Goal: Task Accomplishment & Management: Manage account settings

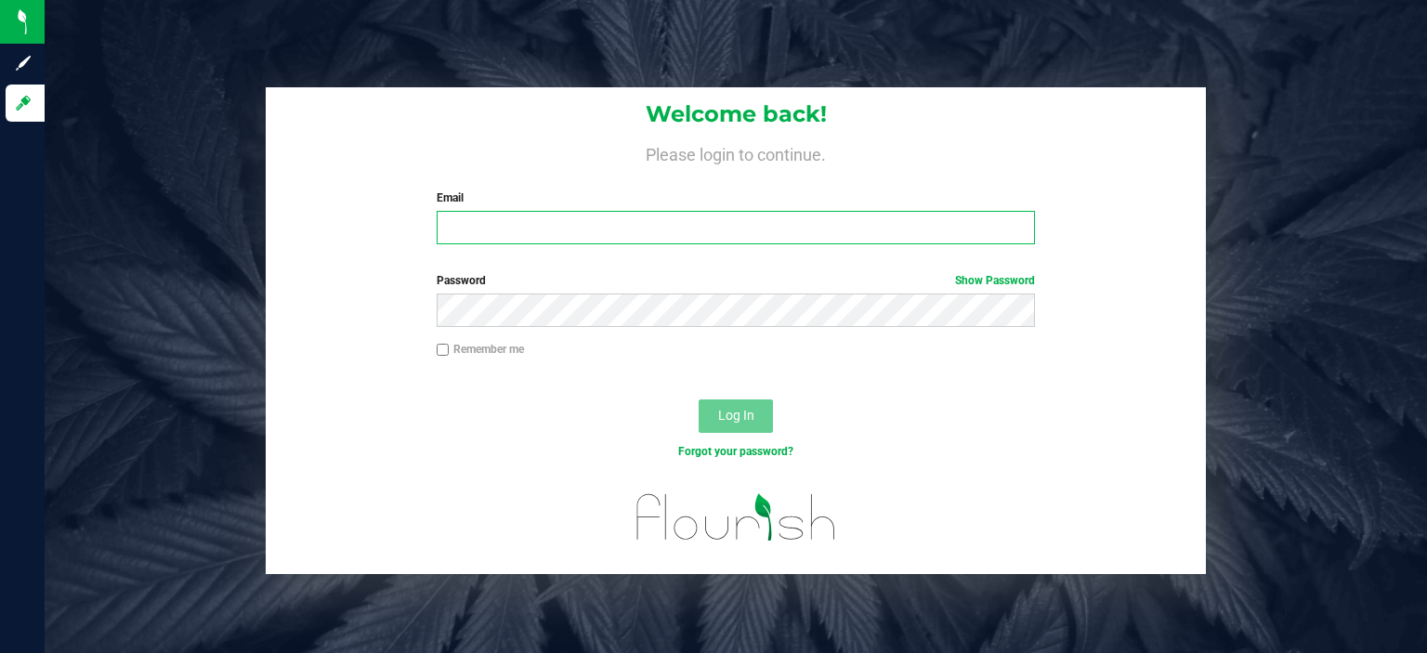
click at [531, 224] on input "Email" at bounding box center [736, 227] width 599 height 33
type input "[EMAIL_ADDRESS][DOMAIN_NAME]"
click at [698, 399] on button "Log In" at bounding box center [735, 415] width 74 height 33
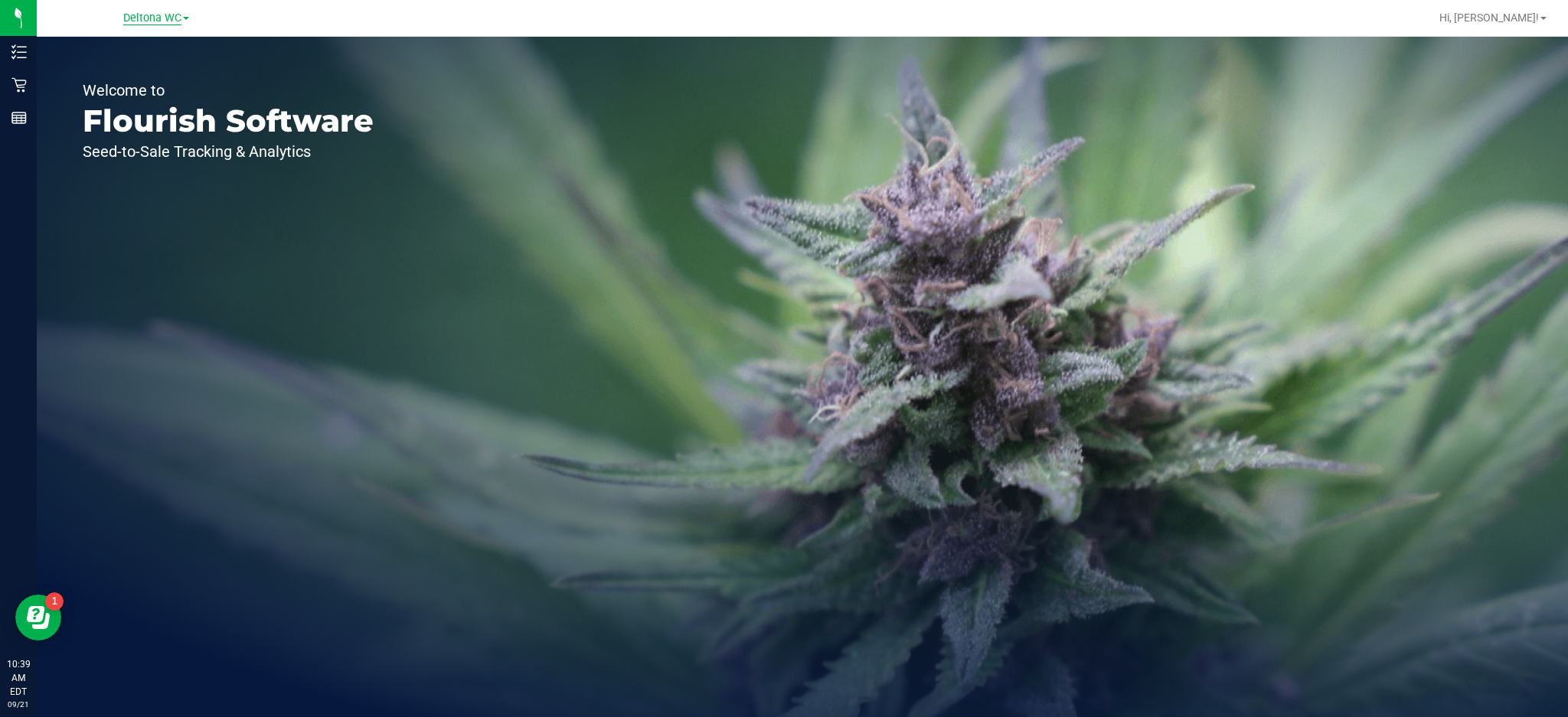
click at [175, 19] on span "Deltona WC" at bounding box center [153, 18] width 59 height 14
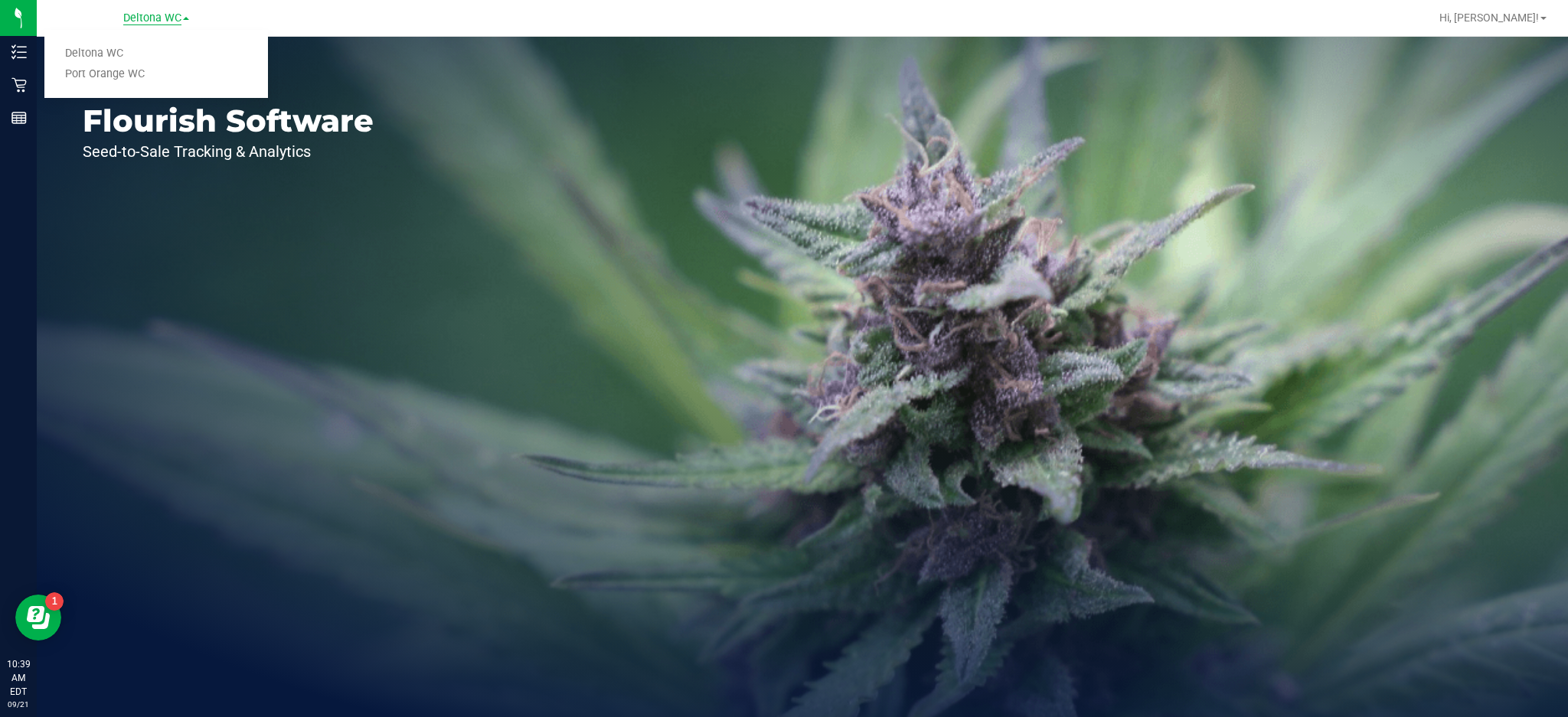
click at [132, 76] on link "Port Orange WC" at bounding box center [156, 74] width 223 height 21
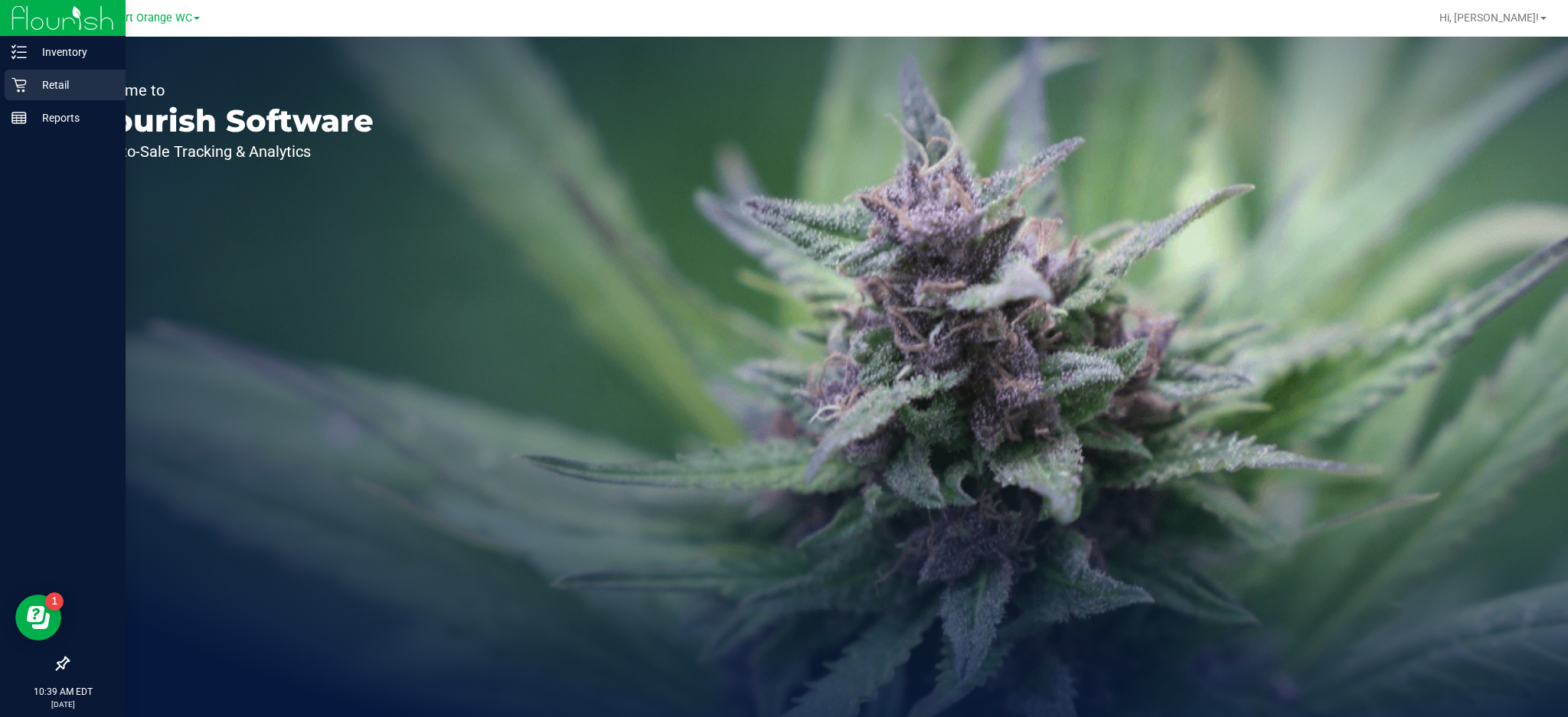
click at [19, 84] on icon at bounding box center [19, 86] width 15 height 15
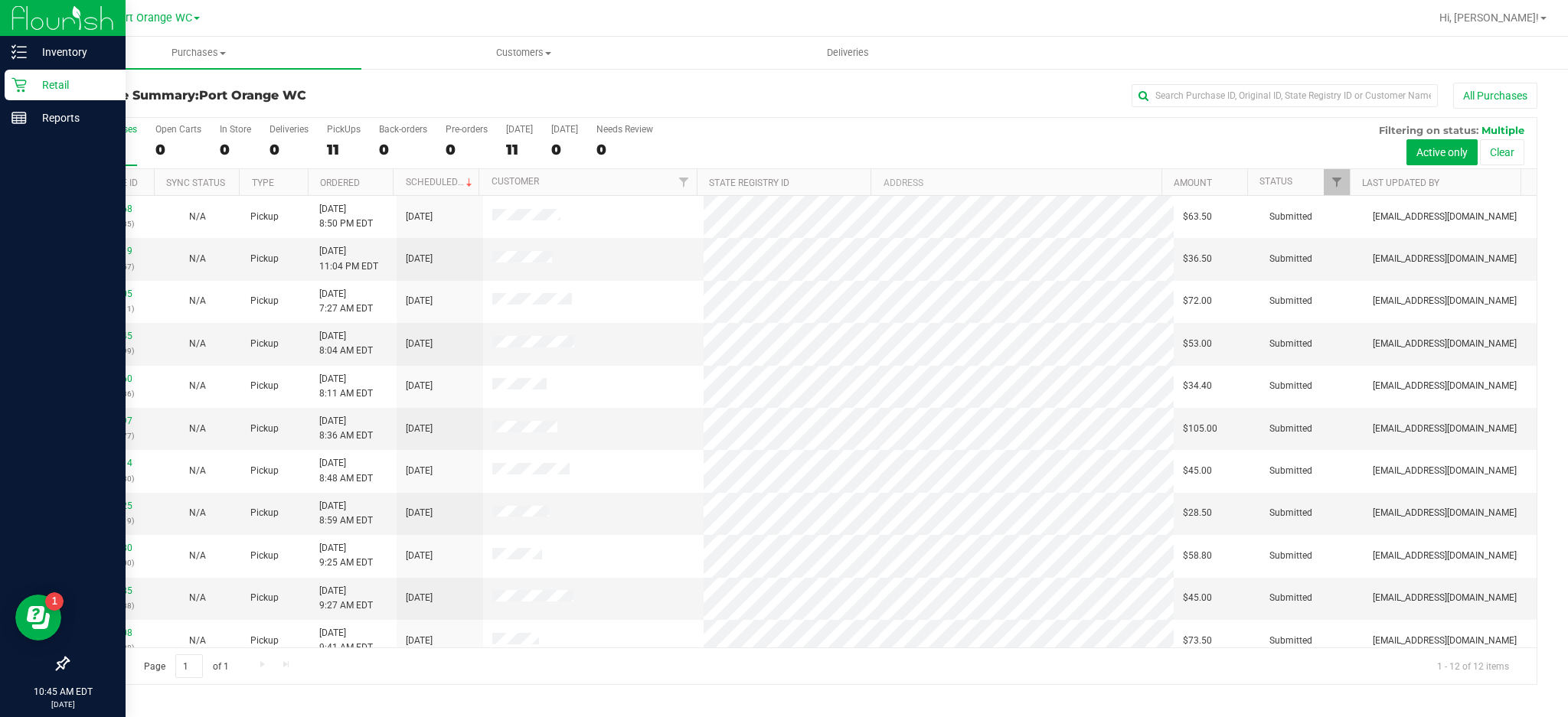
scroll to position [56, 0]
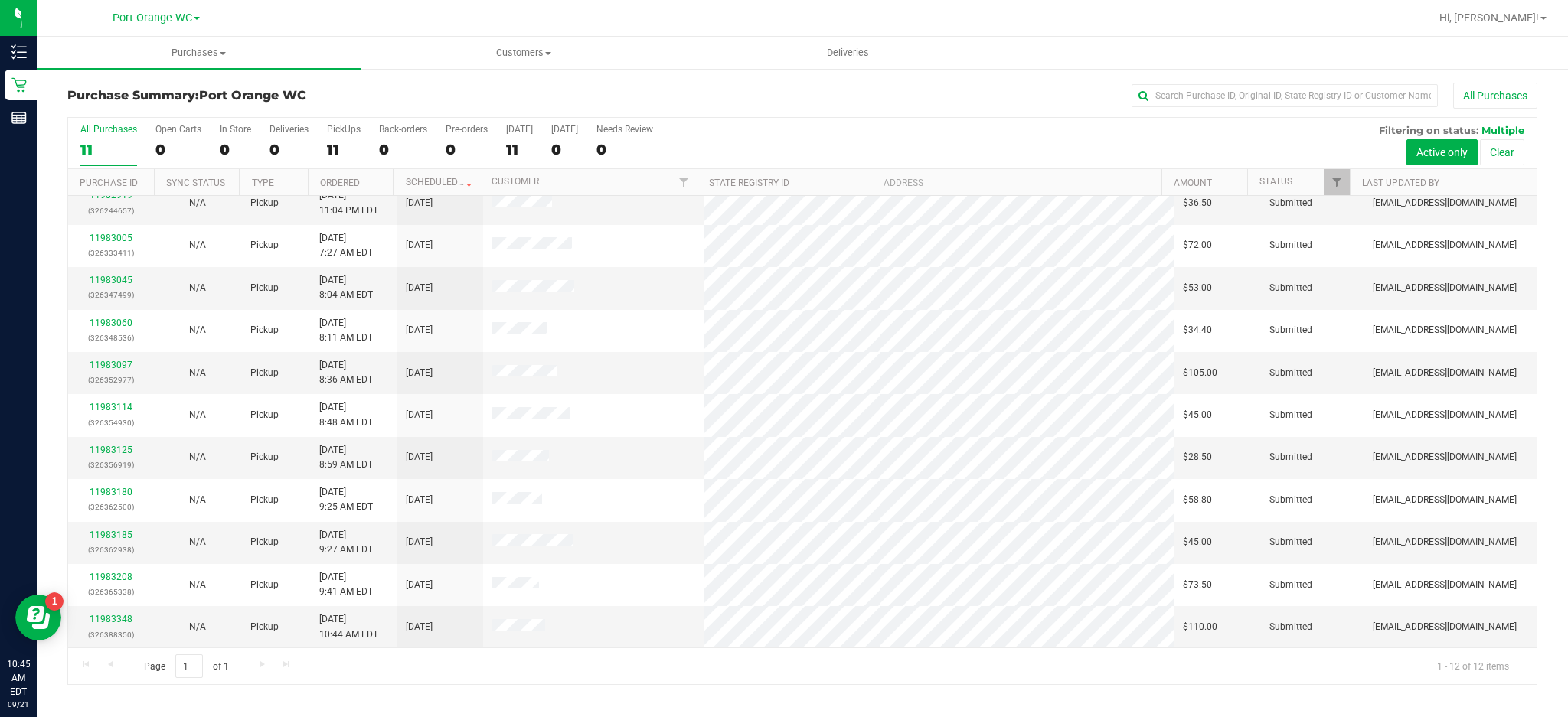
click at [888, 143] on div "All Purchases 11 Open Carts 0 In Store 0 Deliveries 0 PickUps 11 Back-orders 0 …" at bounding box center [802, 143] width 1468 height 51
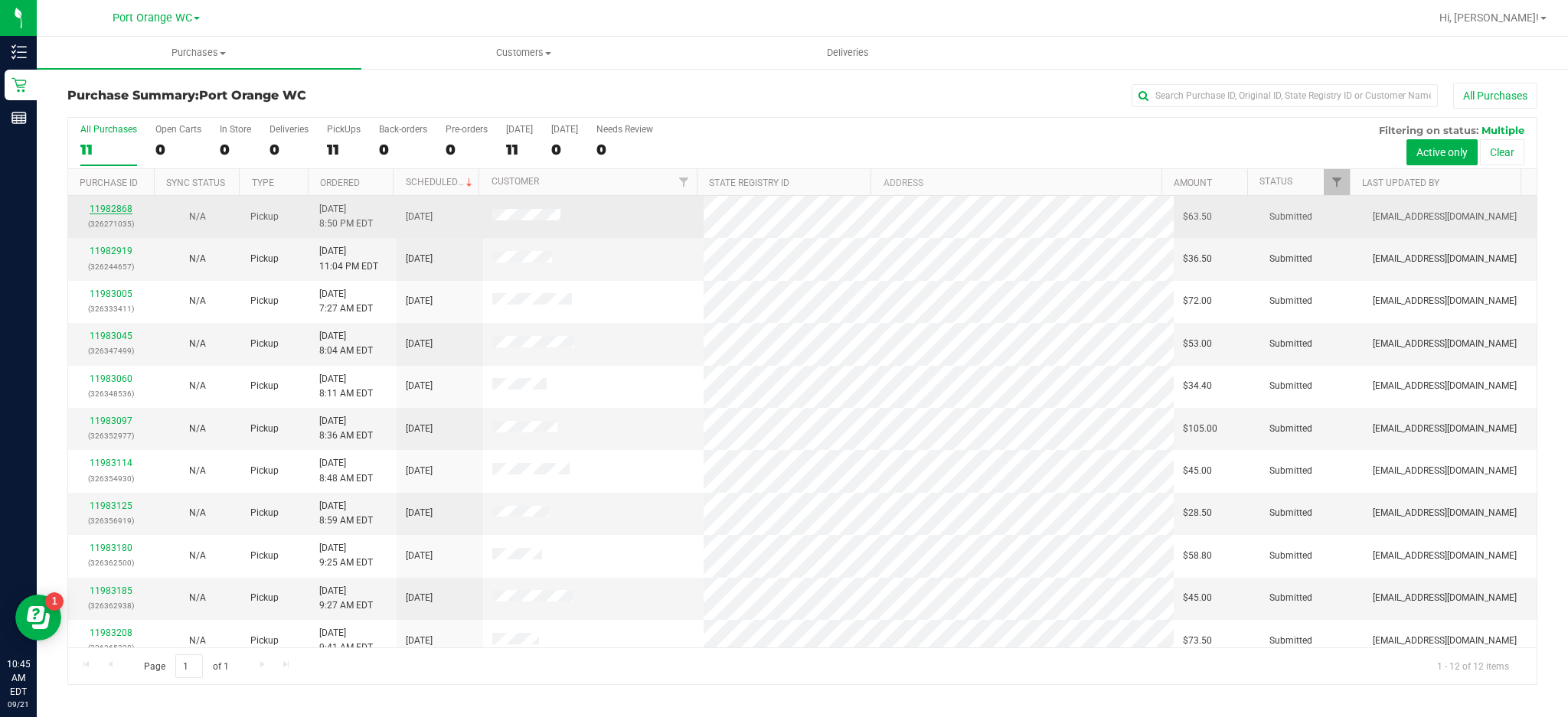
click at [124, 214] on link "11982868" at bounding box center [111, 209] width 43 height 11
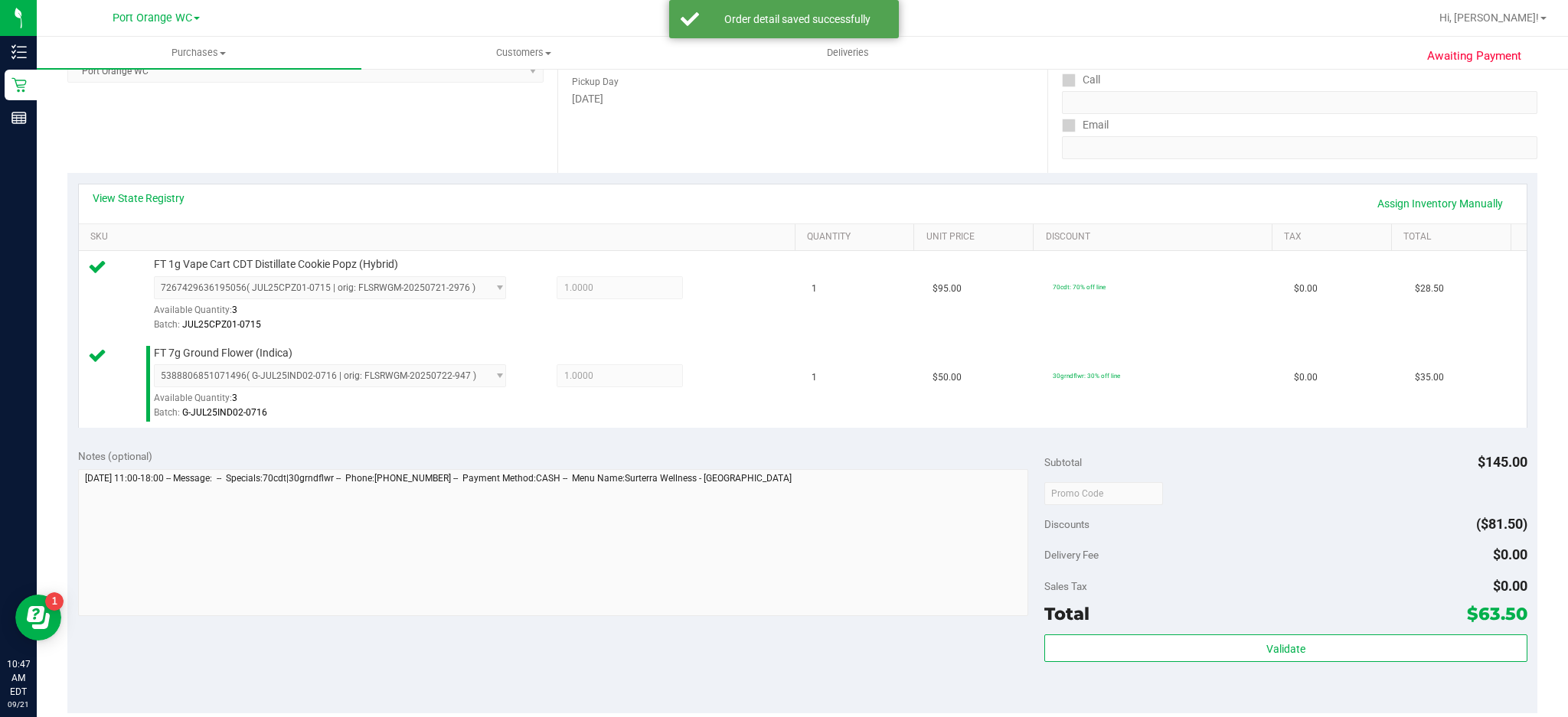
scroll to position [245, 0]
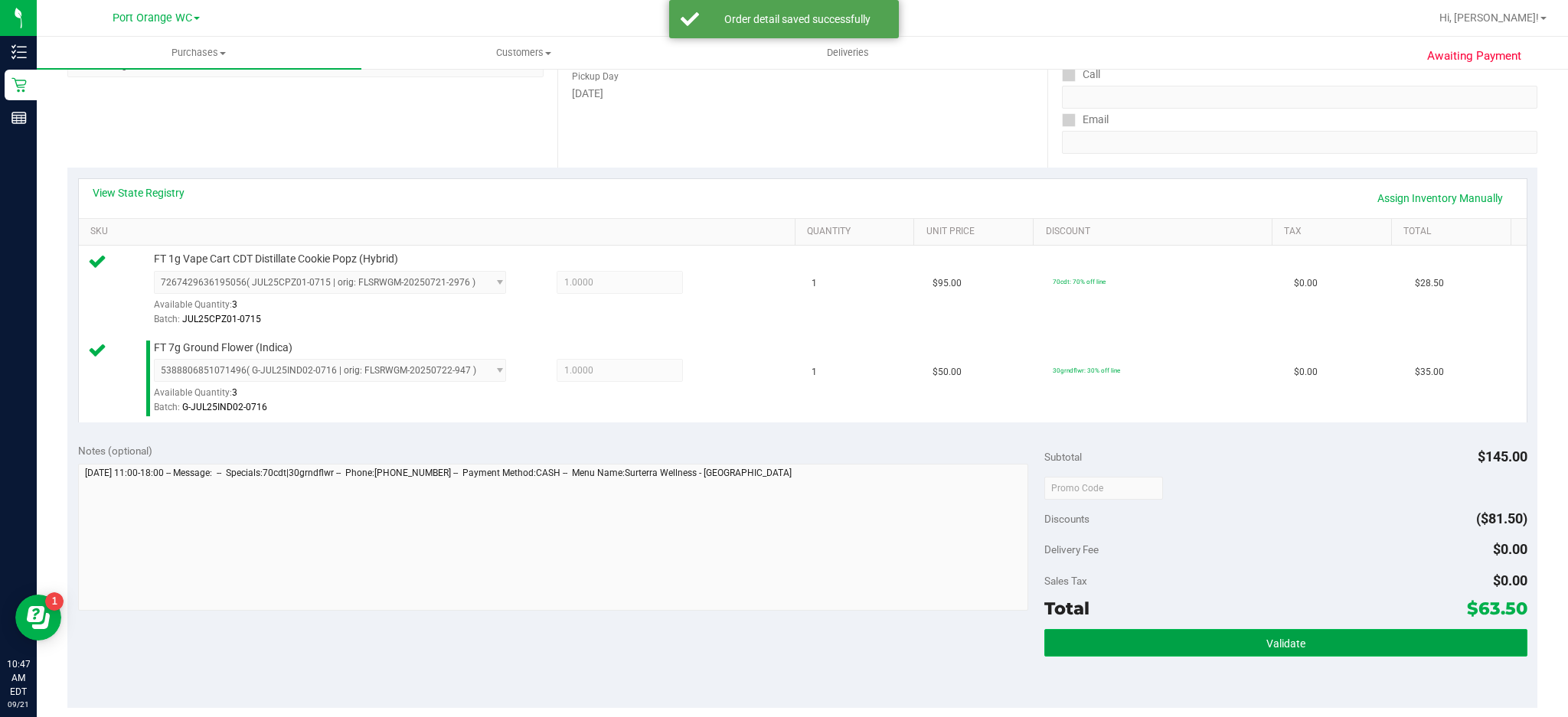
click at [1176, 537] on span "Validate" at bounding box center [1285, 644] width 39 height 12
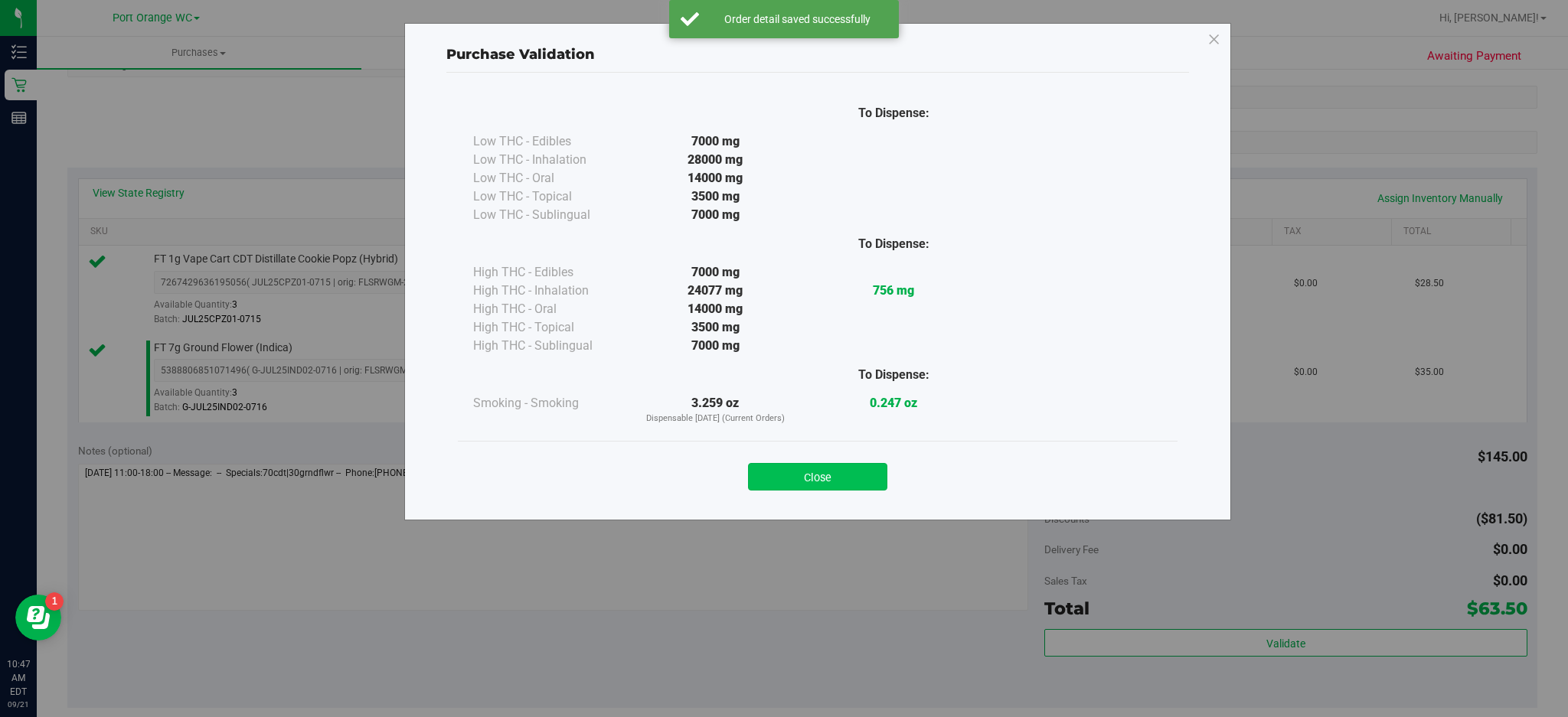
click at [845, 463] on button "Close" at bounding box center [817, 476] width 139 height 27
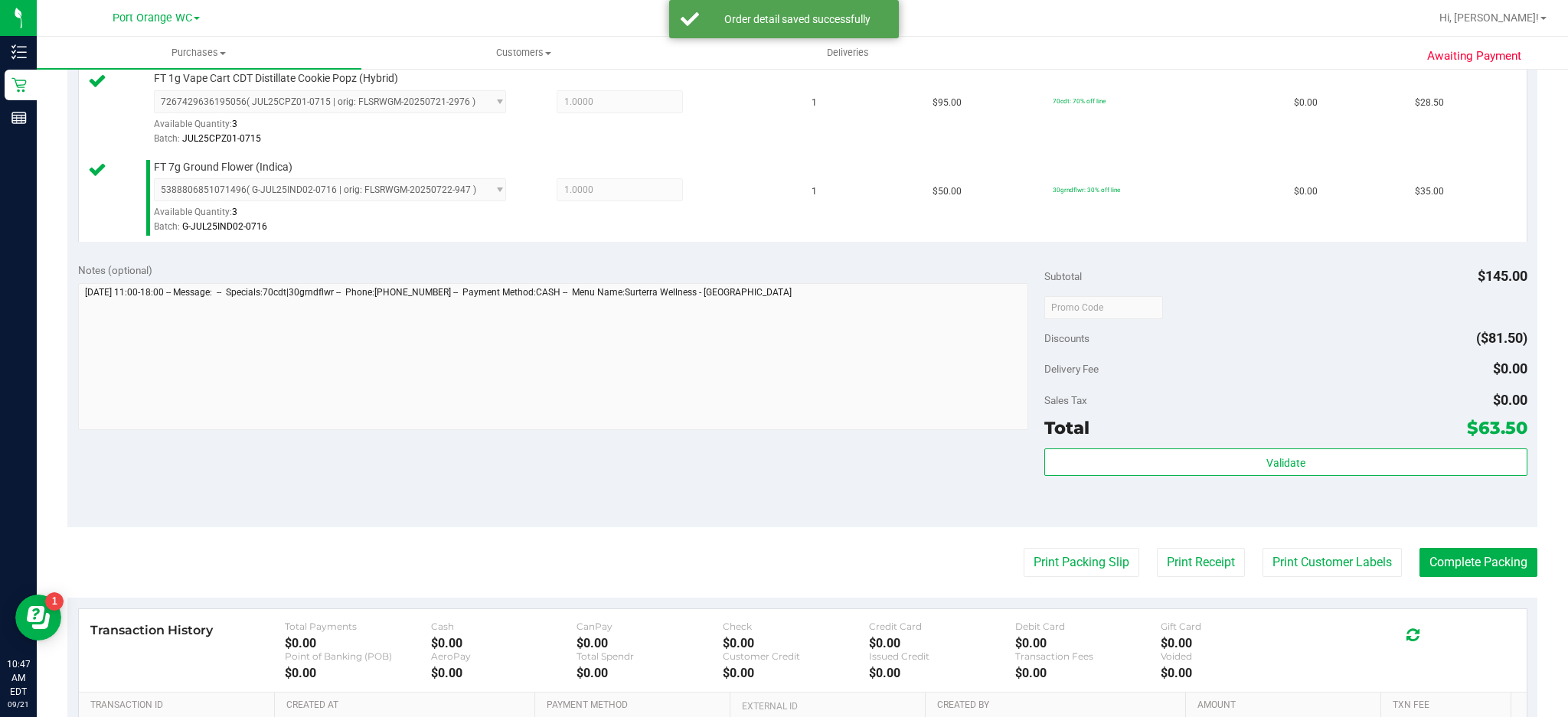
scroll to position [438, 0]
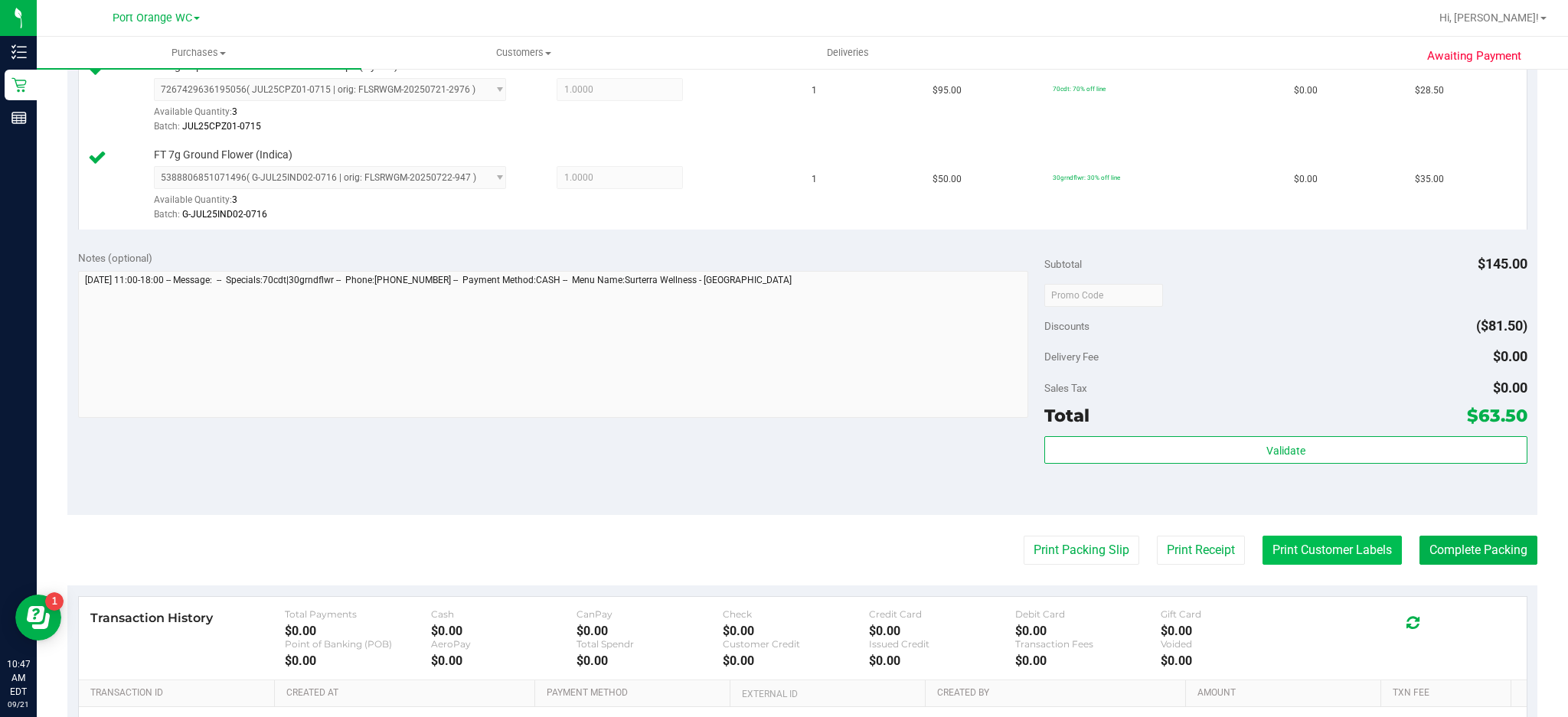
click at [1176, 537] on button "Print Customer Labels" at bounding box center [1331, 550] width 139 height 29
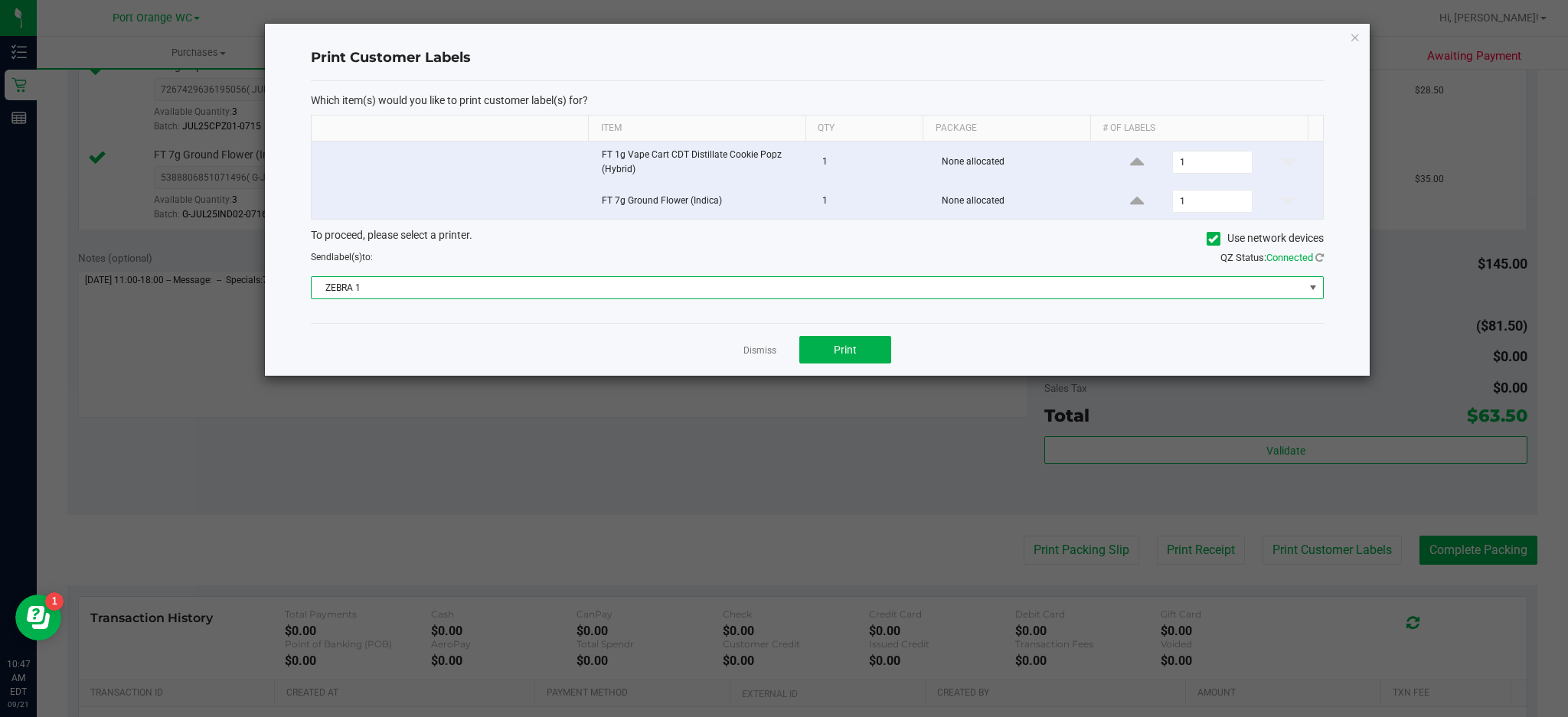
click at [1176, 290] on span at bounding box center [1312, 288] width 12 height 12
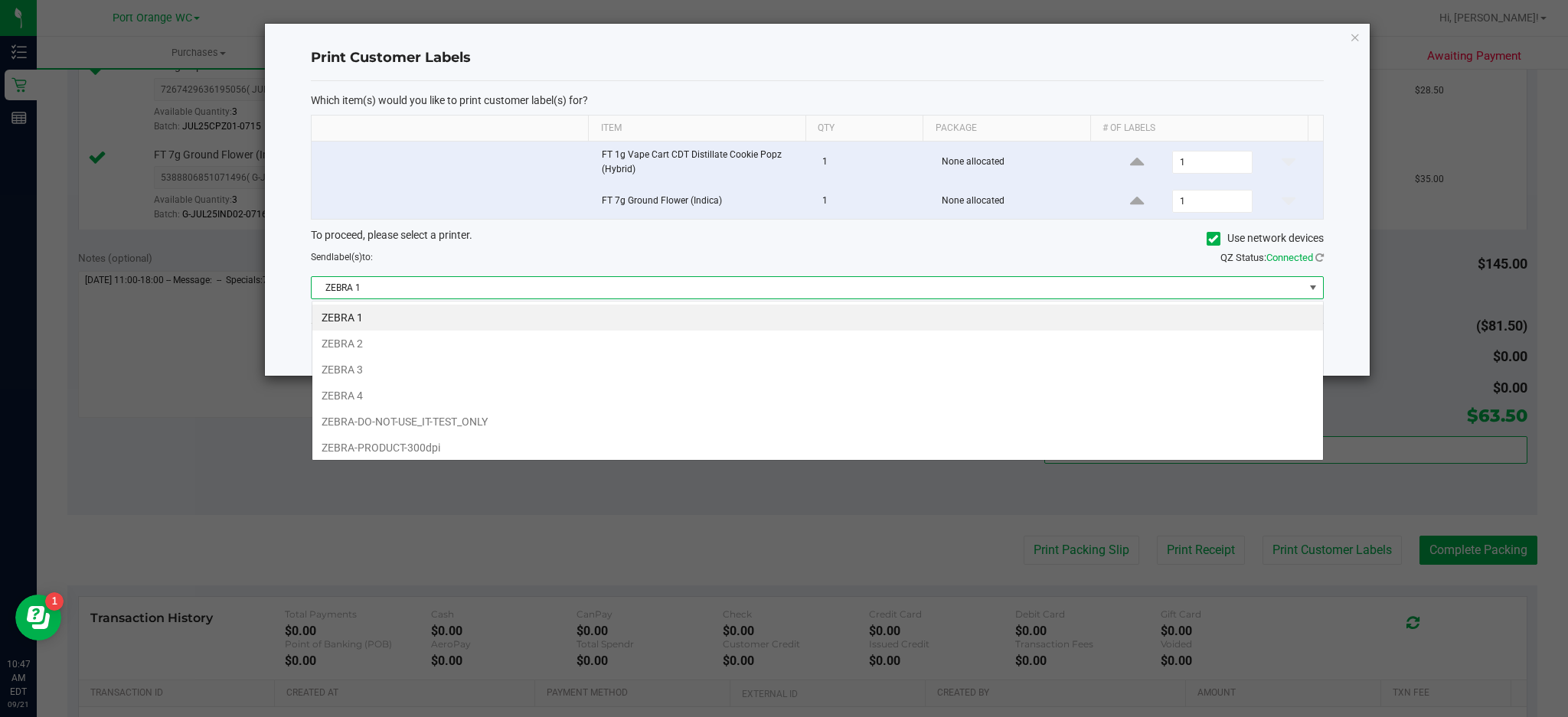
scroll to position [23, 1012]
click at [369, 371] on li "ZEBRA 3" at bounding box center [818, 370] width 1011 height 26
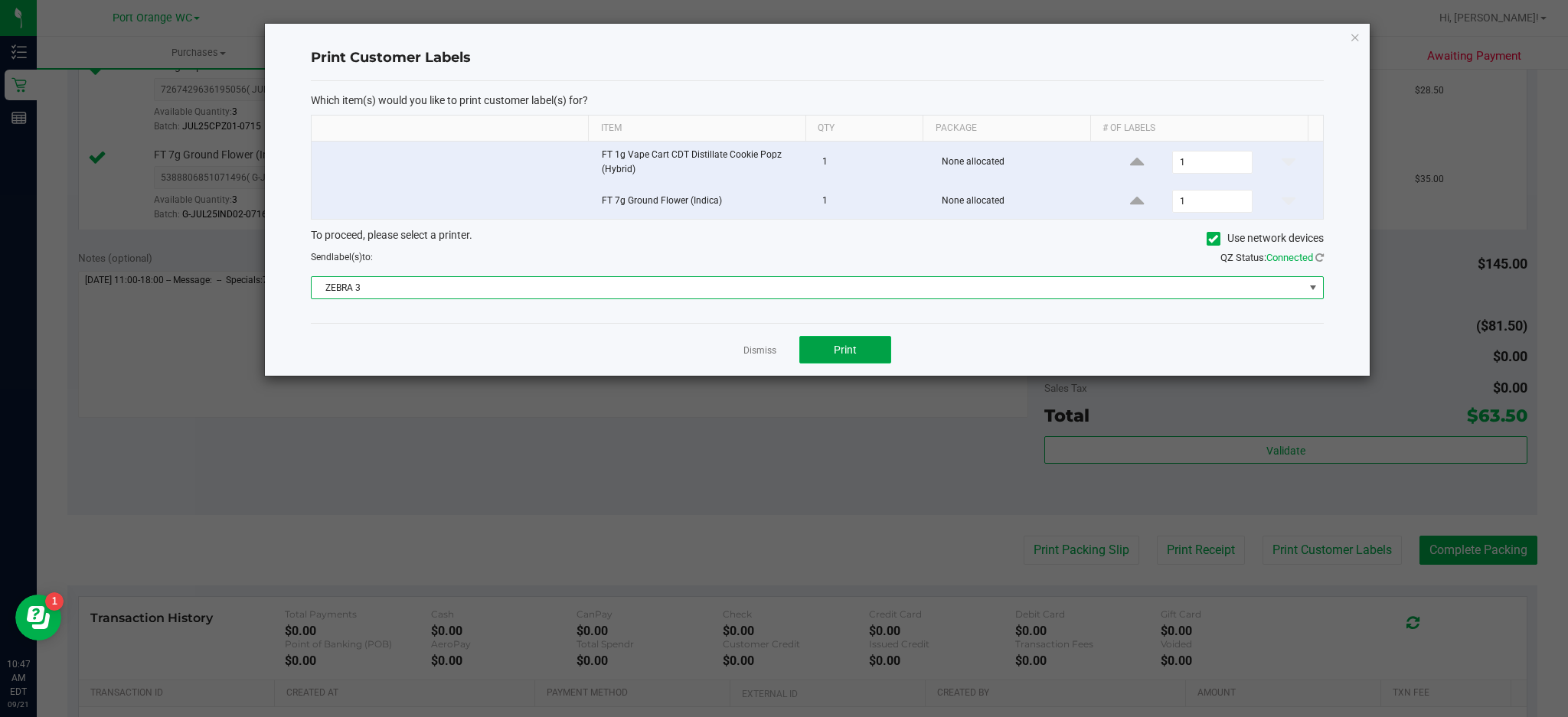
click at [872, 356] on button "Print" at bounding box center [845, 349] width 92 height 27
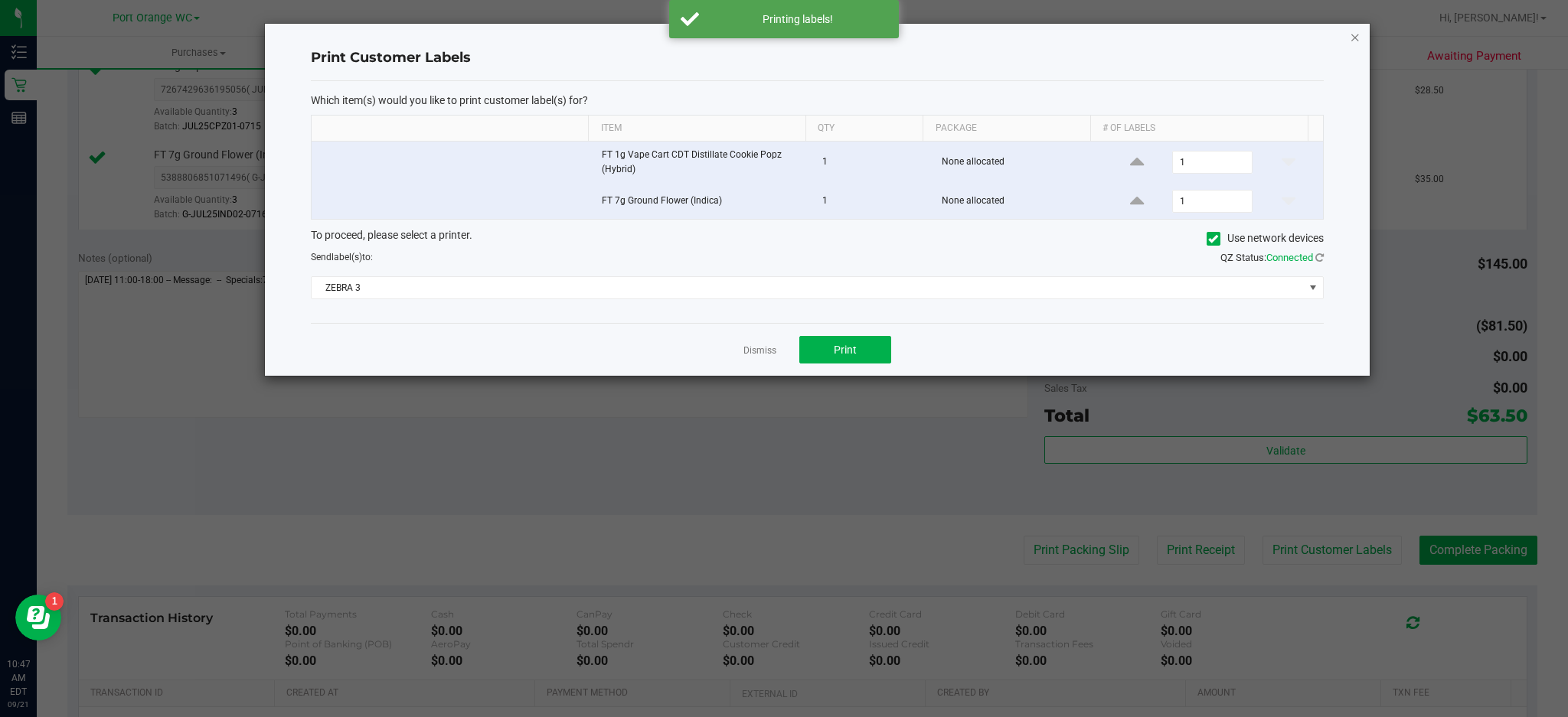
click at [1176, 31] on icon "button" at bounding box center [1354, 36] width 11 height 18
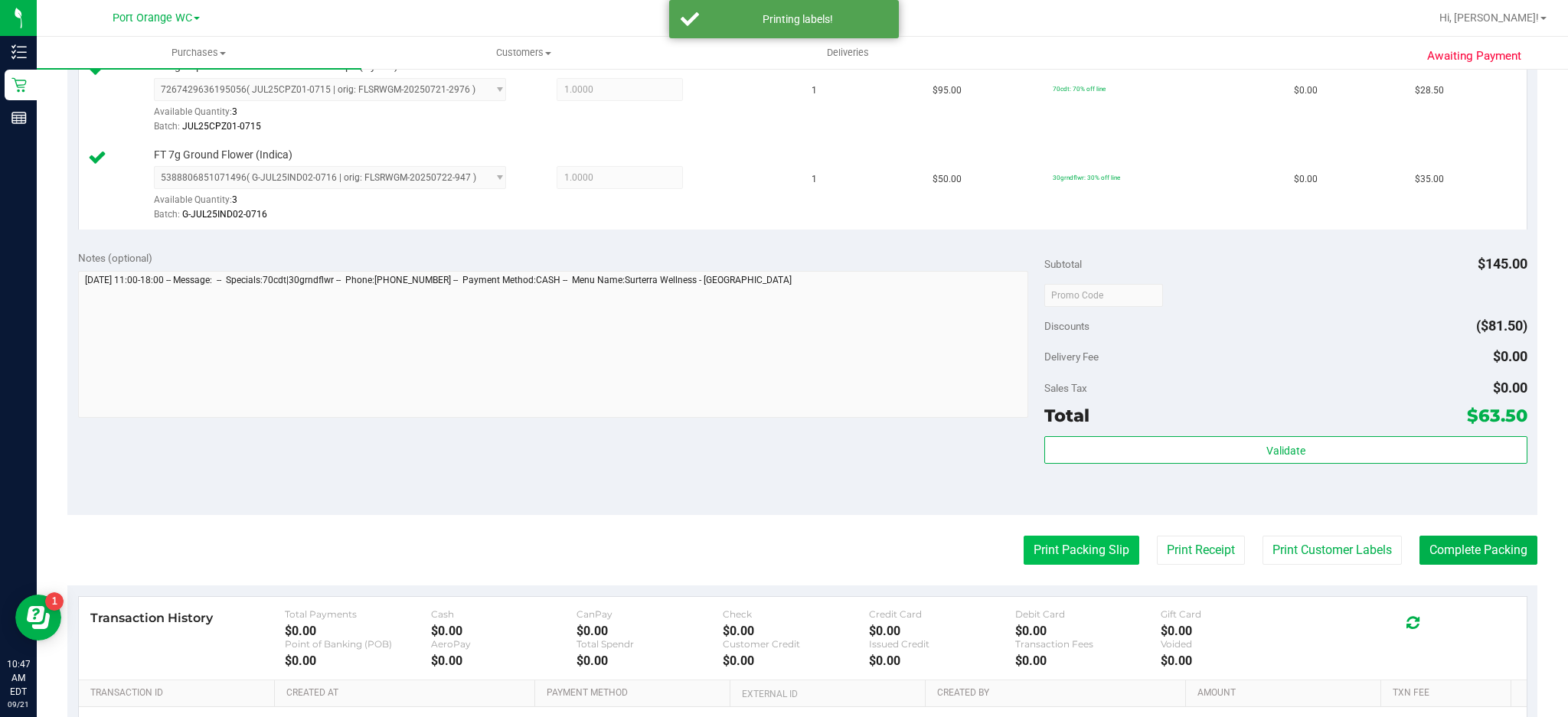
click at [1095, 537] on button "Print Packing Slip" at bounding box center [1082, 550] width 115 height 29
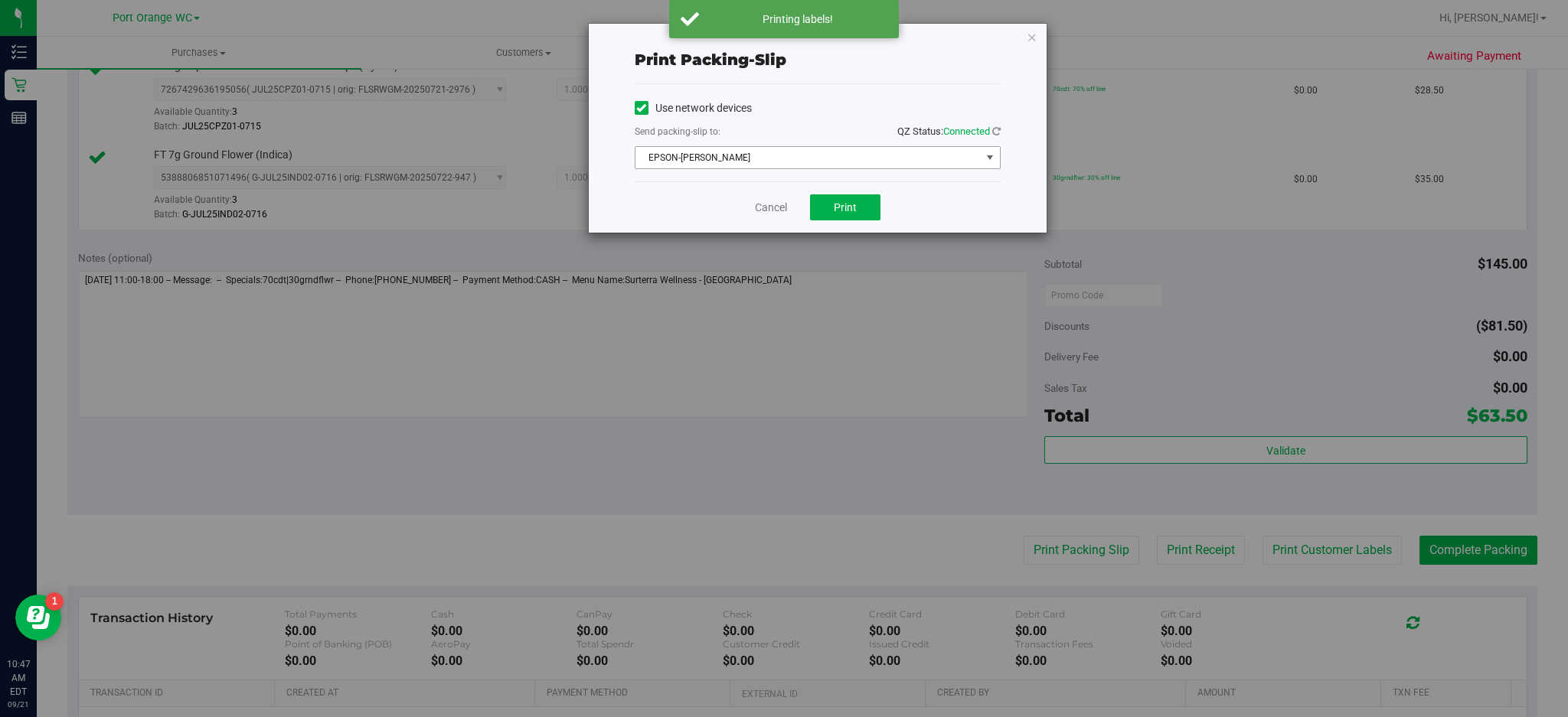
click at [995, 156] on span "select" at bounding box center [989, 157] width 12 height 12
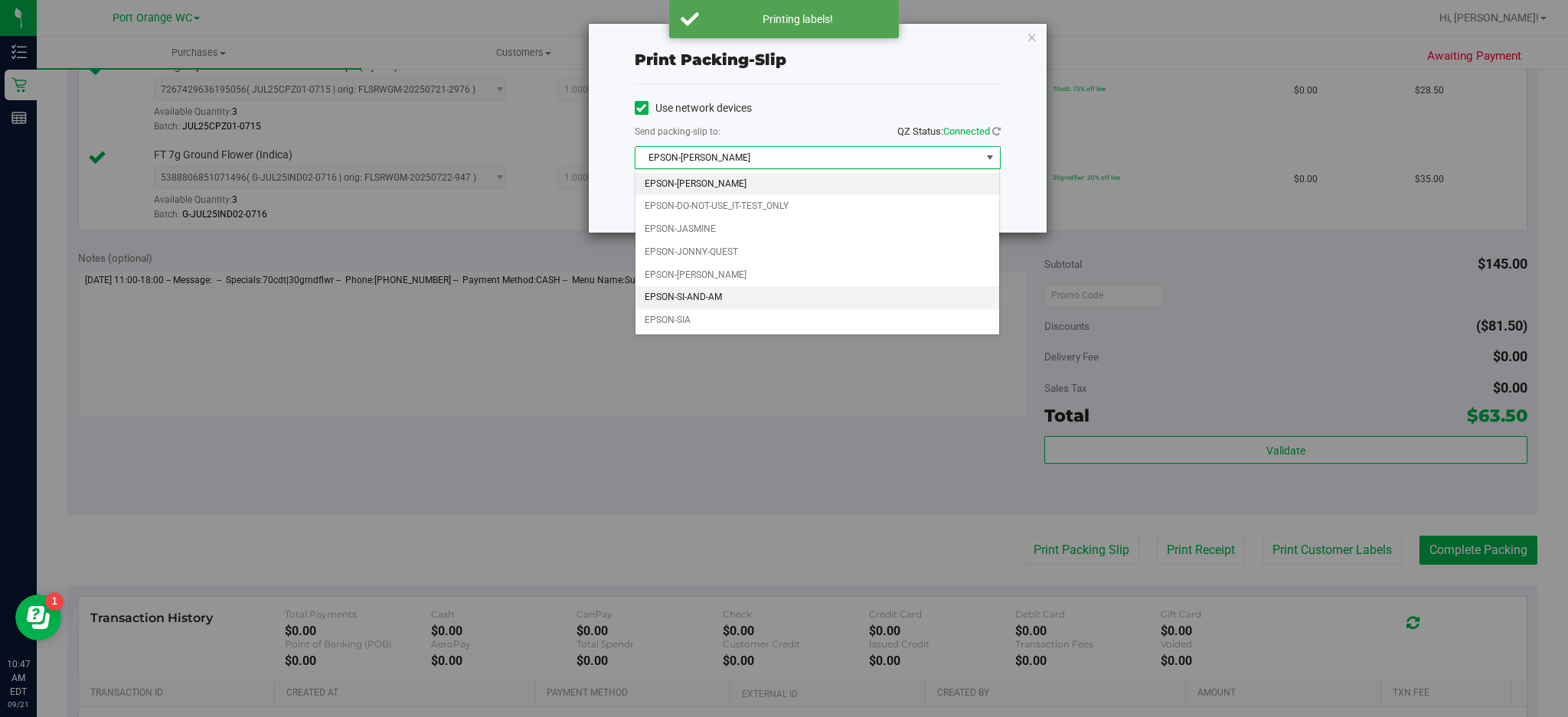
click at [708, 302] on li "EPSON-SI-AND-AM" at bounding box center [818, 298] width 364 height 23
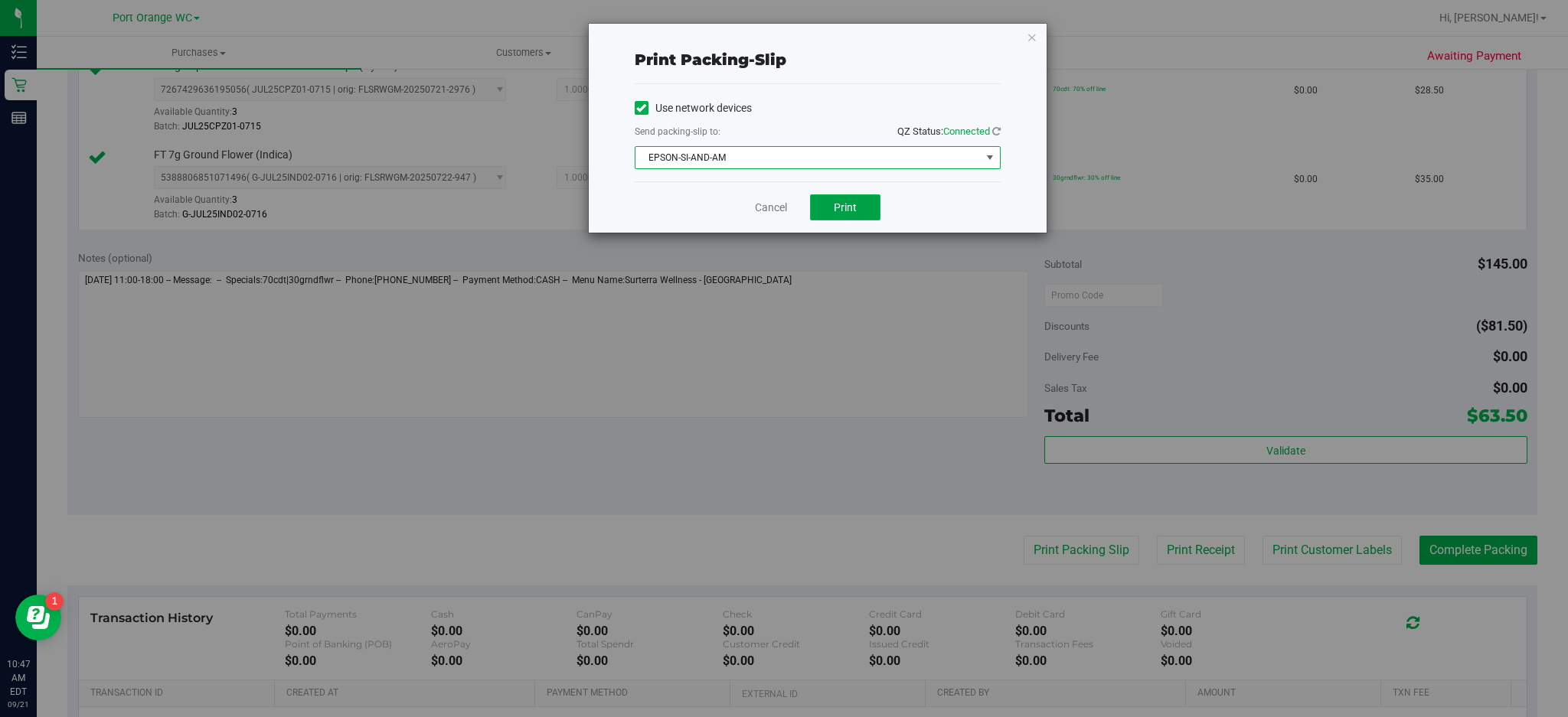
click at [854, 211] on span "Print" at bounding box center [845, 207] width 23 height 12
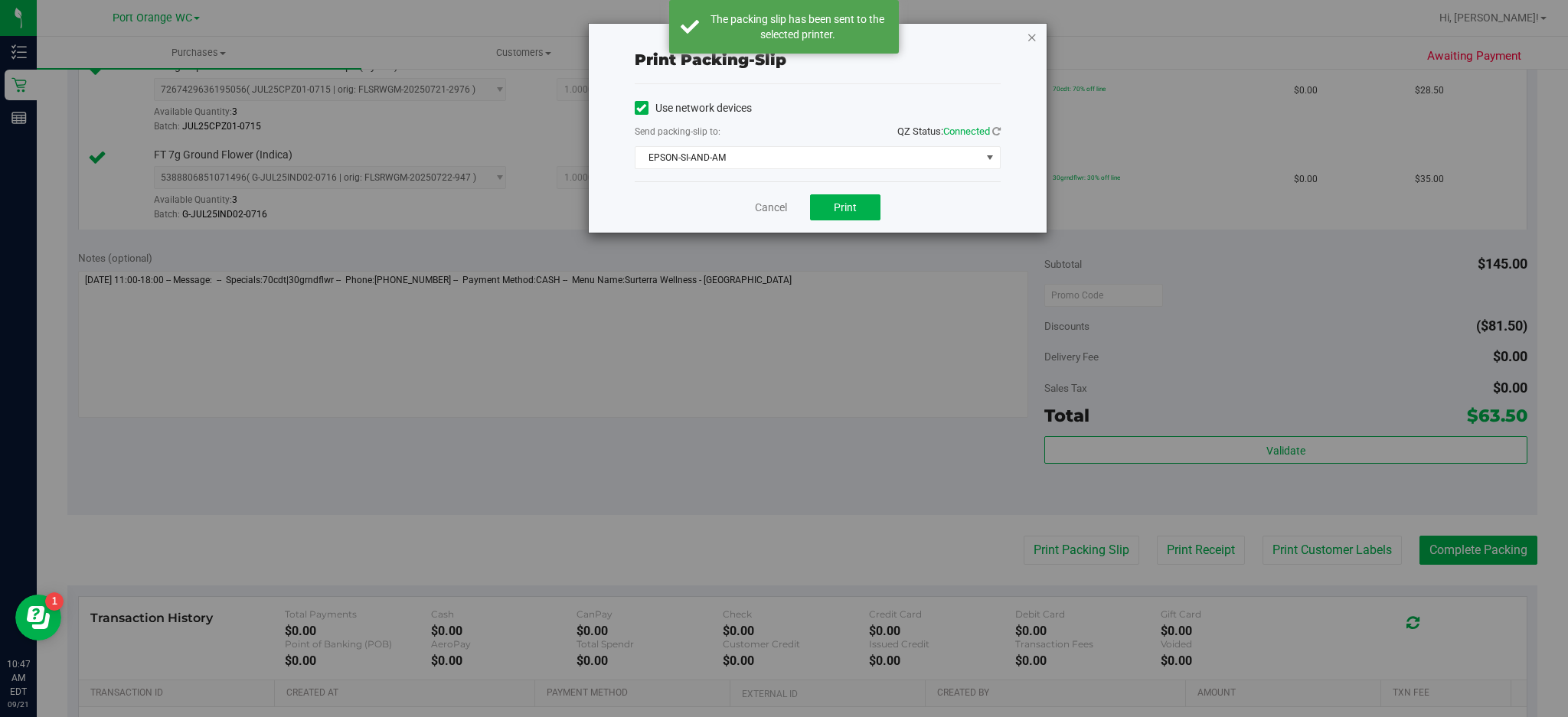
click at [1031, 35] on icon "button" at bounding box center [1031, 36] width 11 height 18
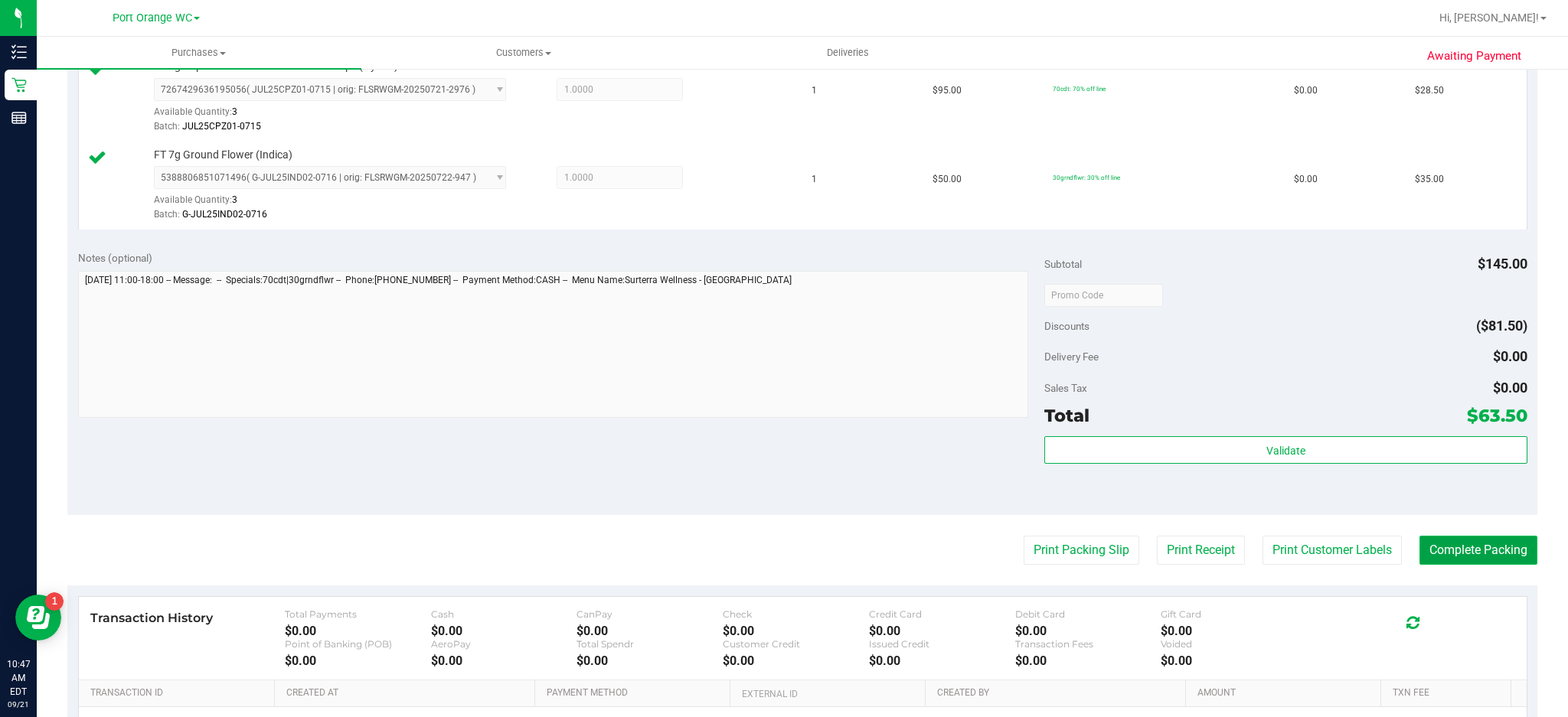
click at [1176, 537] on button "Complete Packing" at bounding box center [1478, 550] width 118 height 29
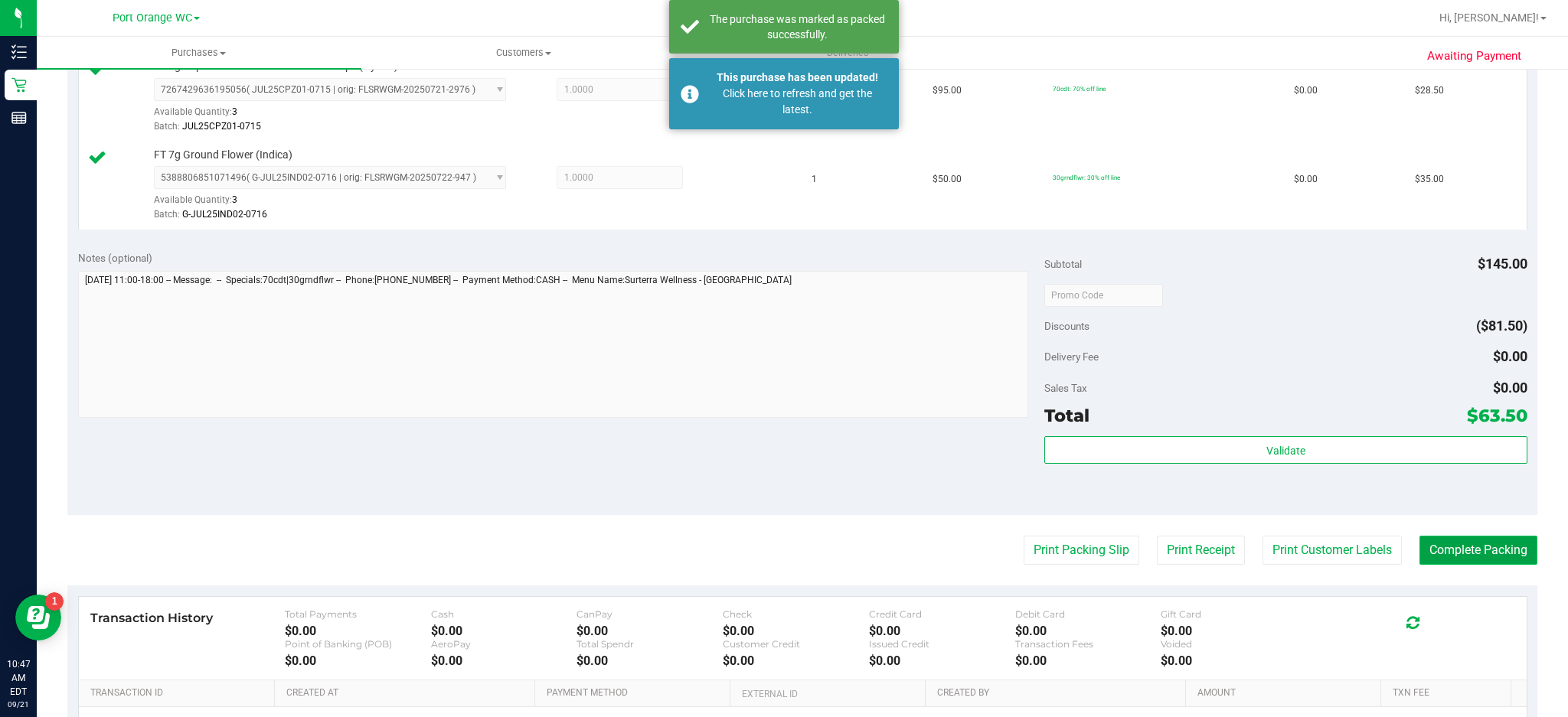
click at [1176, 536] on button "Complete Packing" at bounding box center [1478, 550] width 118 height 29
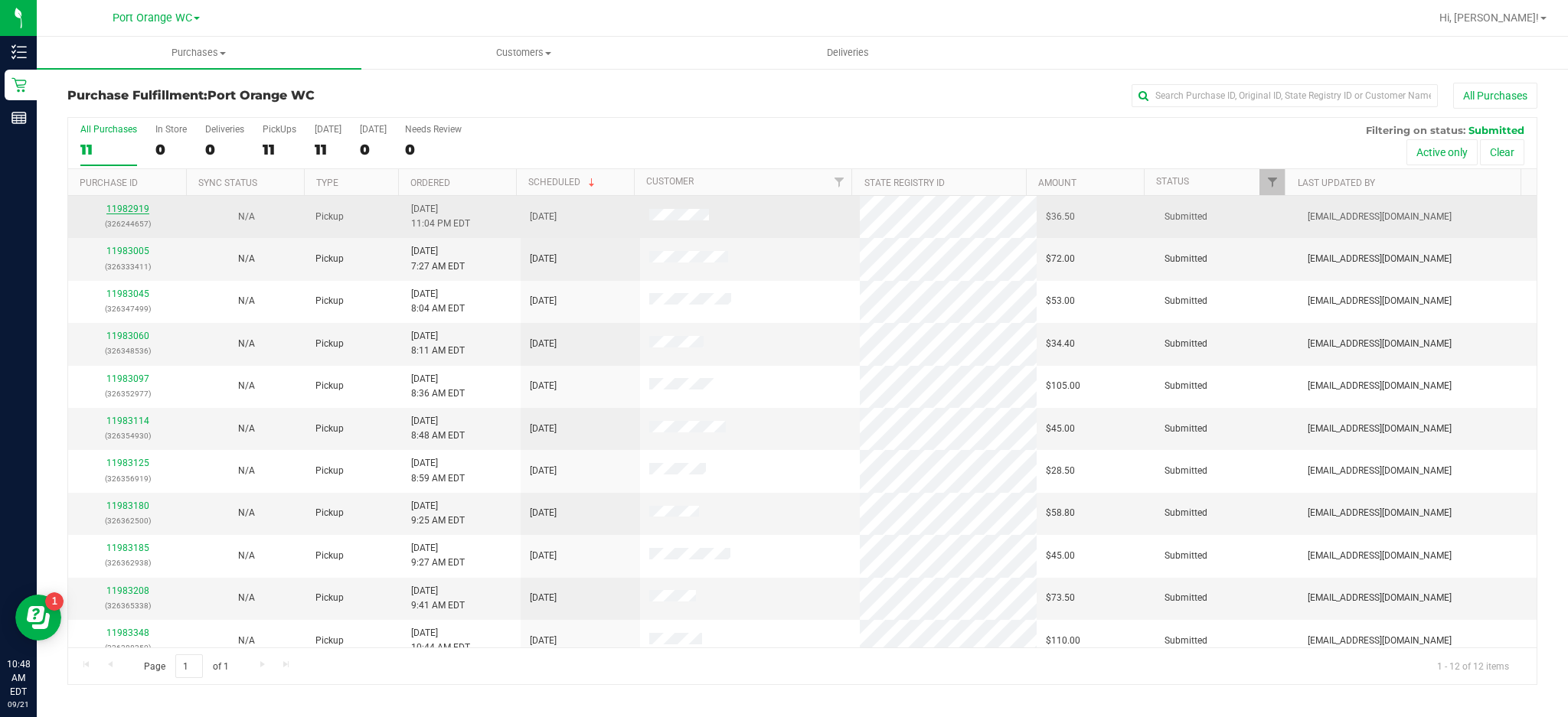
click at [138, 212] on link "11982919" at bounding box center [128, 209] width 43 height 11
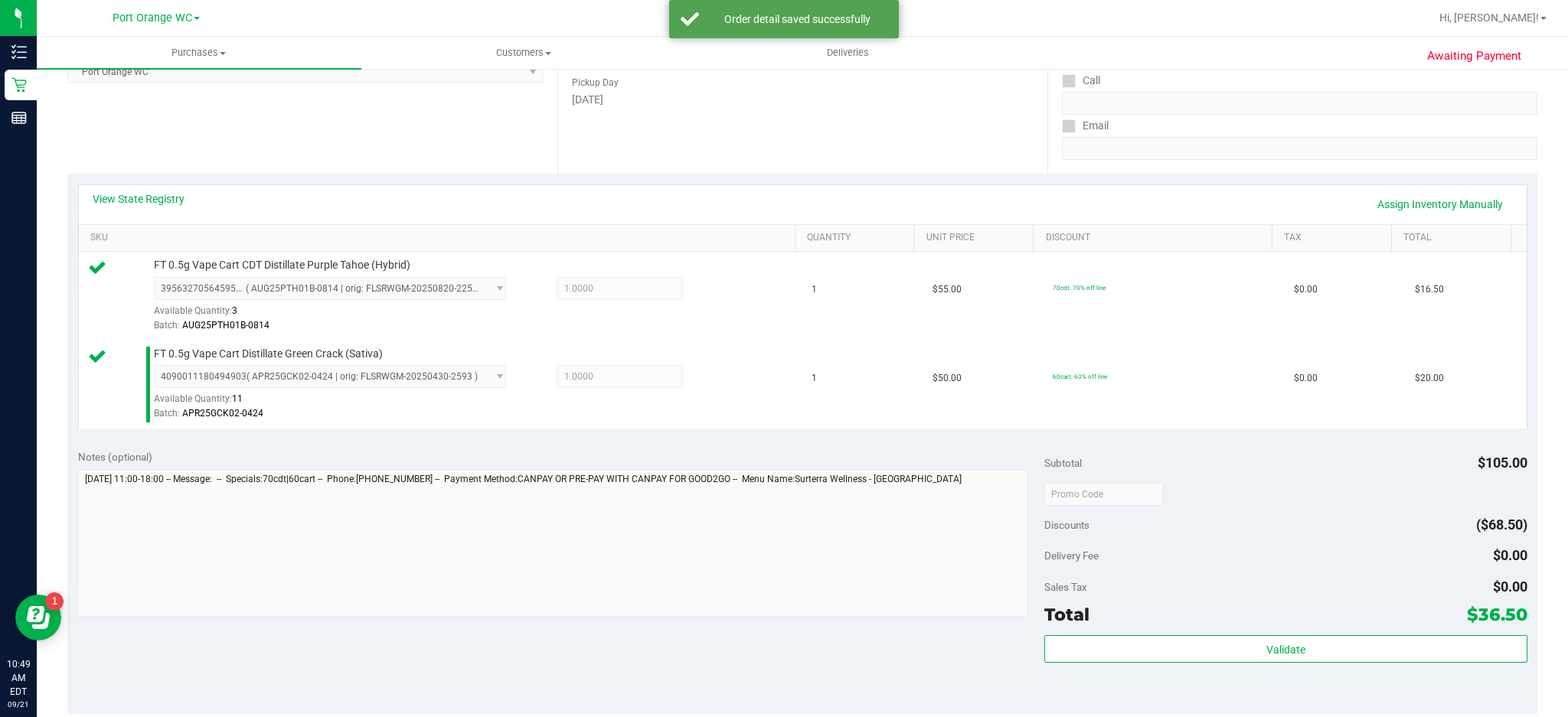
scroll to position [241, 0]
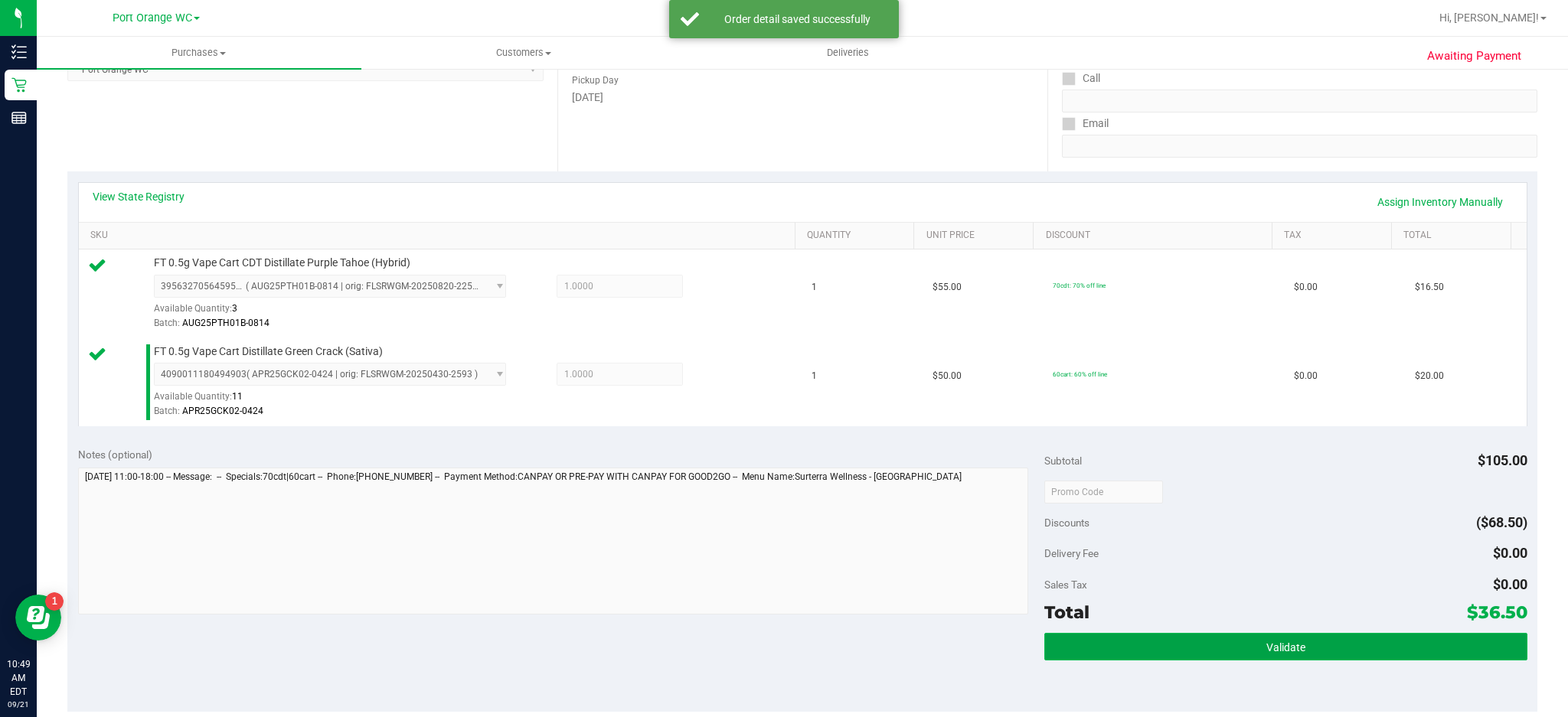
click at [1176, 537] on span "Validate" at bounding box center [1285, 647] width 39 height 12
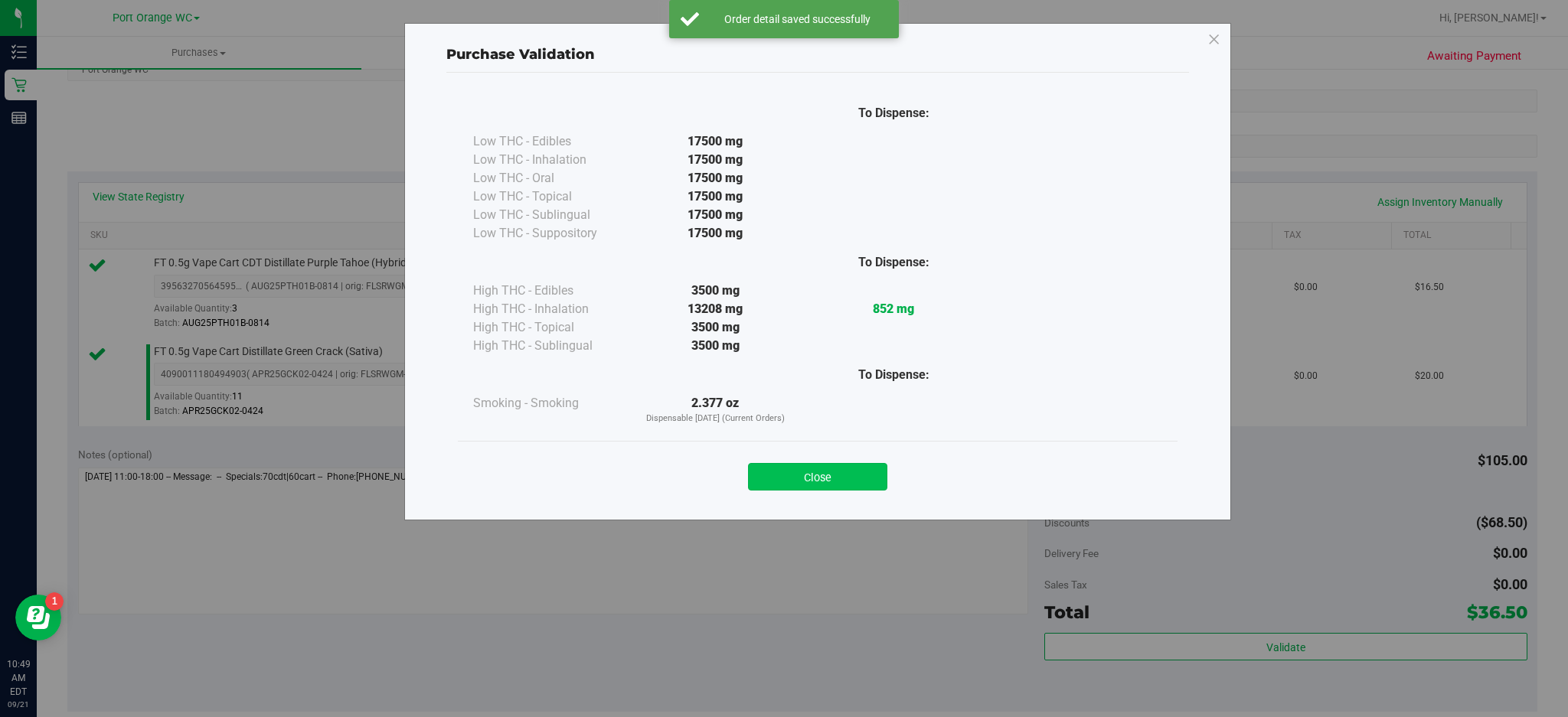
click at [854, 464] on button "Close" at bounding box center [817, 476] width 139 height 27
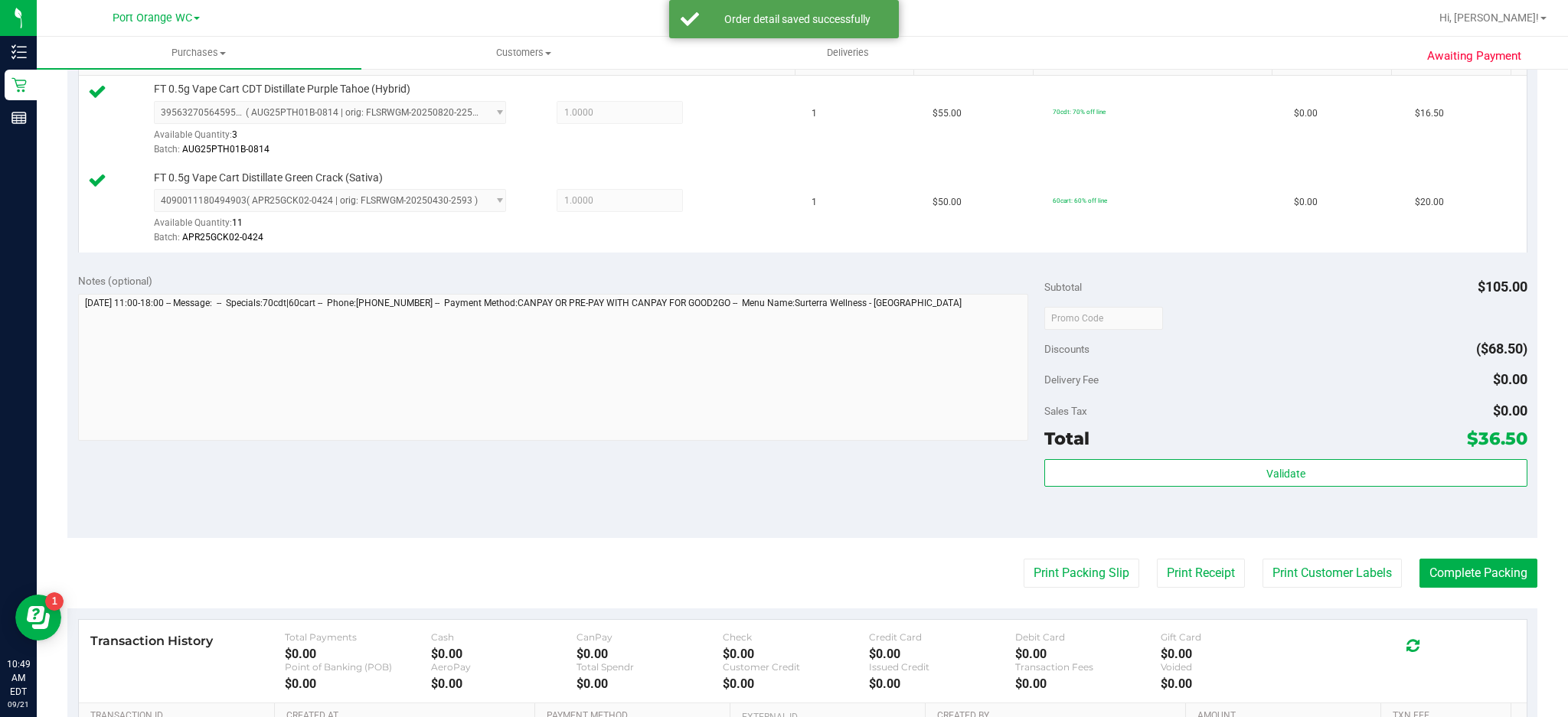
scroll to position [414, 0]
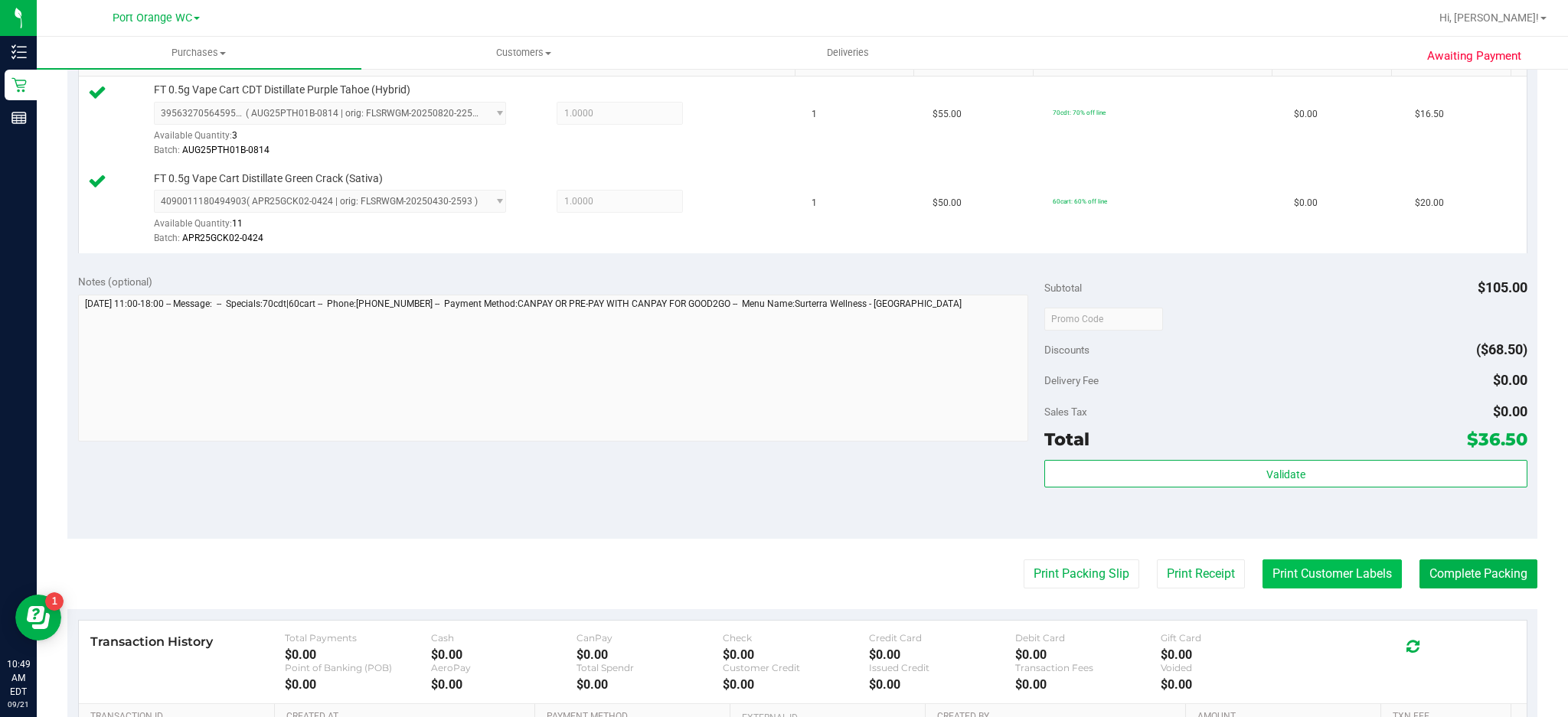
click at [1176, 537] on button "Print Customer Labels" at bounding box center [1331, 574] width 139 height 29
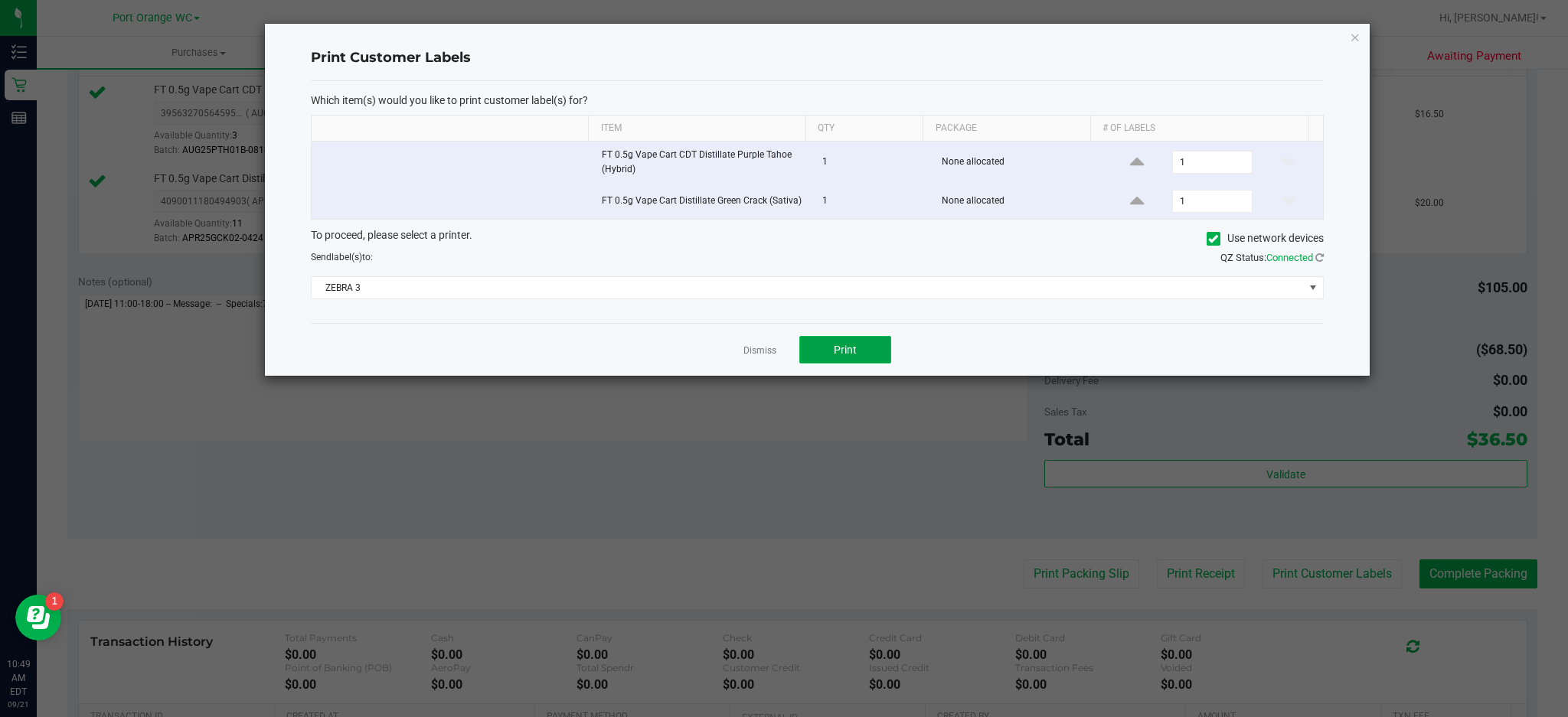
click at [876, 346] on button "Print" at bounding box center [845, 349] width 92 height 27
click at [1176, 32] on icon "button" at bounding box center [1354, 36] width 11 height 18
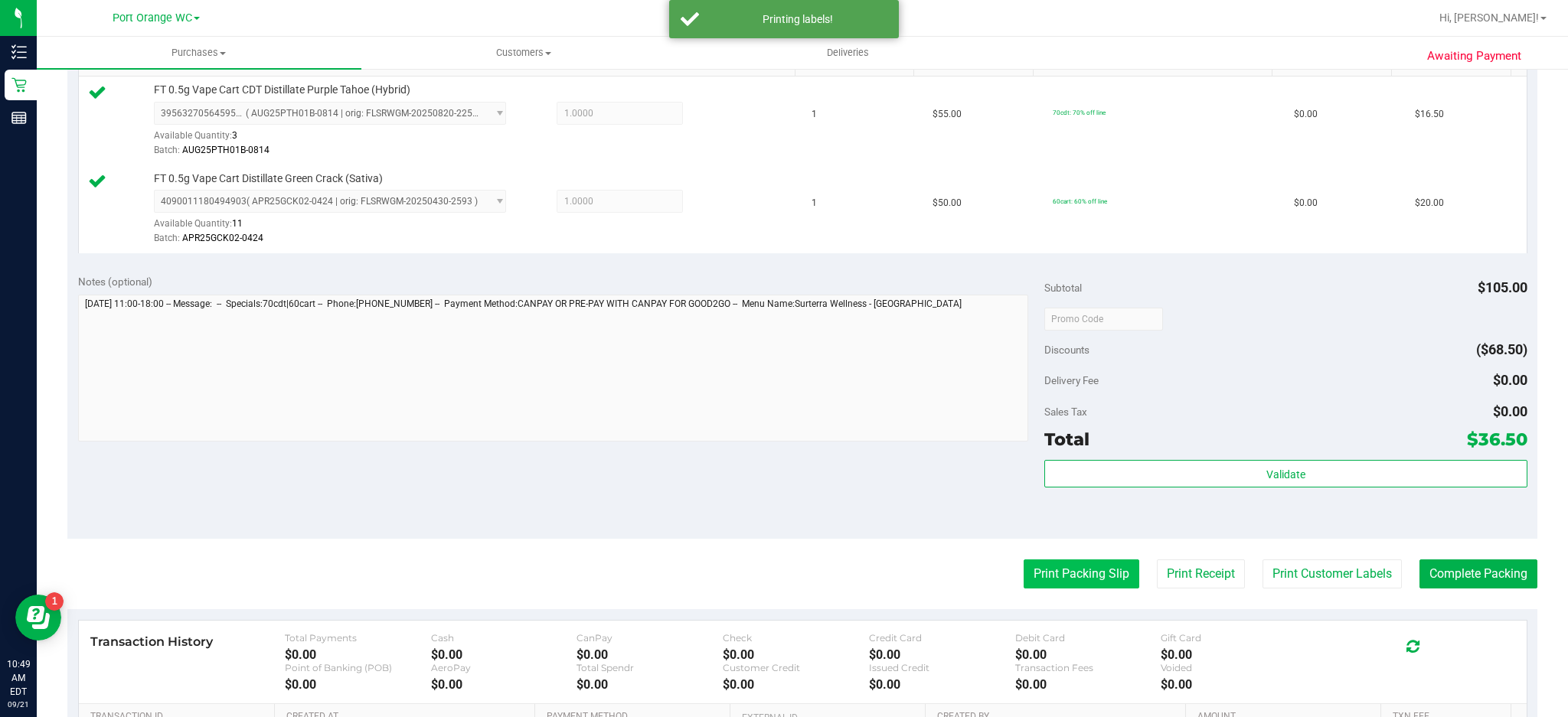
click at [1091, 537] on button "Print Packing Slip" at bounding box center [1082, 574] width 115 height 29
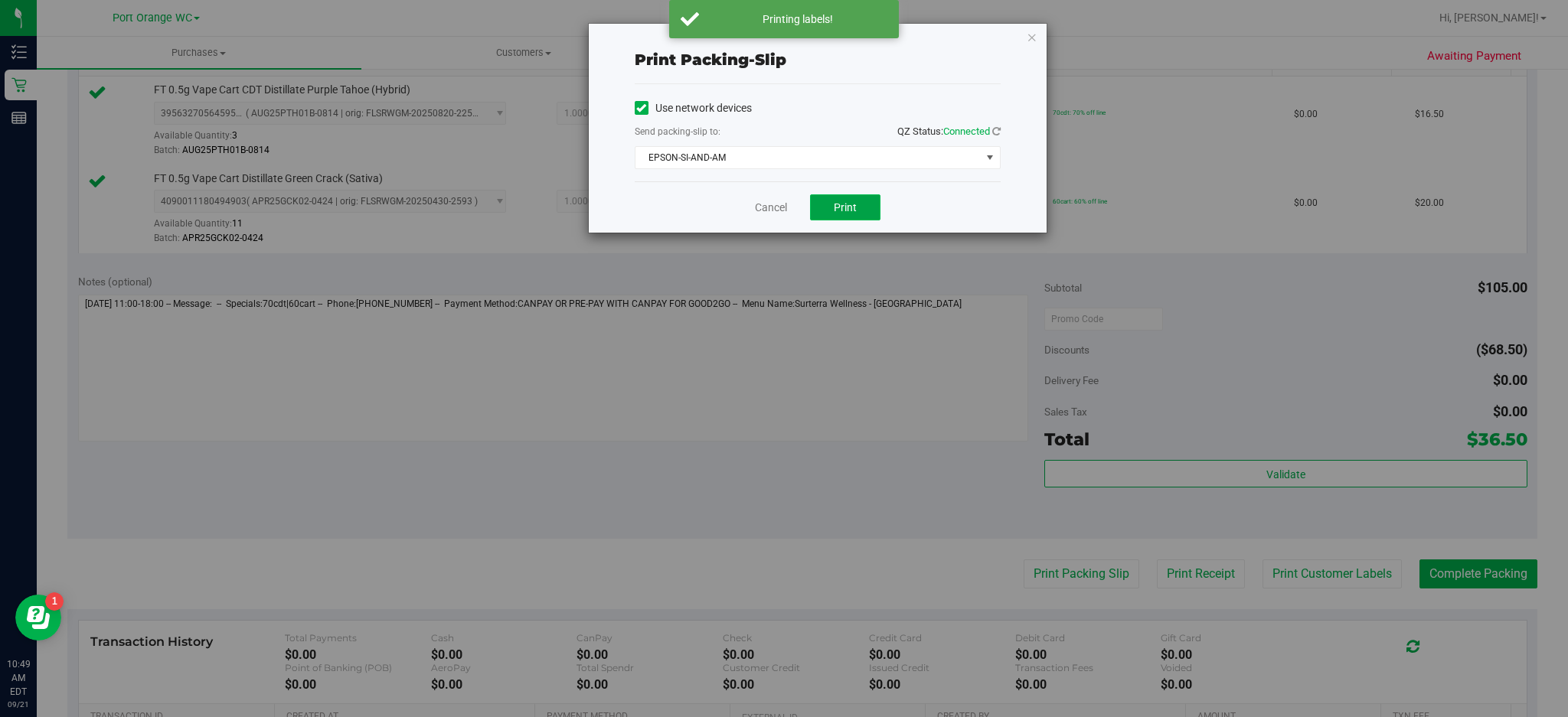
click at [847, 206] on span "Print" at bounding box center [845, 207] width 23 height 12
click at [1030, 31] on icon "button" at bounding box center [1031, 36] width 11 height 18
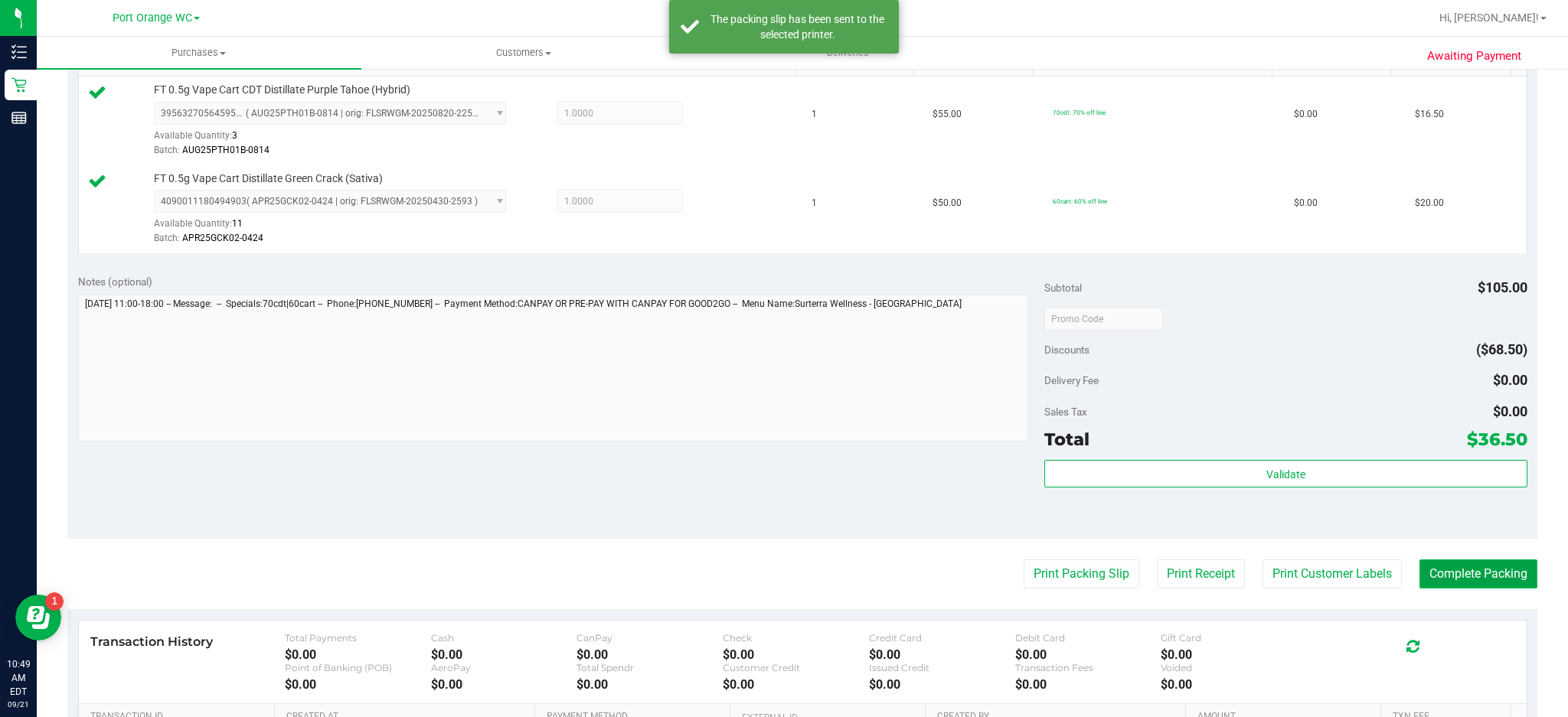
click at [1176, 537] on button "Complete Packing" at bounding box center [1478, 574] width 118 height 29
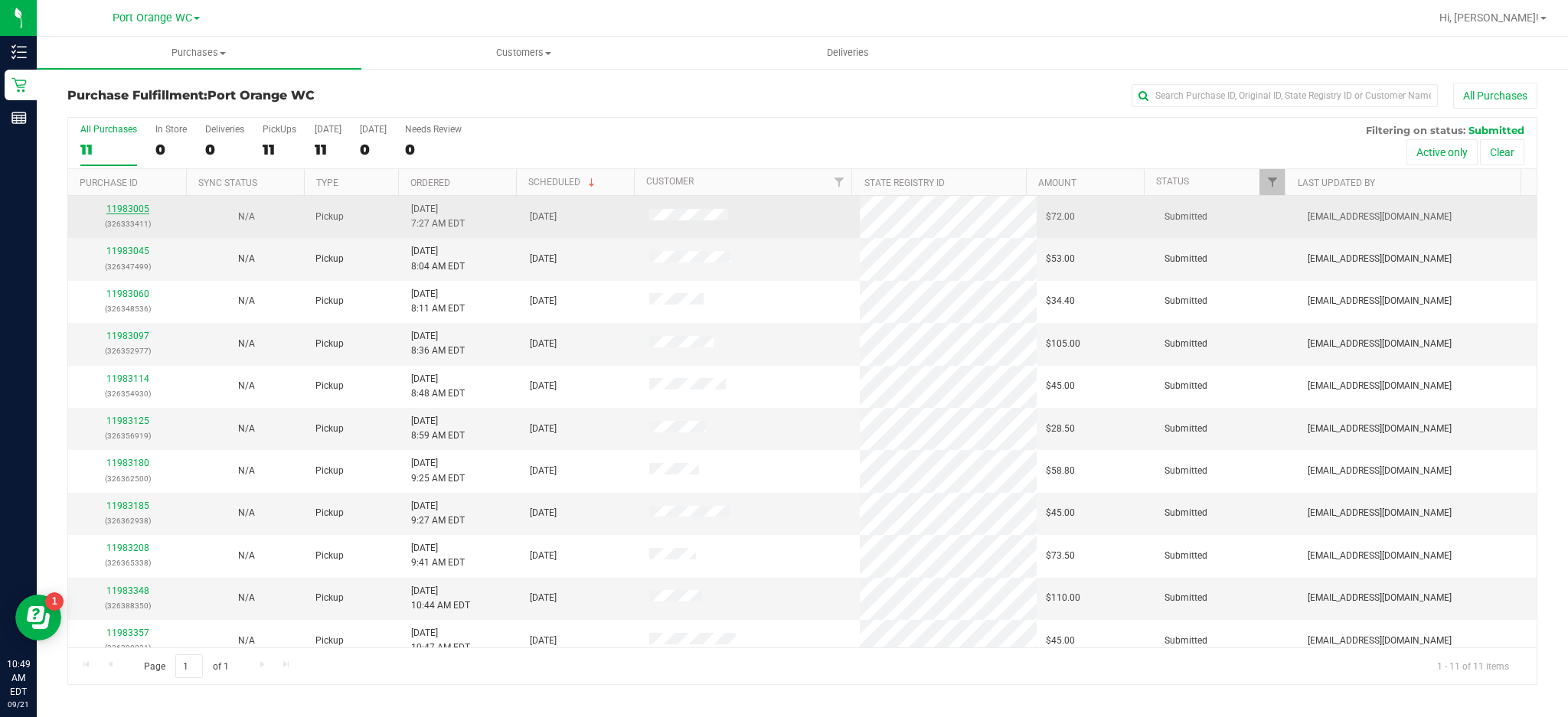
click at [141, 209] on link "11983005" at bounding box center [128, 209] width 43 height 11
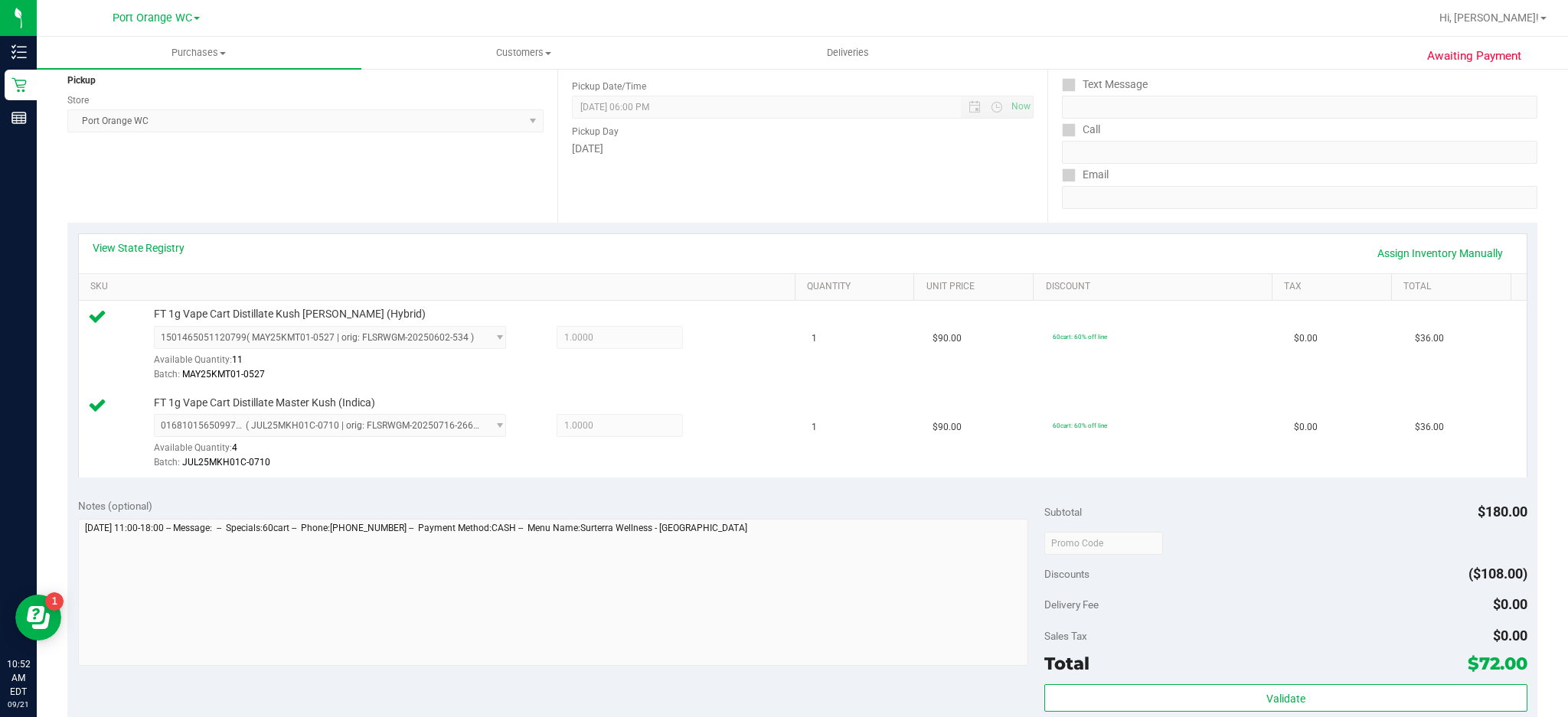
scroll to position [276, 0]
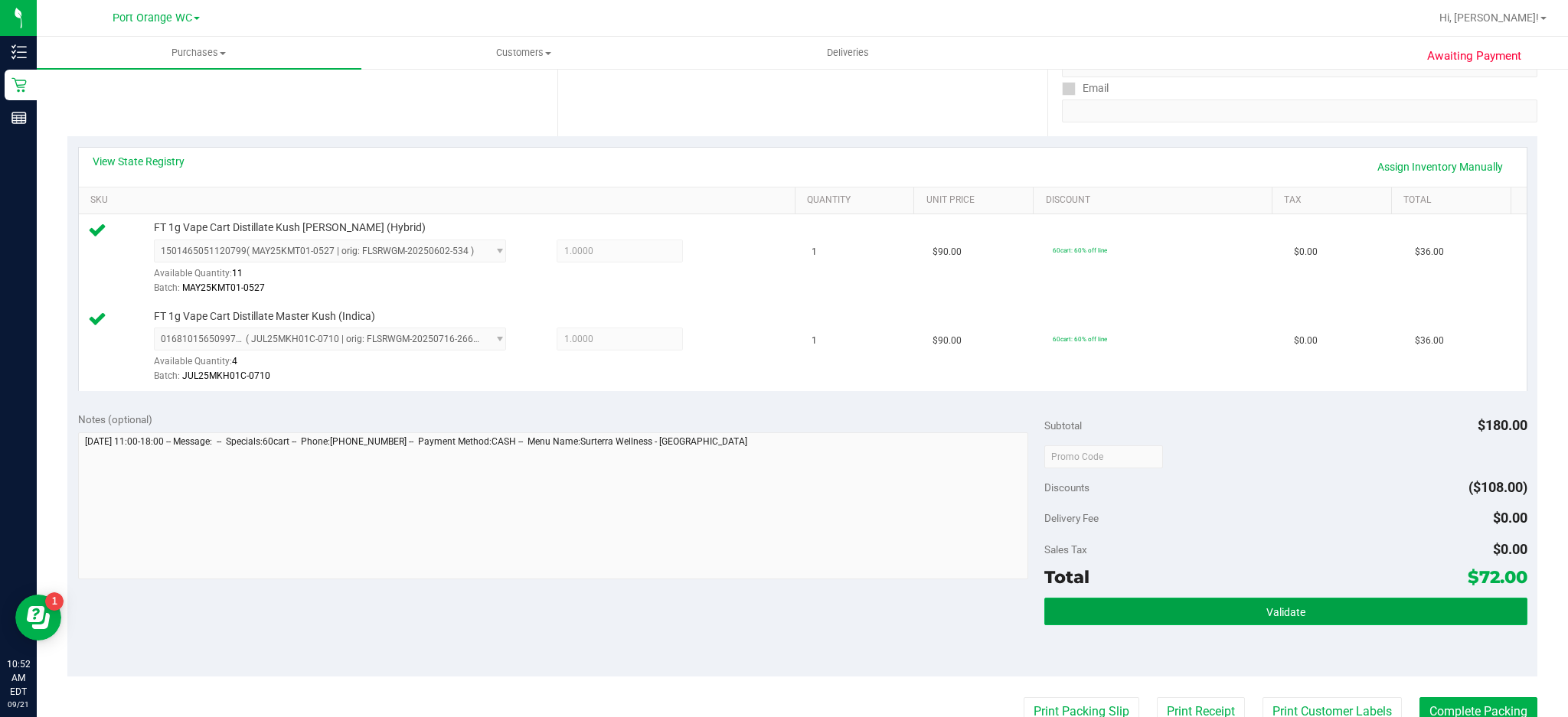
click at [1176, 537] on button "Validate" at bounding box center [1286, 611] width 483 height 27
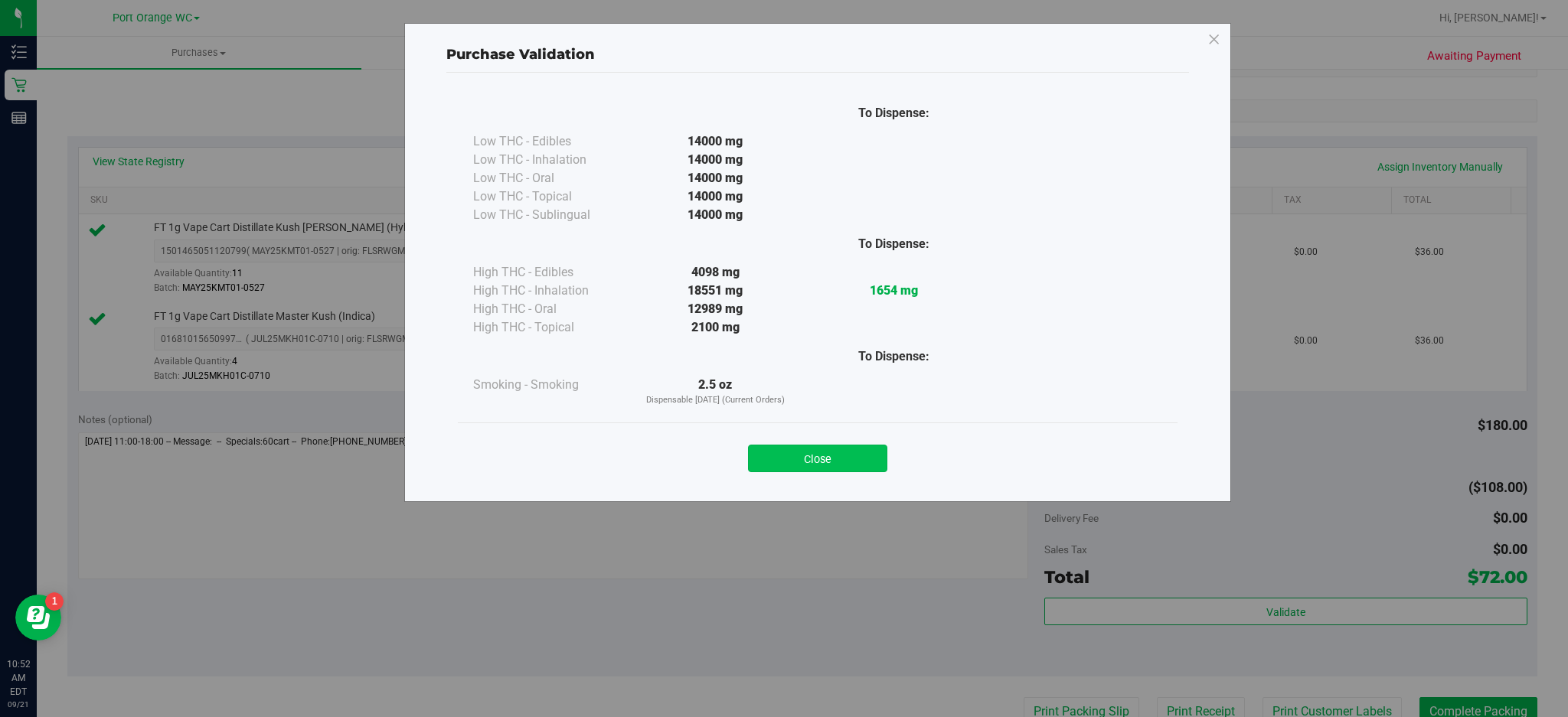
click at [849, 448] on button "Close" at bounding box center [817, 458] width 139 height 27
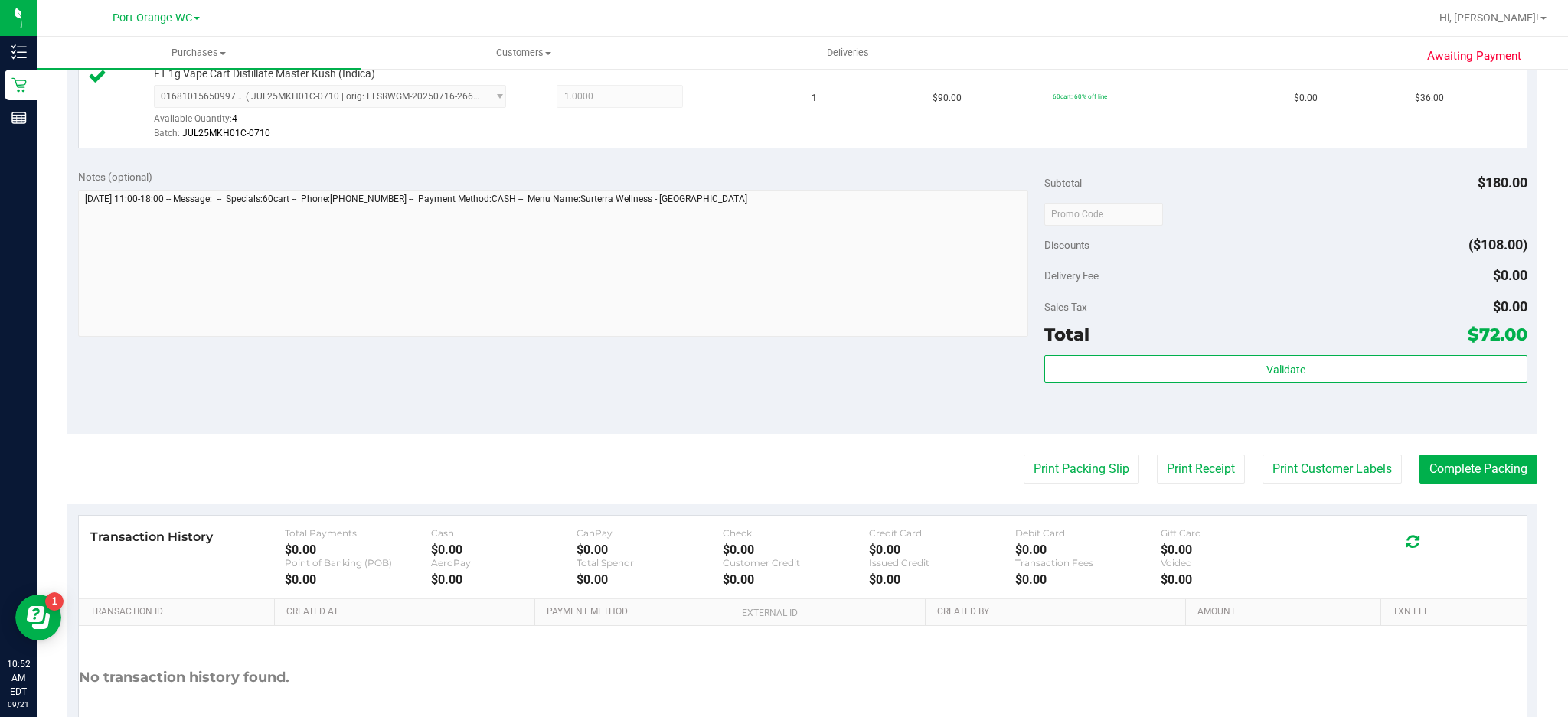
scroll to position [532, 0]
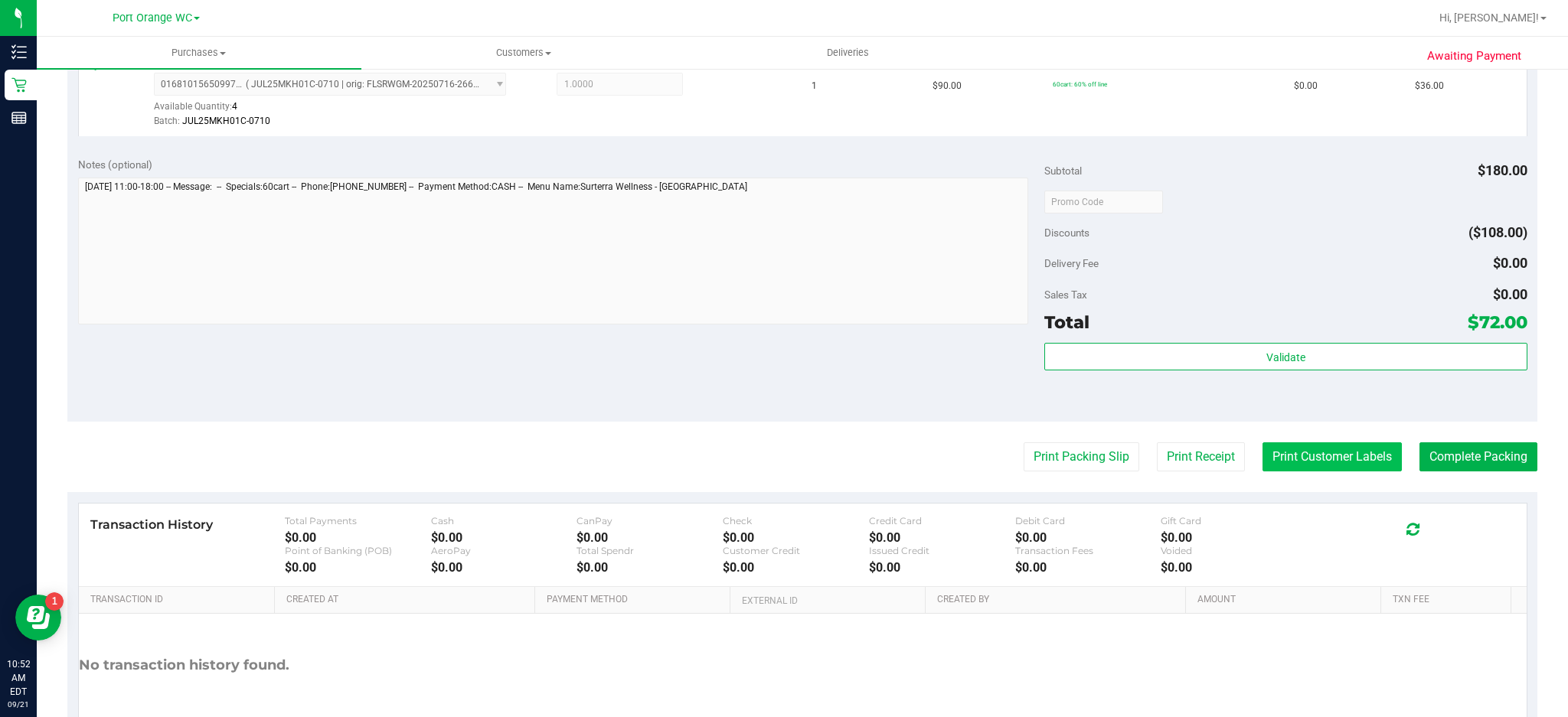
click at [1176, 457] on button "Print Customer Labels" at bounding box center [1331, 457] width 139 height 29
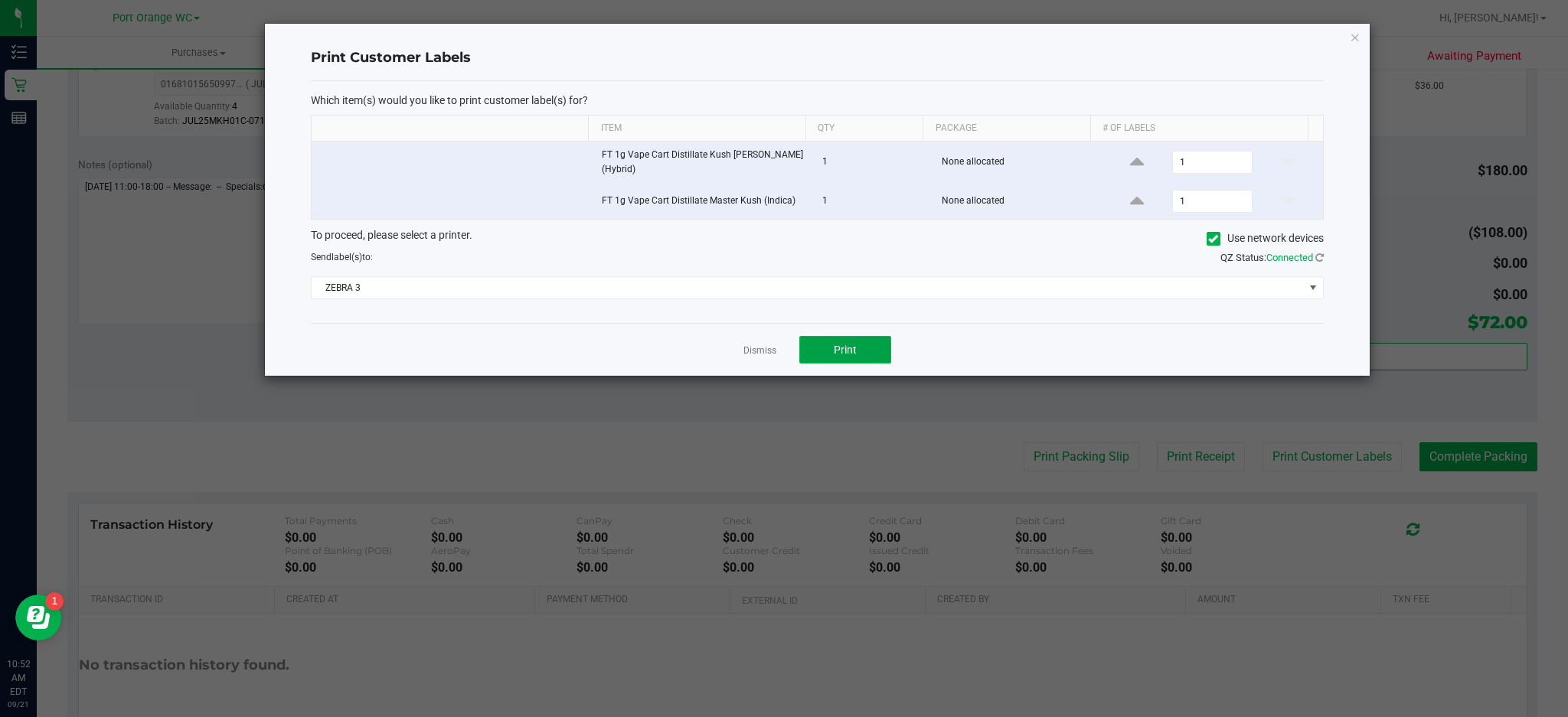
click at [871, 349] on button "Print" at bounding box center [845, 349] width 92 height 27
click at [1176, 30] on icon "button" at bounding box center [1354, 36] width 11 height 18
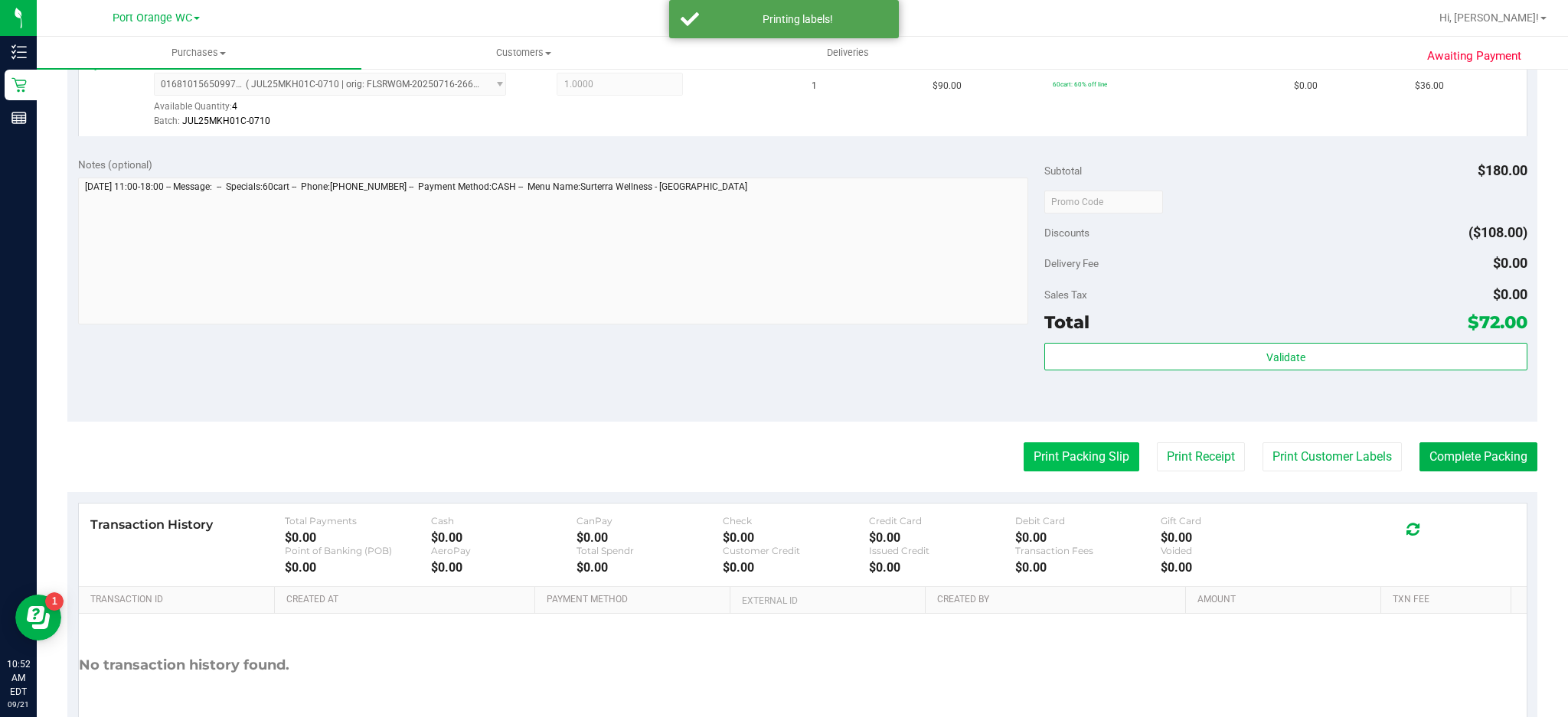
click at [1099, 457] on button "Print Packing Slip" at bounding box center [1082, 457] width 115 height 29
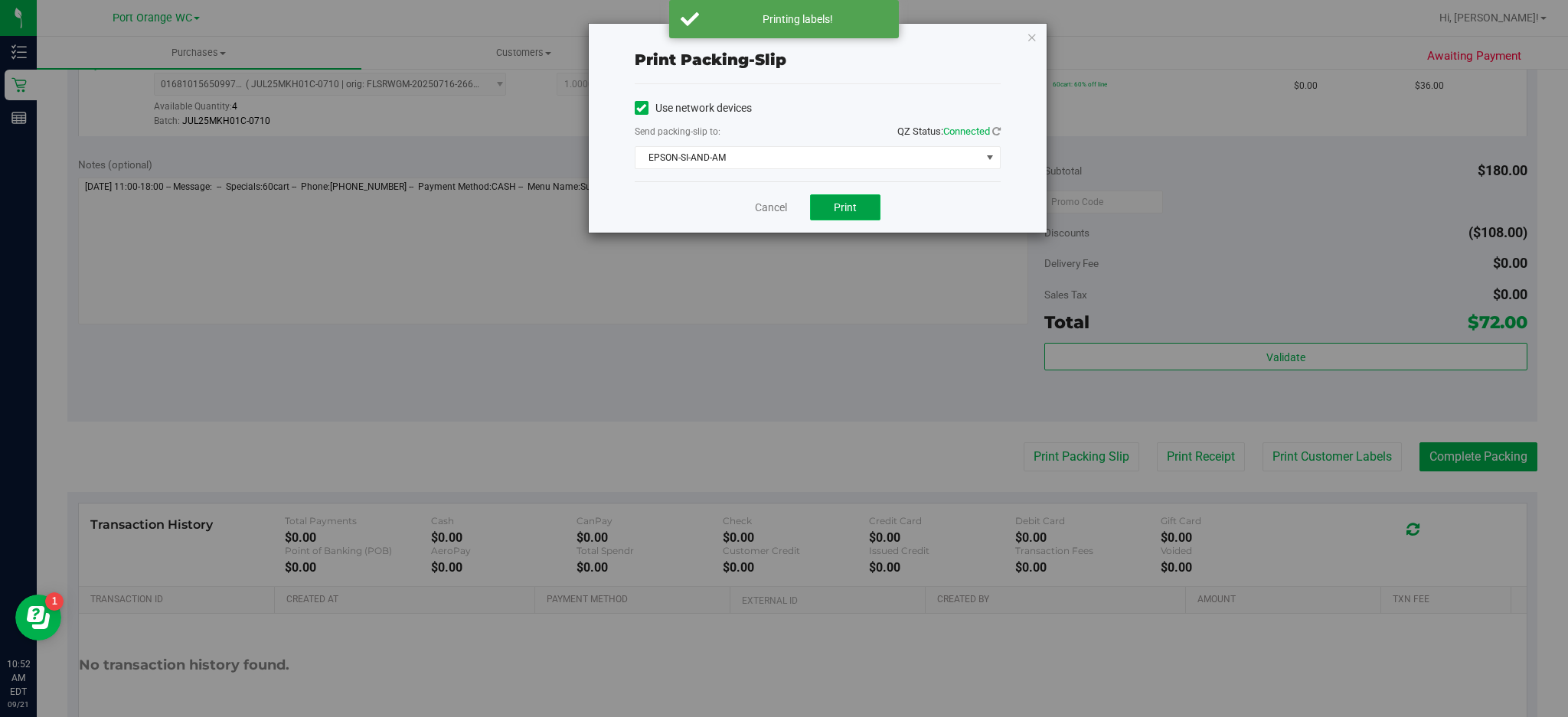
click at [861, 202] on button "Print" at bounding box center [845, 208] width 70 height 26
click at [1029, 39] on icon "button" at bounding box center [1031, 36] width 11 height 18
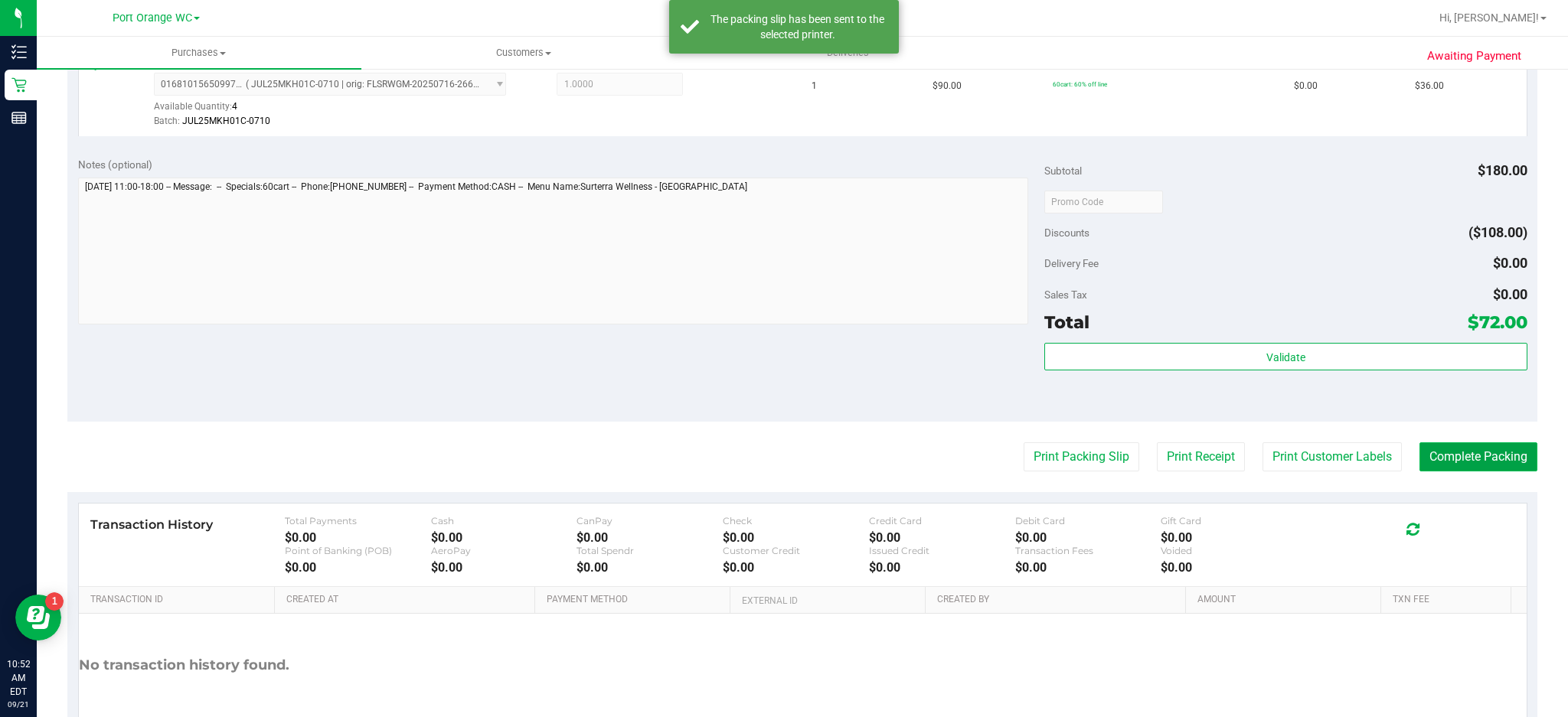
click at [1176, 450] on button "Complete Packing" at bounding box center [1478, 457] width 118 height 29
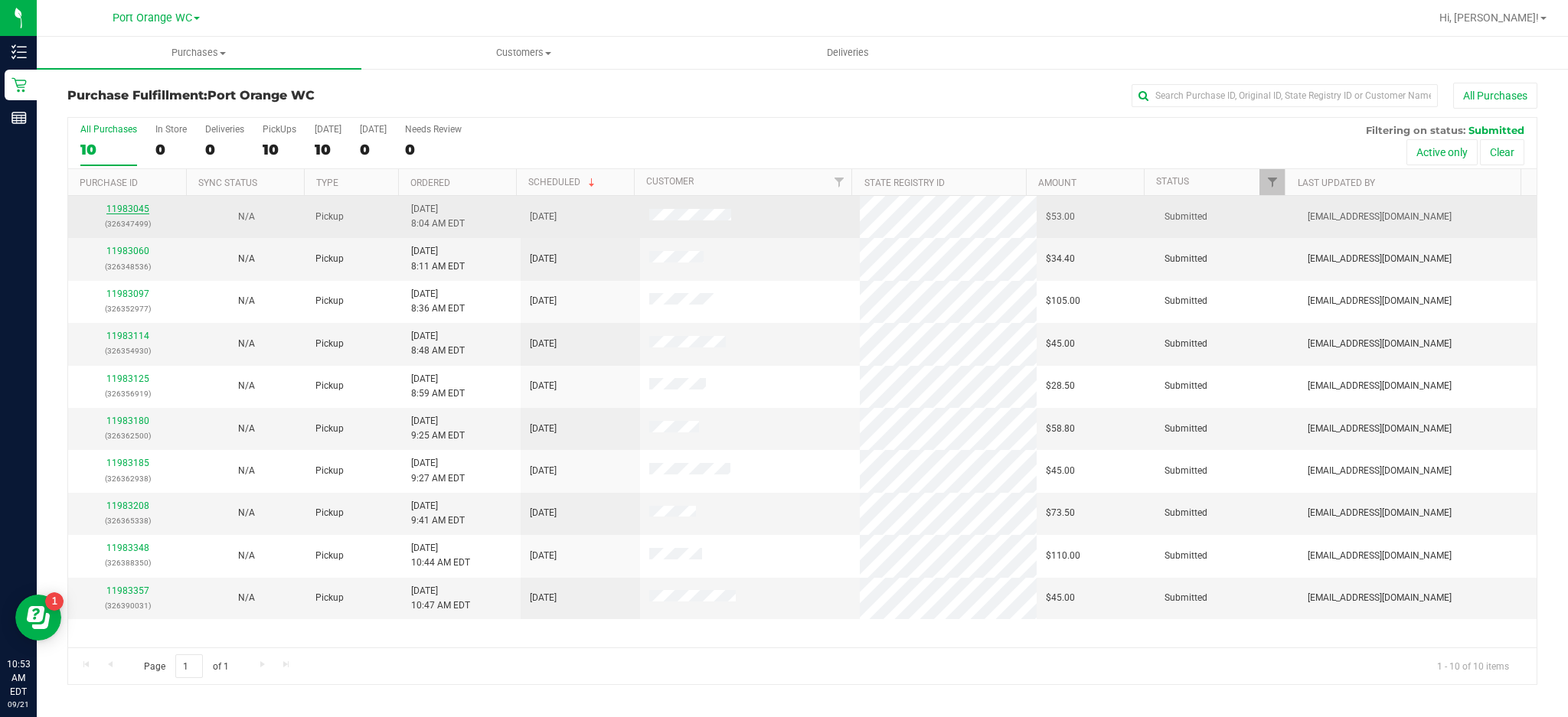
click at [124, 209] on link "11983045" at bounding box center [128, 209] width 43 height 11
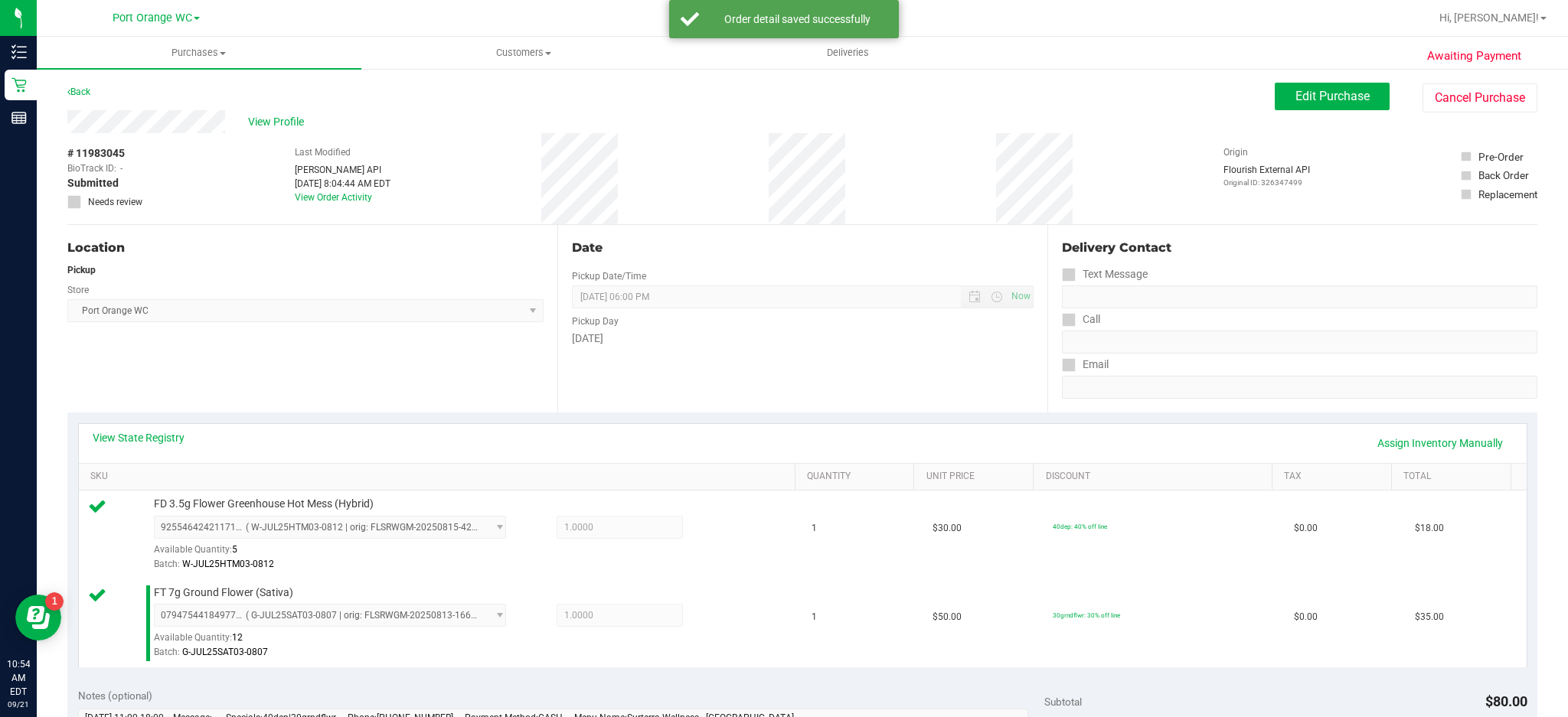
scroll to position [249, 0]
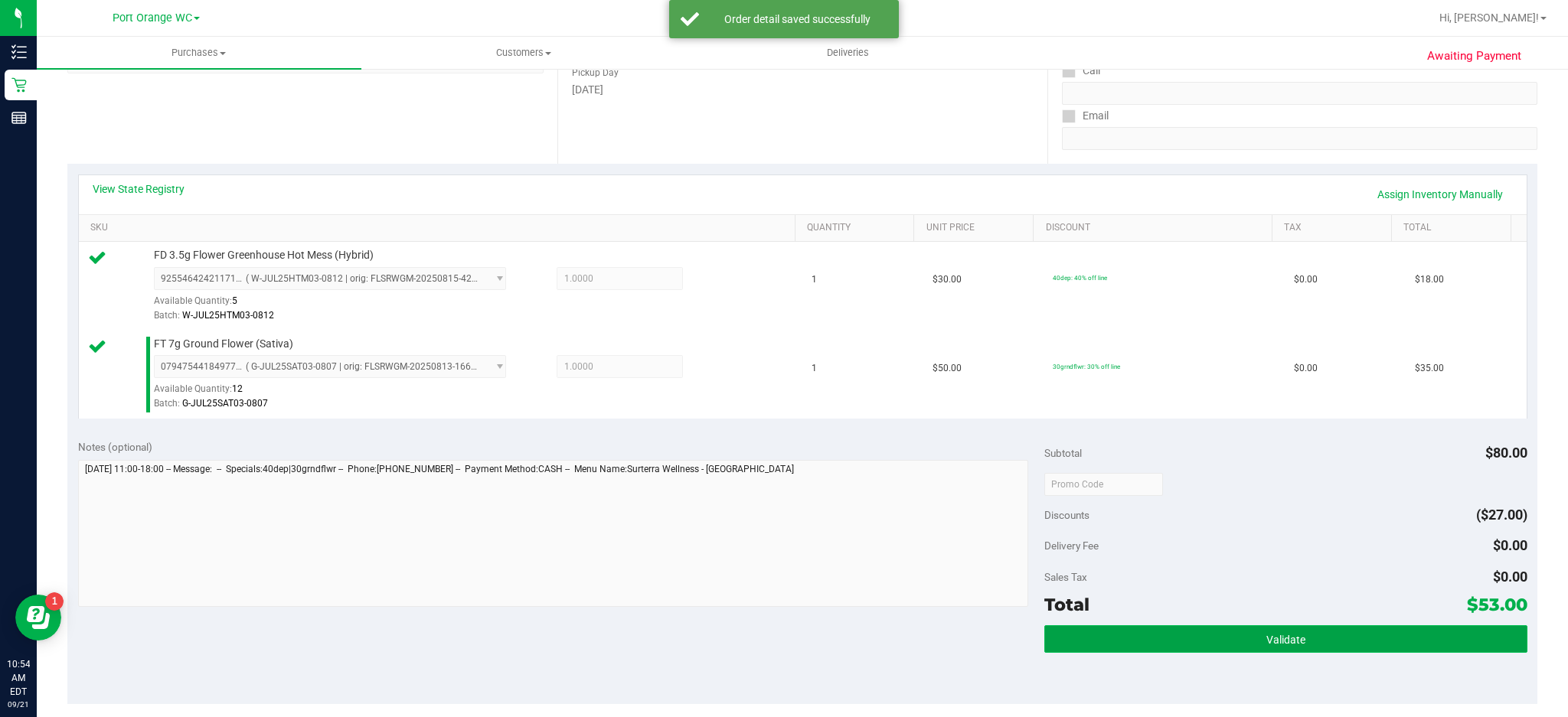
click at [1176, 537] on button "Validate" at bounding box center [1286, 639] width 483 height 27
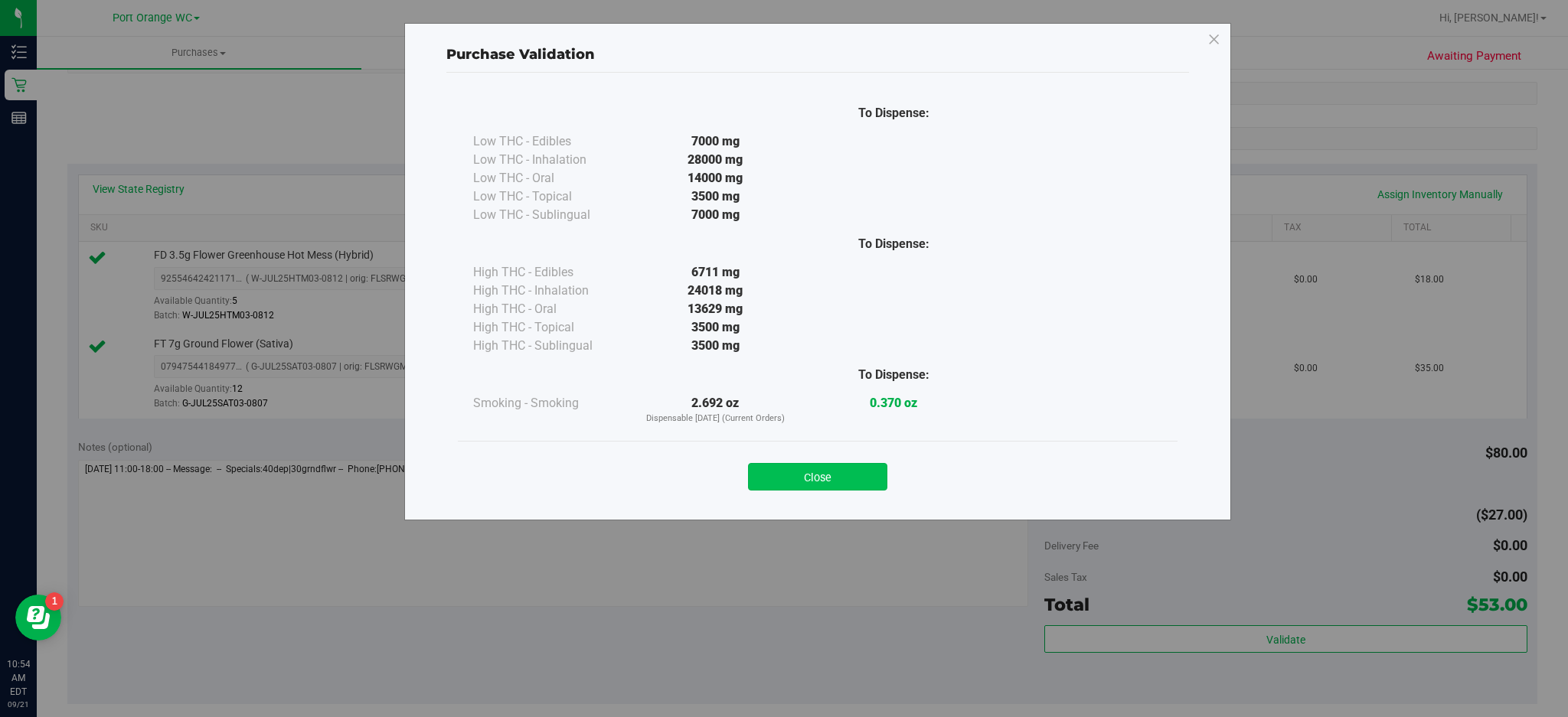
click at [861, 478] on button "Close" at bounding box center [817, 476] width 139 height 27
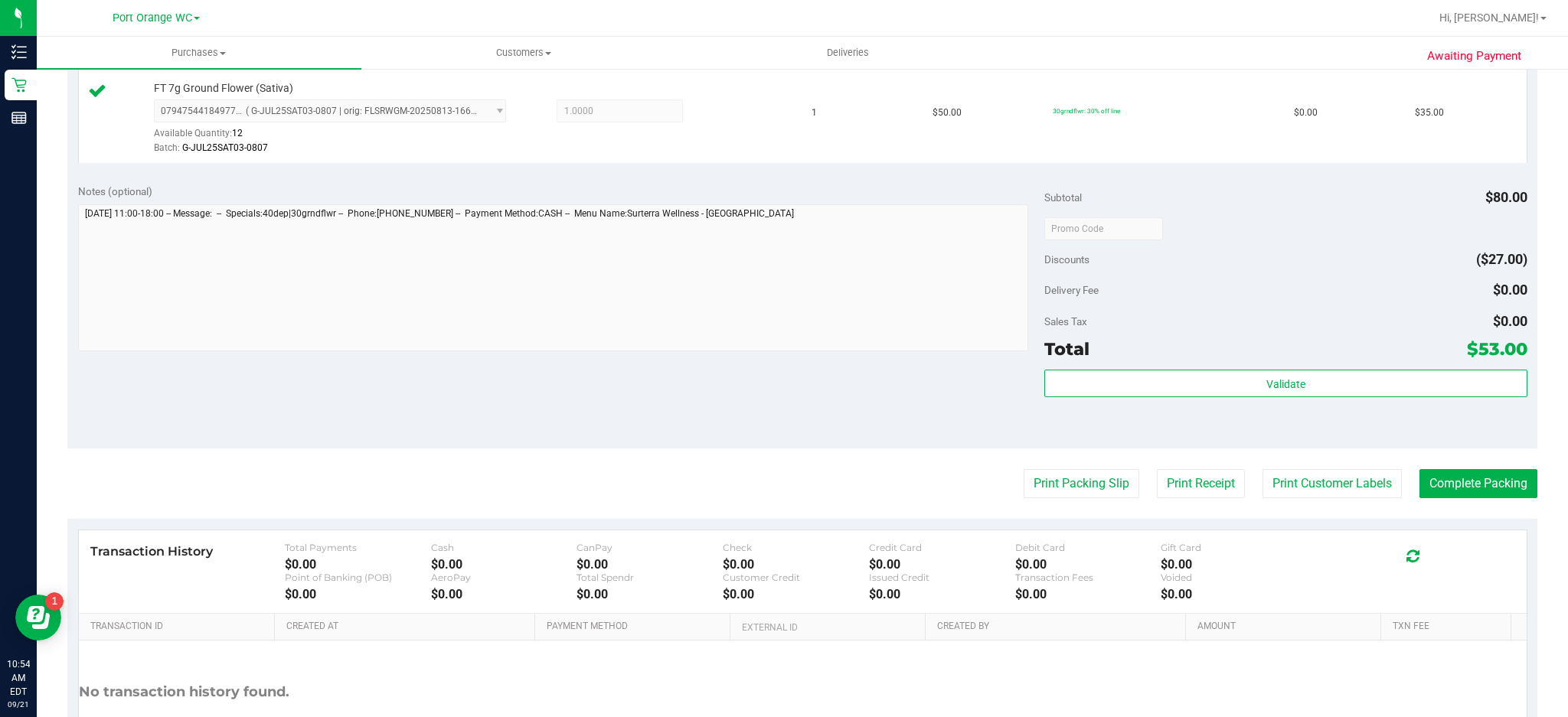
scroll to position [529, 0]
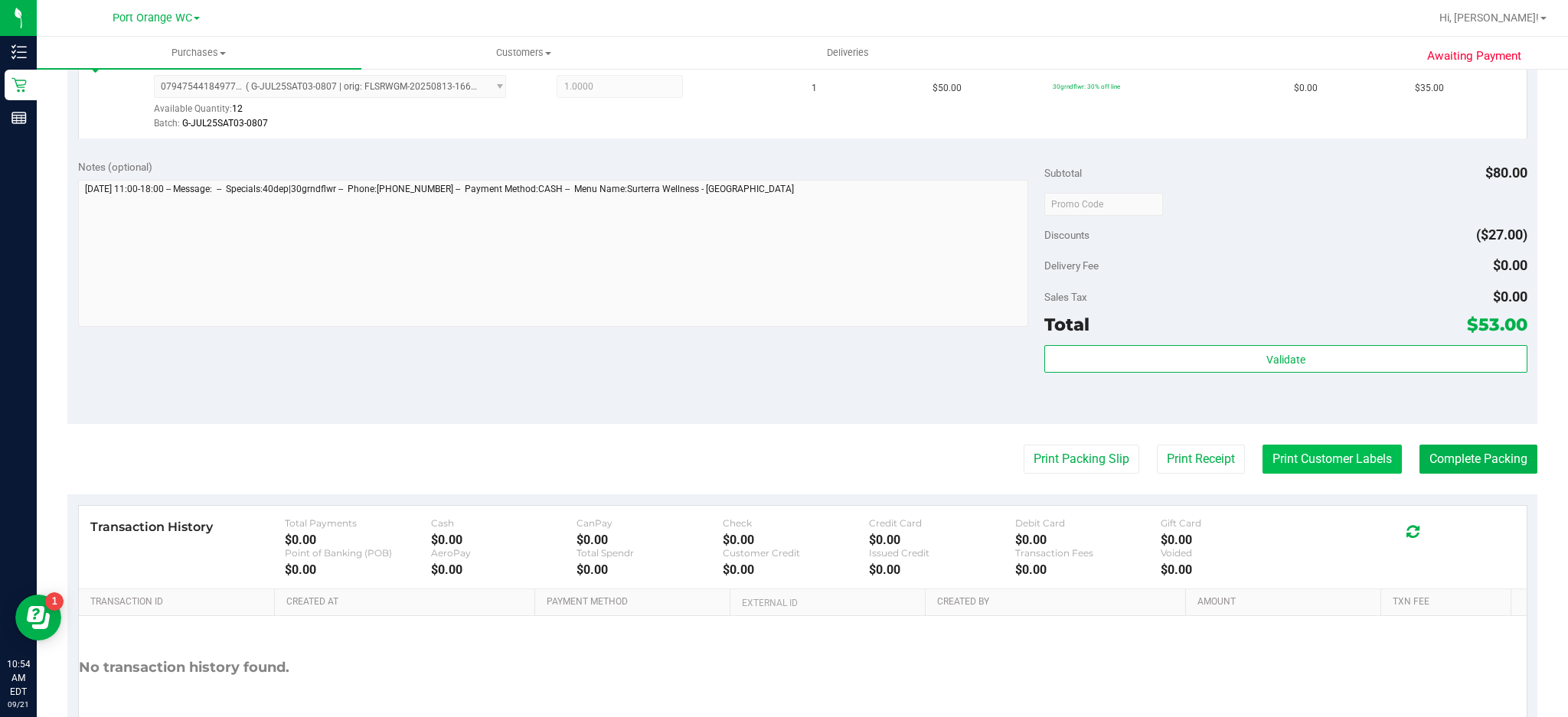
click at [1176, 466] on button "Print Customer Labels" at bounding box center [1331, 459] width 139 height 29
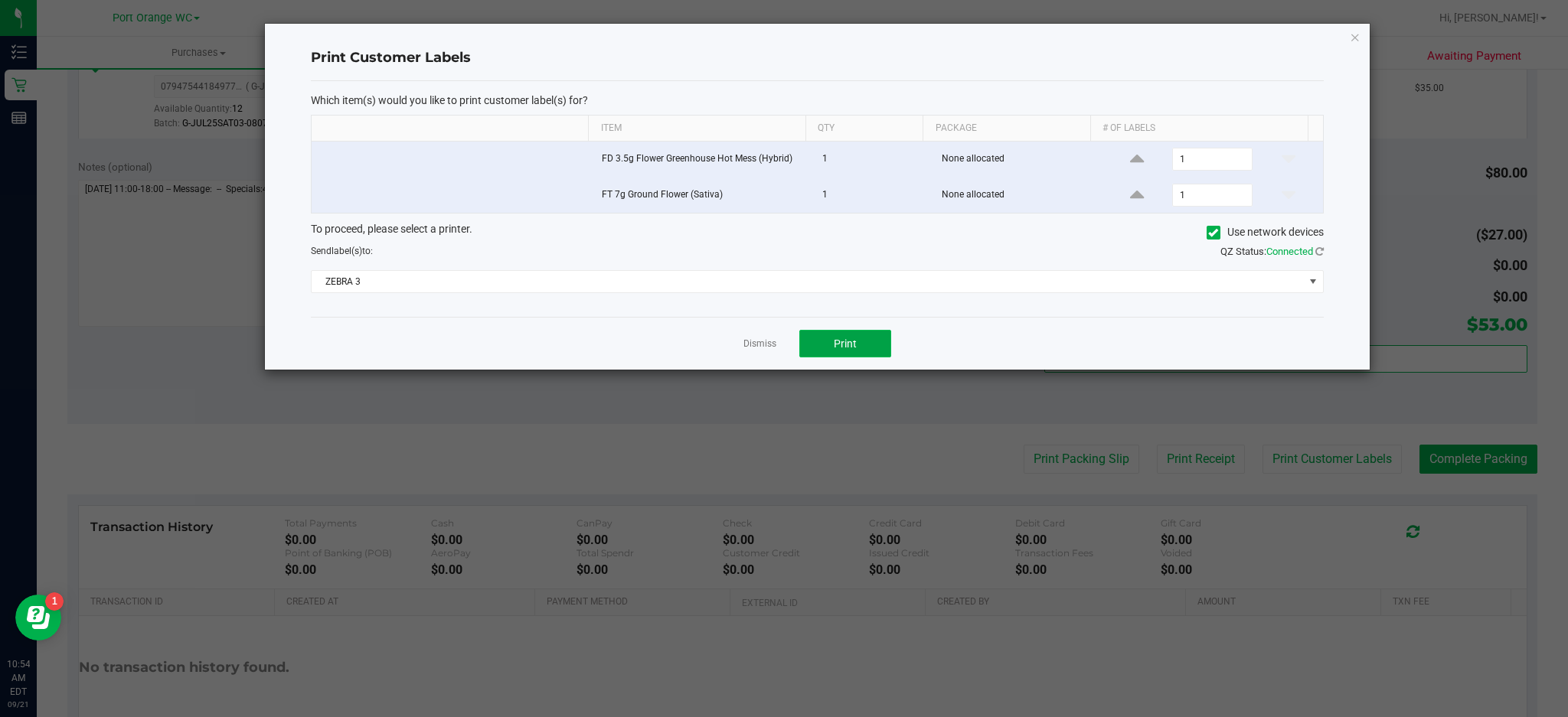
click at [876, 340] on button "Print" at bounding box center [845, 343] width 92 height 27
click at [1176, 31] on icon "button" at bounding box center [1354, 36] width 11 height 18
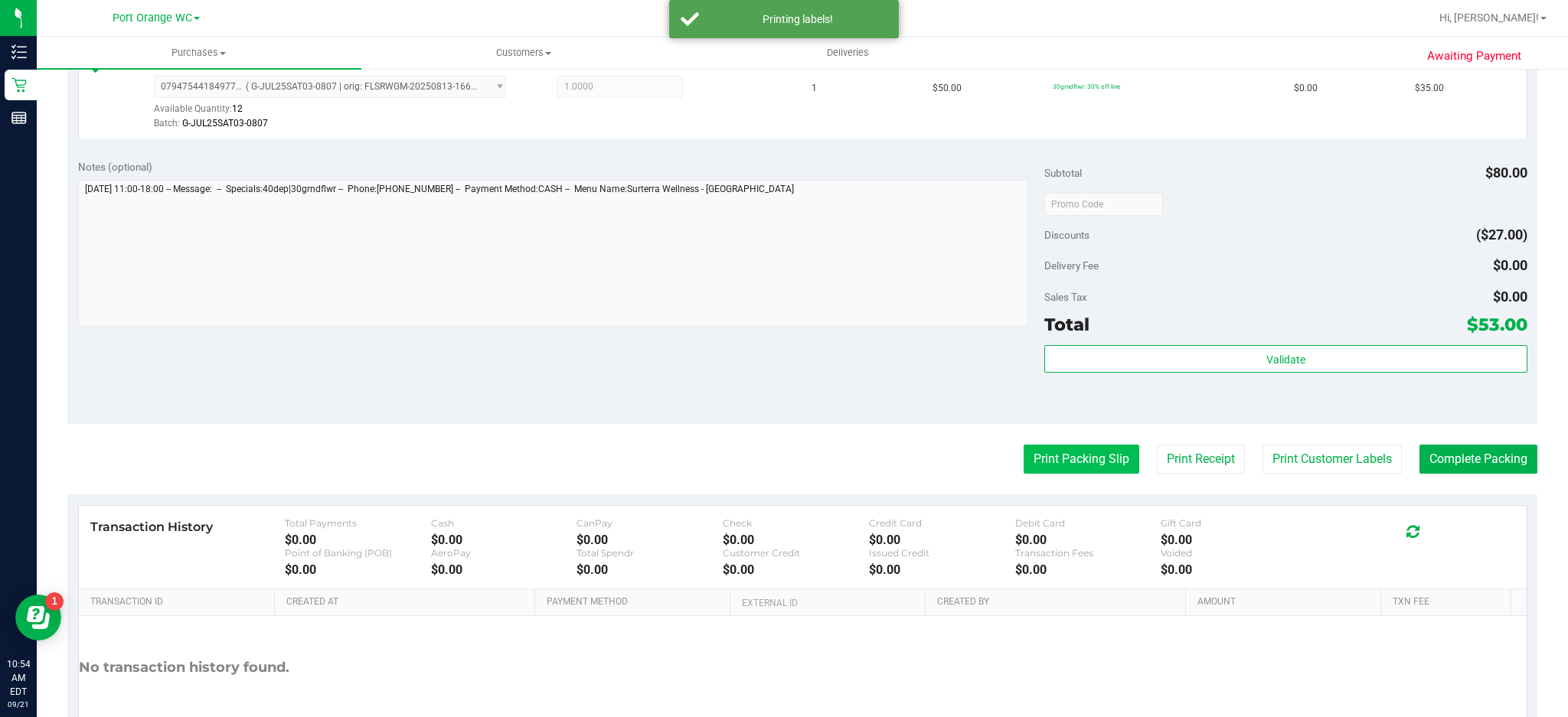
click at [1092, 467] on button "Print Packing Slip" at bounding box center [1082, 459] width 115 height 29
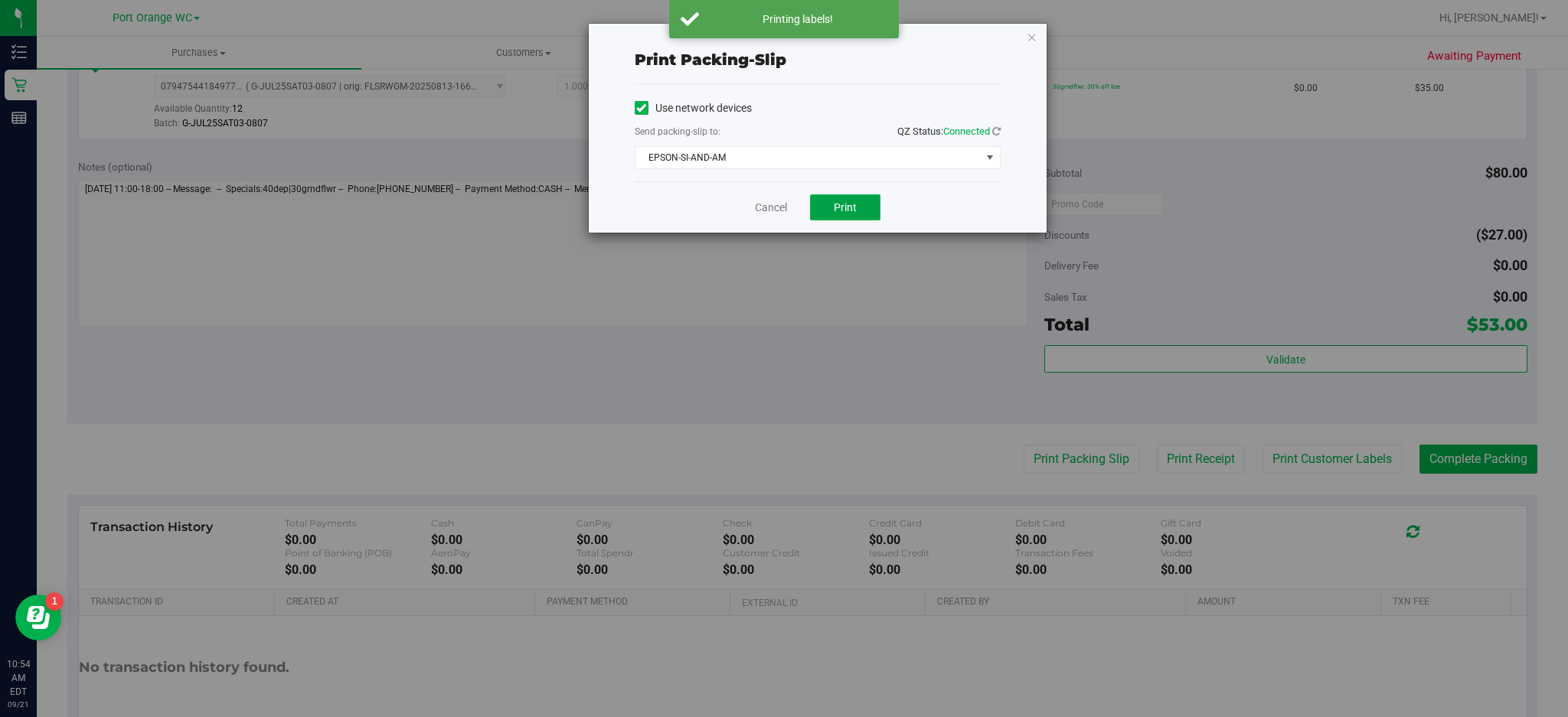
click at [859, 207] on button "Print" at bounding box center [845, 208] width 70 height 26
click at [1027, 41] on icon "button" at bounding box center [1031, 36] width 11 height 18
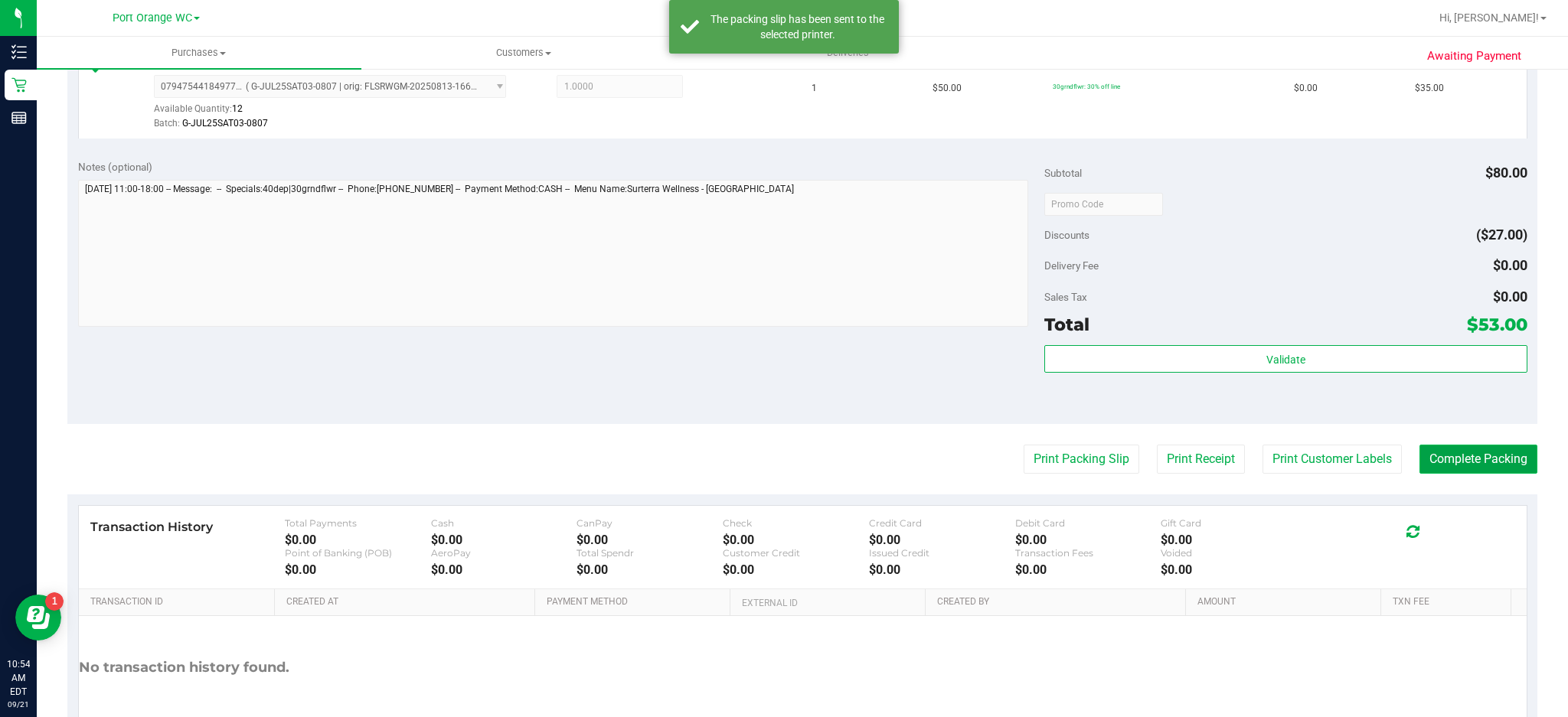
click at [1176, 459] on button "Complete Packing" at bounding box center [1478, 459] width 118 height 29
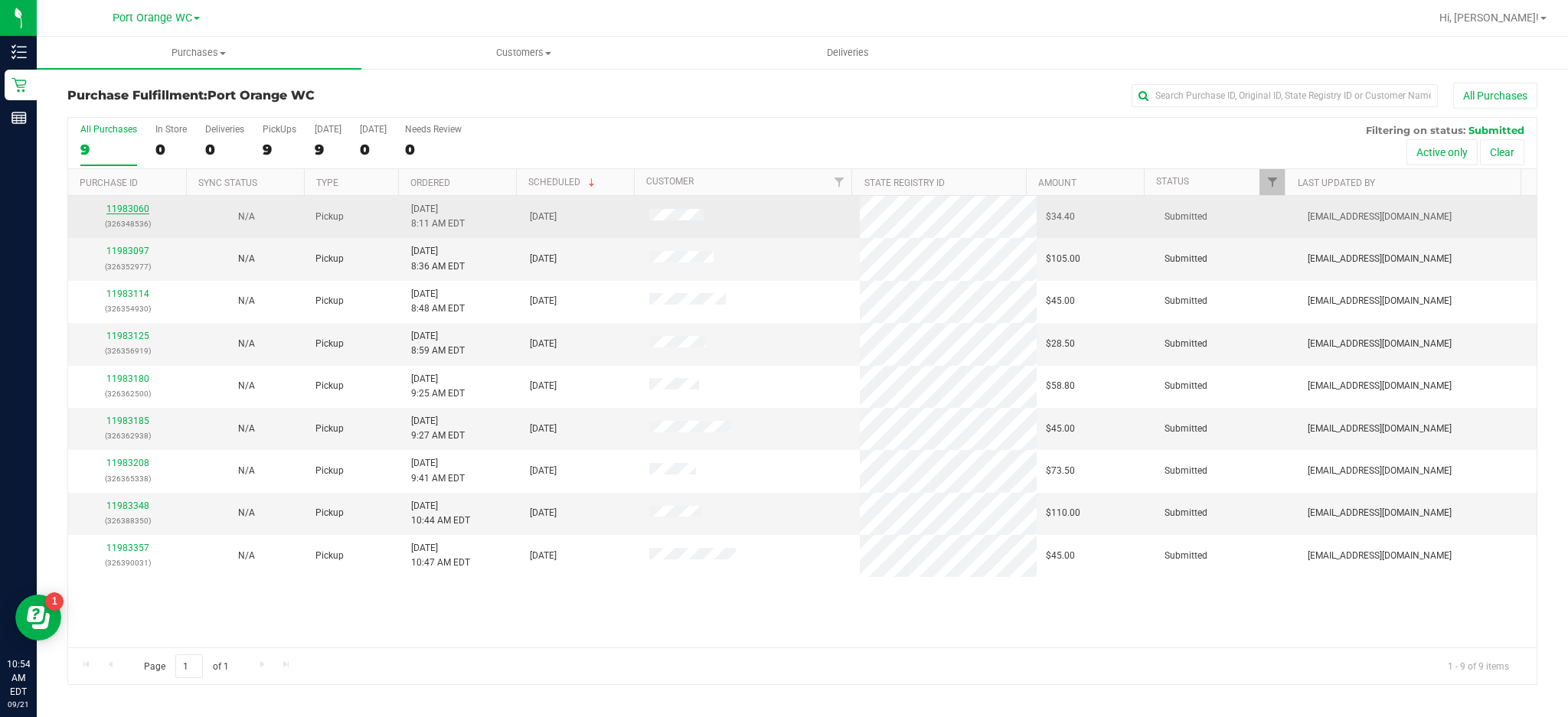
click at [119, 214] on link "11983060" at bounding box center [128, 209] width 43 height 11
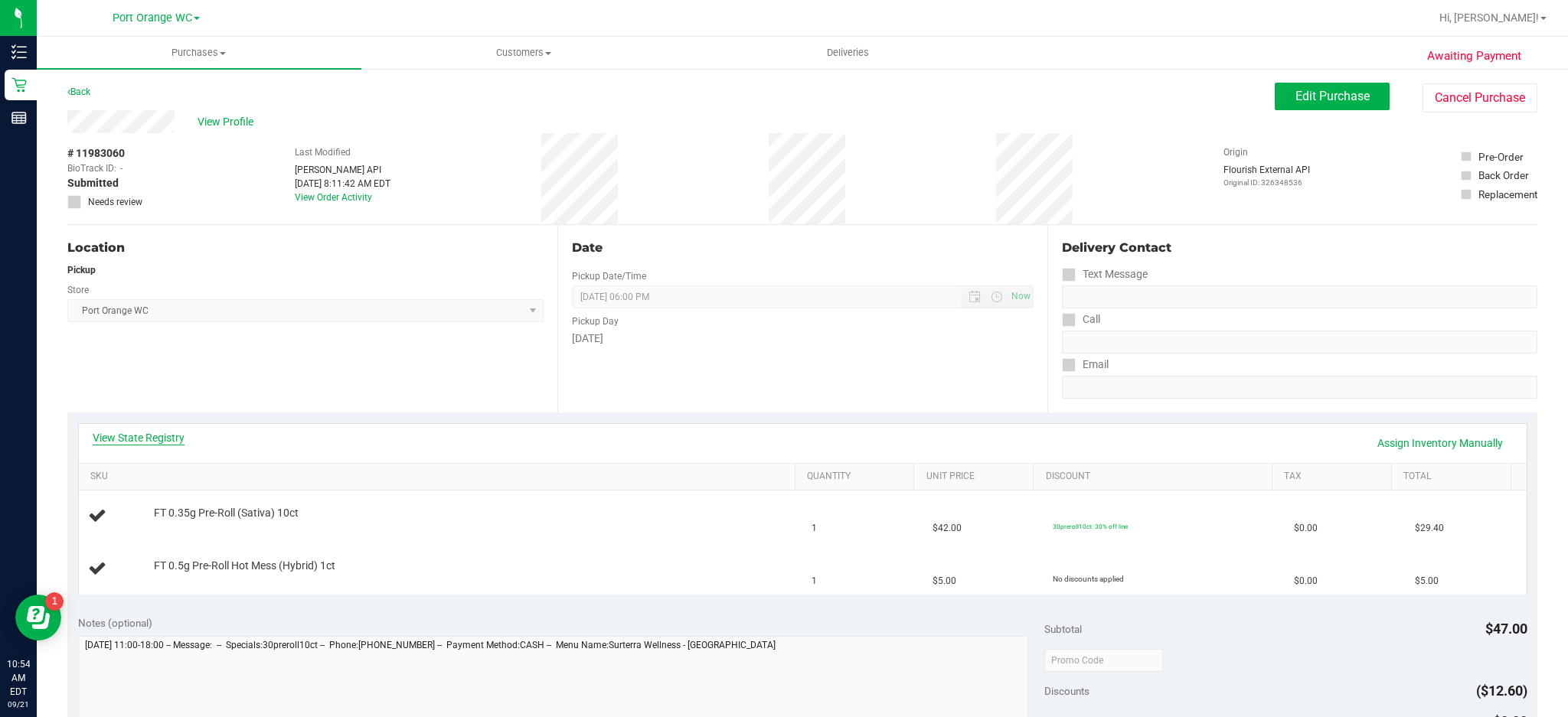
click at [171, 438] on link "View State Registry" at bounding box center [138, 438] width 92 height 16
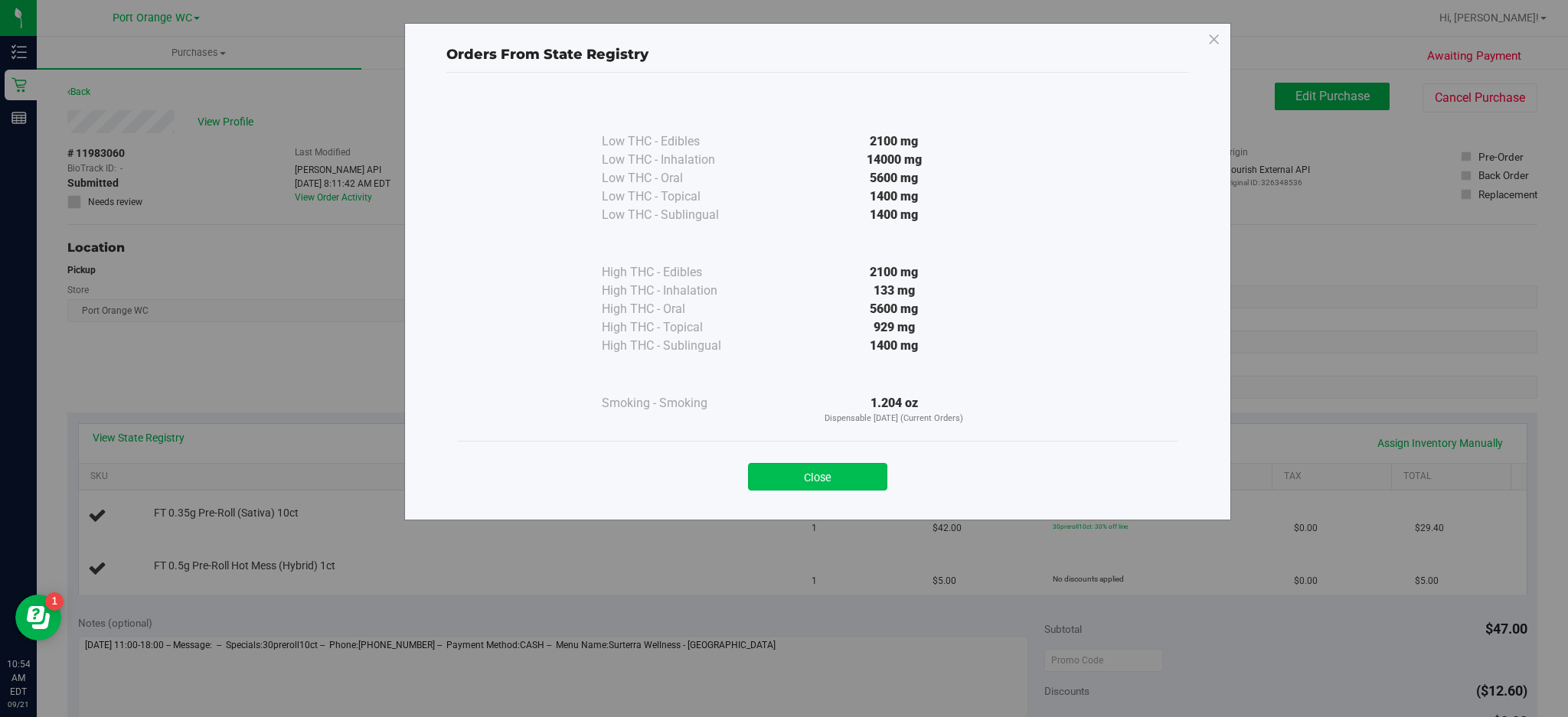
click at [834, 471] on button "Close" at bounding box center [817, 476] width 139 height 27
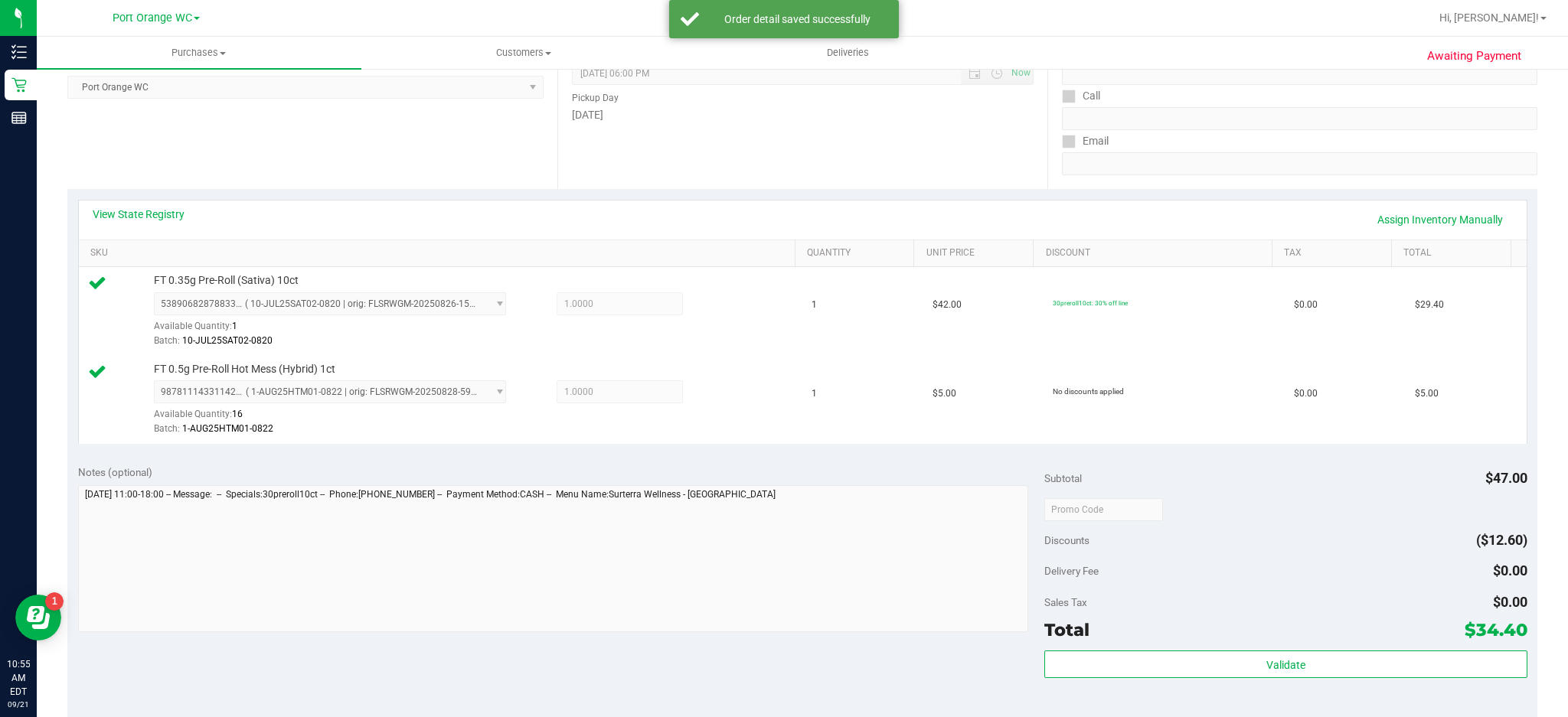
scroll to position [274, 0]
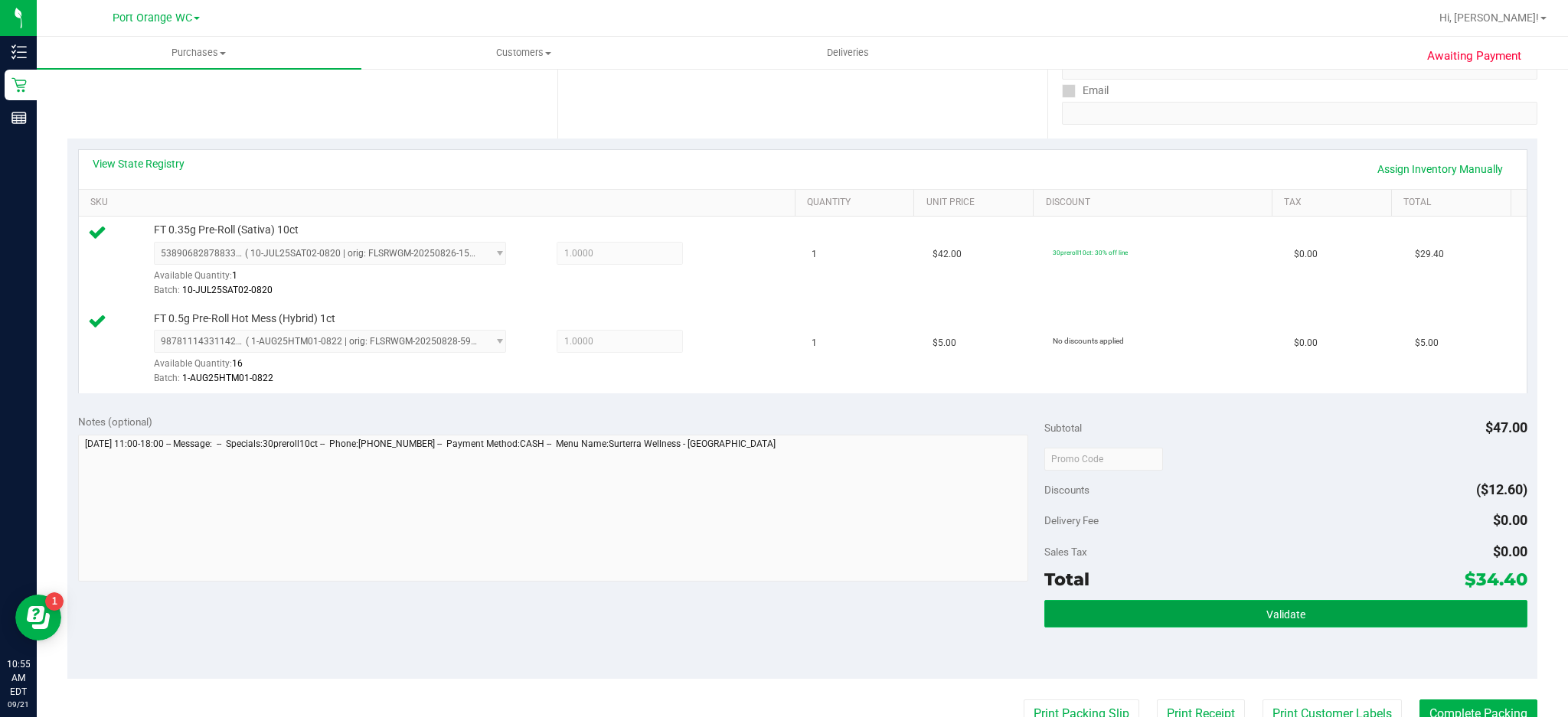
click at [1176, 537] on button "Validate" at bounding box center [1286, 613] width 483 height 27
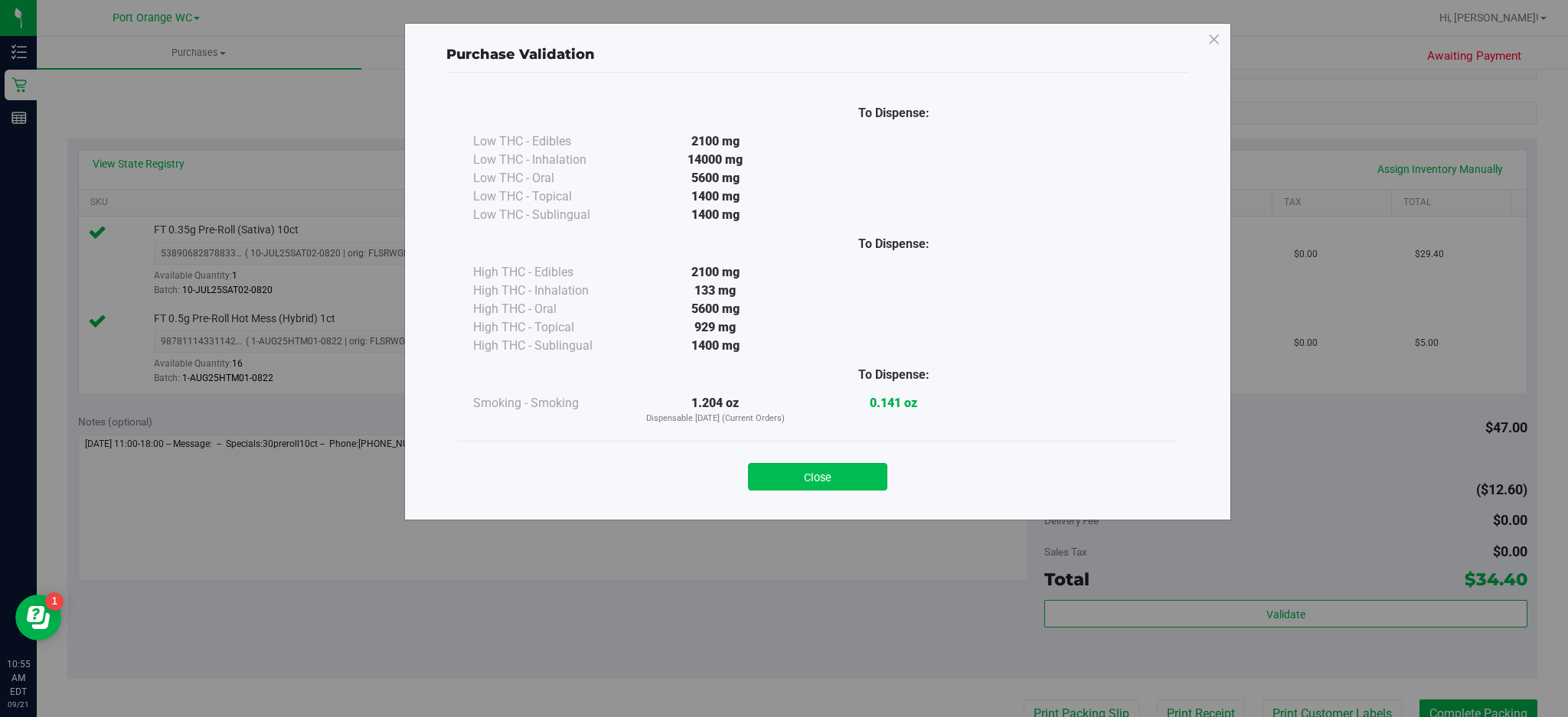
click at [843, 467] on button "Close" at bounding box center [817, 476] width 139 height 27
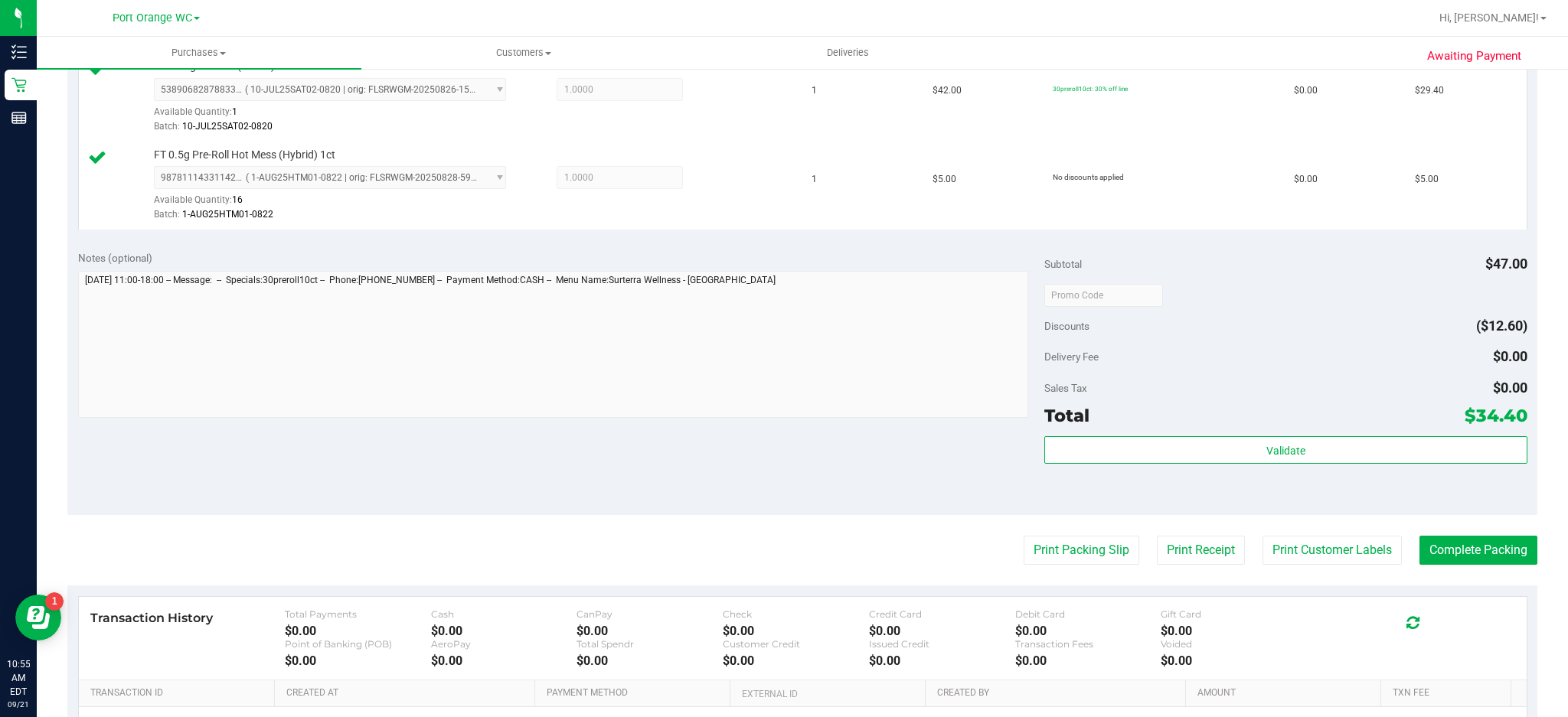
scroll to position [444, 0]
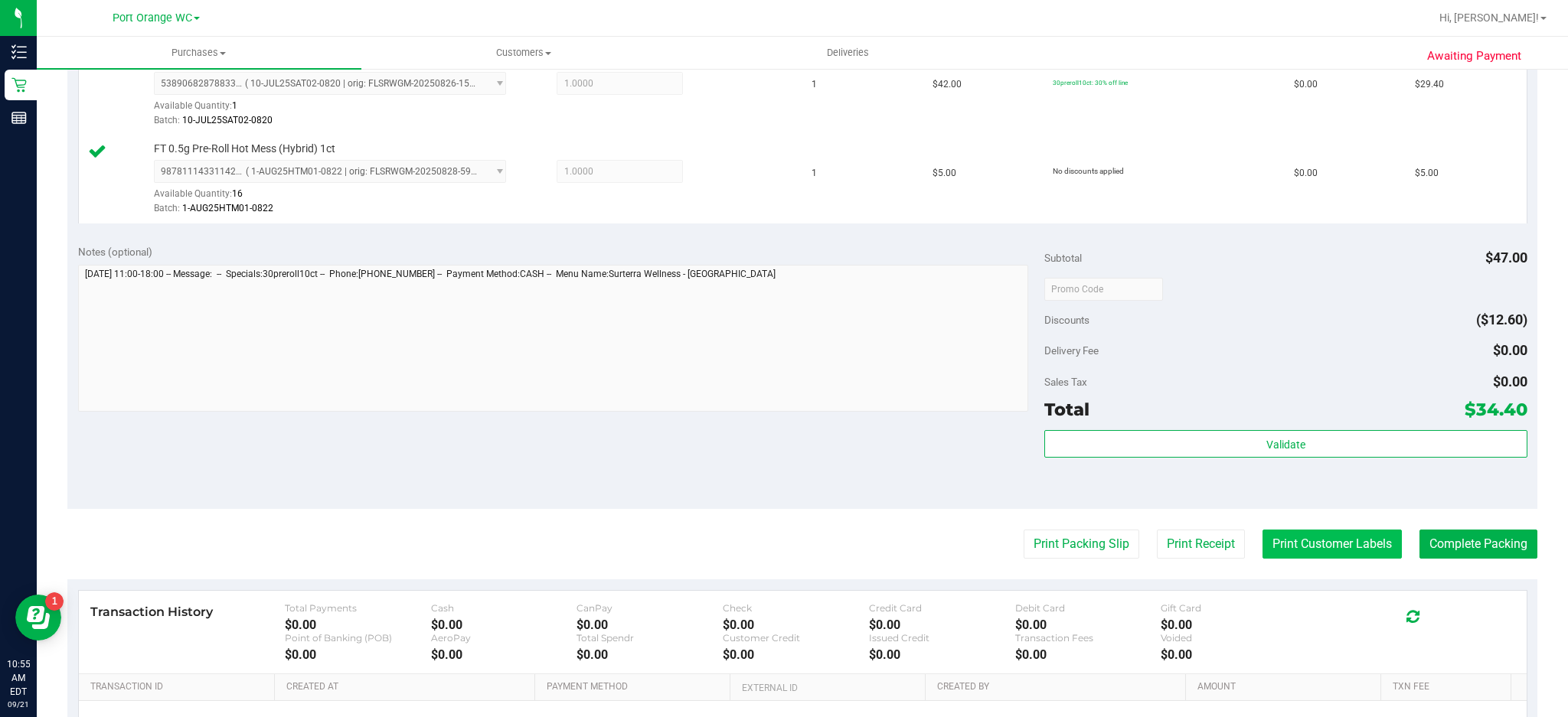
click at [1176, 537] on button "Print Customer Labels" at bounding box center [1331, 544] width 139 height 29
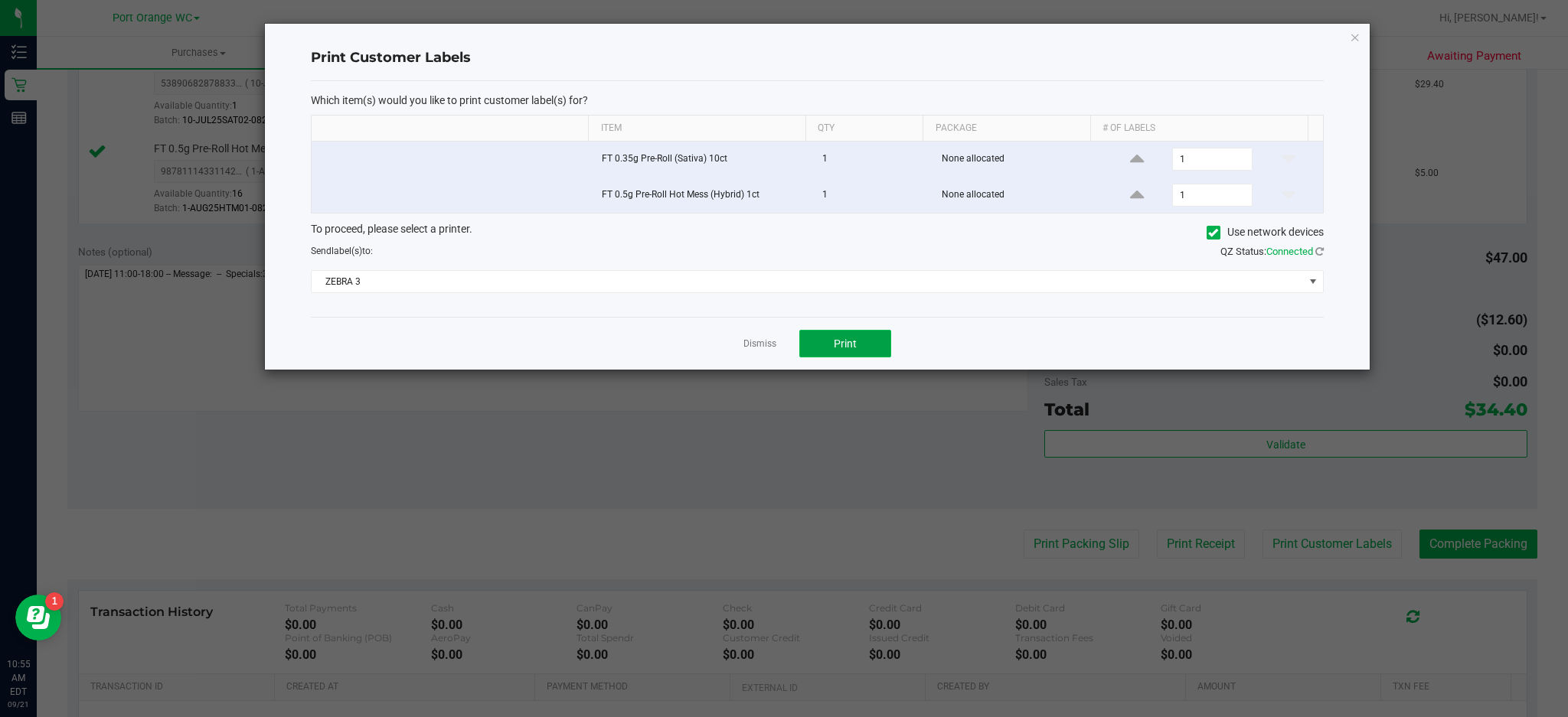
click at [858, 352] on button "Print" at bounding box center [845, 343] width 92 height 27
click at [1176, 35] on icon "button" at bounding box center [1354, 36] width 11 height 18
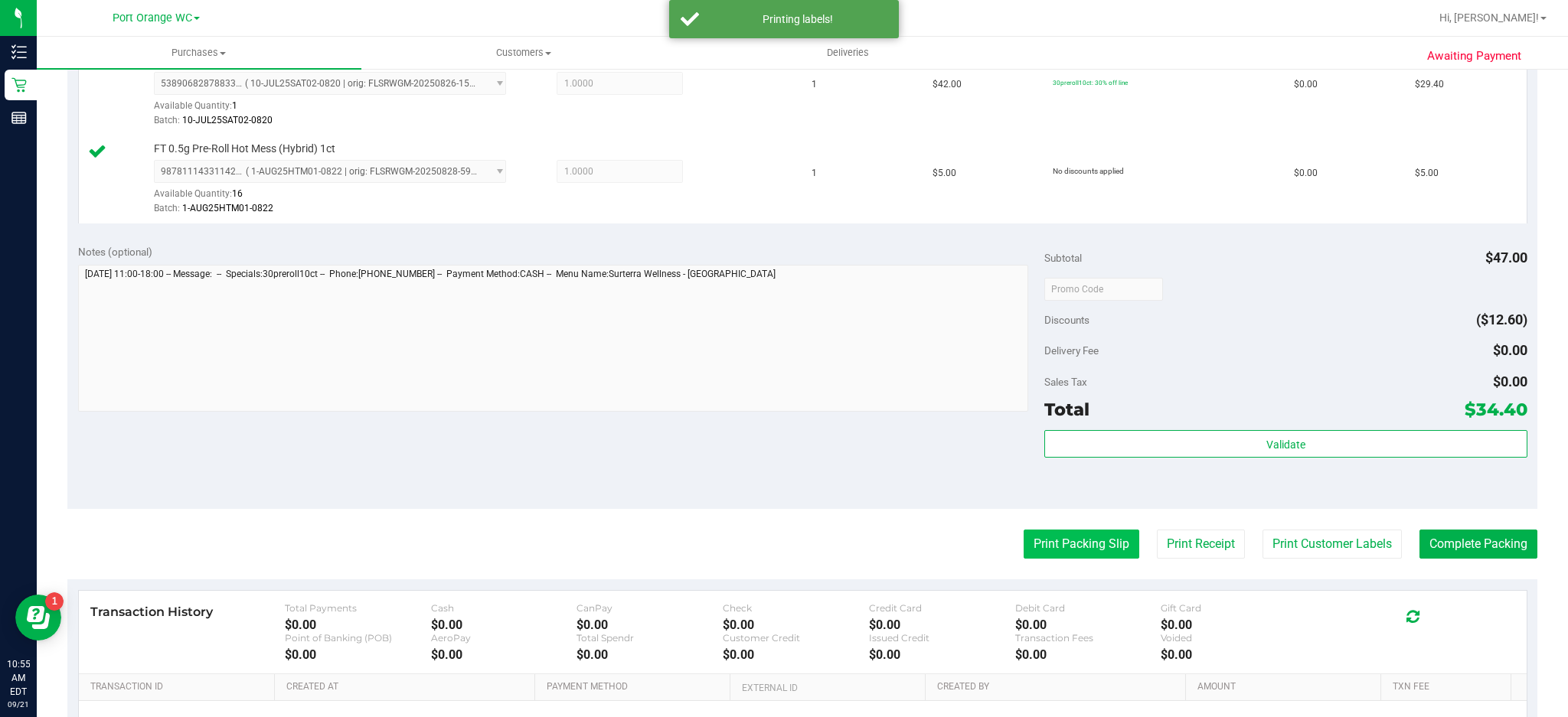
click at [1089, 537] on button "Print Packing Slip" at bounding box center [1082, 544] width 115 height 29
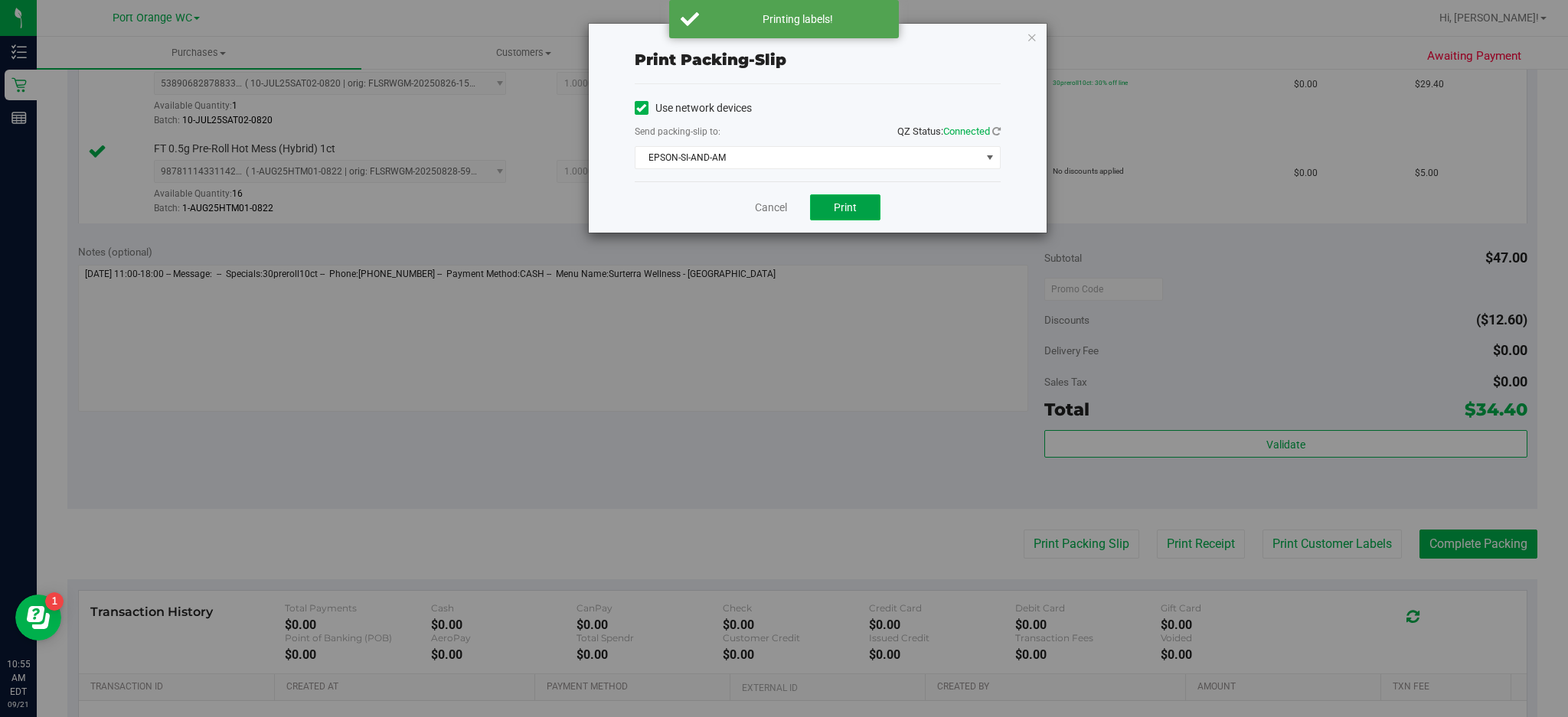
click at [854, 215] on button "Print" at bounding box center [845, 208] width 70 height 26
click at [1031, 35] on icon "button" at bounding box center [1031, 36] width 11 height 18
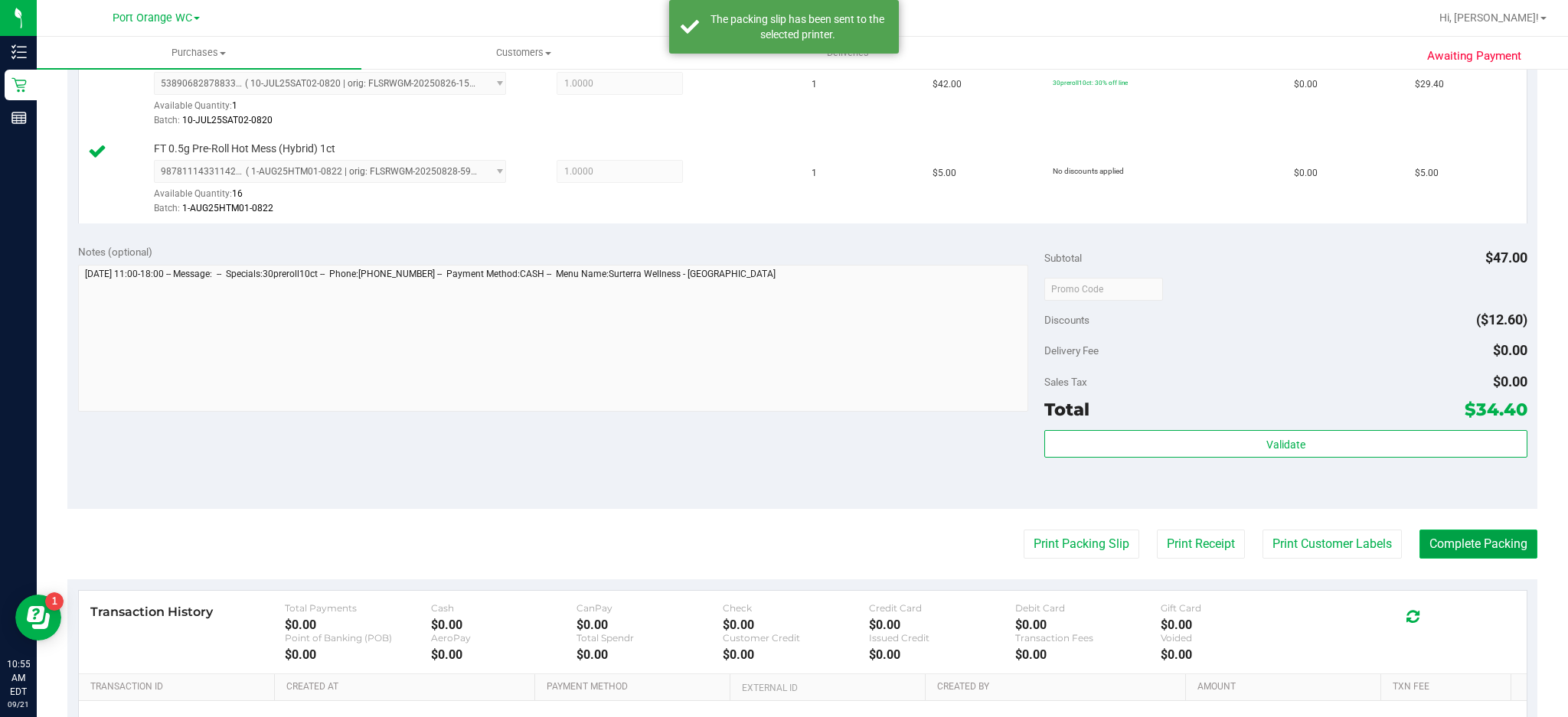
click at [1176, 537] on button "Complete Packing" at bounding box center [1478, 544] width 118 height 29
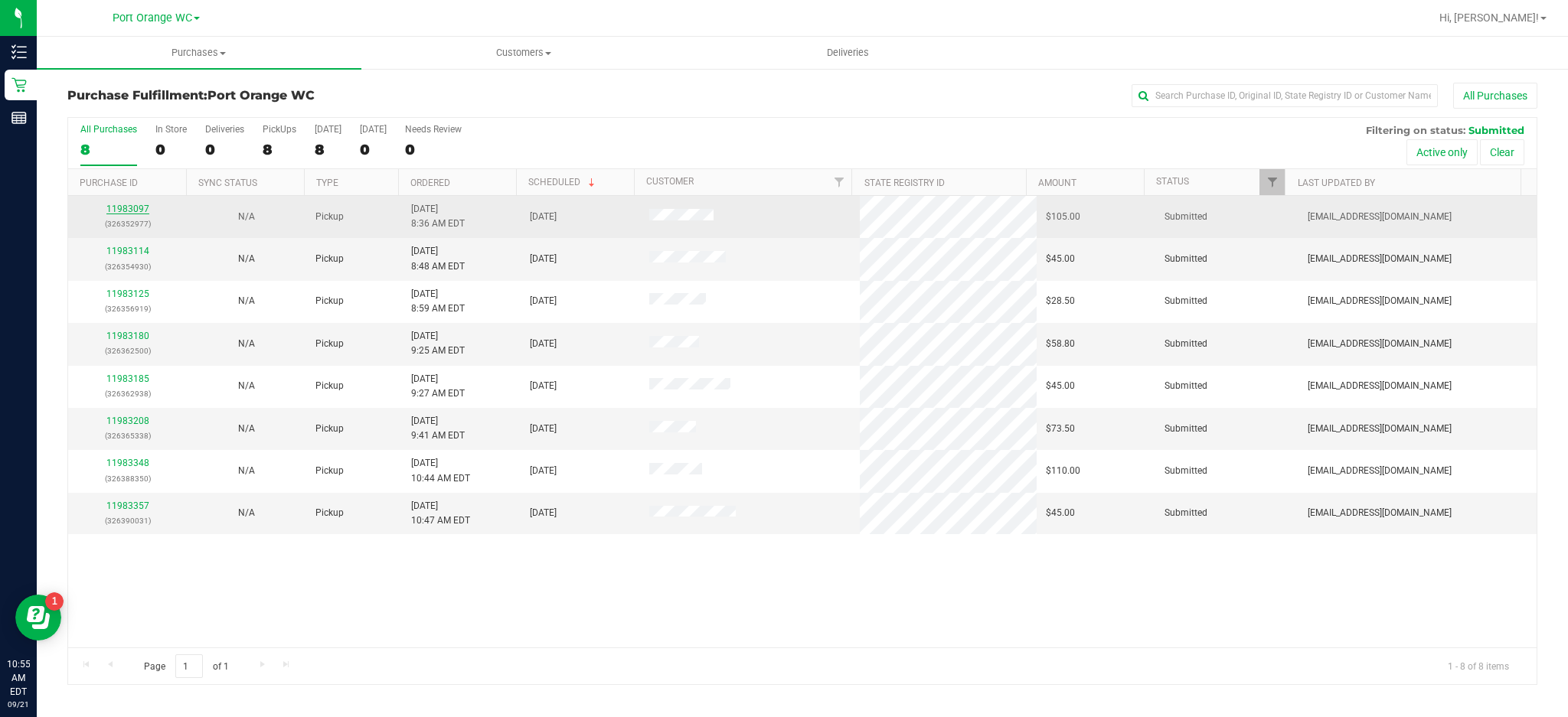
click at [118, 213] on link "11983097" at bounding box center [128, 209] width 43 height 11
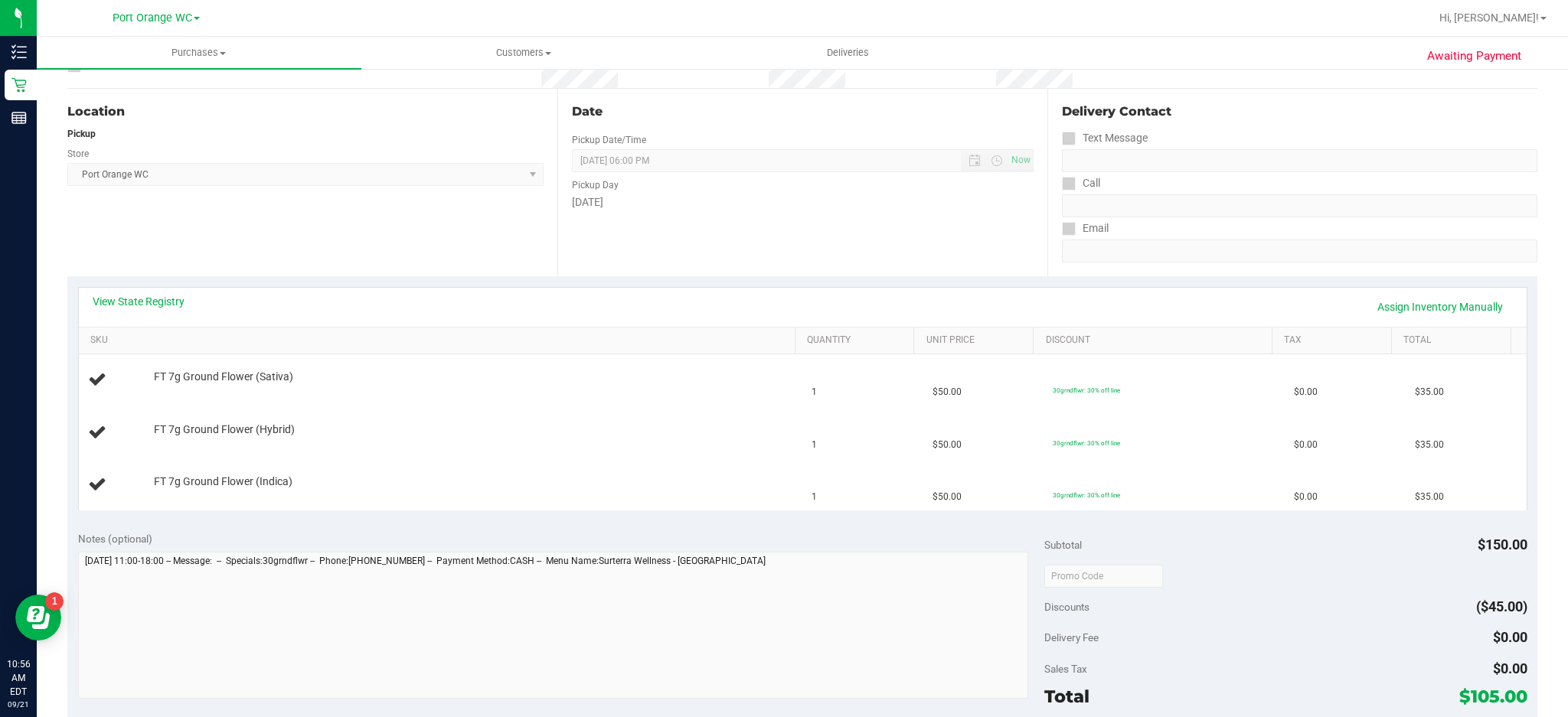
scroll to position [132, 0]
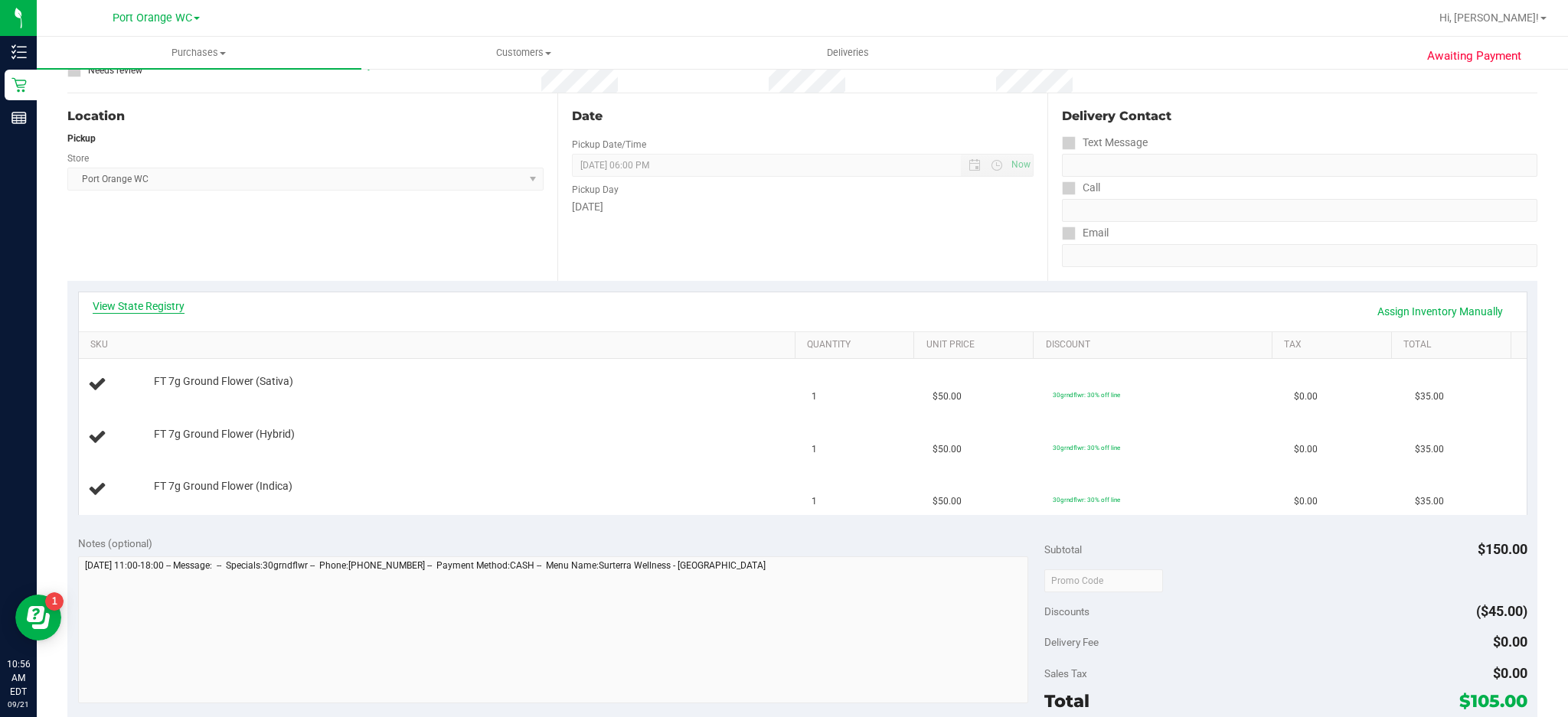
click at [114, 299] on link "View State Registry" at bounding box center [138, 306] width 92 height 16
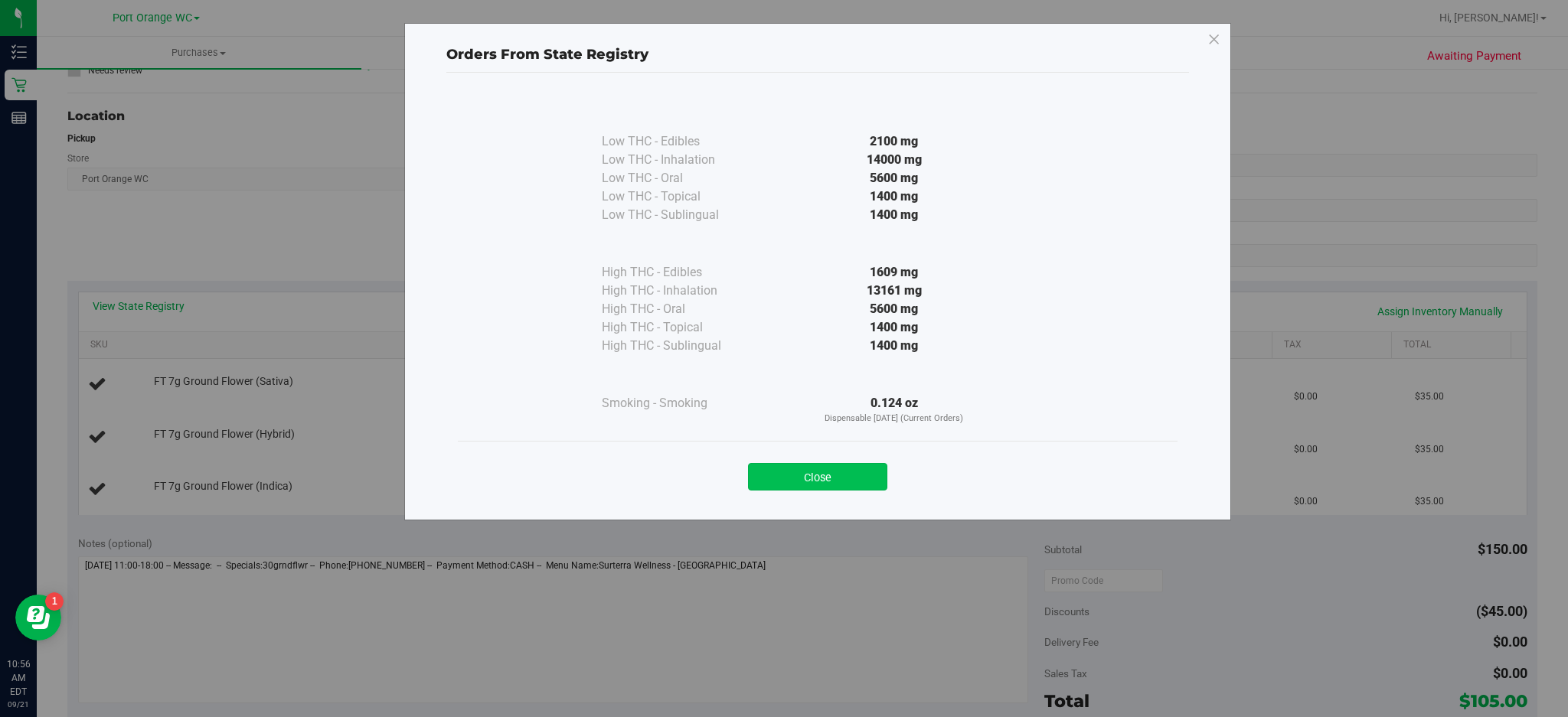
click at [879, 475] on button "Close" at bounding box center [817, 476] width 139 height 27
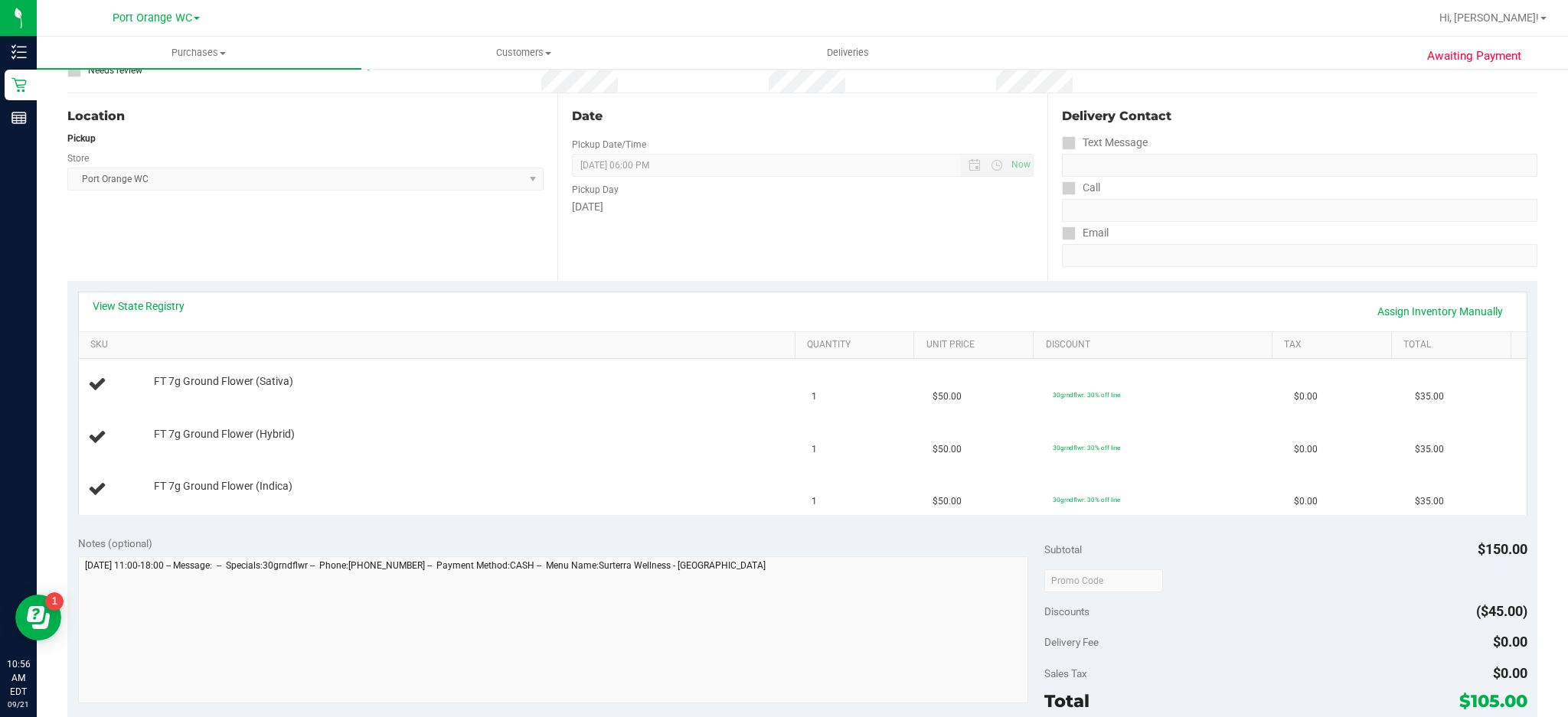
scroll to position [0, 0]
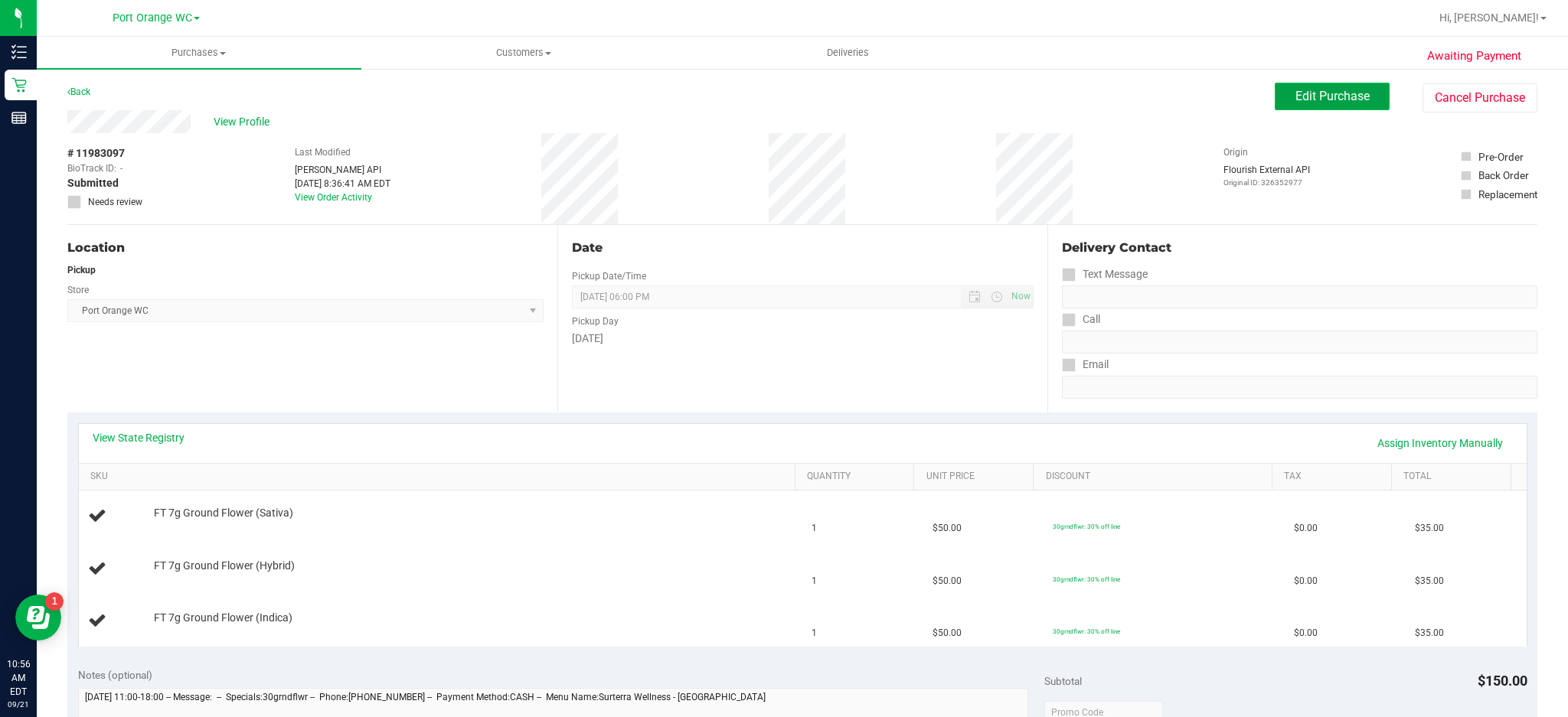
click at [1176, 102] on span "Edit Purchase" at bounding box center [1332, 96] width 74 height 15
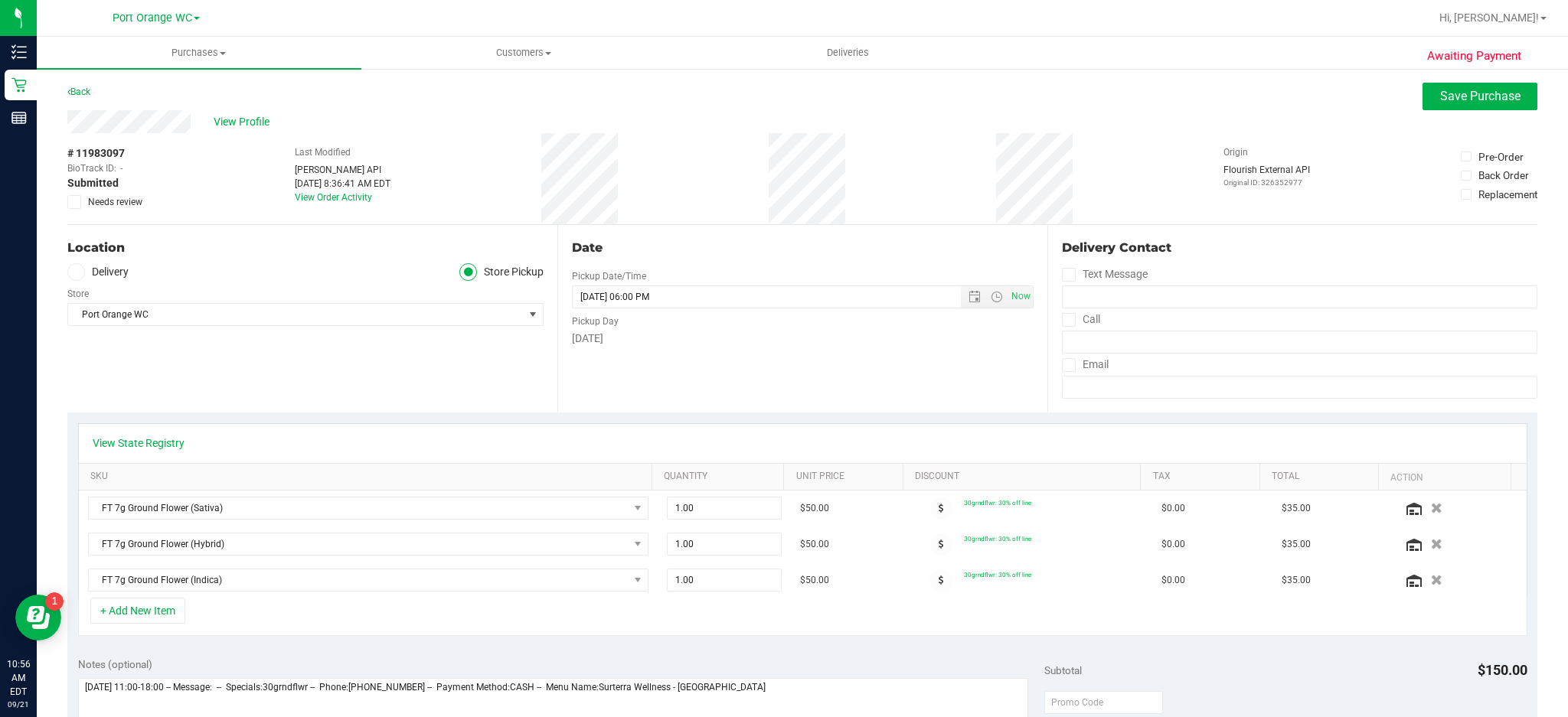
click at [73, 202] on icon at bounding box center [75, 202] width 10 height 0
click at [0, 0] on input "Needs review" at bounding box center [0, 0] width 0 height 0
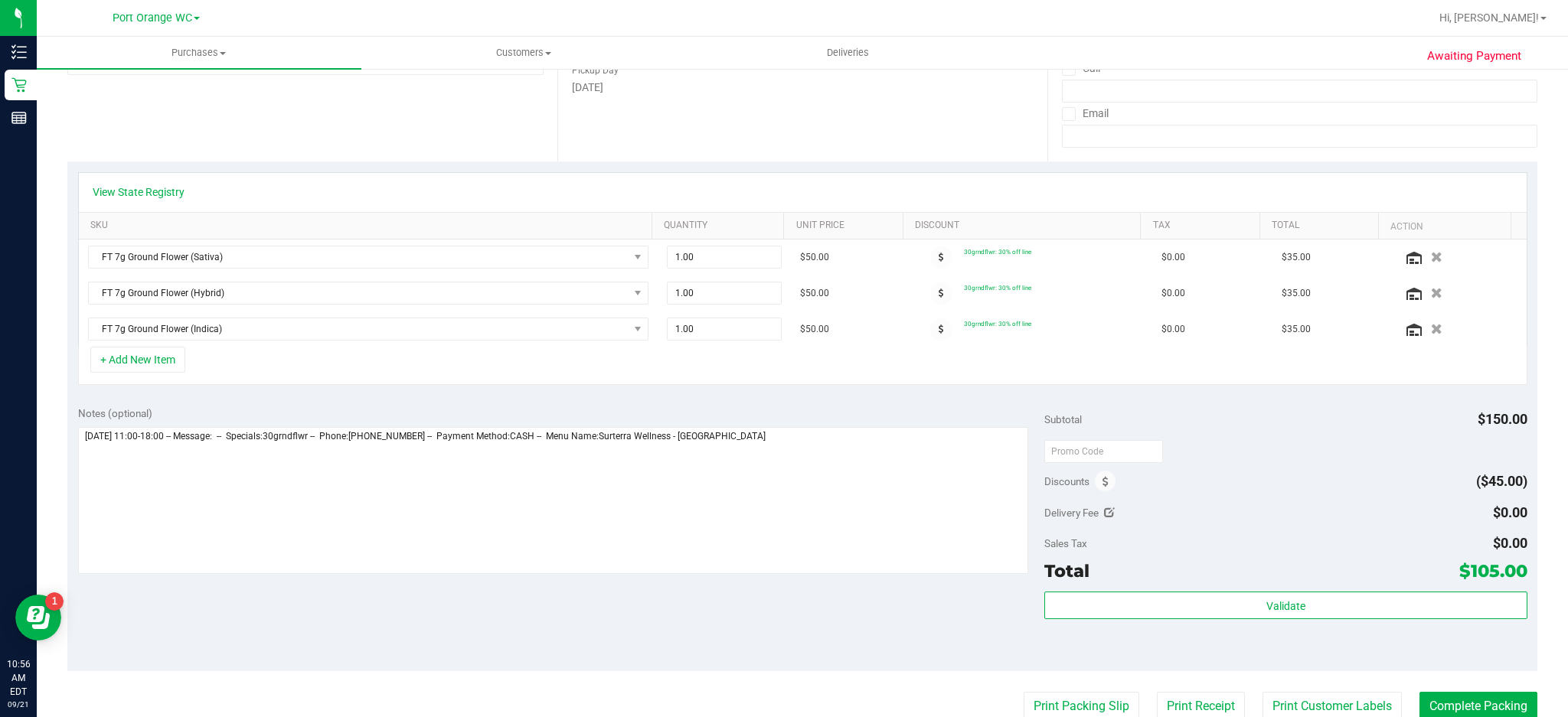
scroll to position [267, 0]
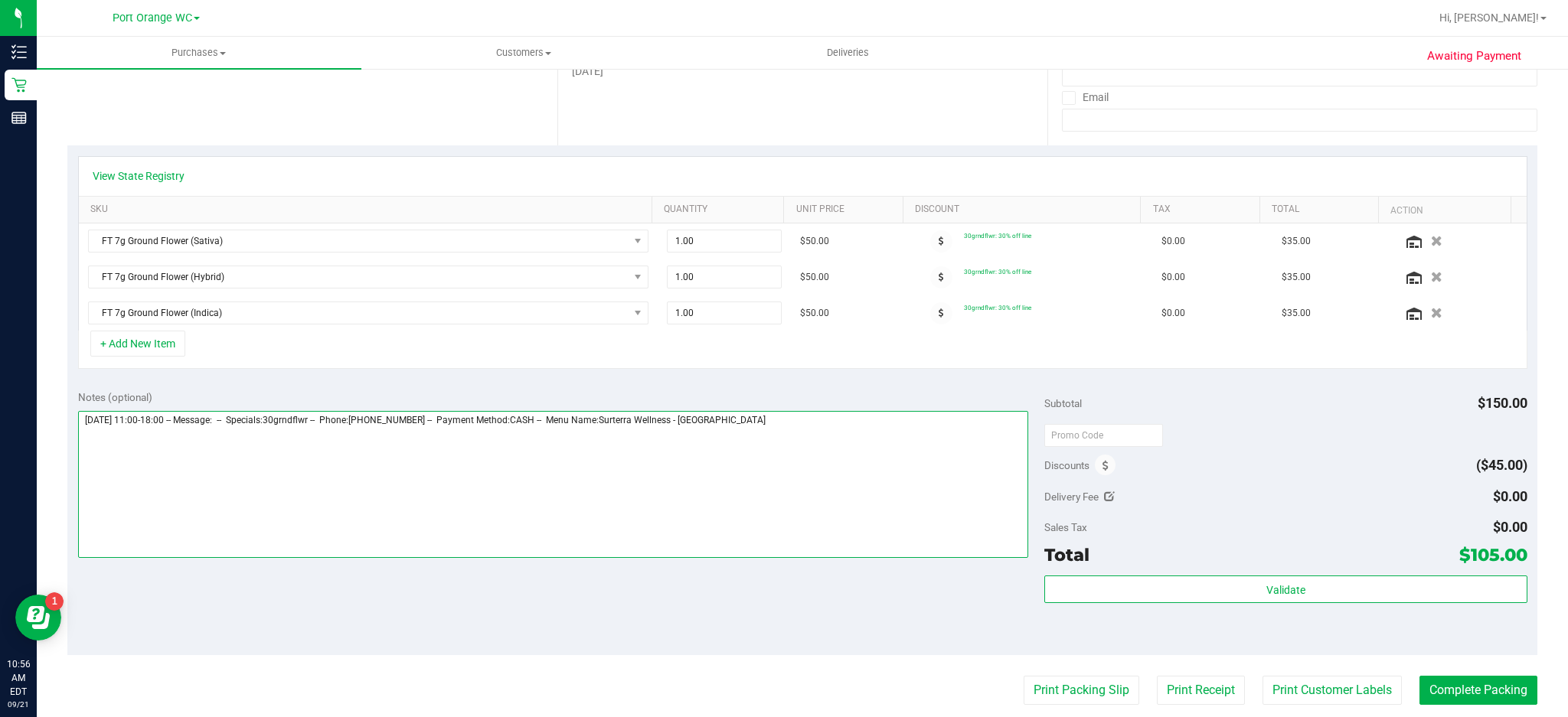
click at [834, 425] on textarea at bounding box center [553, 485] width 951 height 147
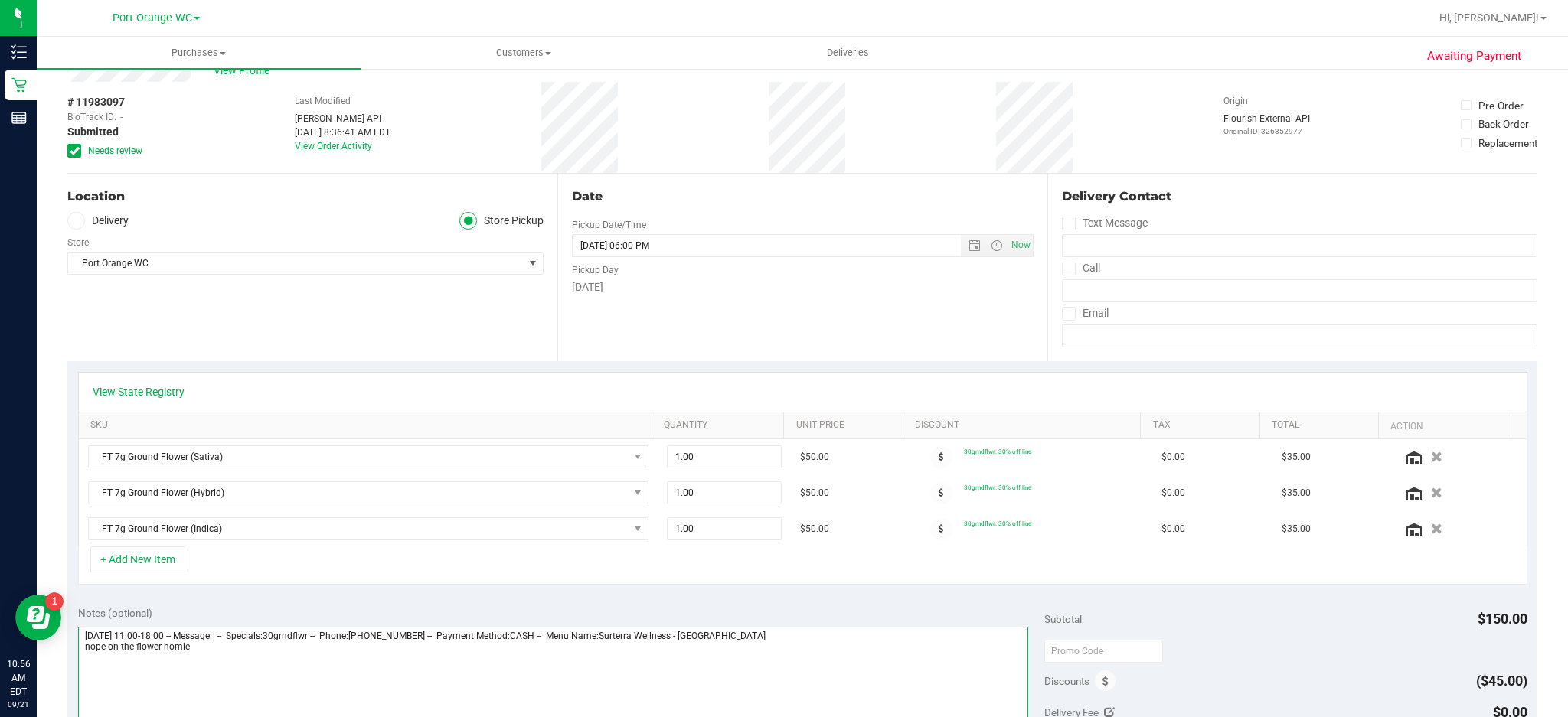
scroll to position [0, 0]
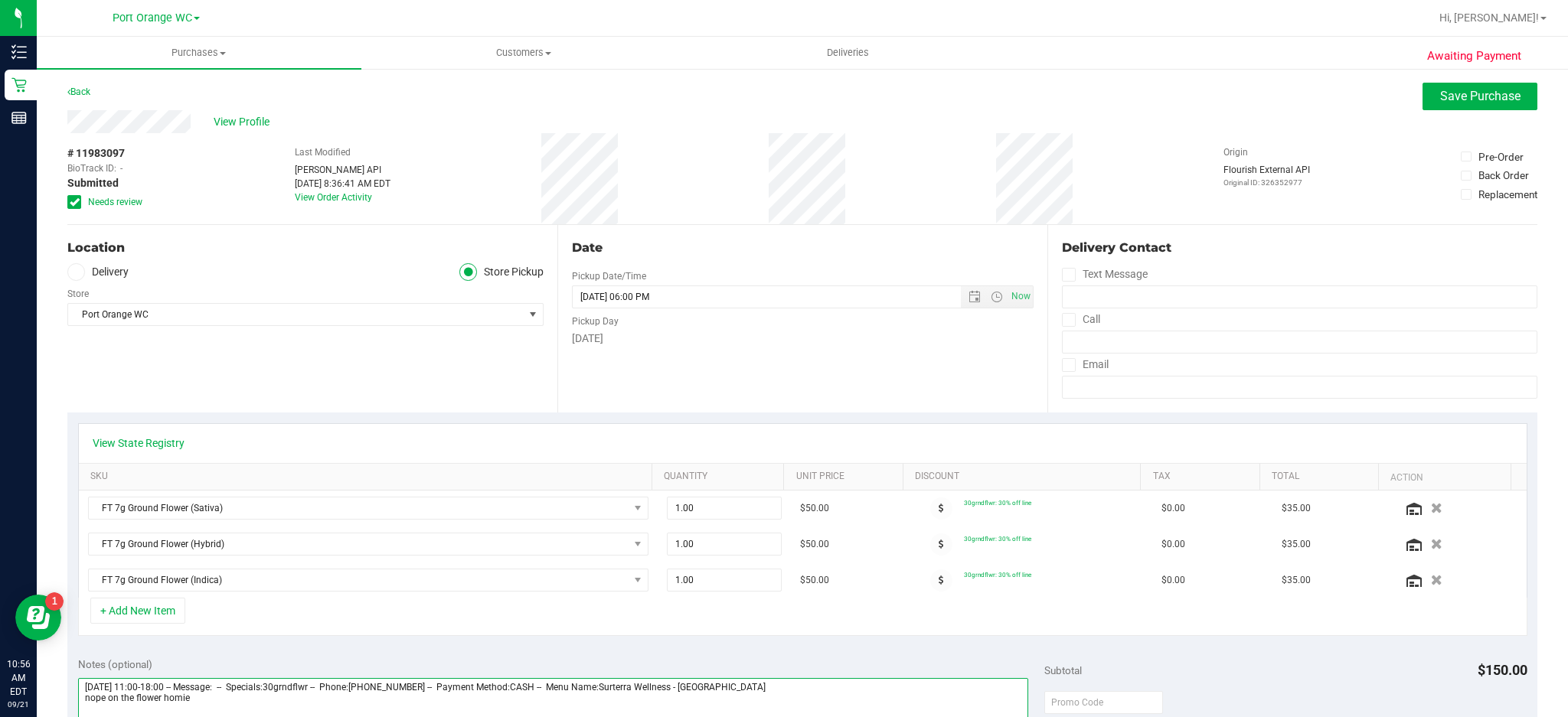
type textarea "[DATE] 11:00-18:00 -- Message: -- Specials:30grndflwr -- Phone:[PHONE_NUMBER] -…"
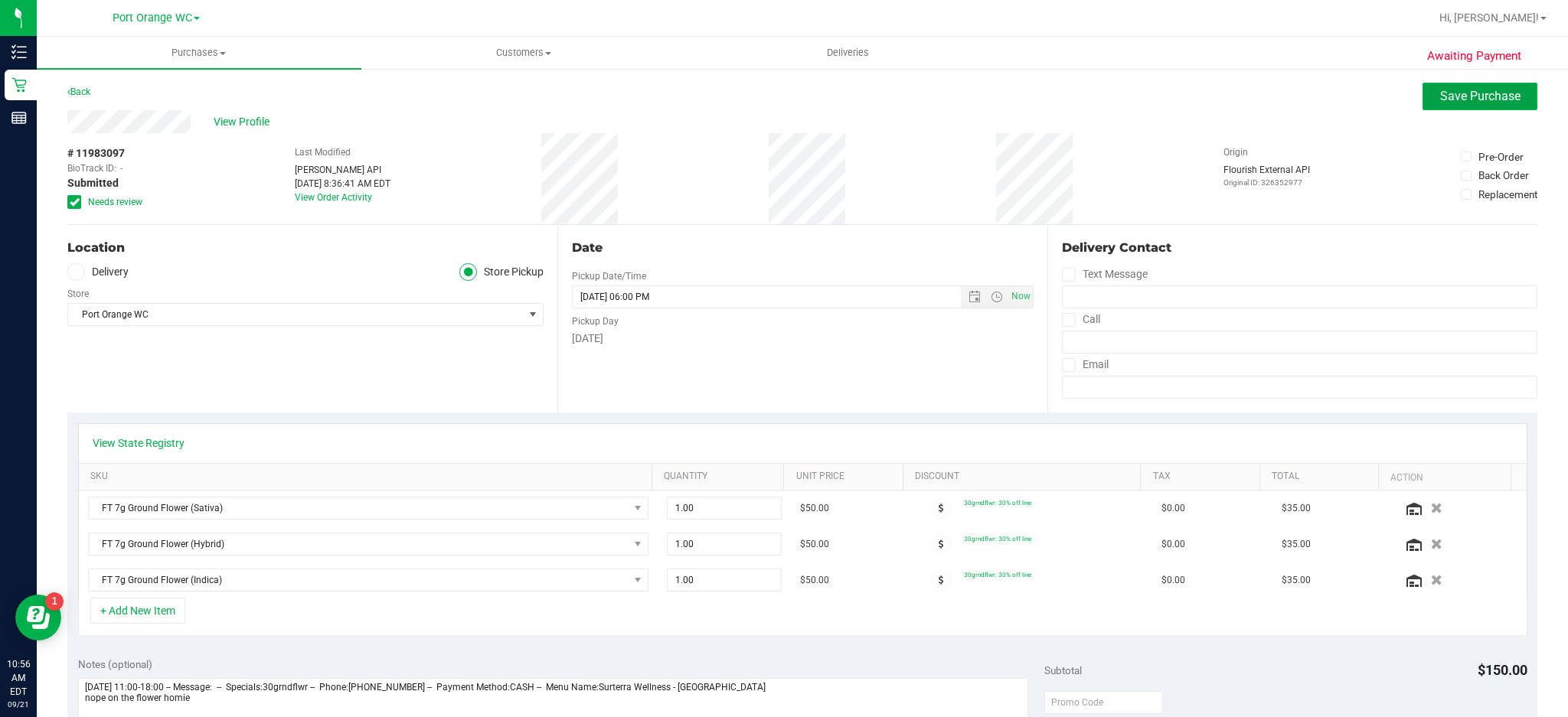
click at [1176, 95] on span "Save Purchase" at bounding box center [1481, 96] width 81 height 15
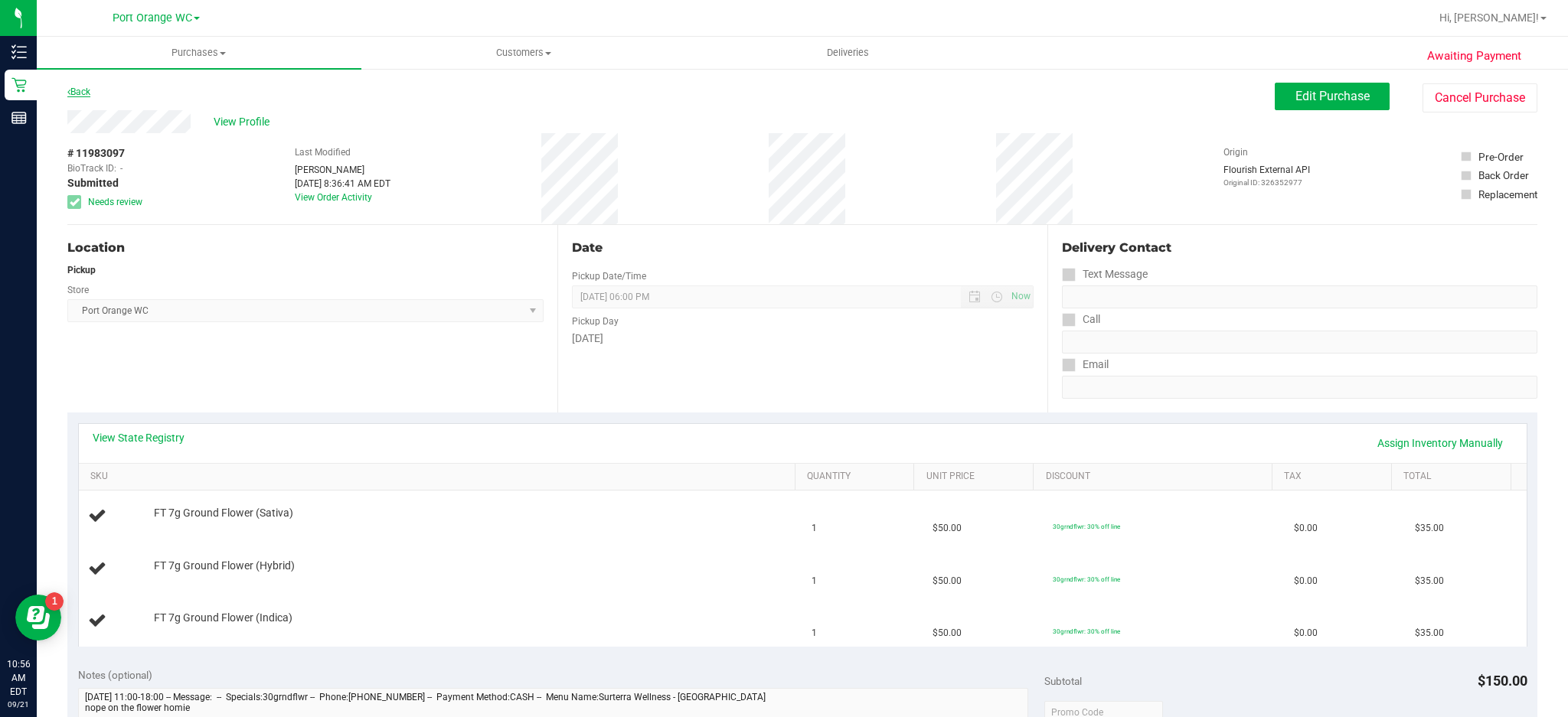
click at [81, 91] on link "Back" at bounding box center [79, 91] width 23 height 11
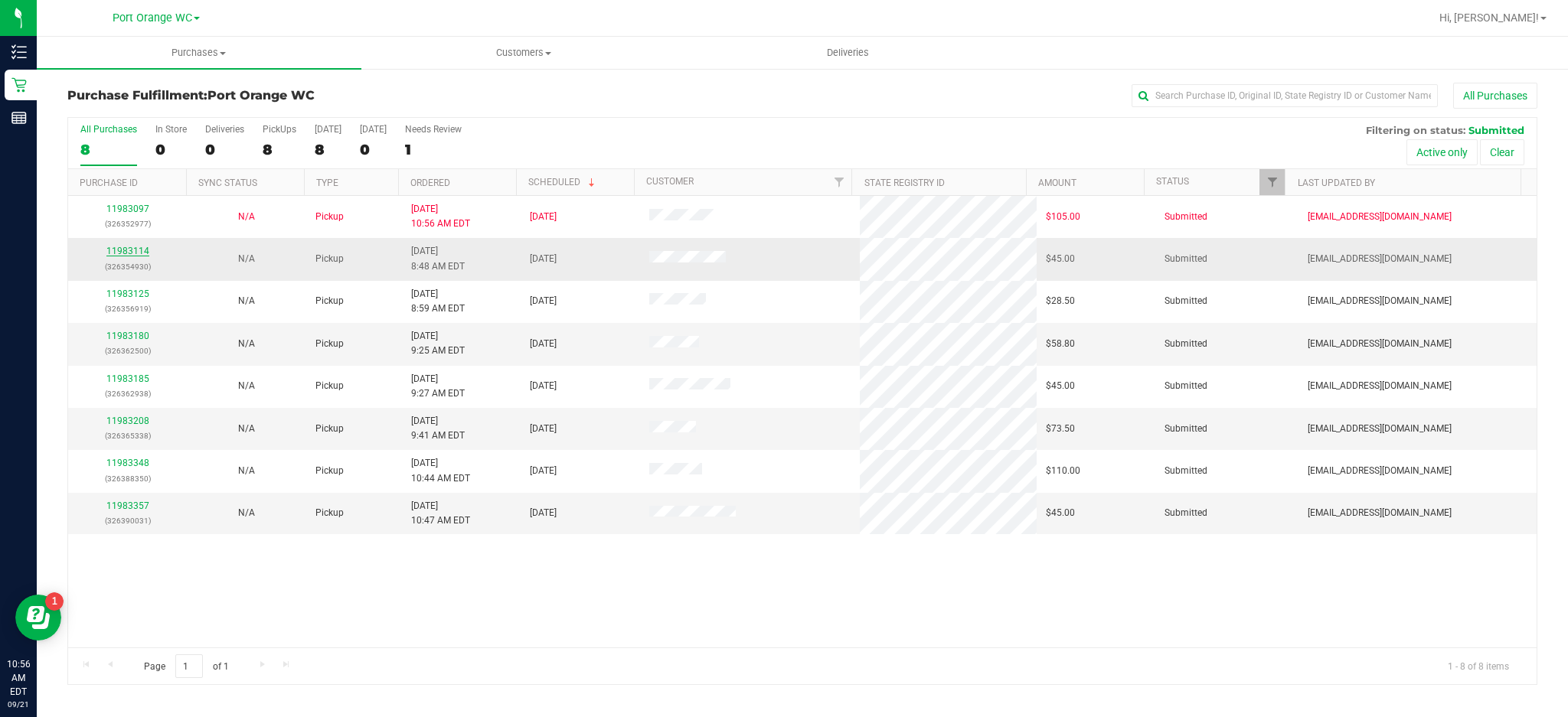
click at [138, 252] on link "11983114" at bounding box center [128, 251] width 43 height 11
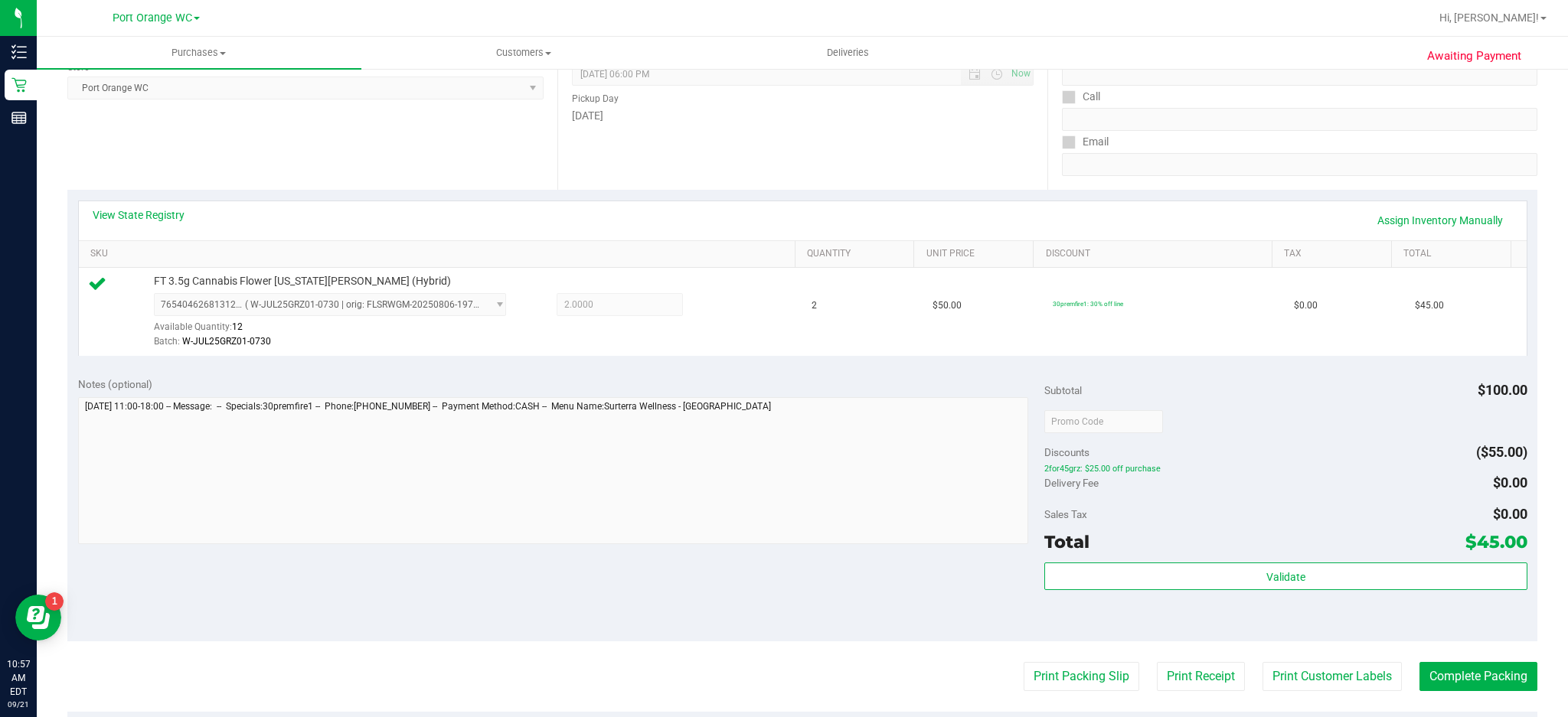
scroll to position [231, 0]
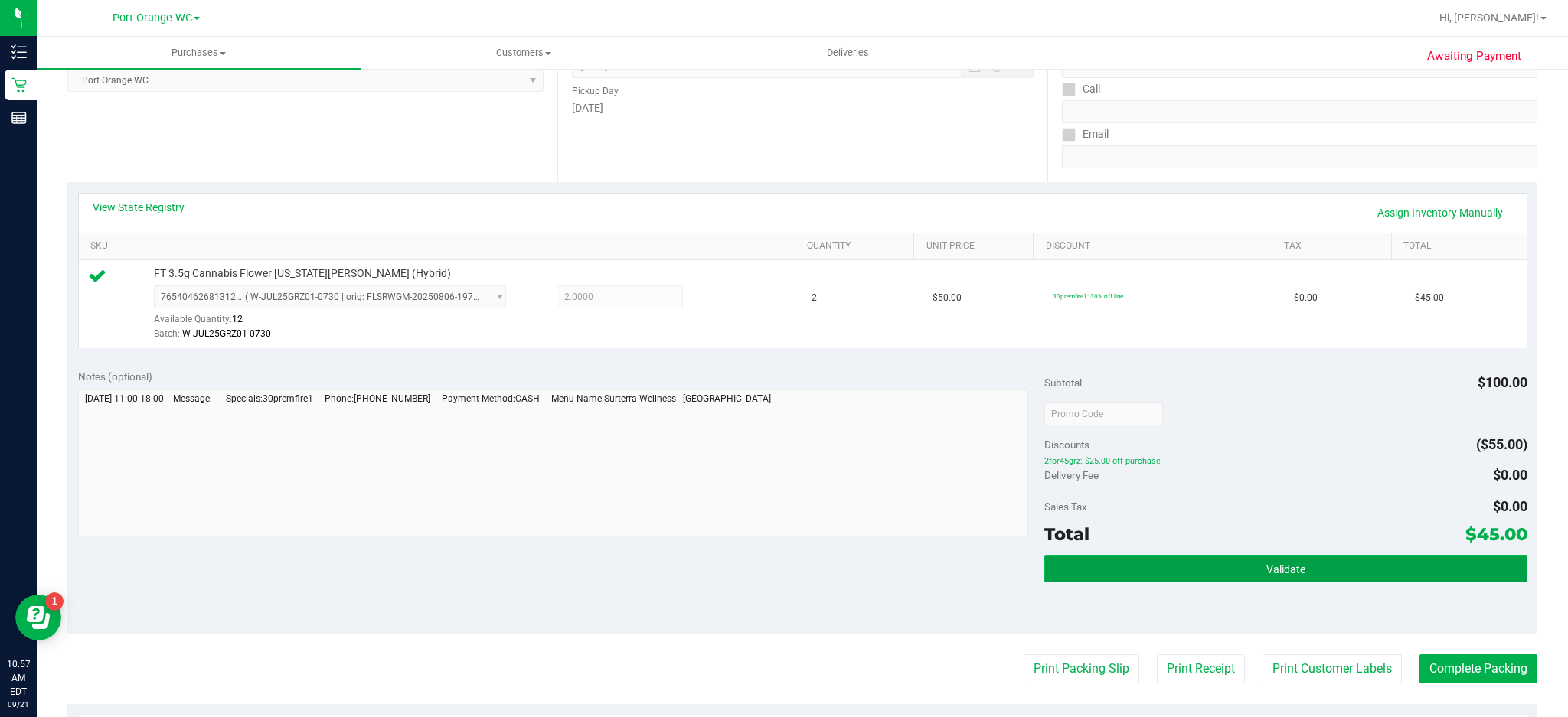
click at [1176, 537] on span "Validate" at bounding box center [1285, 569] width 39 height 12
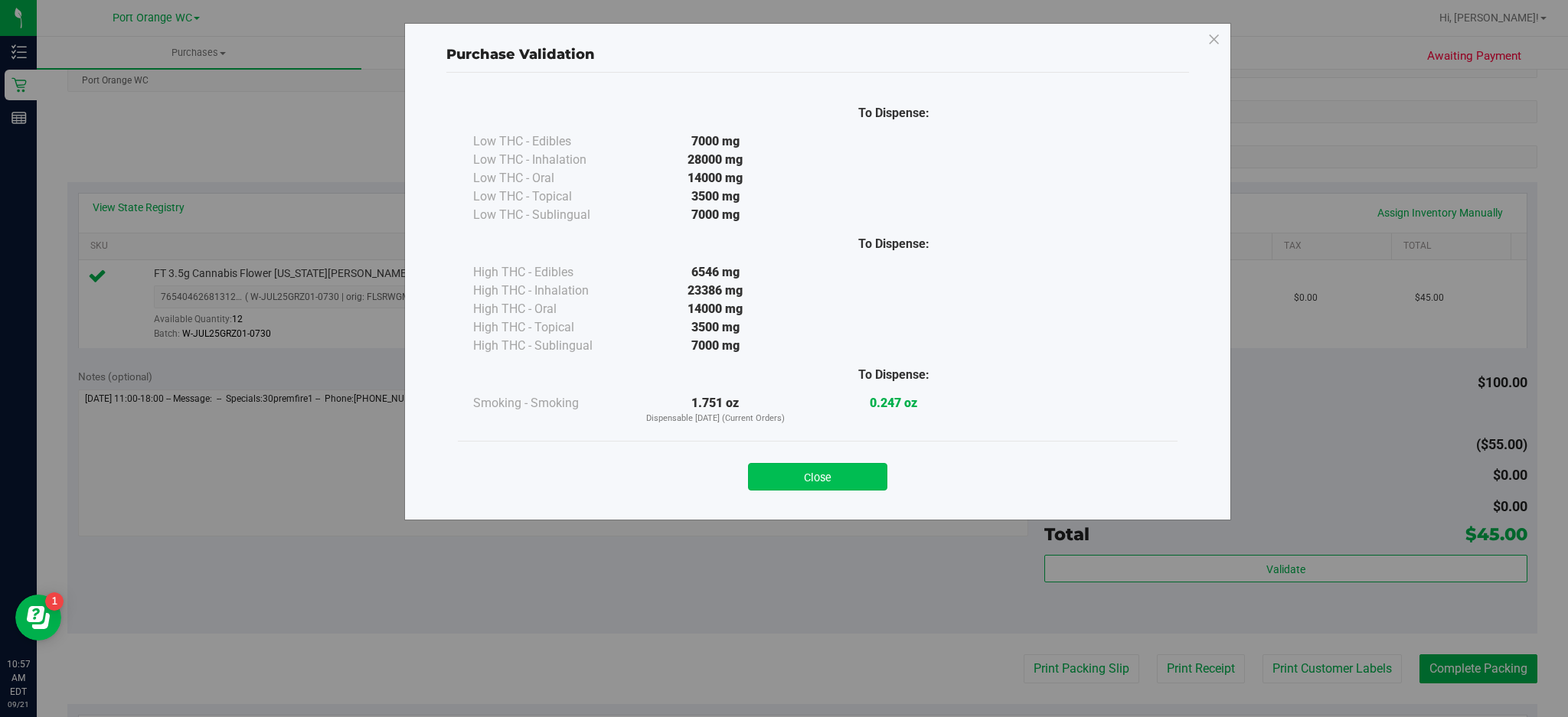
click at [838, 478] on button "Close" at bounding box center [817, 476] width 139 height 27
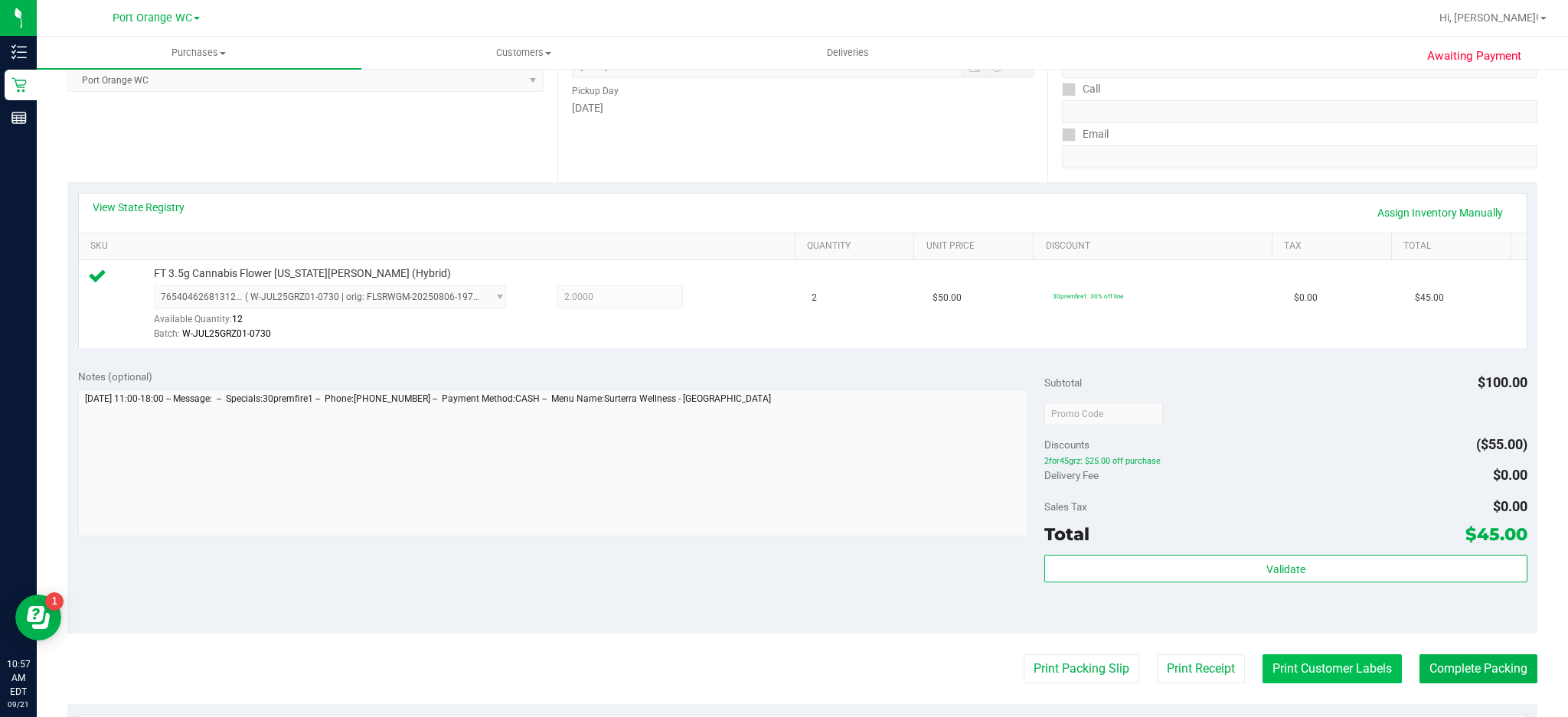
click at [1176, 537] on button "Print Customer Labels" at bounding box center [1331, 668] width 139 height 29
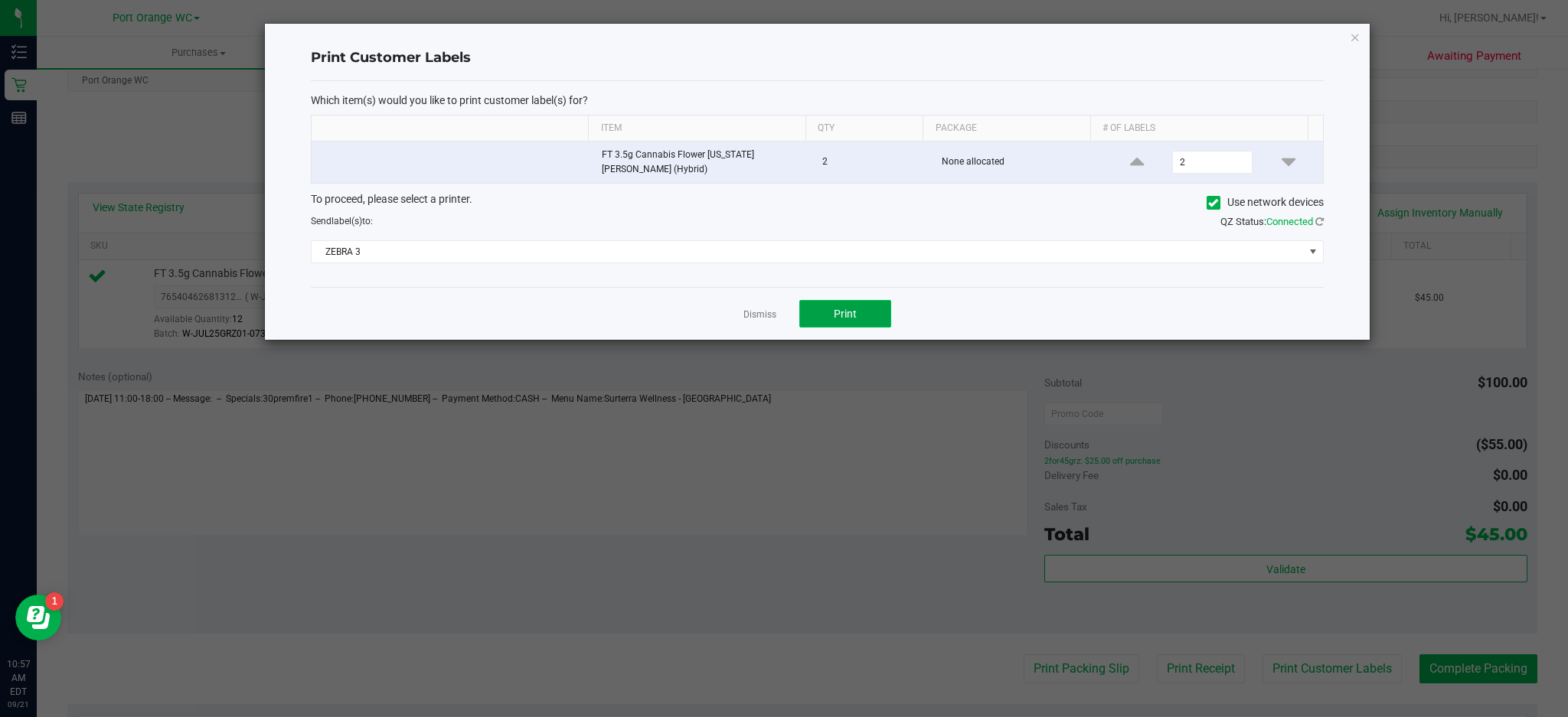
click at [866, 307] on button "Print" at bounding box center [845, 313] width 92 height 27
click at [1176, 34] on icon "button" at bounding box center [1354, 36] width 11 height 18
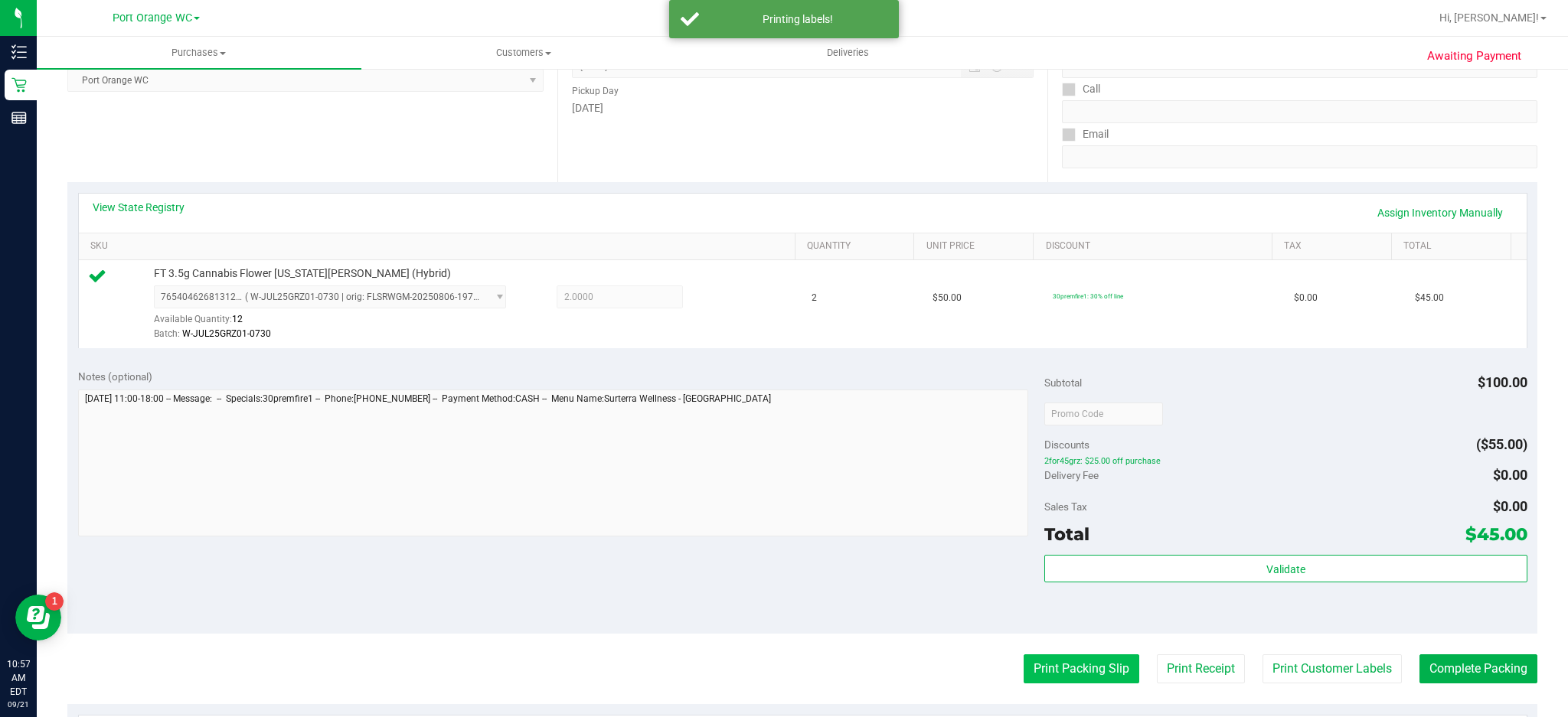
click at [1102, 537] on button "Print Packing Slip" at bounding box center [1082, 668] width 115 height 29
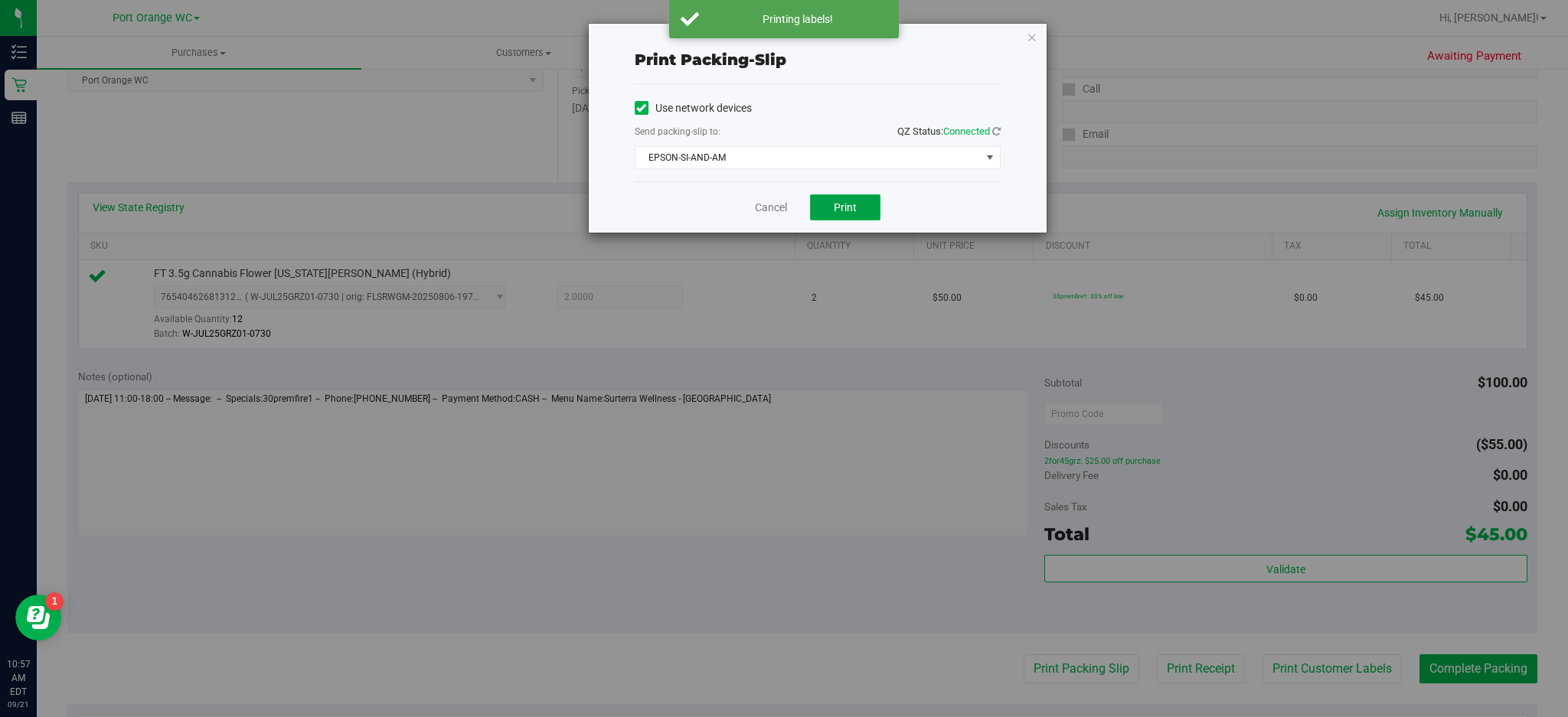
click at [857, 202] on button "Print" at bounding box center [845, 208] width 70 height 26
click at [1031, 35] on icon "button" at bounding box center [1031, 36] width 11 height 18
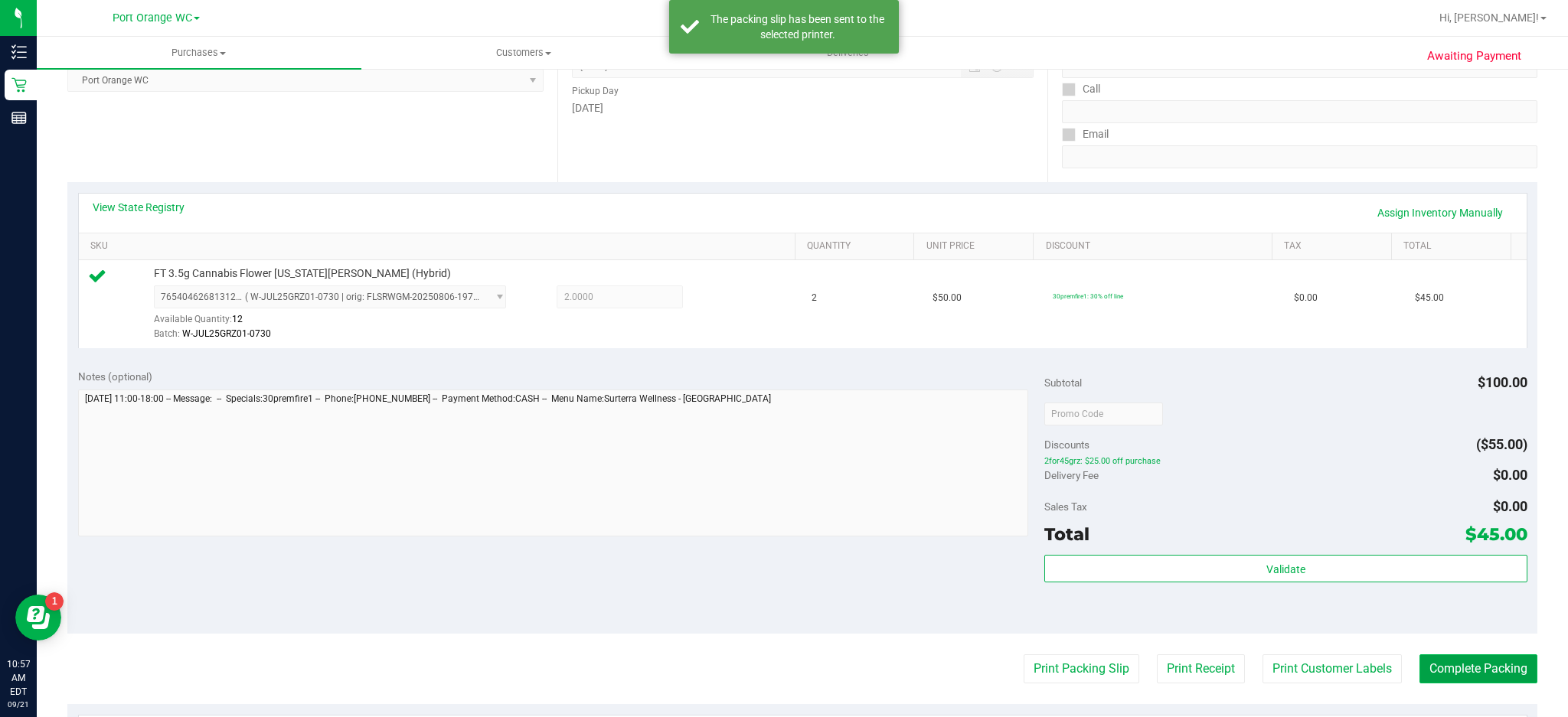
click at [1176, 537] on button "Complete Packing" at bounding box center [1478, 668] width 118 height 29
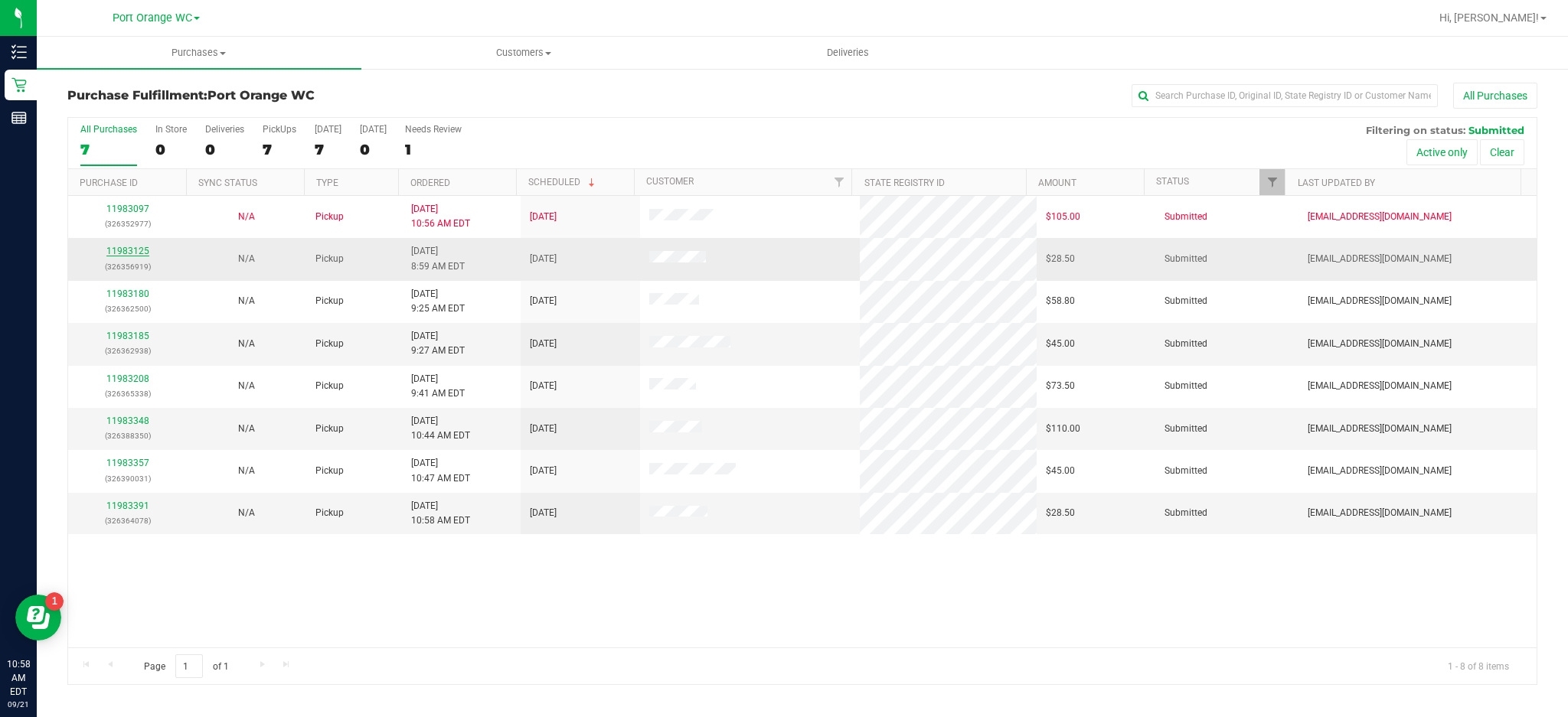
click at [131, 249] on link "11983125" at bounding box center [128, 251] width 43 height 11
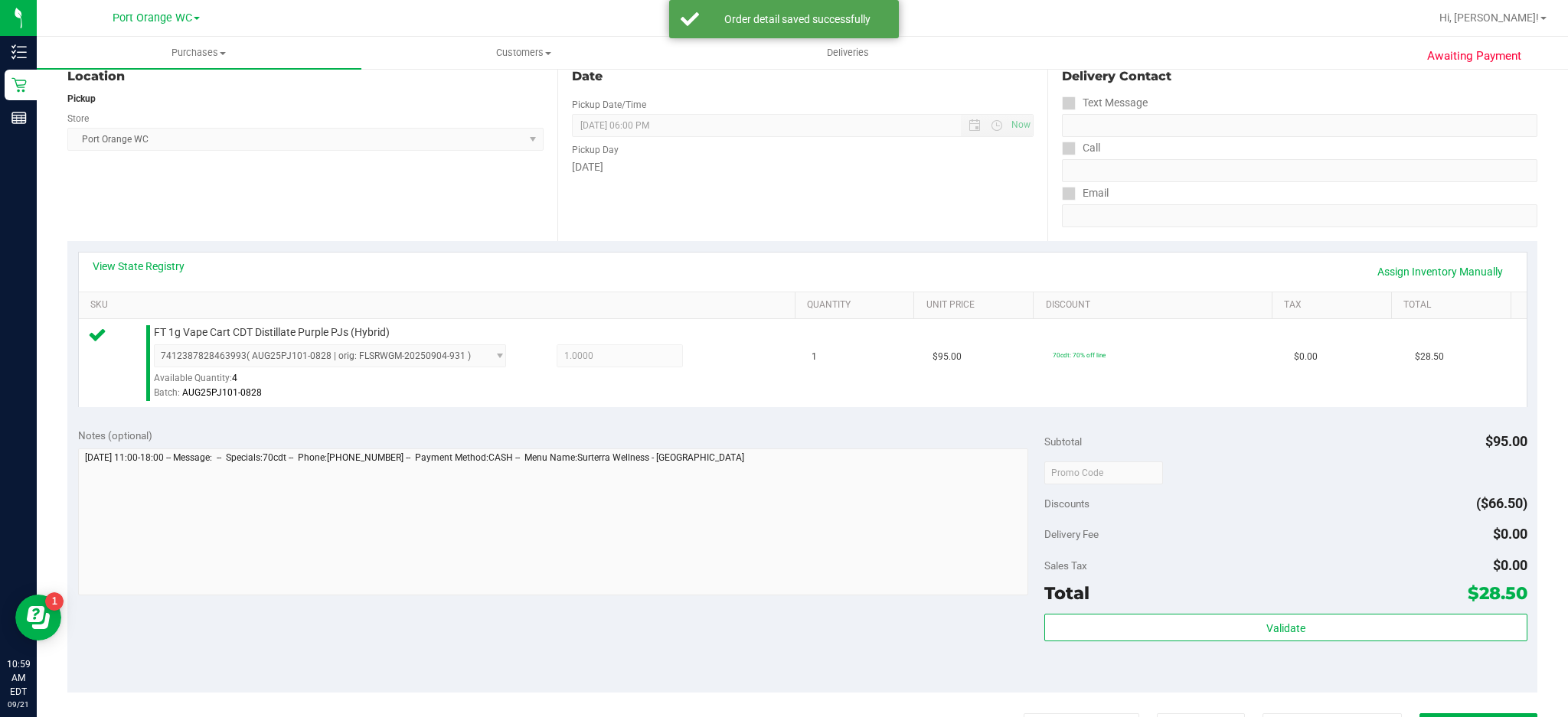
scroll to position [186, 0]
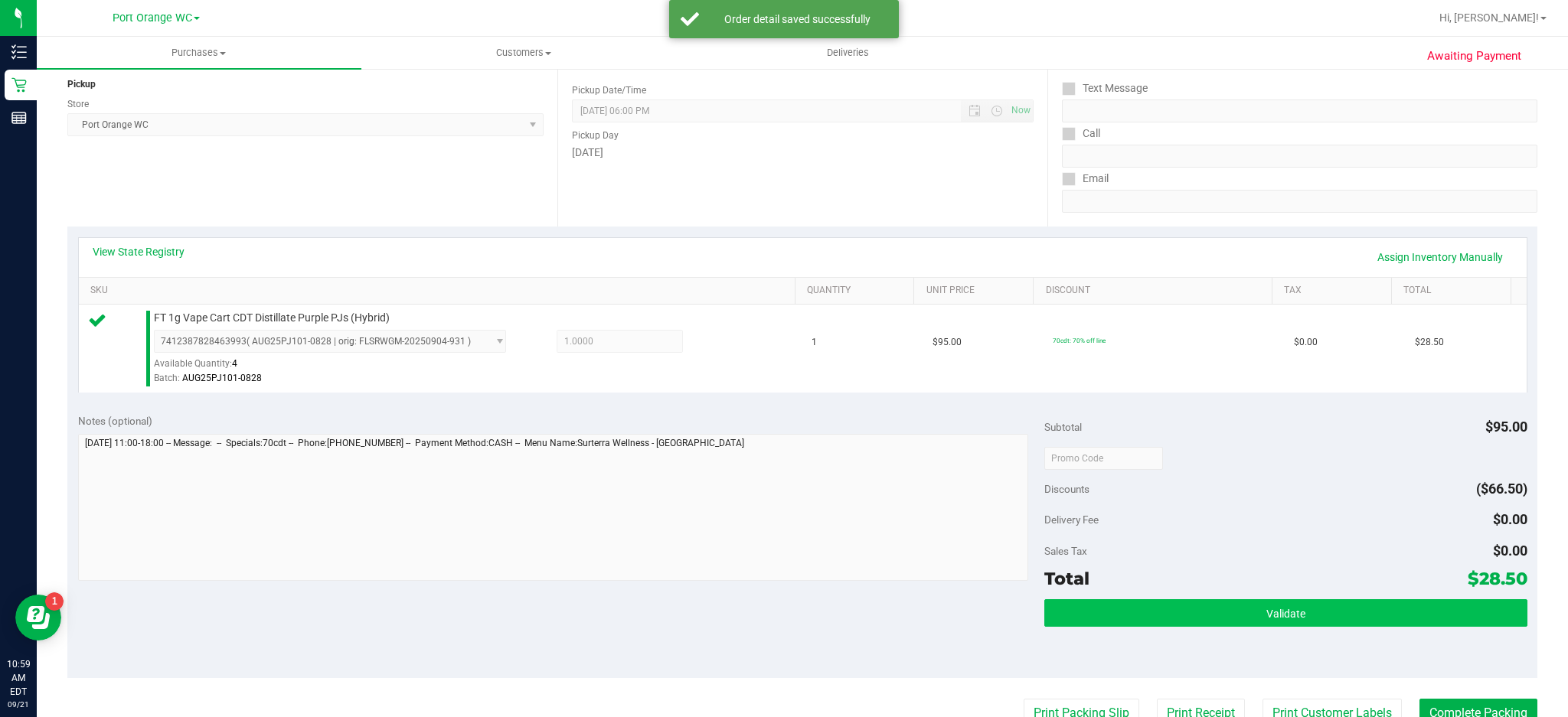
click at [1176, 537] on button "Validate" at bounding box center [1286, 612] width 483 height 27
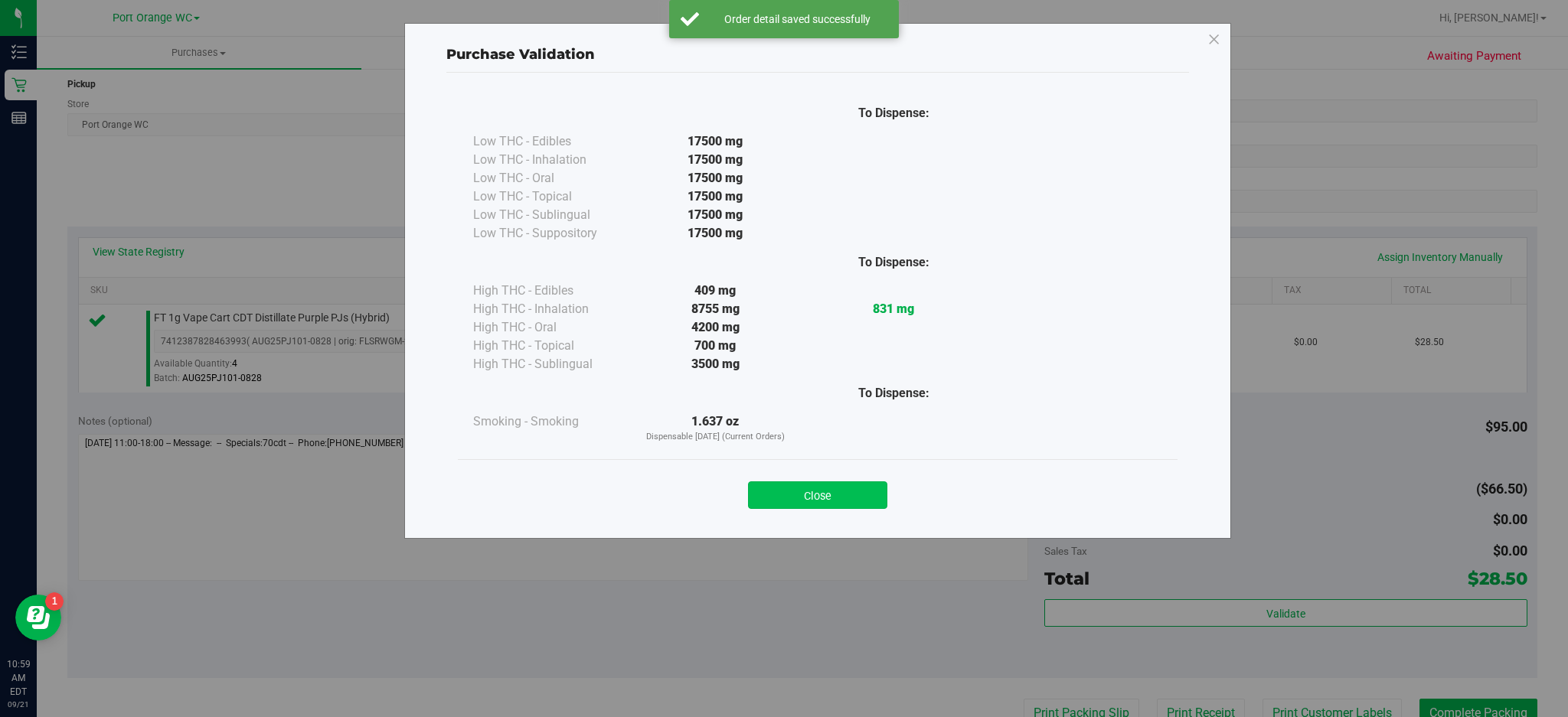
click at [837, 482] on button "Close" at bounding box center [817, 494] width 139 height 27
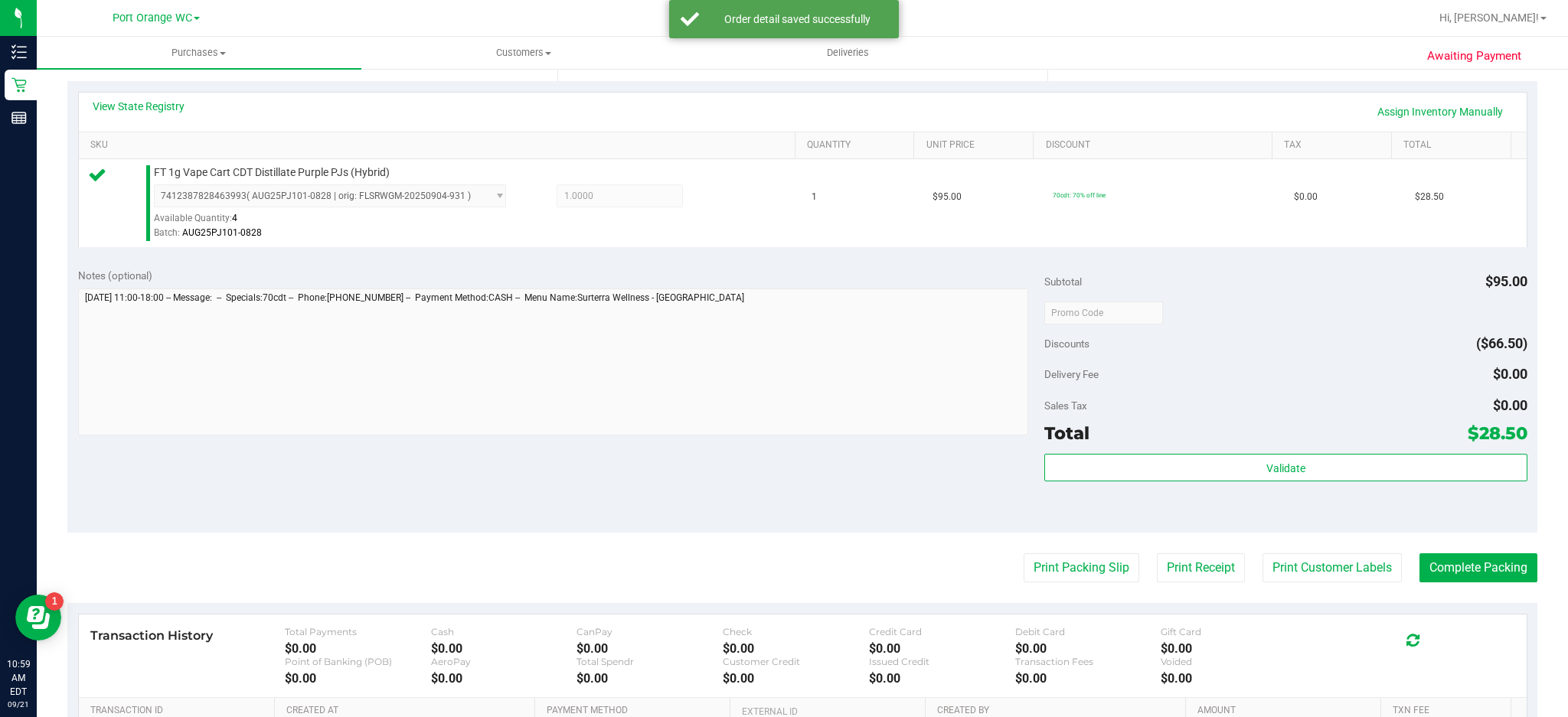
scroll to position [335, 0]
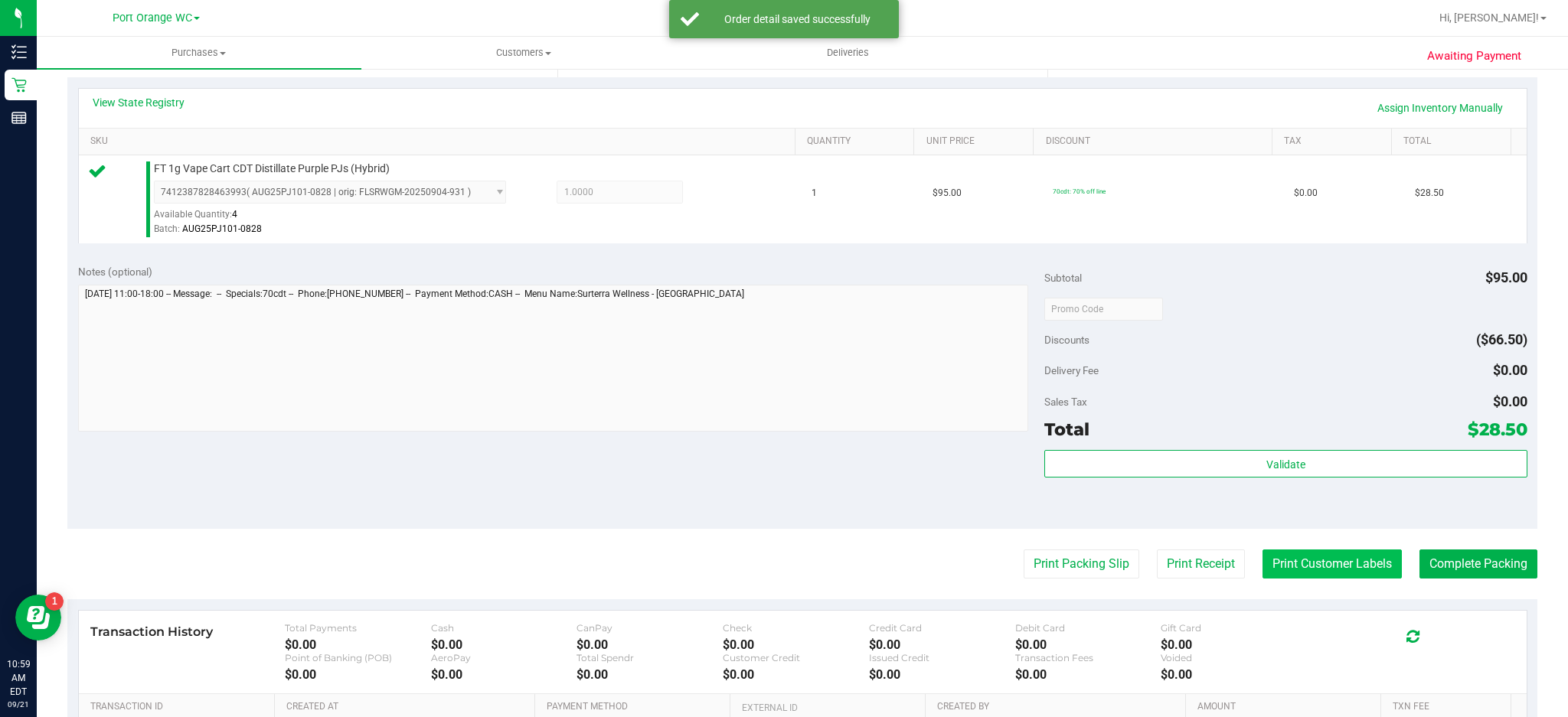
click at [1176, 537] on button "Print Customer Labels" at bounding box center [1331, 564] width 139 height 29
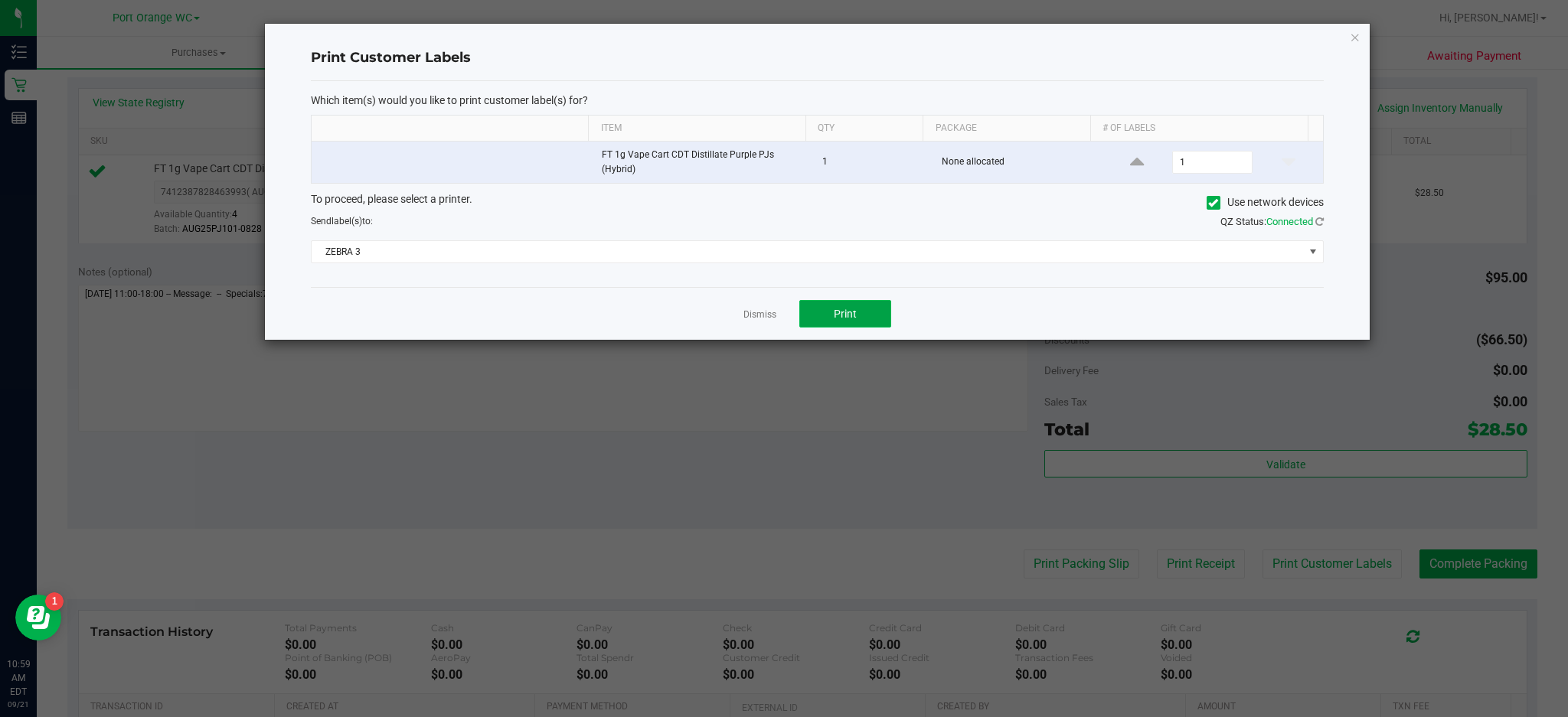
click at [856, 322] on button "Print" at bounding box center [845, 313] width 92 height 27
click at [1176, 30] on icon "button" at bounding box center [1354, 36] width 11 height 18
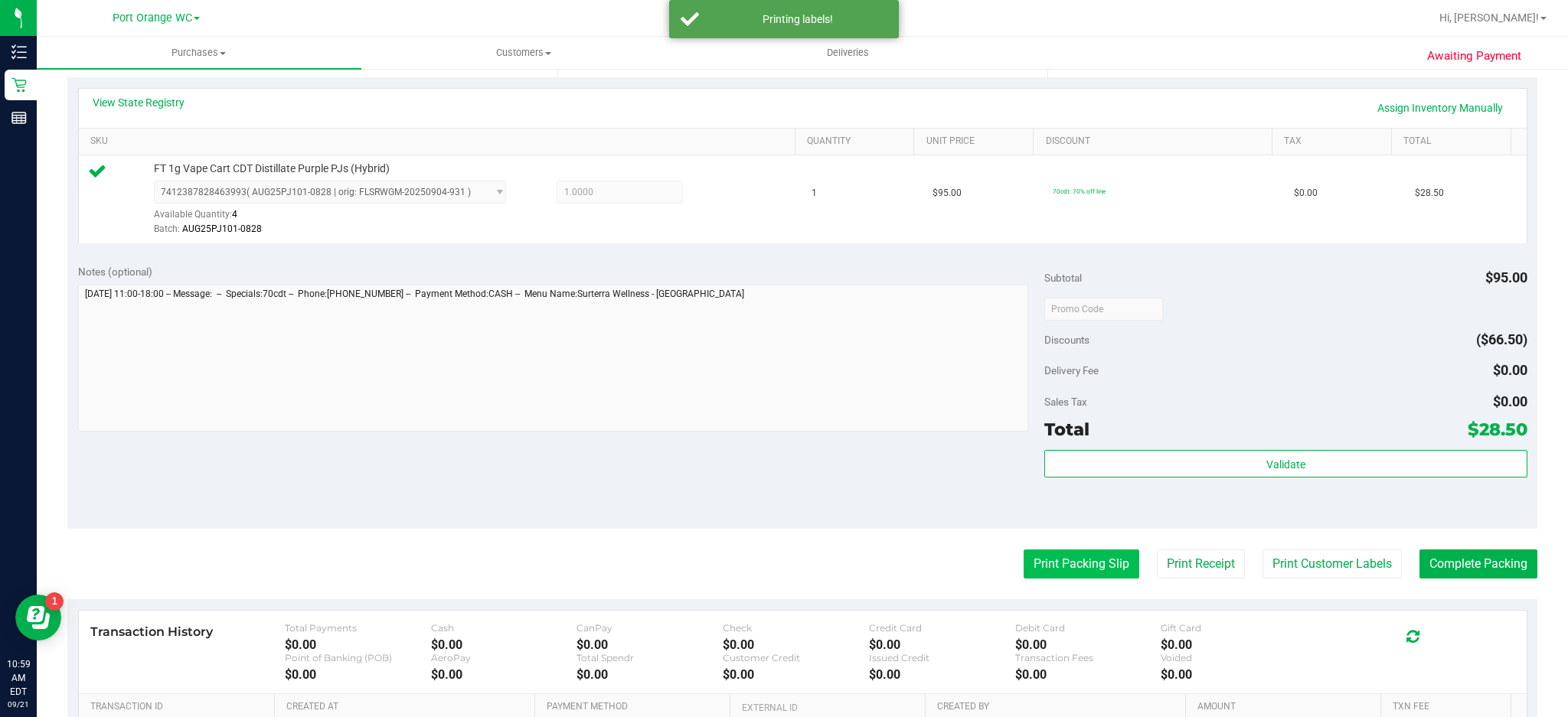
click at [1079, 537] on button "Print Packing Slip" at bounding box center [1082, 564] width 115 height 29
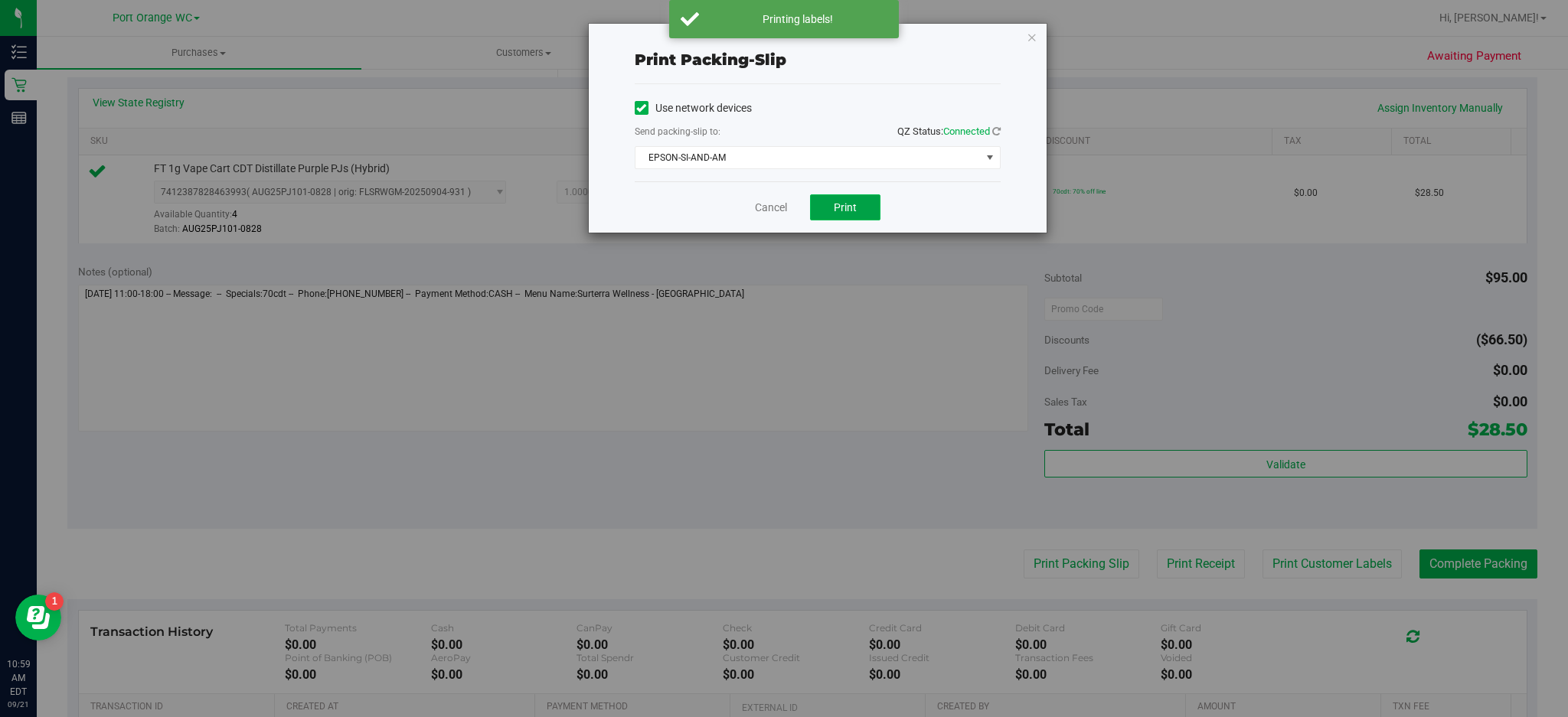
click at [860, 214] on button "Print" at bounding box center [845, 208] width 70 height 26
click at [1031, 35] on icon "button" at bounding box center [1031, 36] width 11 height 18
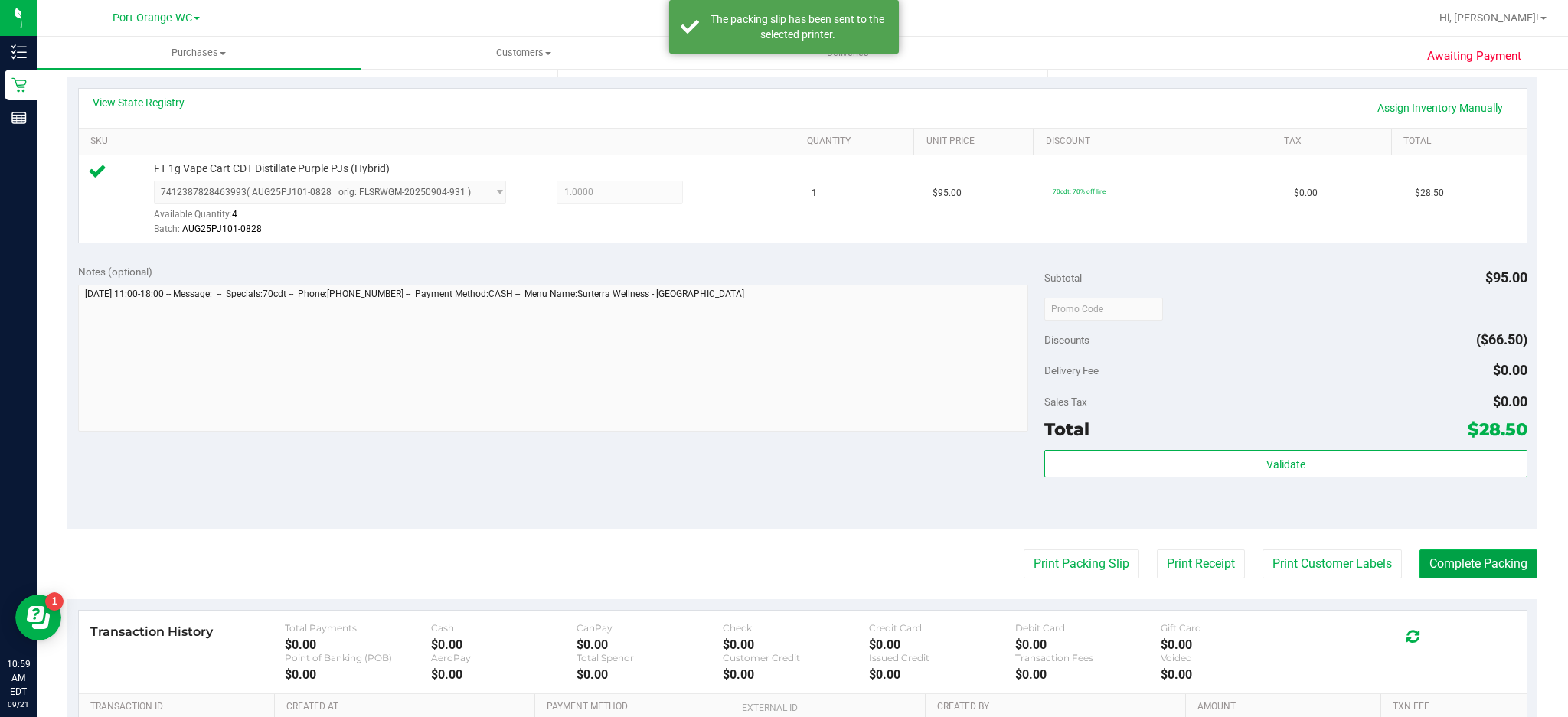
click at [1176, 537] on button "Complete Packing" at bounding box center [1478, 564] width 118 height 29
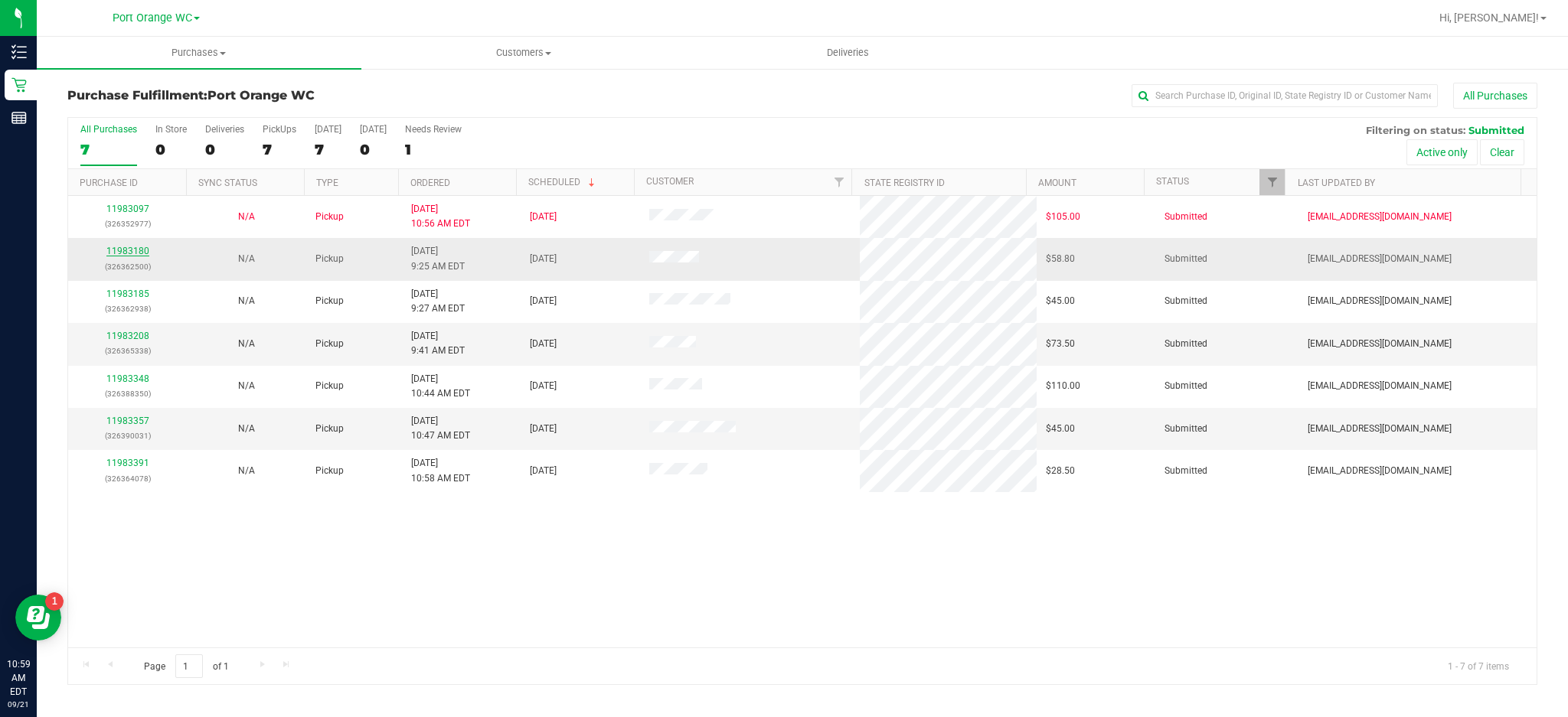
click at [138, 254] on link "11983180" at bounding box center [128, 251] width 43 height 11
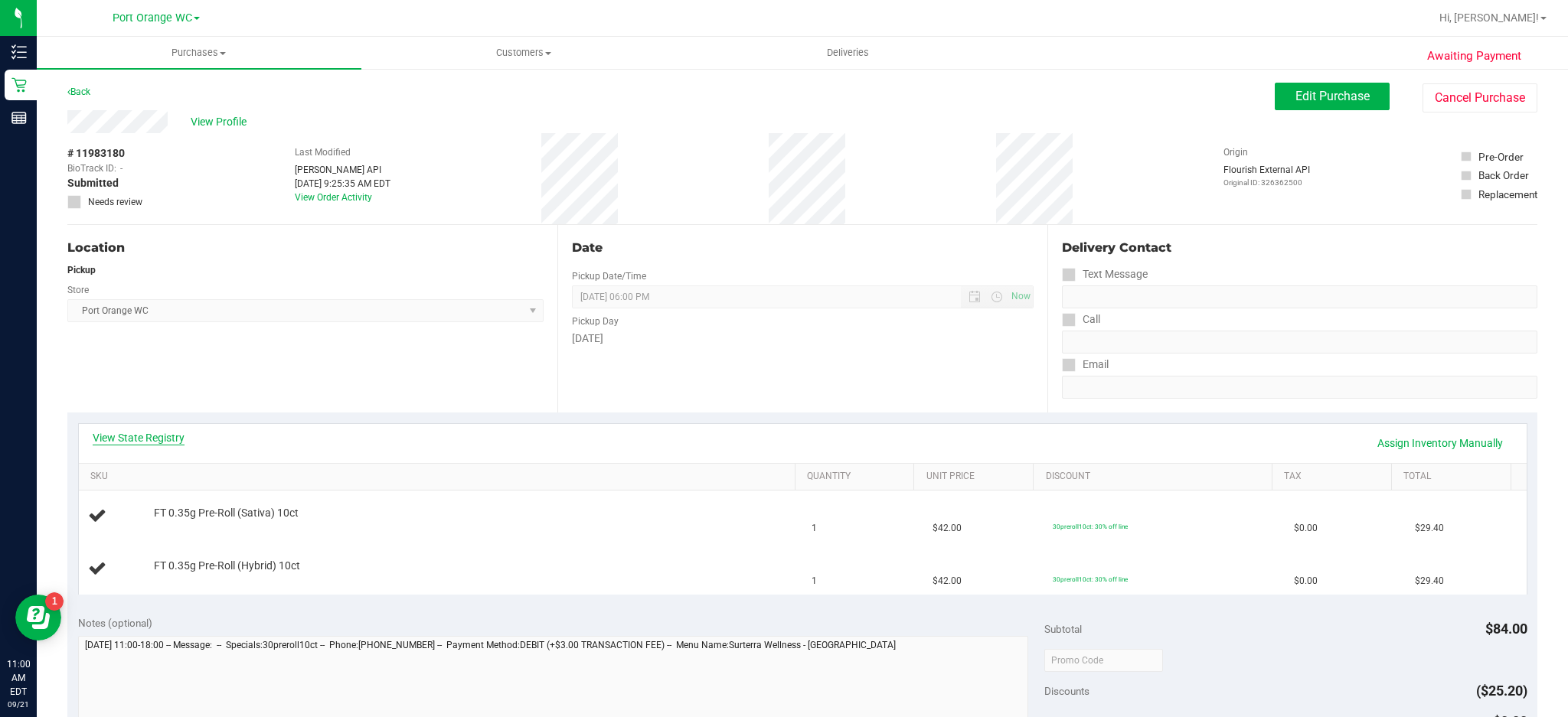
click at [161, 434] on link "View State Registry" at bounding box center [138, 438] width 92 height 16
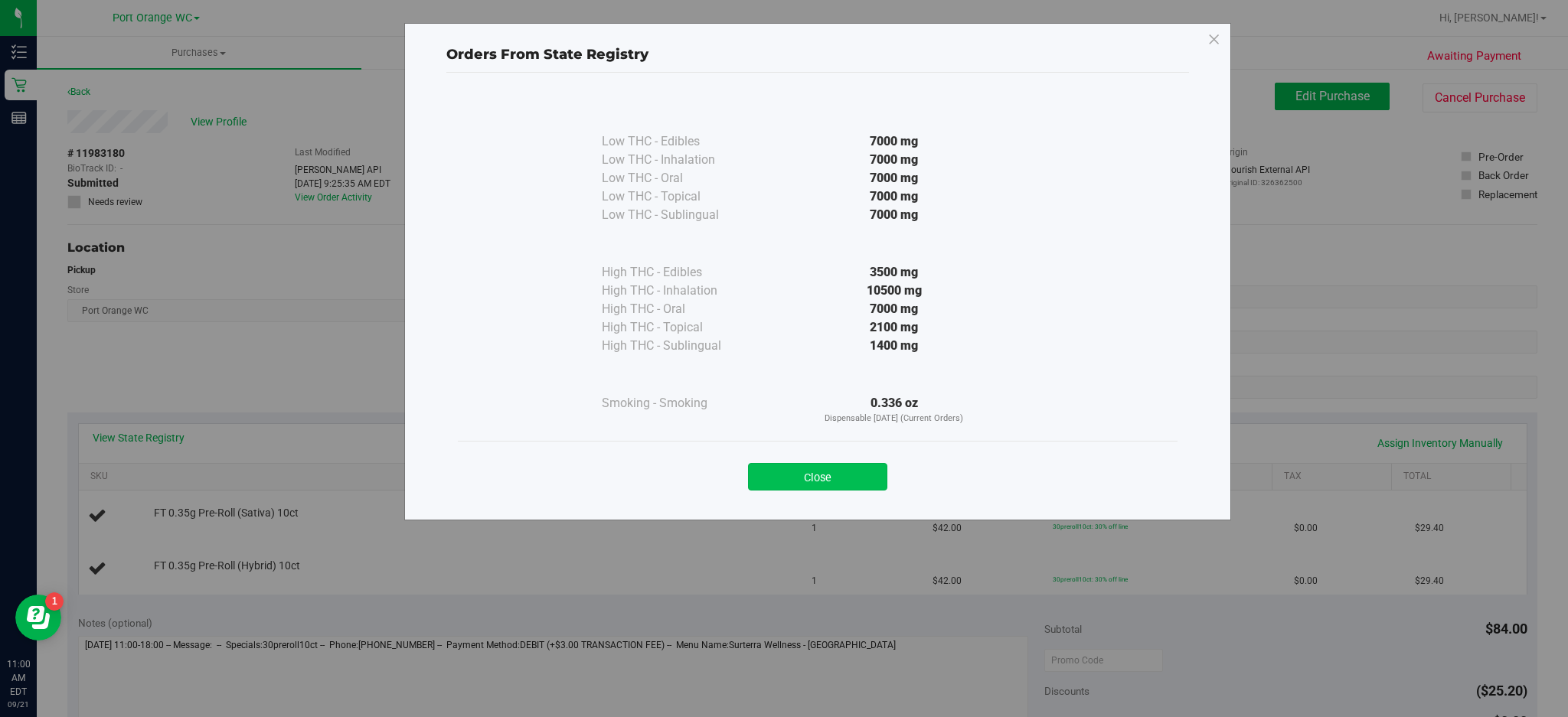
click at [804, 475] on button "Close" at bounding box center [817, 476] width 139 height 27
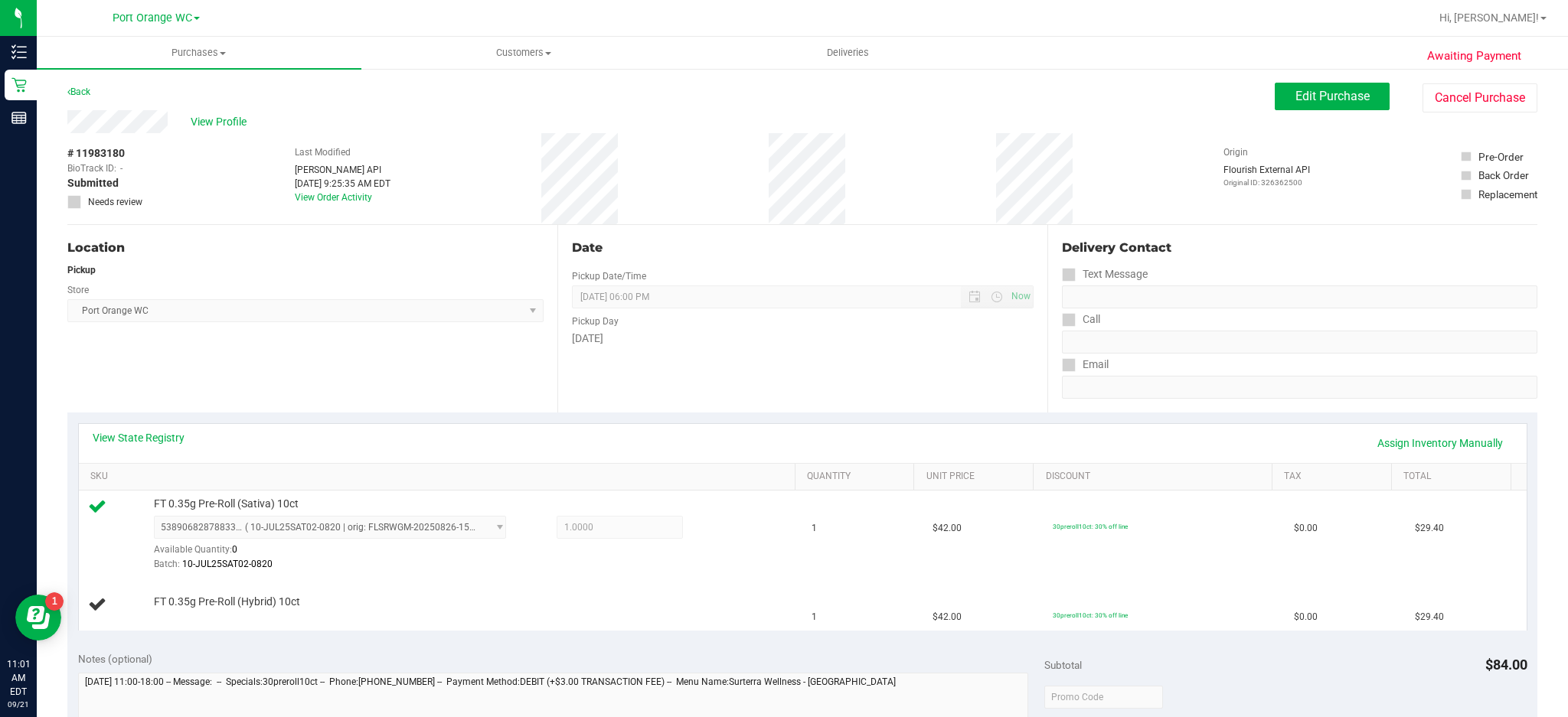
scroll to position [291, 0]
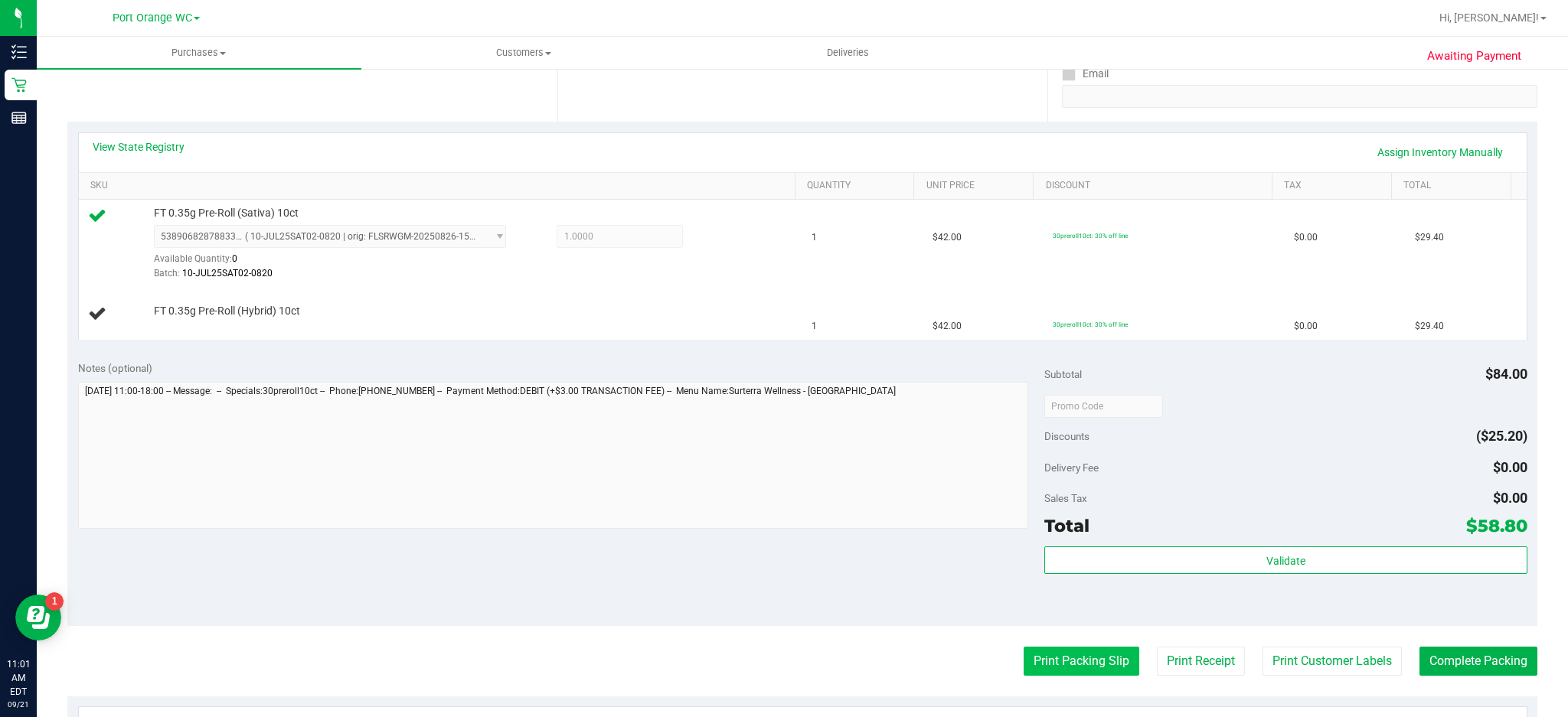
click at [1085, 537] on button "Print Packing Slip" at bounding box center [1082, 661] width 115 height 29
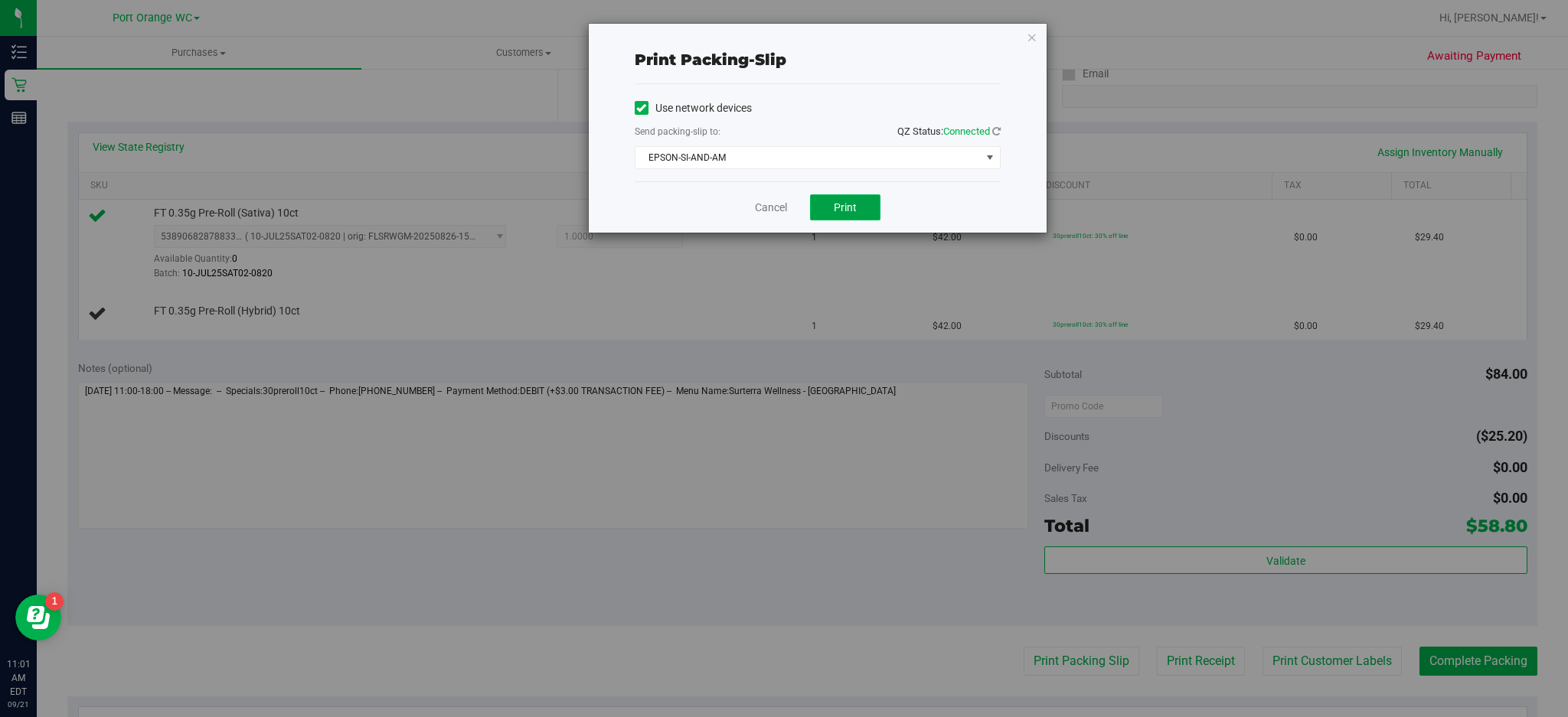
click at [861, 198] on button "Print" at bounding box center [845, 208] width 70 height 26
click at [1031, 35] on icon "button" at bounding box center [1031, 36] width 11 height 18
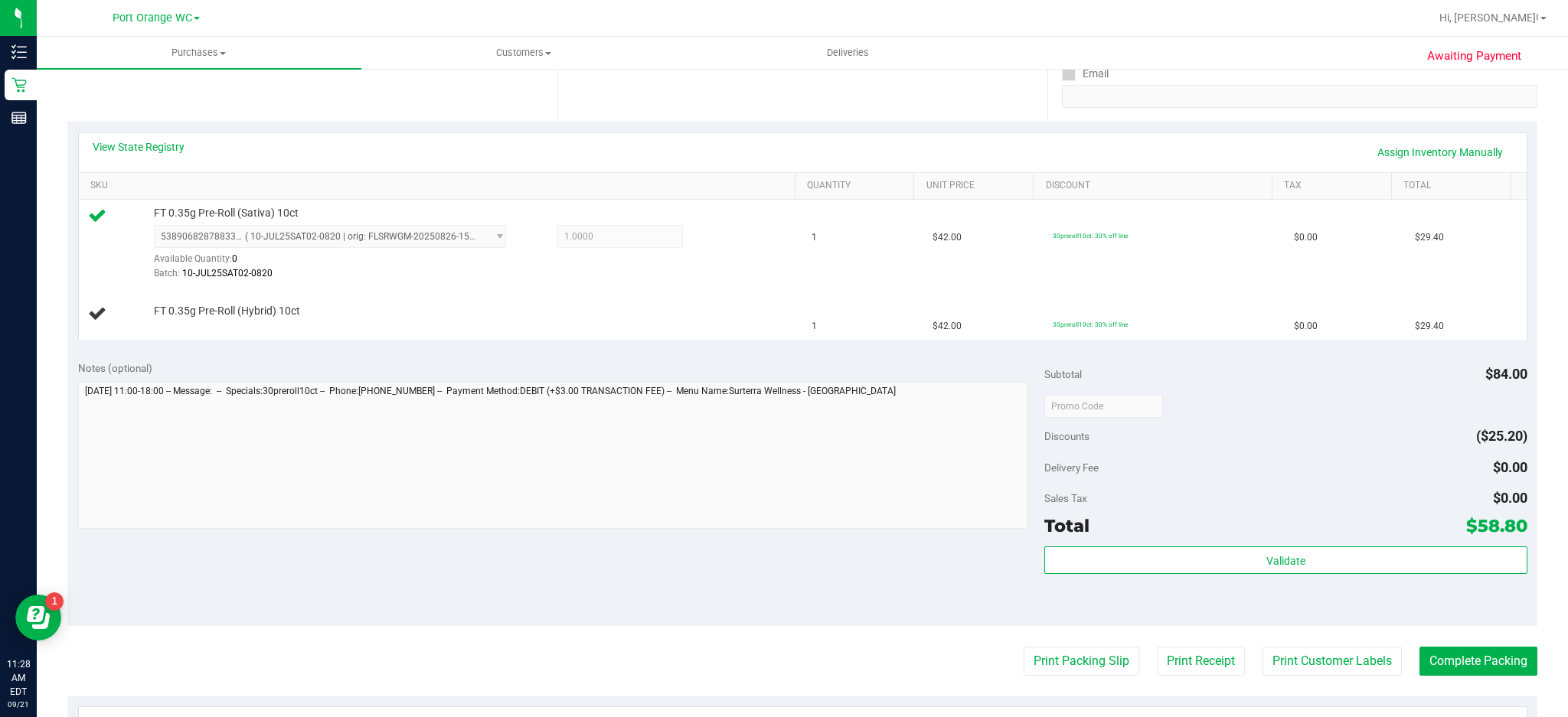
click at [1024, 537] on button "Print Packing Slip" at bounding box center [1082, 661] width 115 height 29
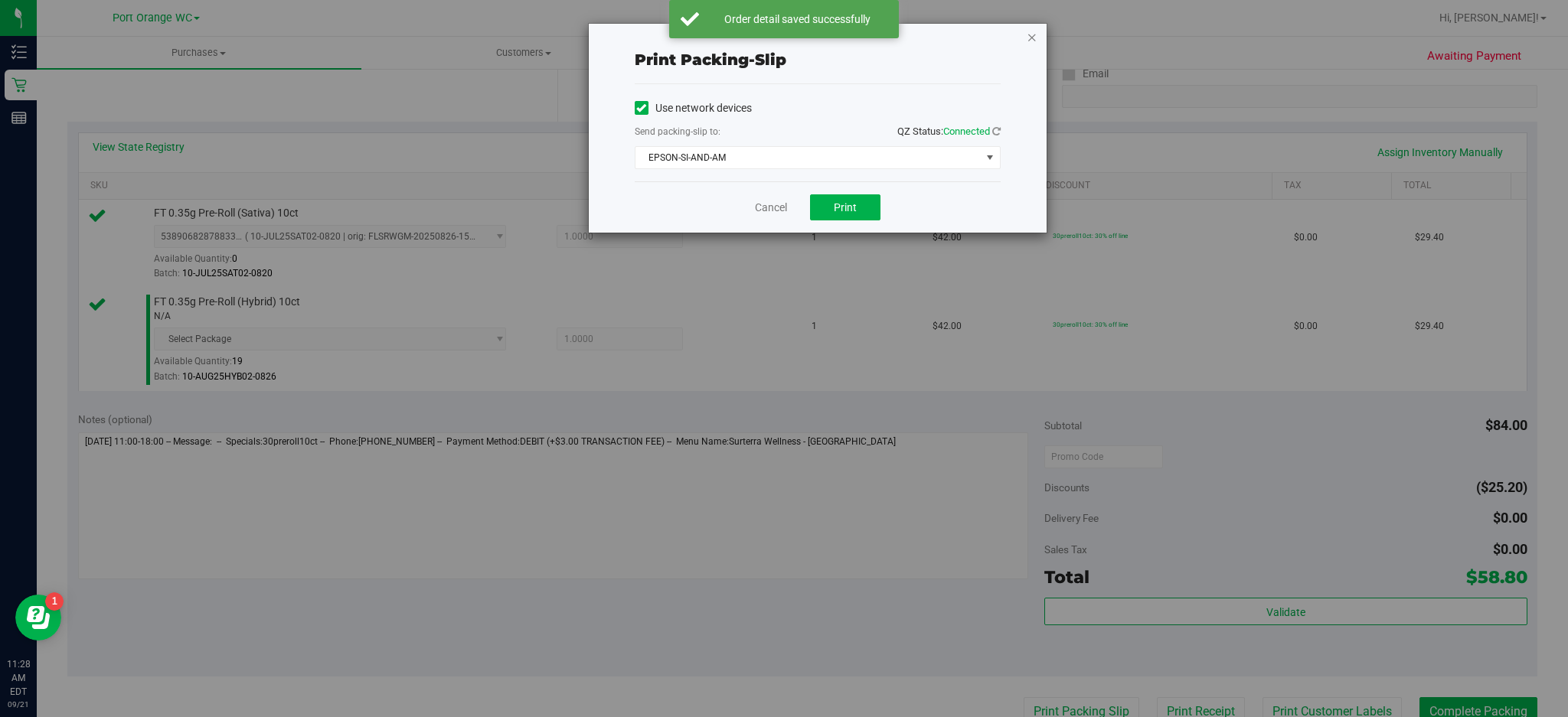
click at [1031, 35] on icon "button" at bounding box center [1031, 36] width 11 height 18
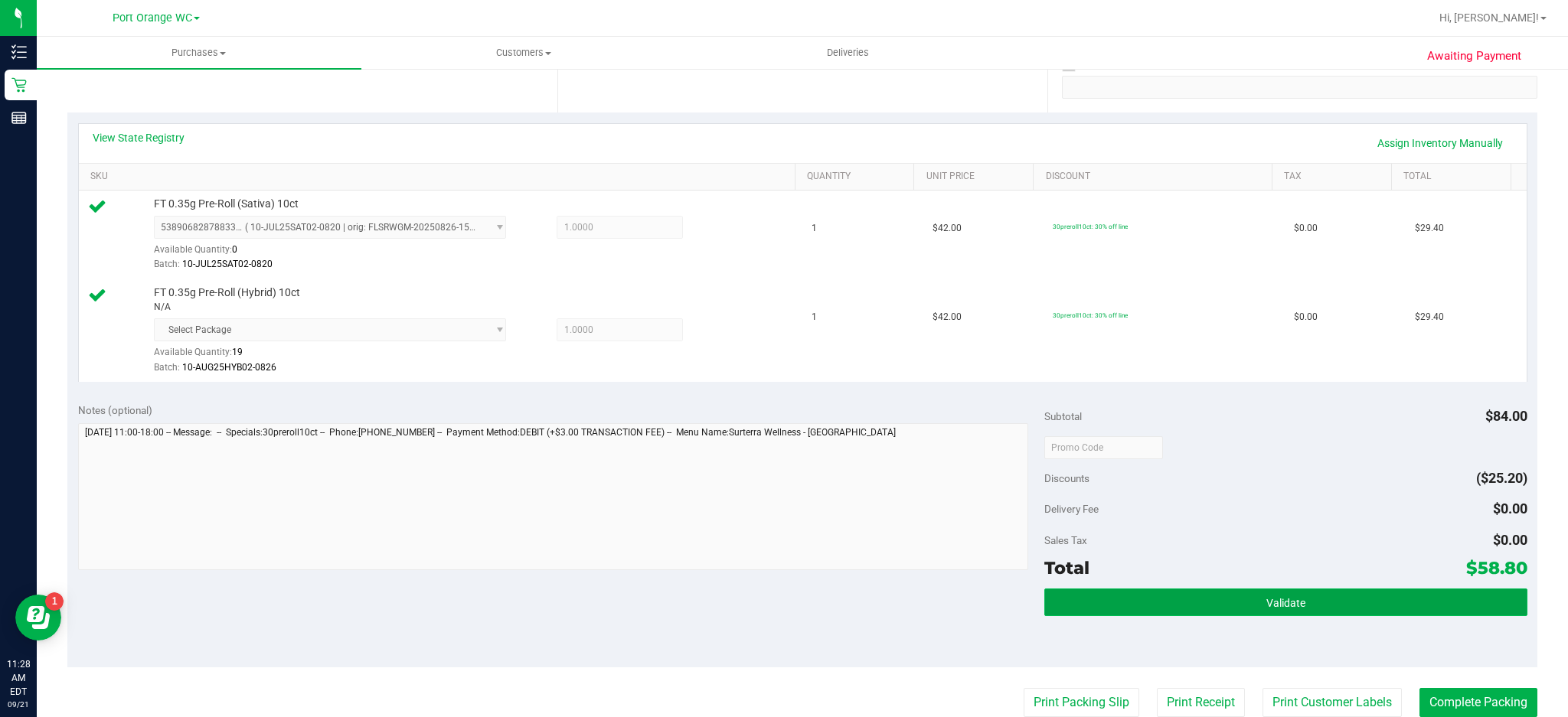
click at [1176, 537] on button "Validate" at bounding box center [1286, 602] width 483 height 27
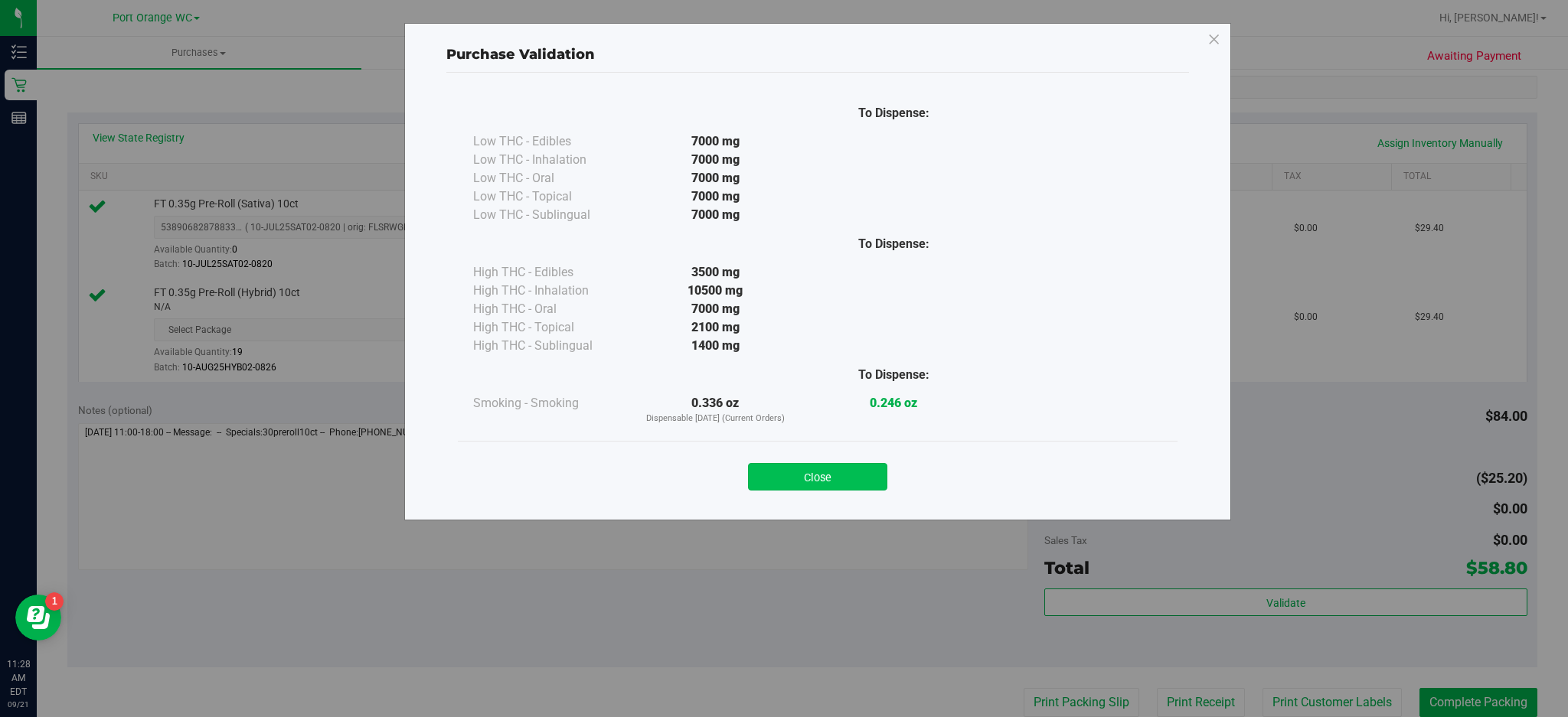
click at [861, 470] on button "Close" at bounding box center [817, 476] width 139 height 27
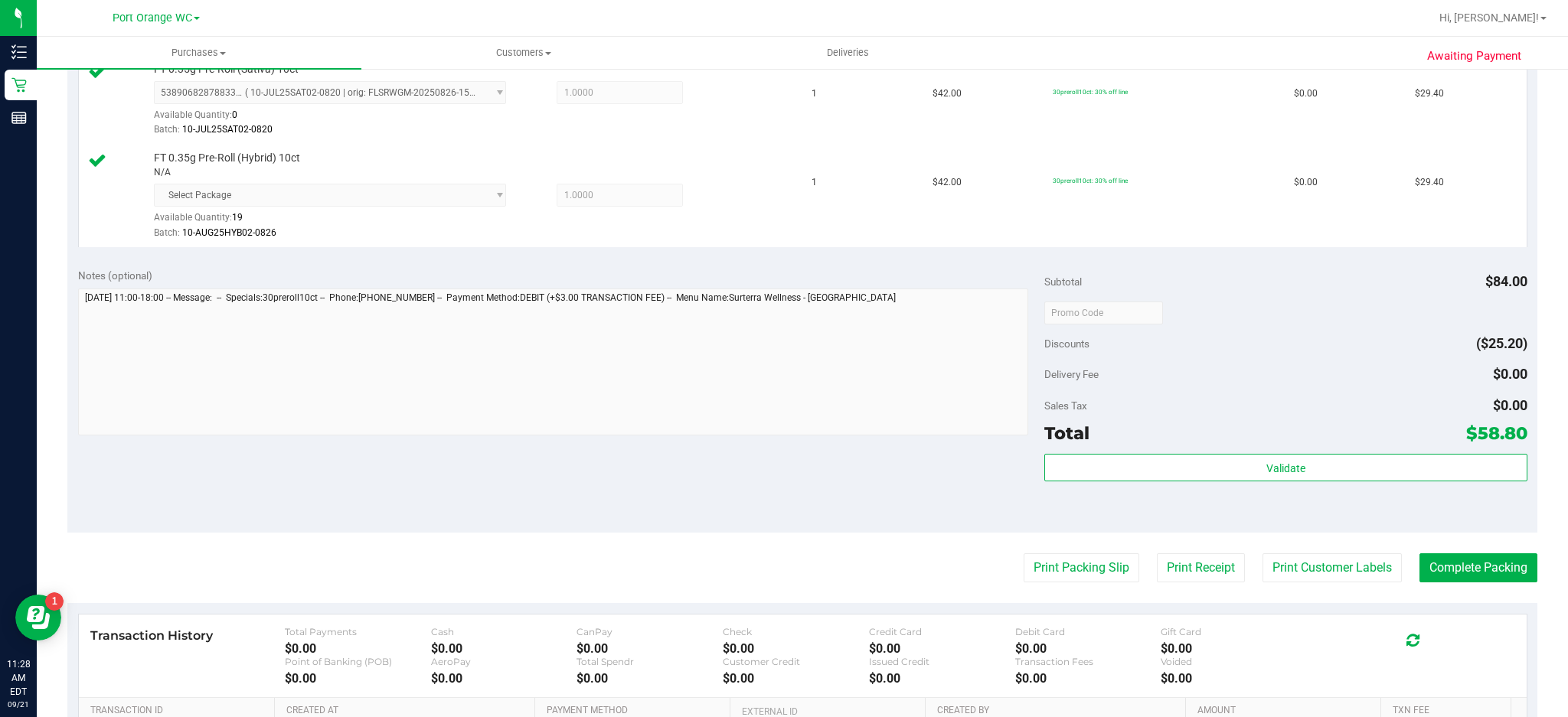
scroll to position [435, 0]
click at [1176, 537] on button "Print Customer Labels" at bounding box center [1331, 567] width 139 height 29
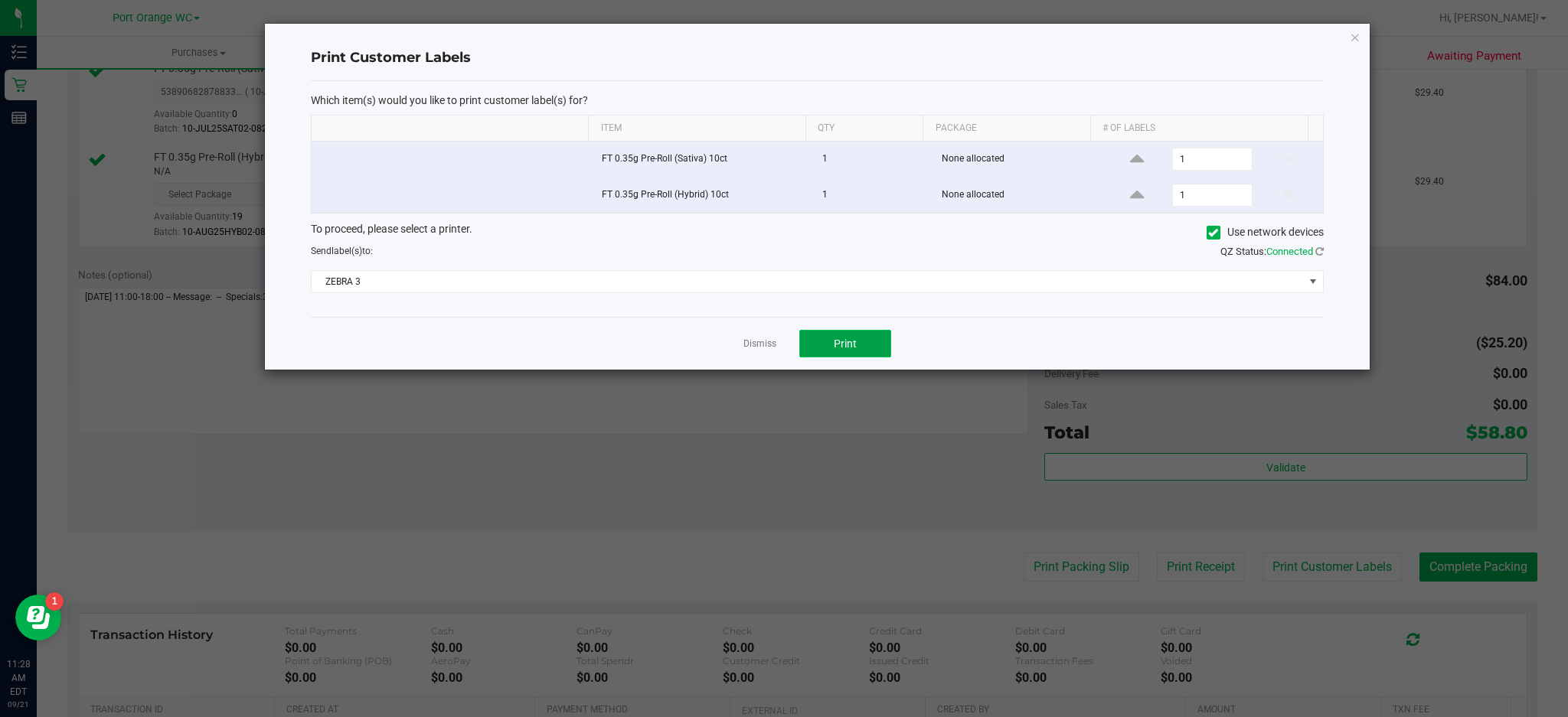
click at [880, 344] on button "Print" at bounding box center [845, 343] width 92 height 27
click at [1176, 41] on icon "button" at bounding box center [1354, 36] width 11 height 18
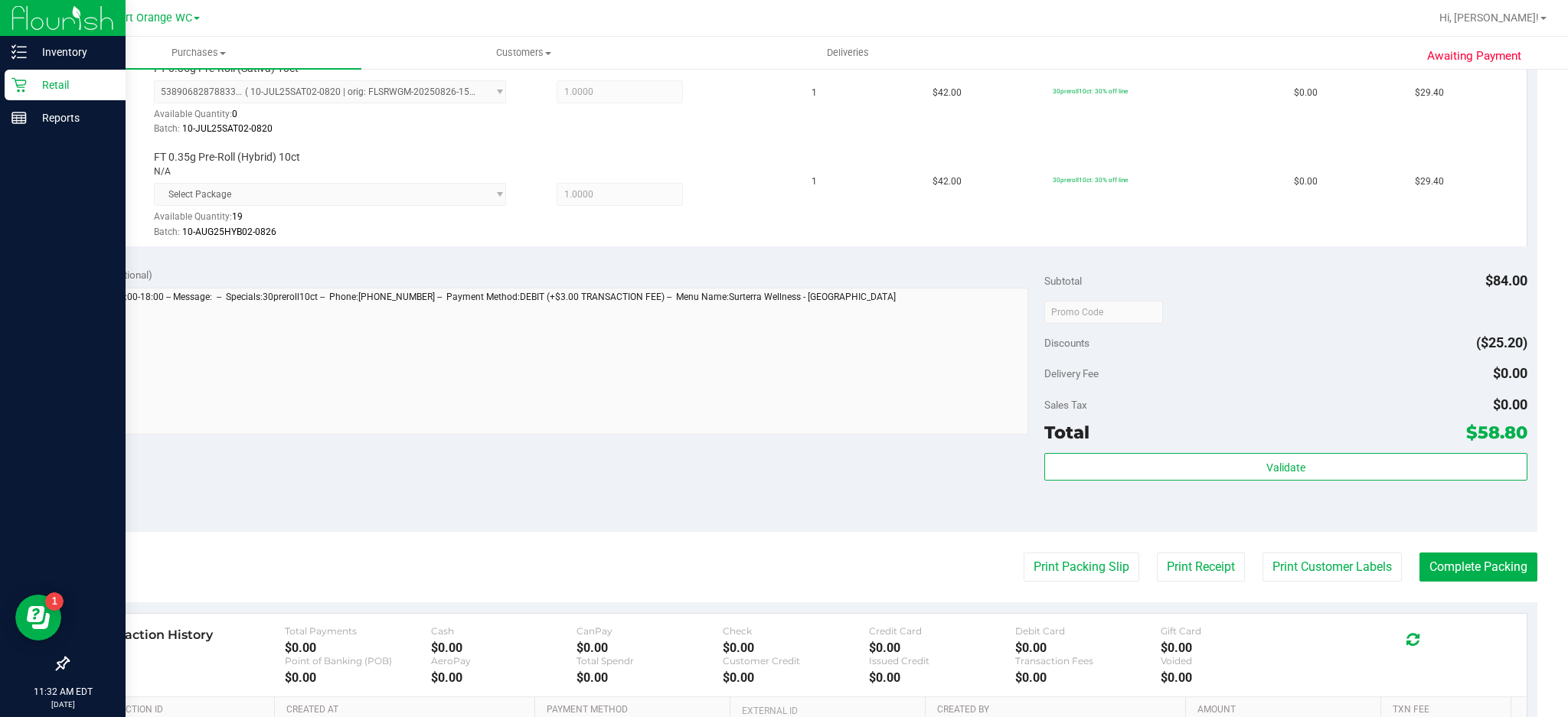
click at [18, 87] on icon at bounding box center [19, 86] width 15 height 15
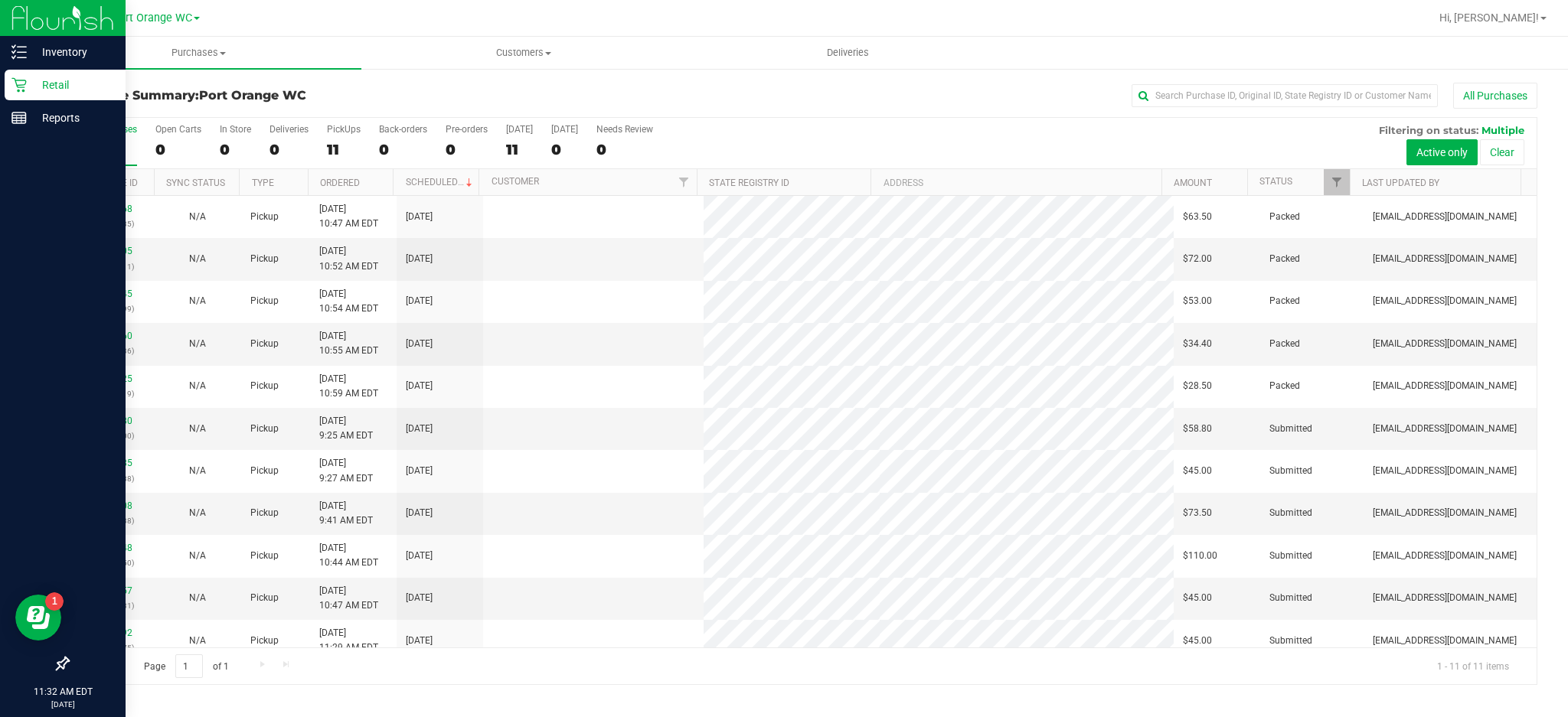
scroll to position [14, 0]
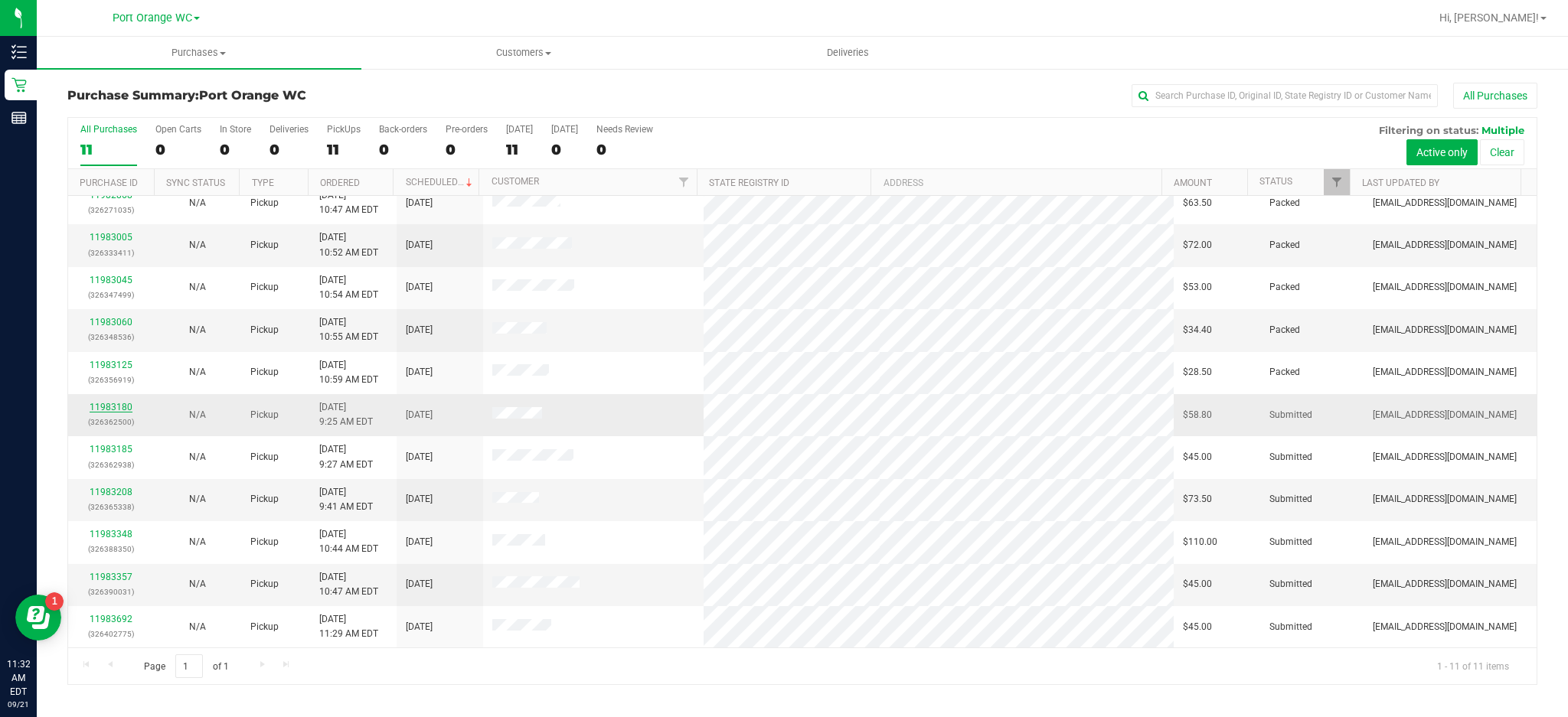
click at [104, 408] on link "11983180" at bounding box center [111, 407] width 43 height 11
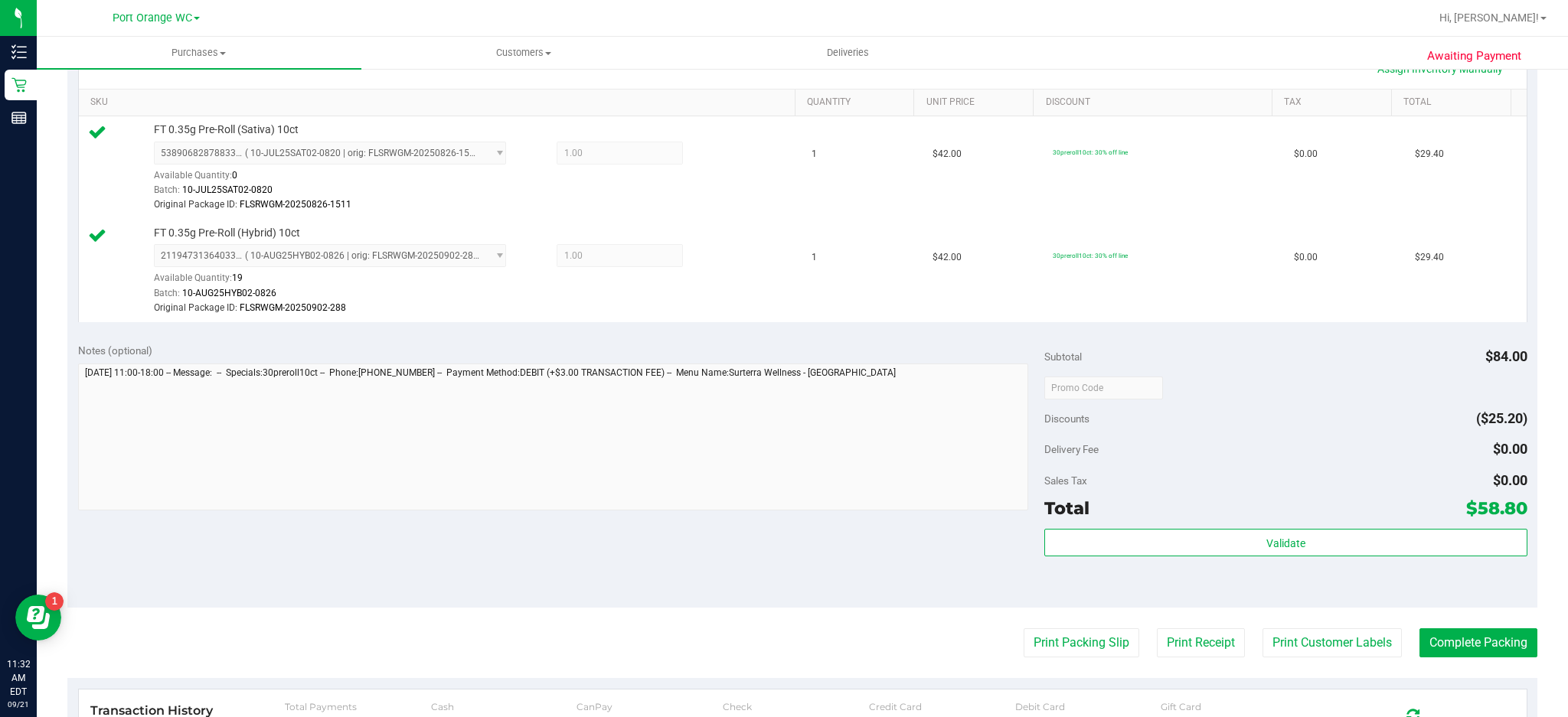
scroll to position [384, 0]
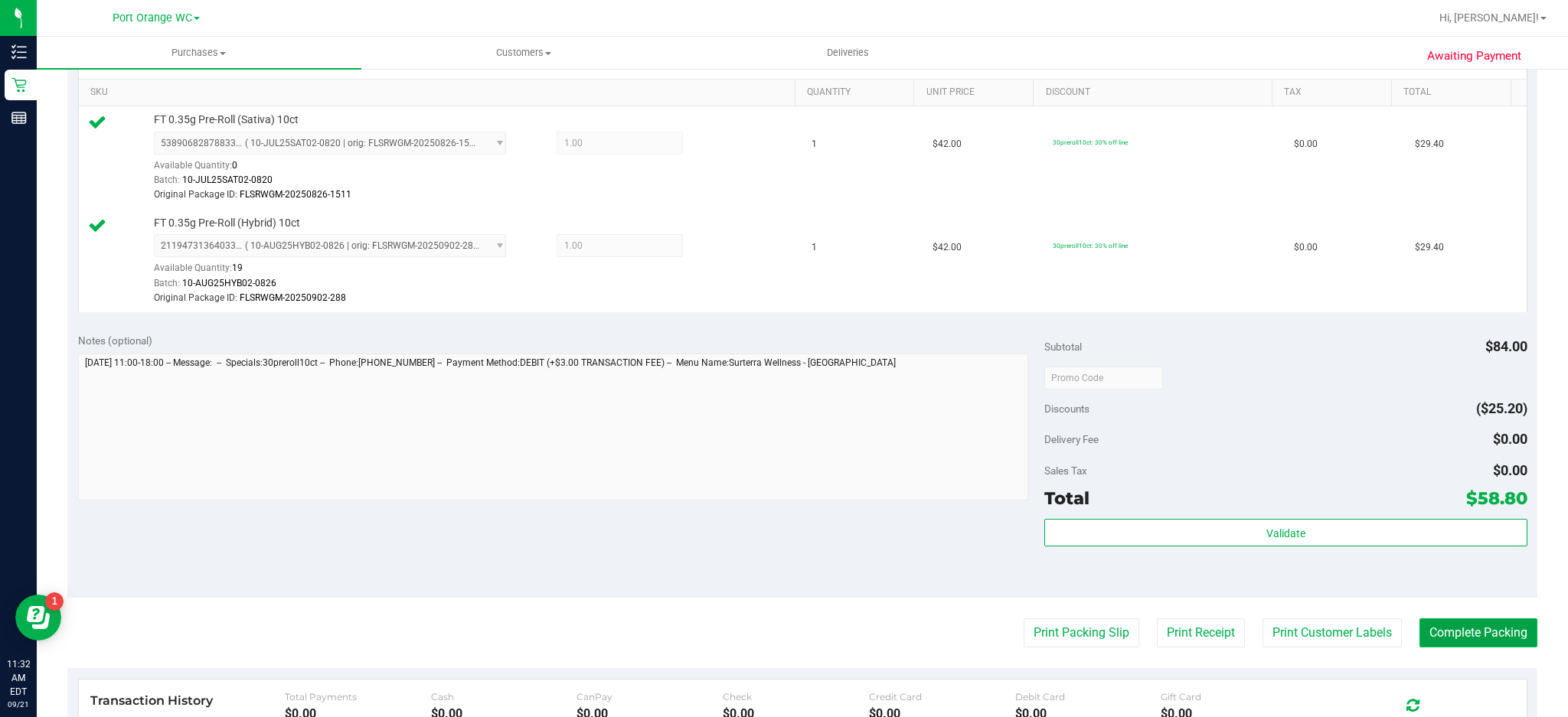
click at [1176, 537] on button "Complete Packing" at bounding box center [1478, 632] width 118 height 29
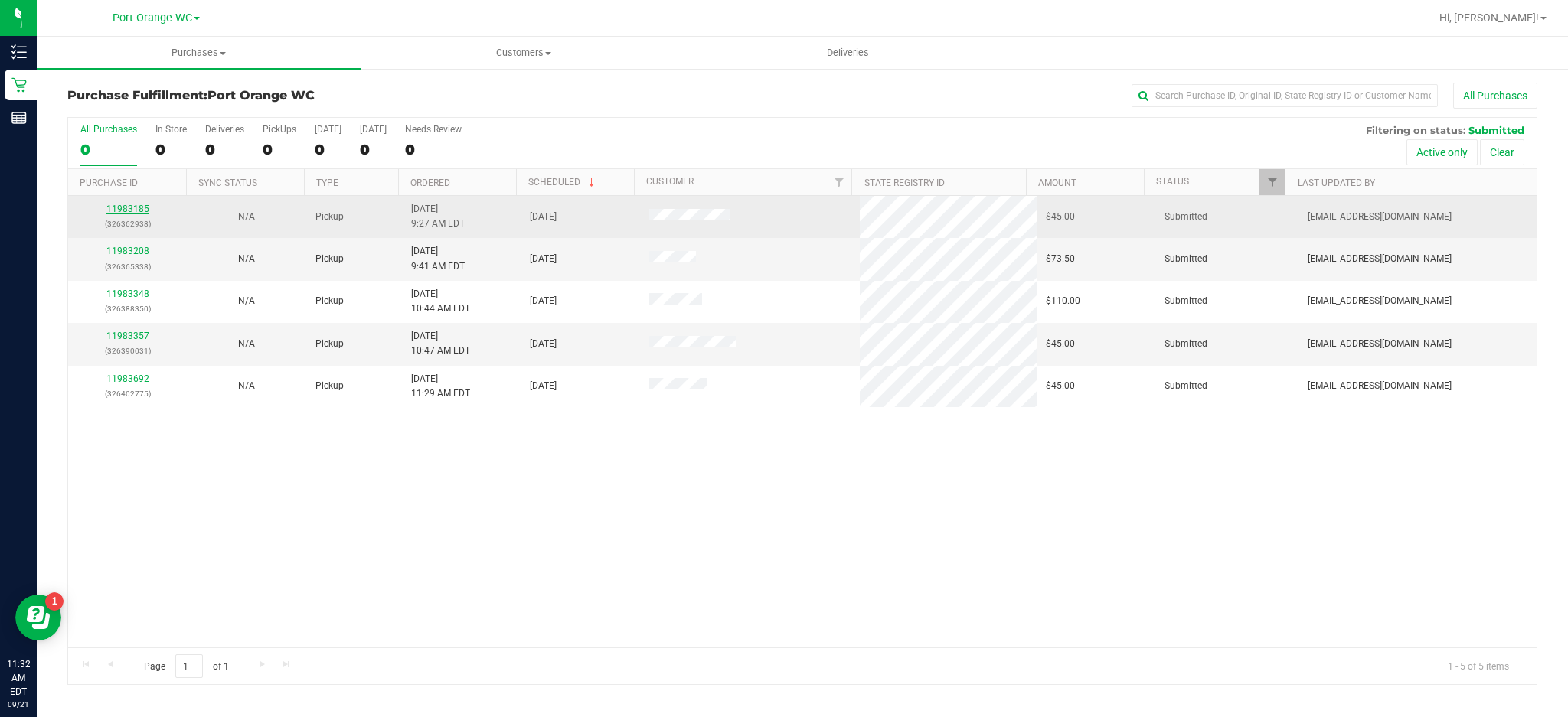
click at [140, 207] on link "11983185" at bounding box center [128, 209] width 43 height 11
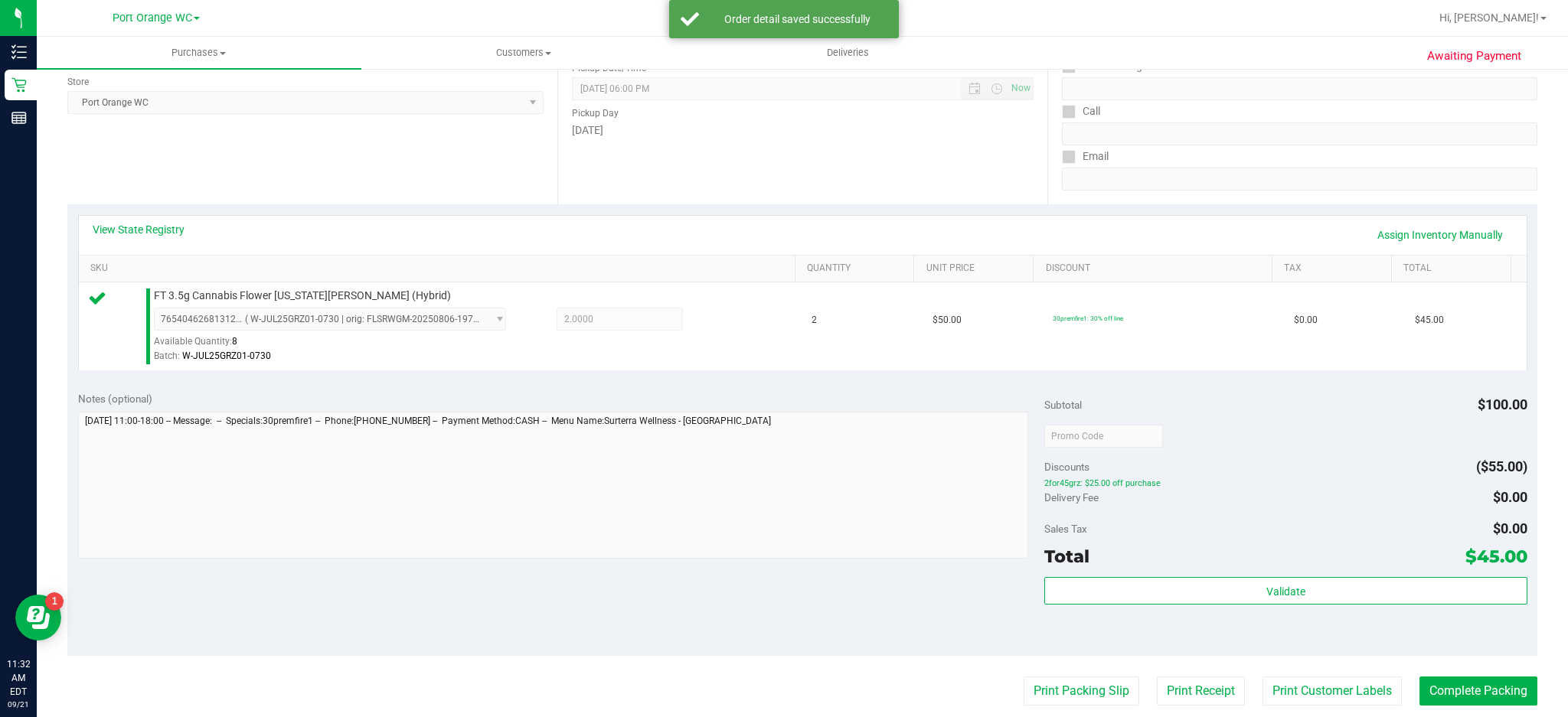
scroll to position [241, 0]
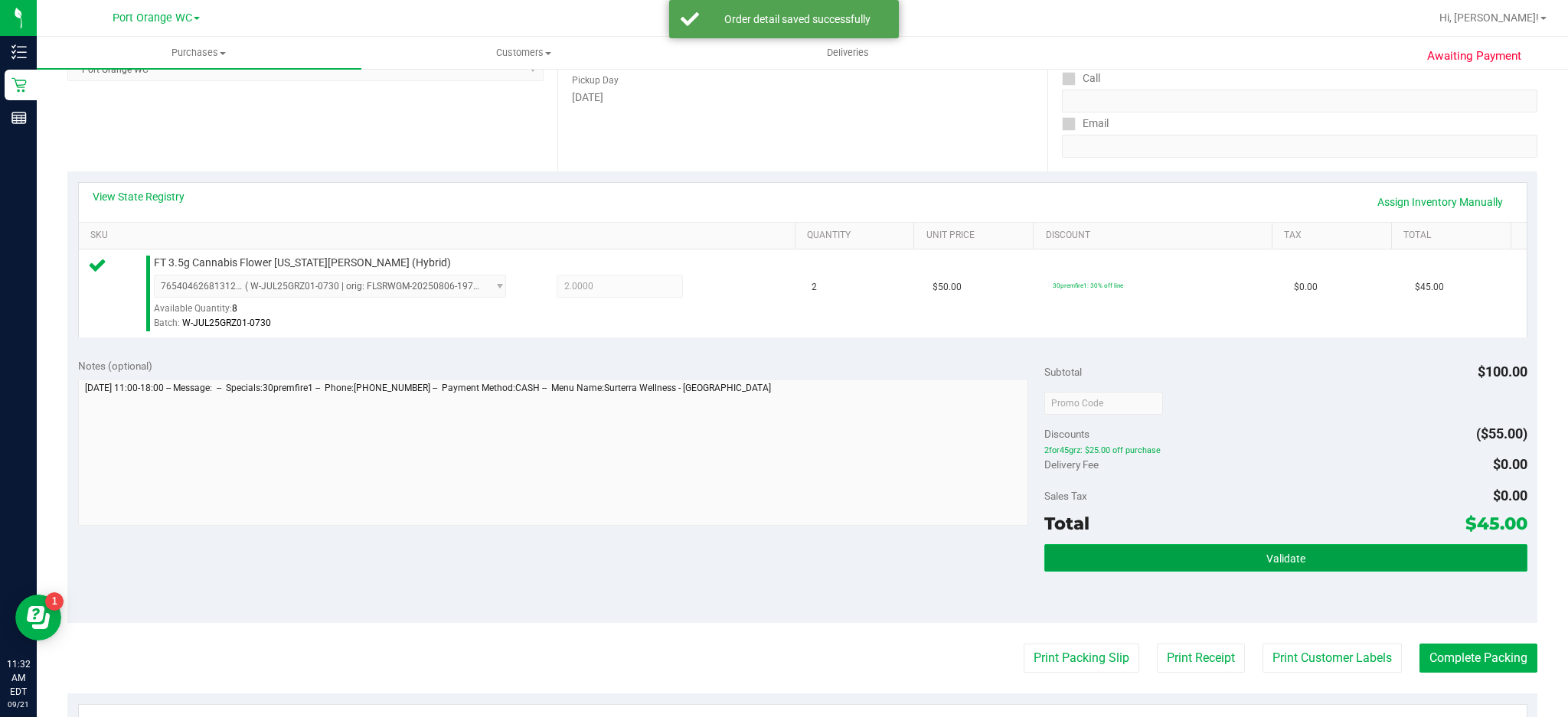
click at [1176, 537] on button "Validate" at bounding box center [1286, 557] width 483 height 27
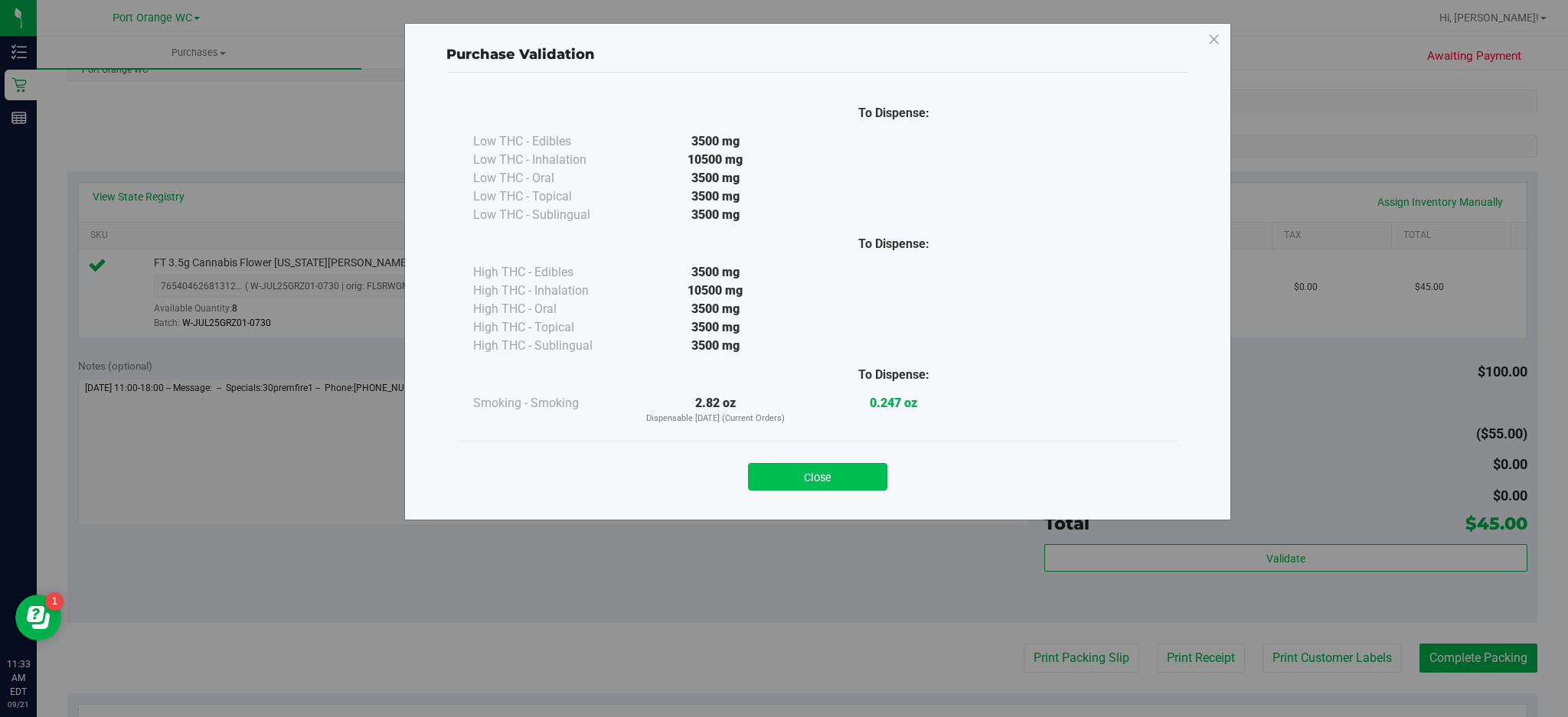
click at [838, 470] on button "Close" at bounding box center [817, 476] width 139 height 27
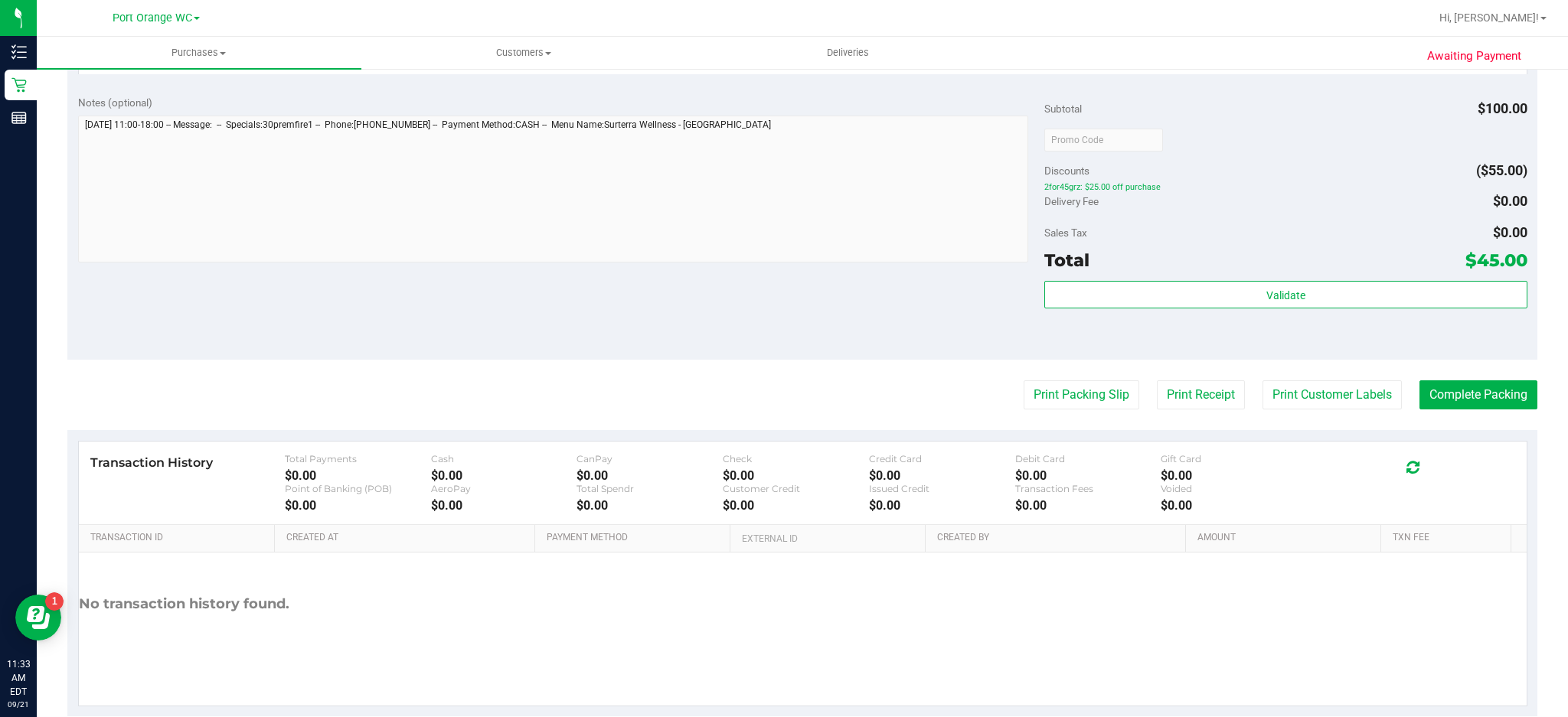
scroll to position [534, 0]
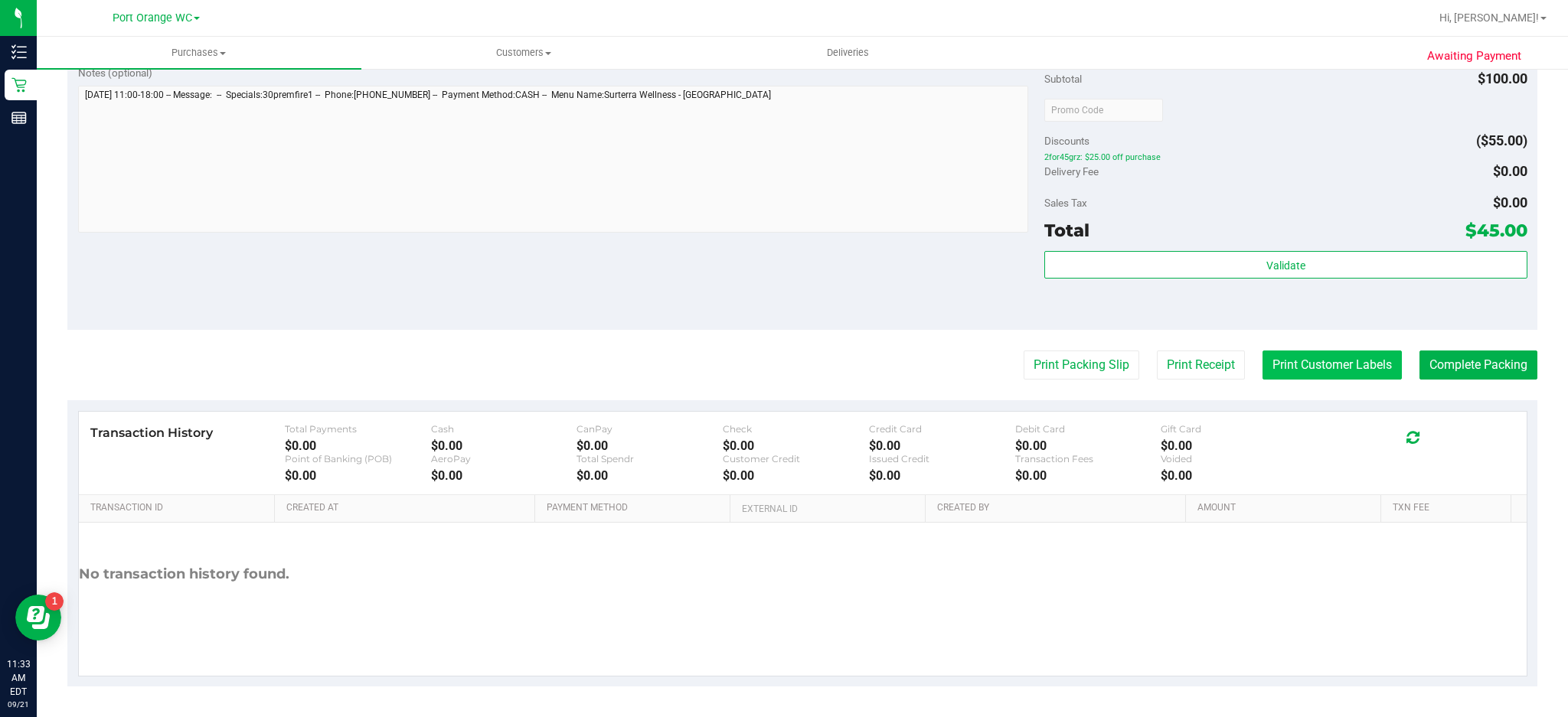
click at [1176, 365] on button "Print Customer Labels" at bounding box center [1331, 364] width 139 height 29
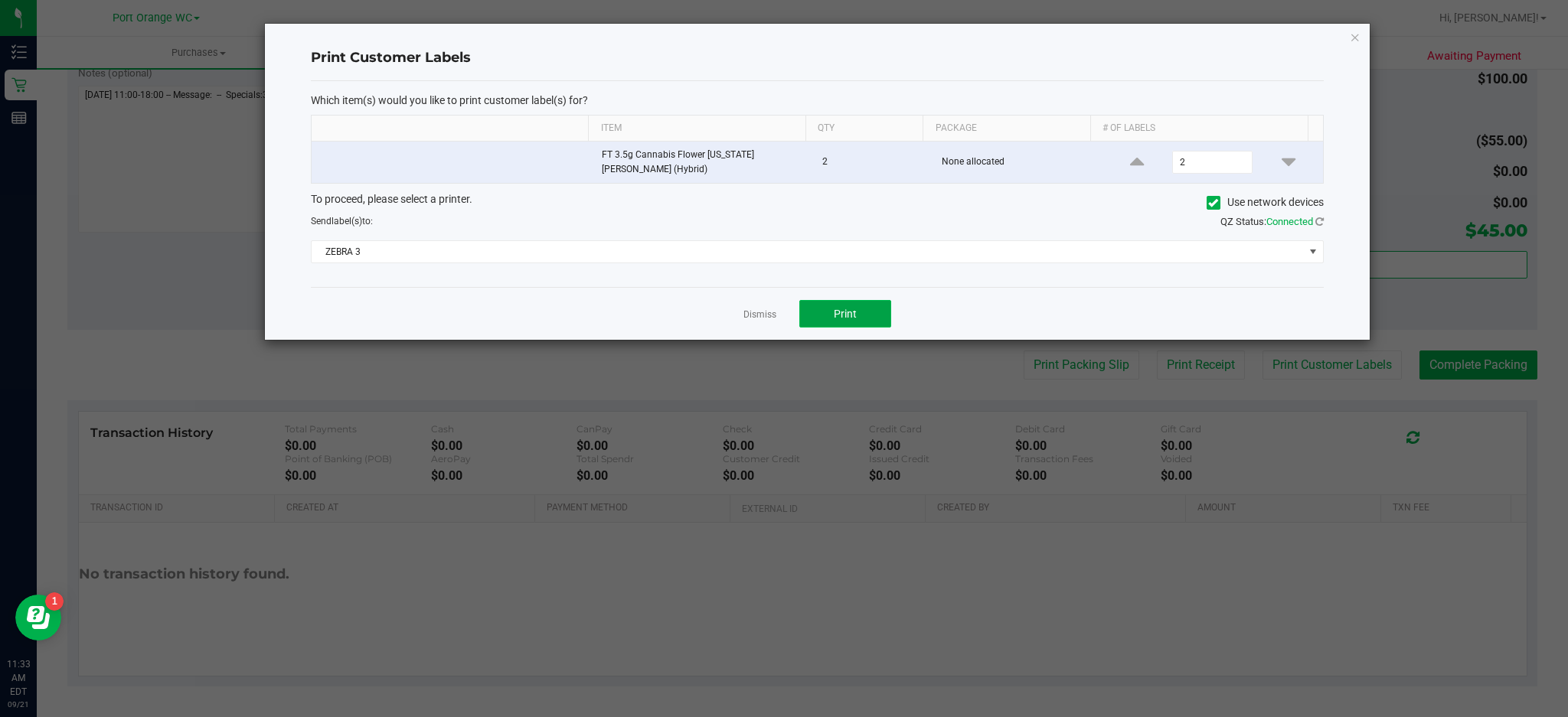
click at [845, 308] on span "Print" at bounding box center [845, 313] width 23 height 12
click at [1176, 30] on icon "button" at bounding box center [1354, 36] width 11 height 18
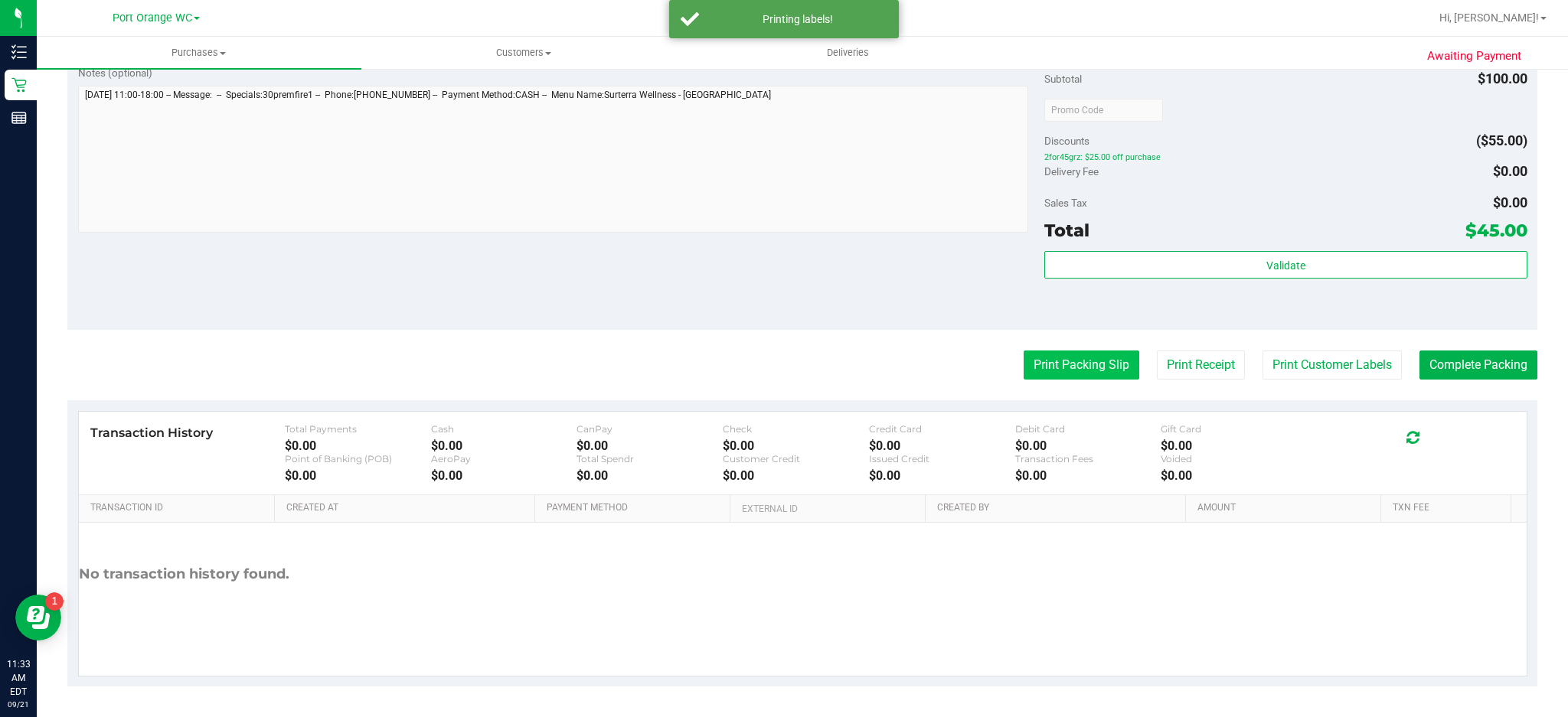
click at [1094, 364] on button "Print Packing Slip" at bounding box center [1082, 364] width 115 height 29
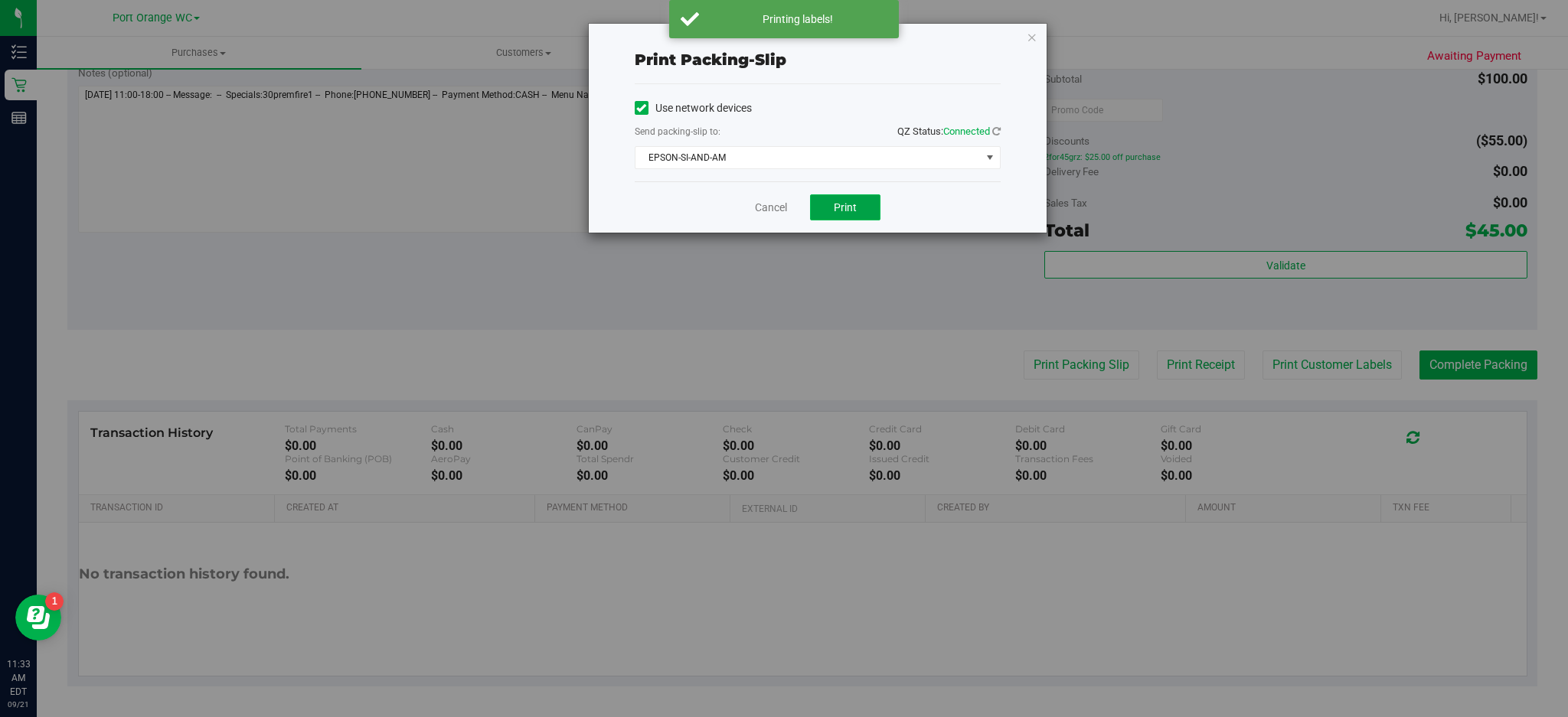
click at [851, 211] on span "Print" at bounding box center [845, 207] width 23 height 12
click at [1031, 35] on icon "button" at bounding box center [1031, 36] width 11 height 18
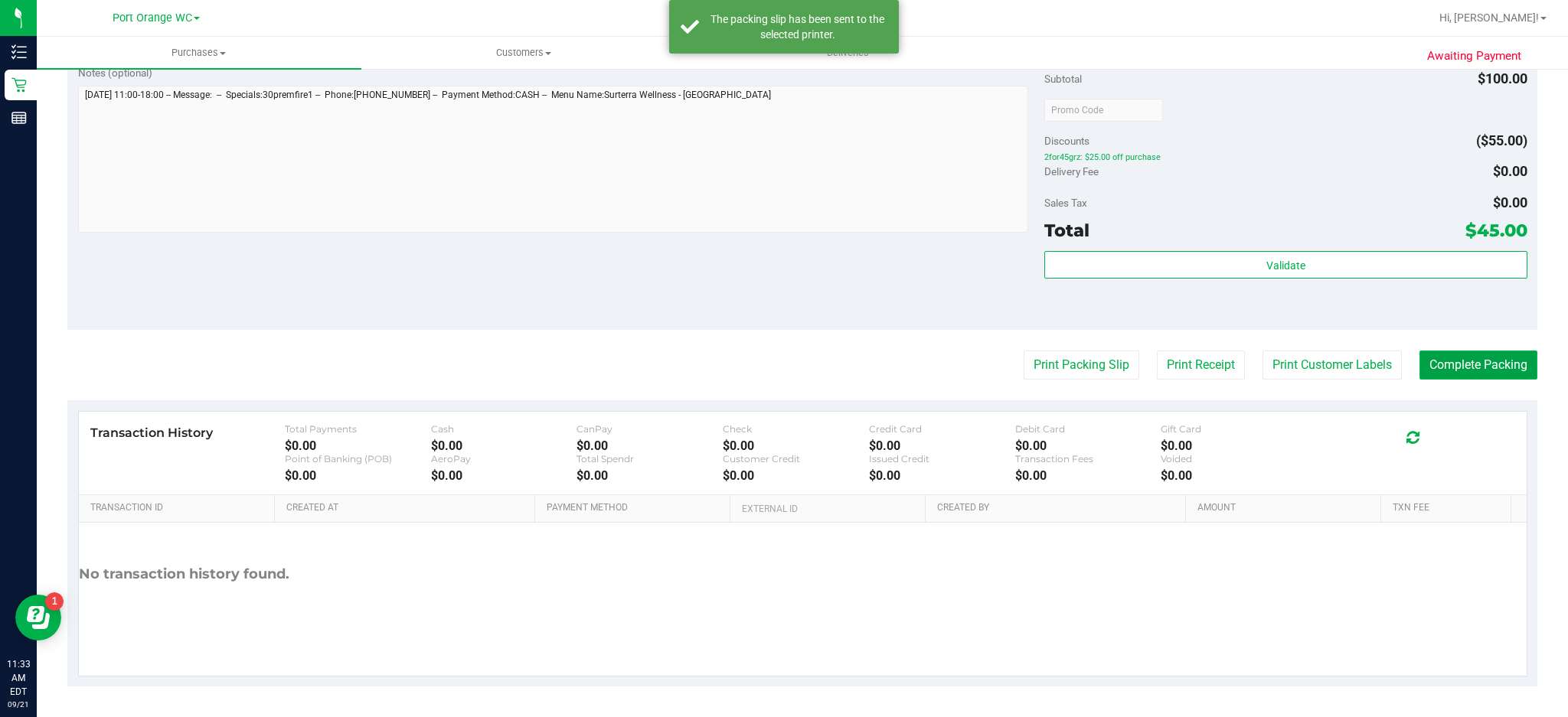
click at [1176, 373] on button "Complete Packing" at bounding box center [1478, 364] width 118 height 29
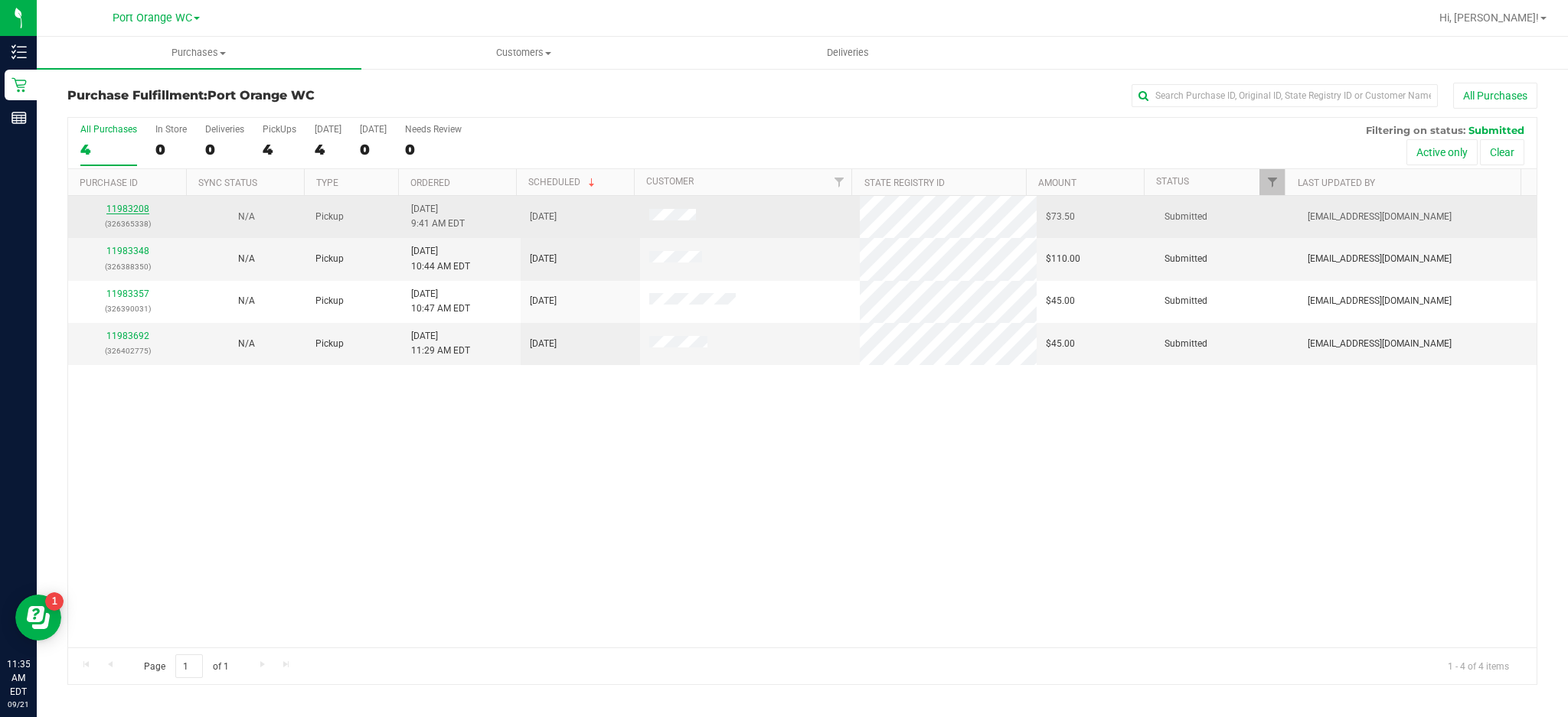
click at [139, 209] on link "11983208" at bounding box center [128, 209] width 43 height 11
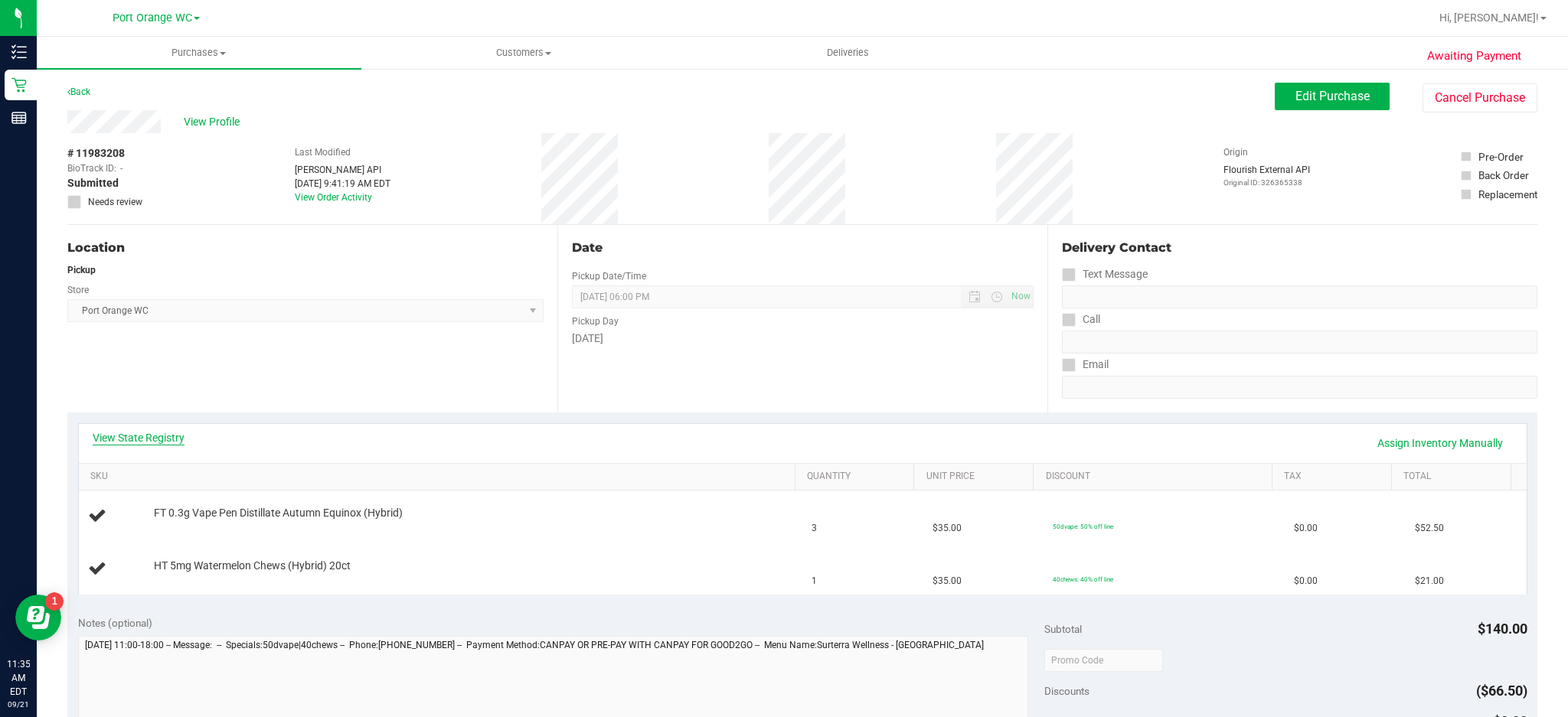
click at [162, 441] on link "View State Registry" at bounding box center [138, 438] width 92 height 16
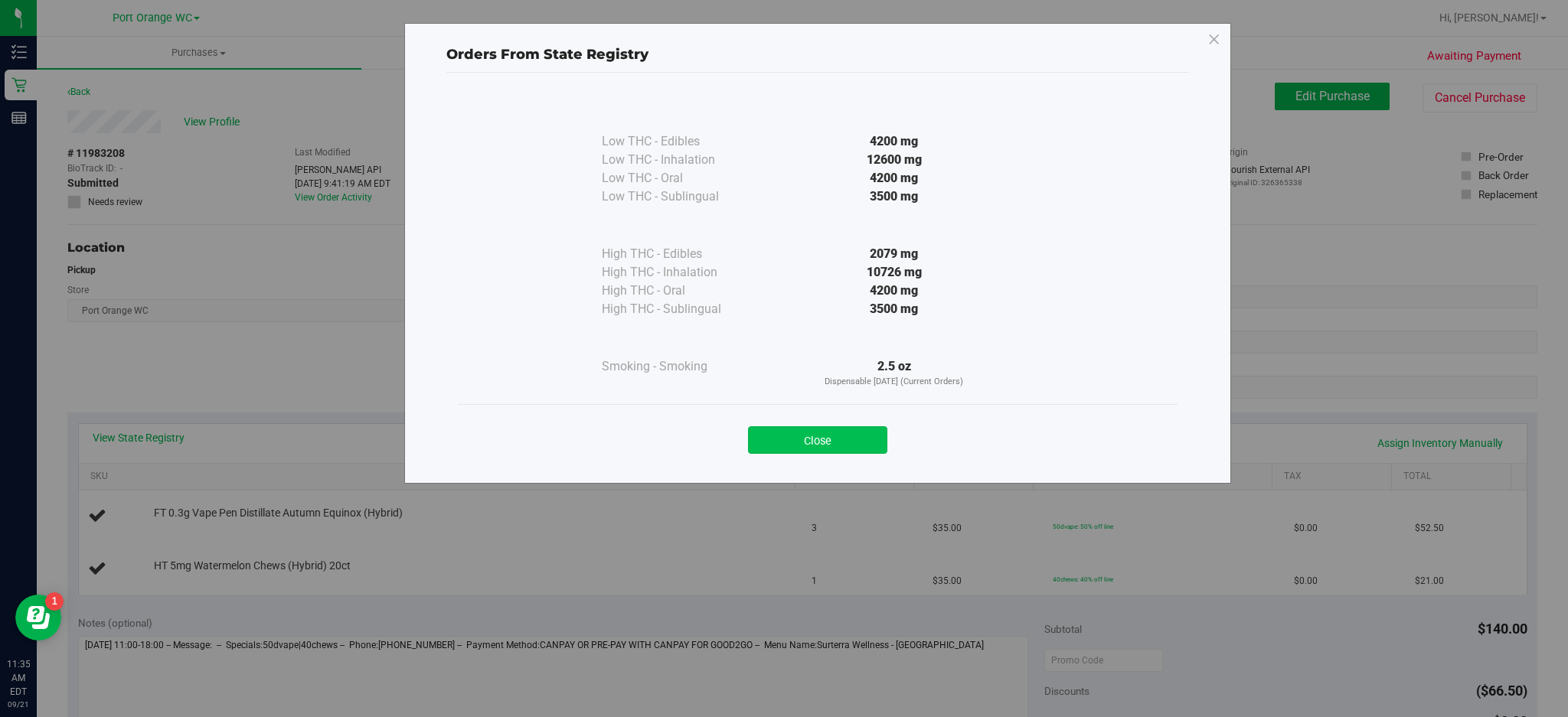
click at [833, 430] on button "Close" at bounding box center [817, 439] width 139 height 27
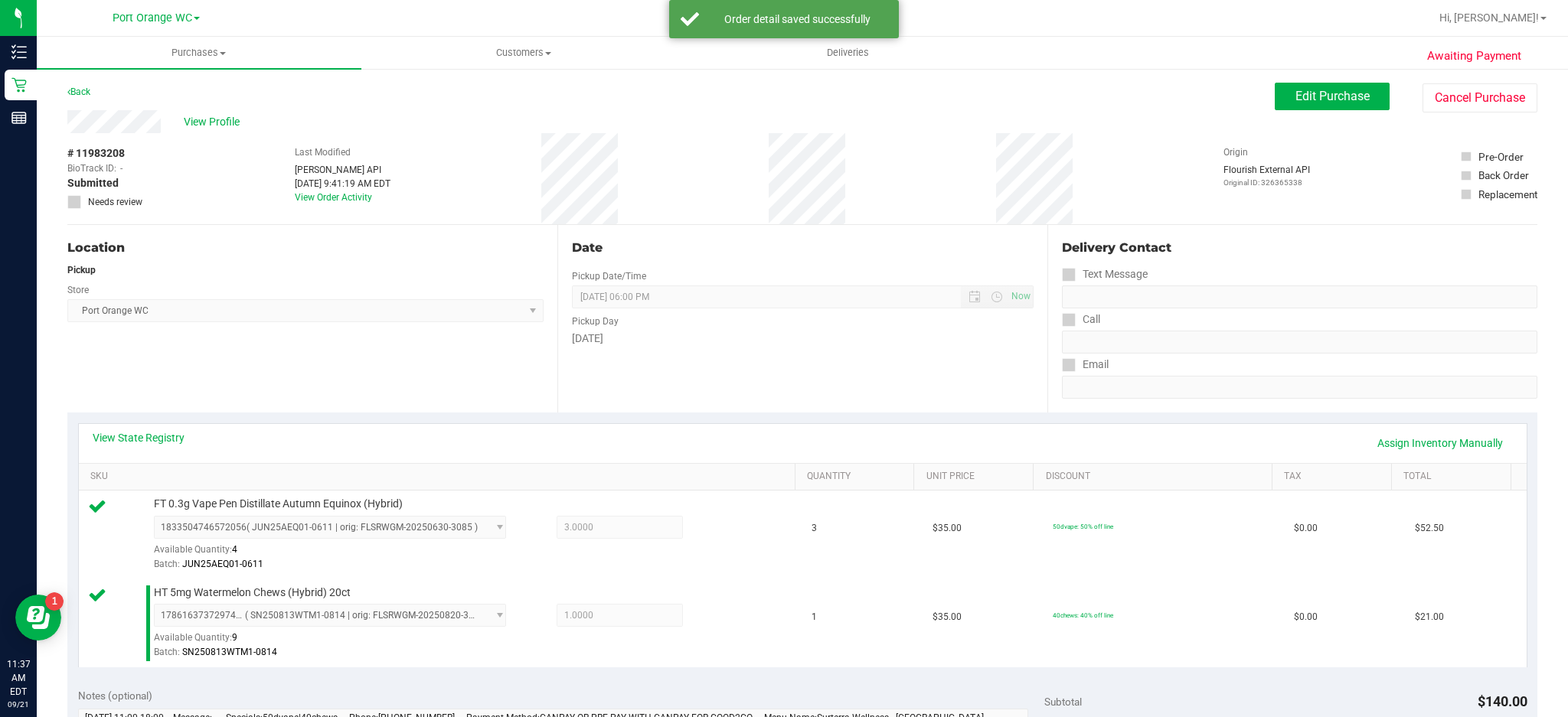
scroll to position [252, 0]
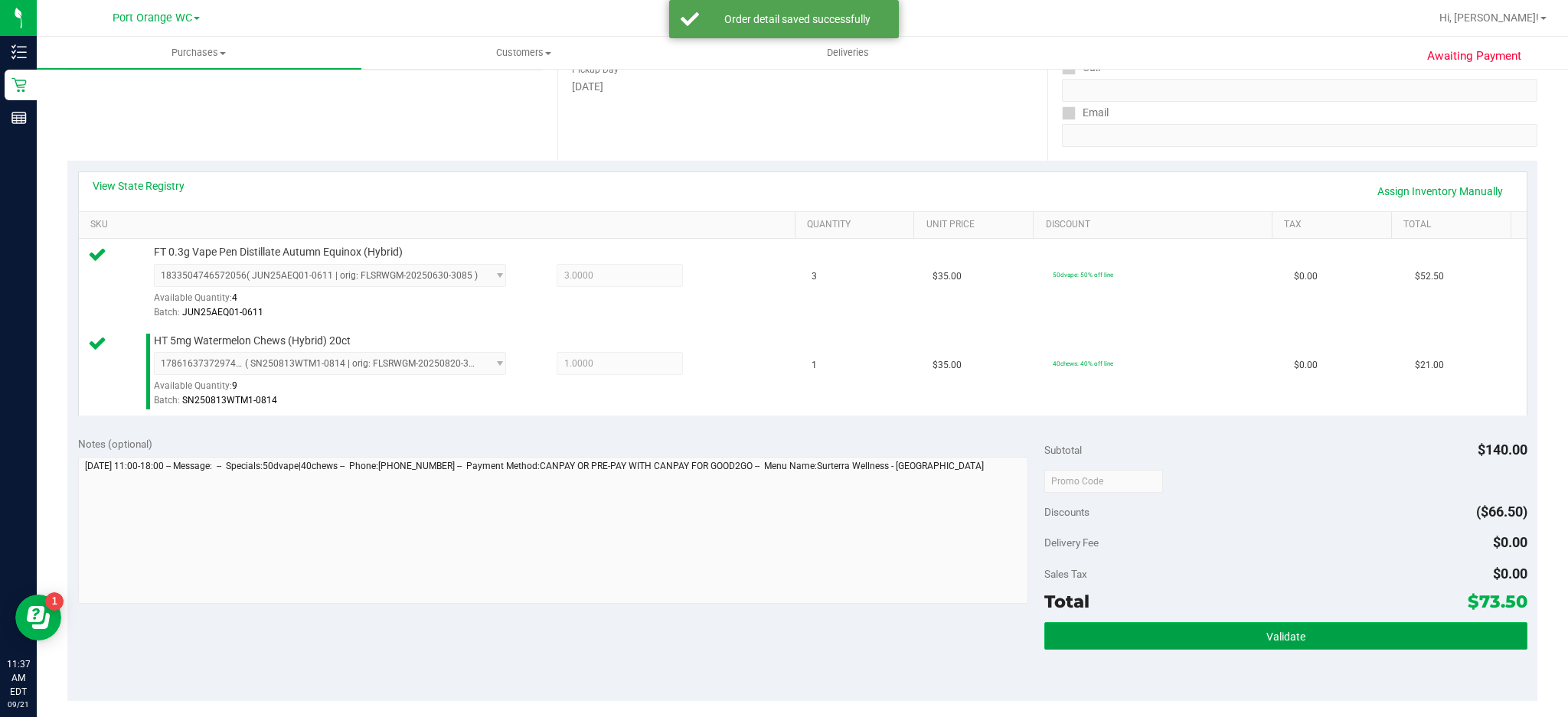
click at [1176, 537] on button "Validate" at bounding box center [1286, 635] width 483 height 27
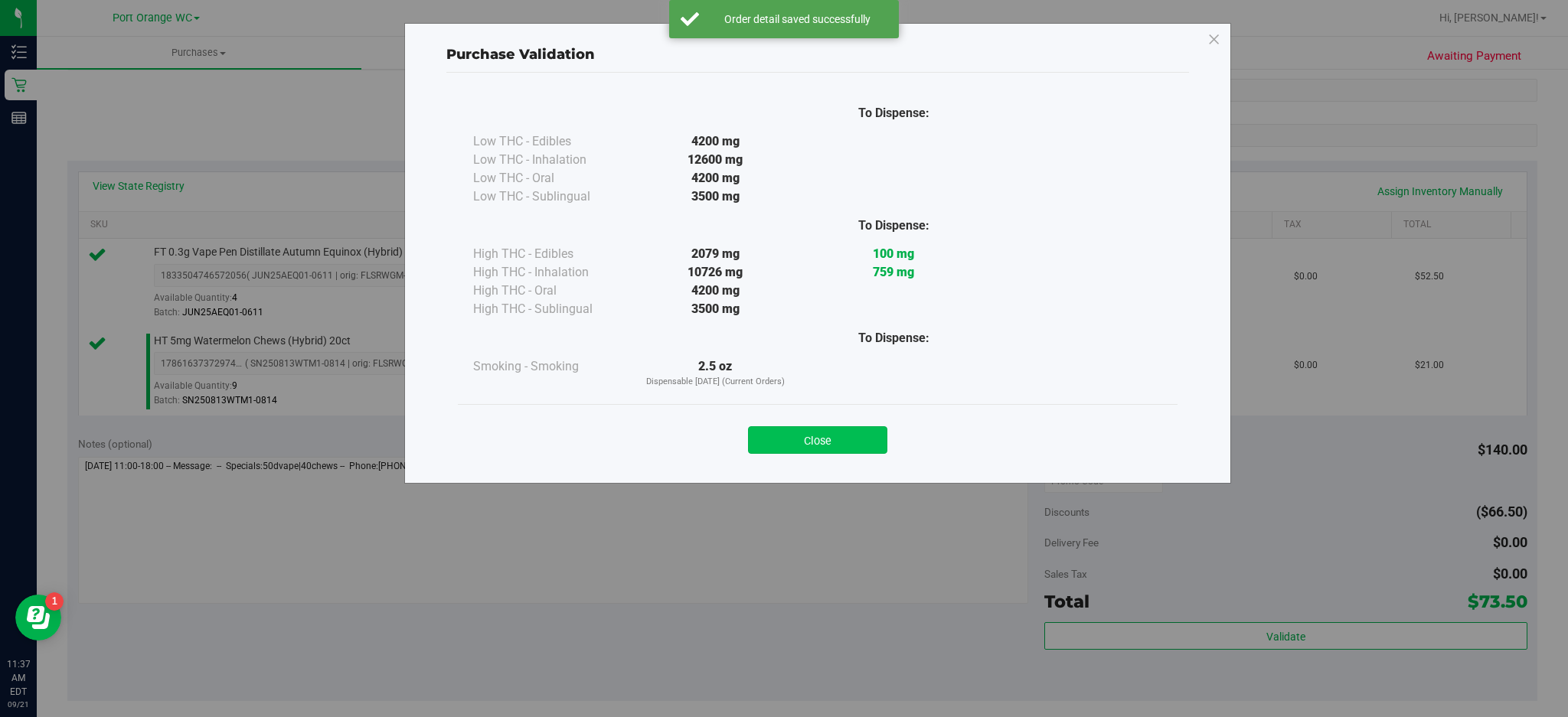
click at [843, 429] on button "Close" at bounding box center [817, 439] width 139 height 27
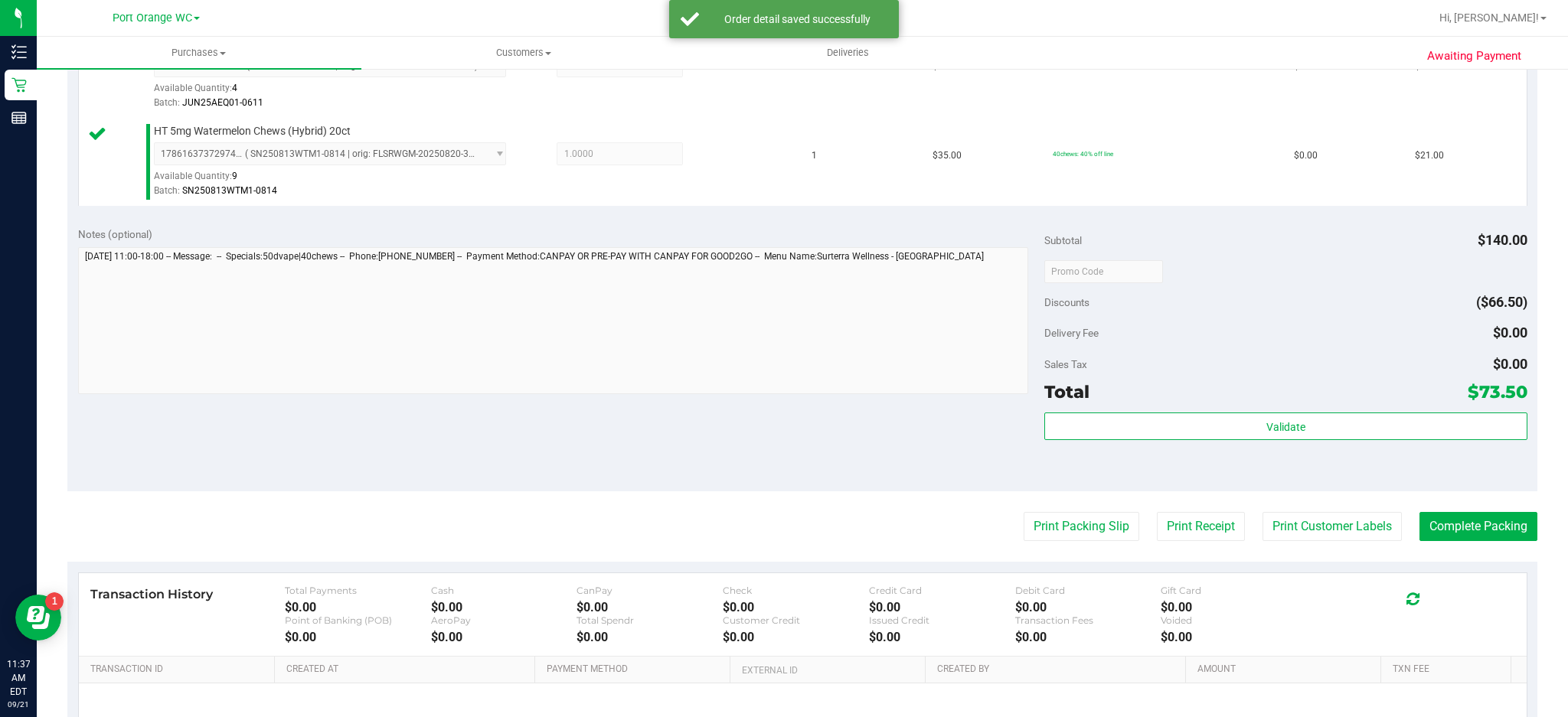
scroll to position [462, 0]
click at [1176, 524] on button "Print Customer Labels" at bounding box center [1331, 525] width 139 height 29
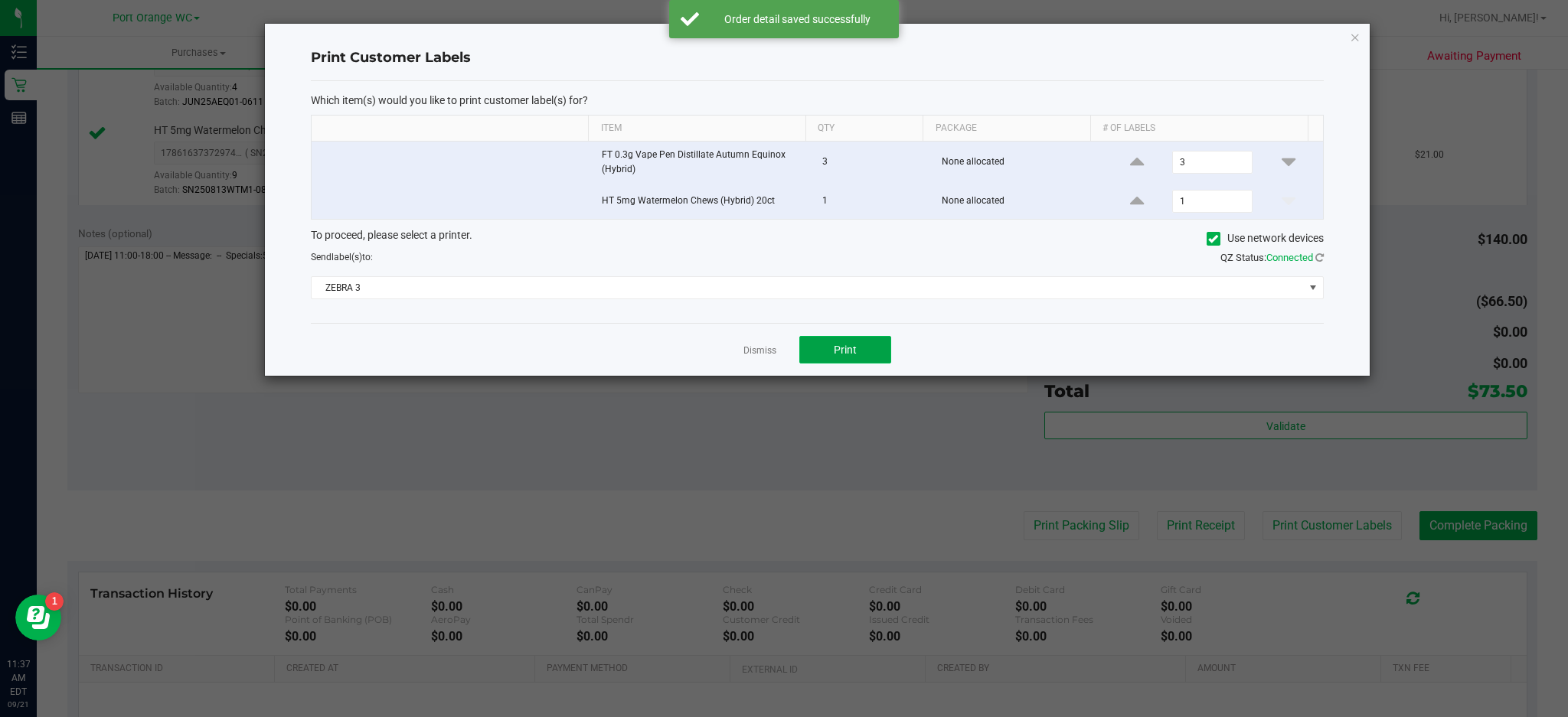
click at [876, 355] on button "Print" at bounding box center [845, 349] width 92 height 27
click at [1176, 35] on icon "button" at bounding box center [1354, 36] width 11 height 18
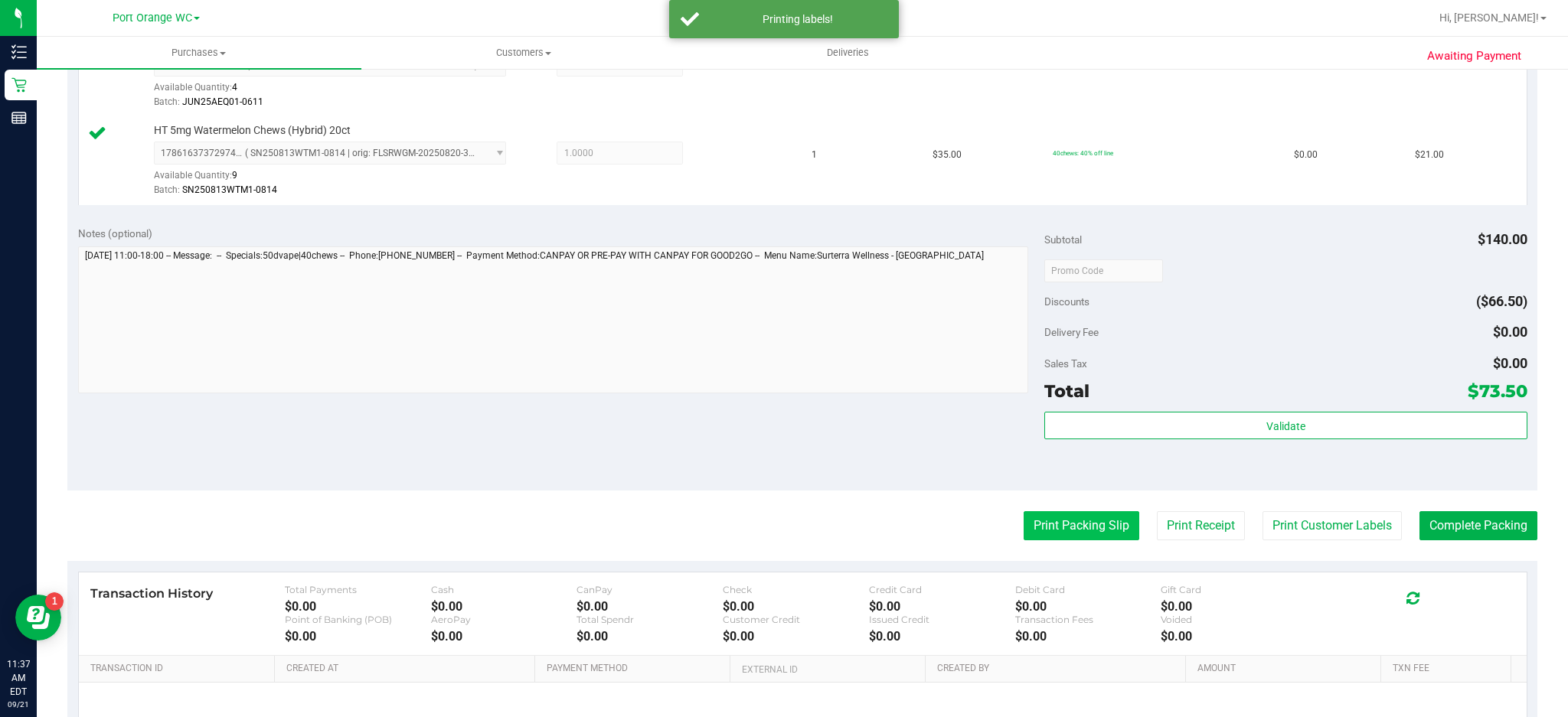
click at [1101, 532] on button "Print Packing Slip" at bounding box center [1082, 525] width 115 height 29
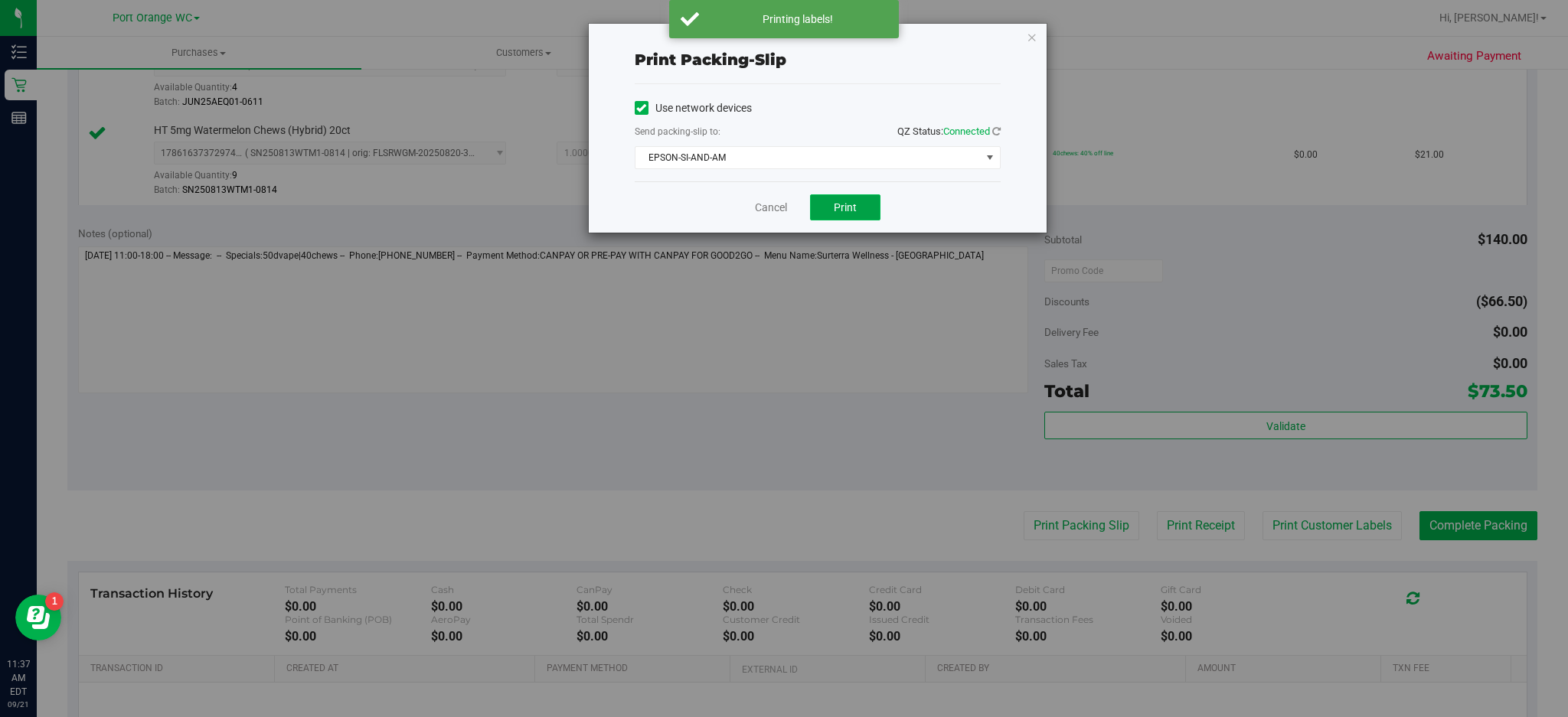
click at [865, 206] on button "Print" at bounding box center [845, 208] width 70 height 26
click at [1035, 27] on icon "button" at bounding box center [1031, 36] width 11 height 18
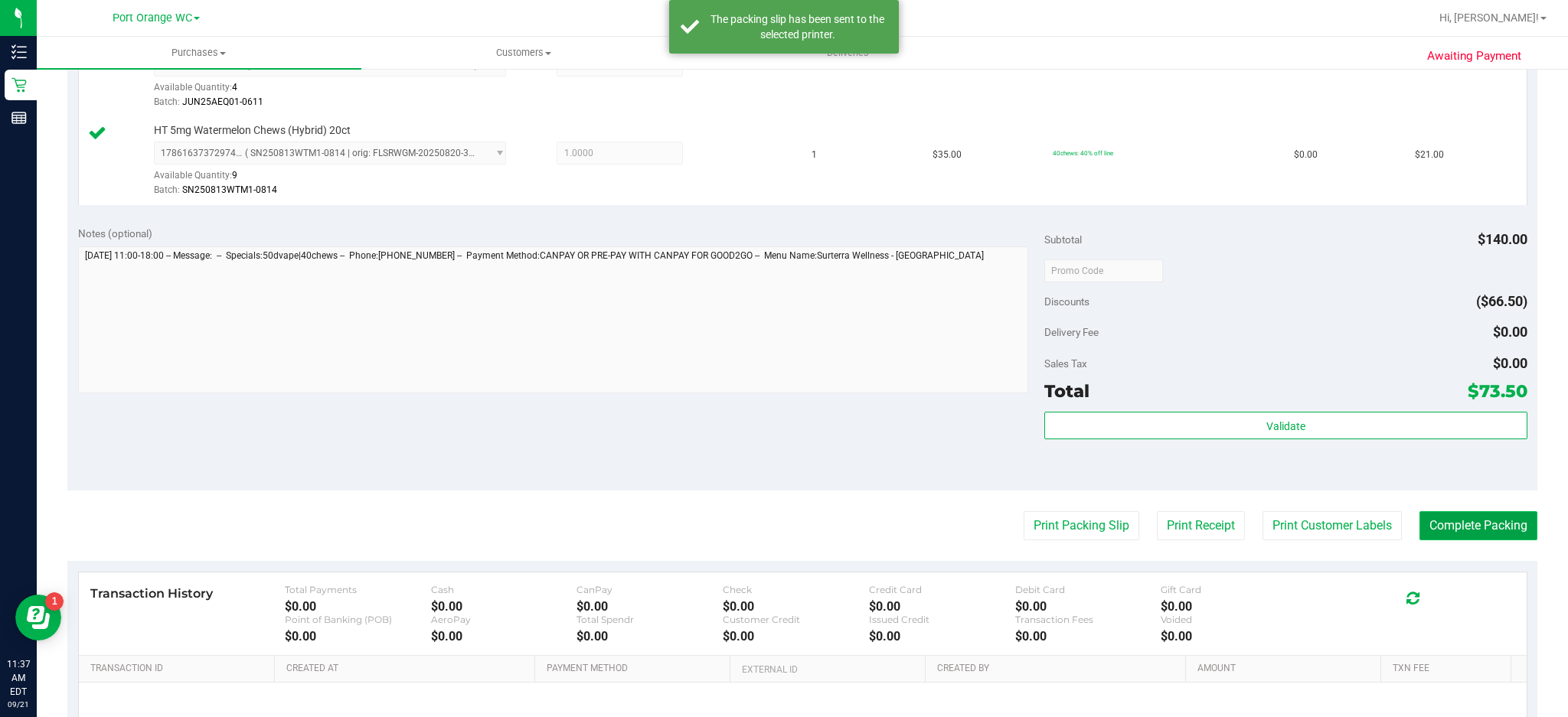
click at [1176, 534] on button "Complete Packing" at bounding box center [1478, 525] width 118 height 29
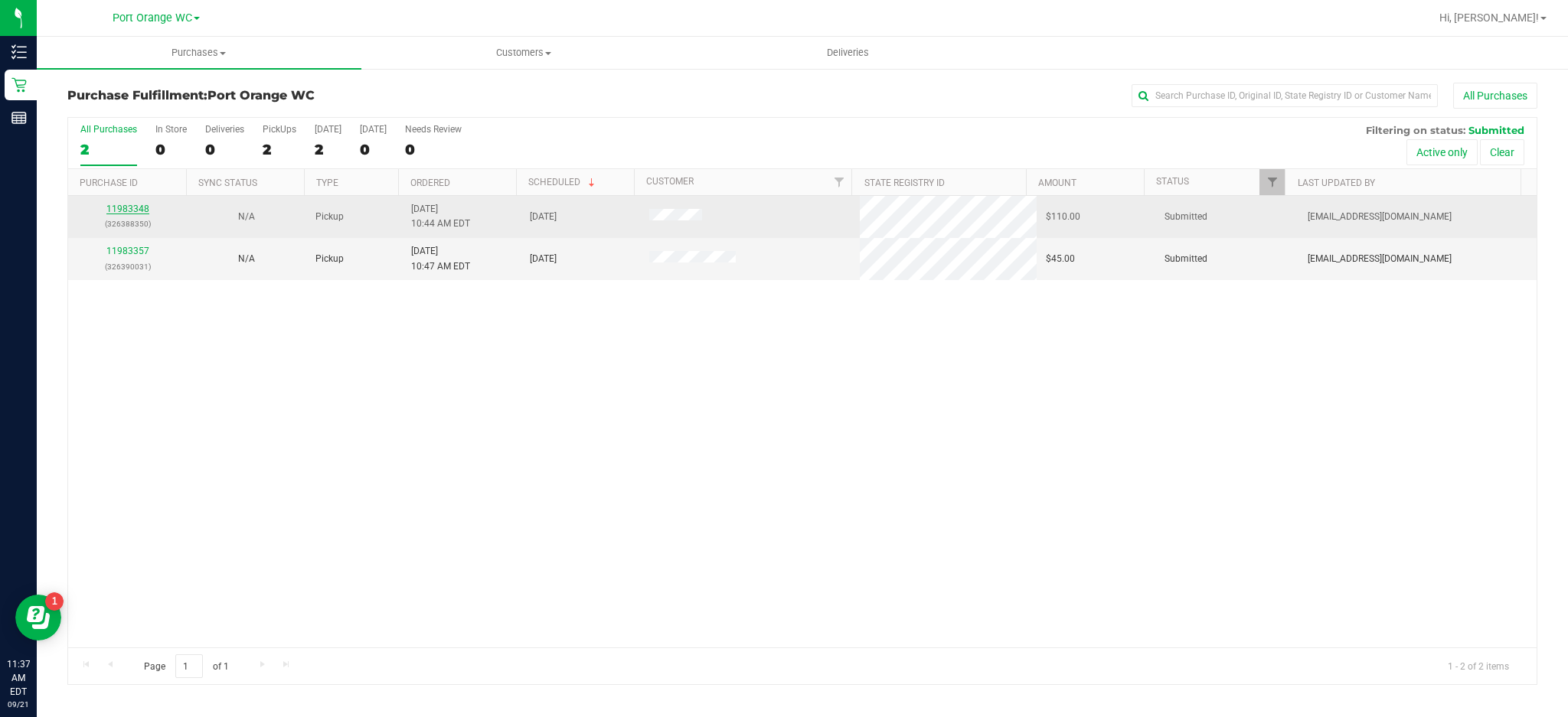
click at [137, 209] on link "11983348" at bounding box center [128, 209] width 43 height 11
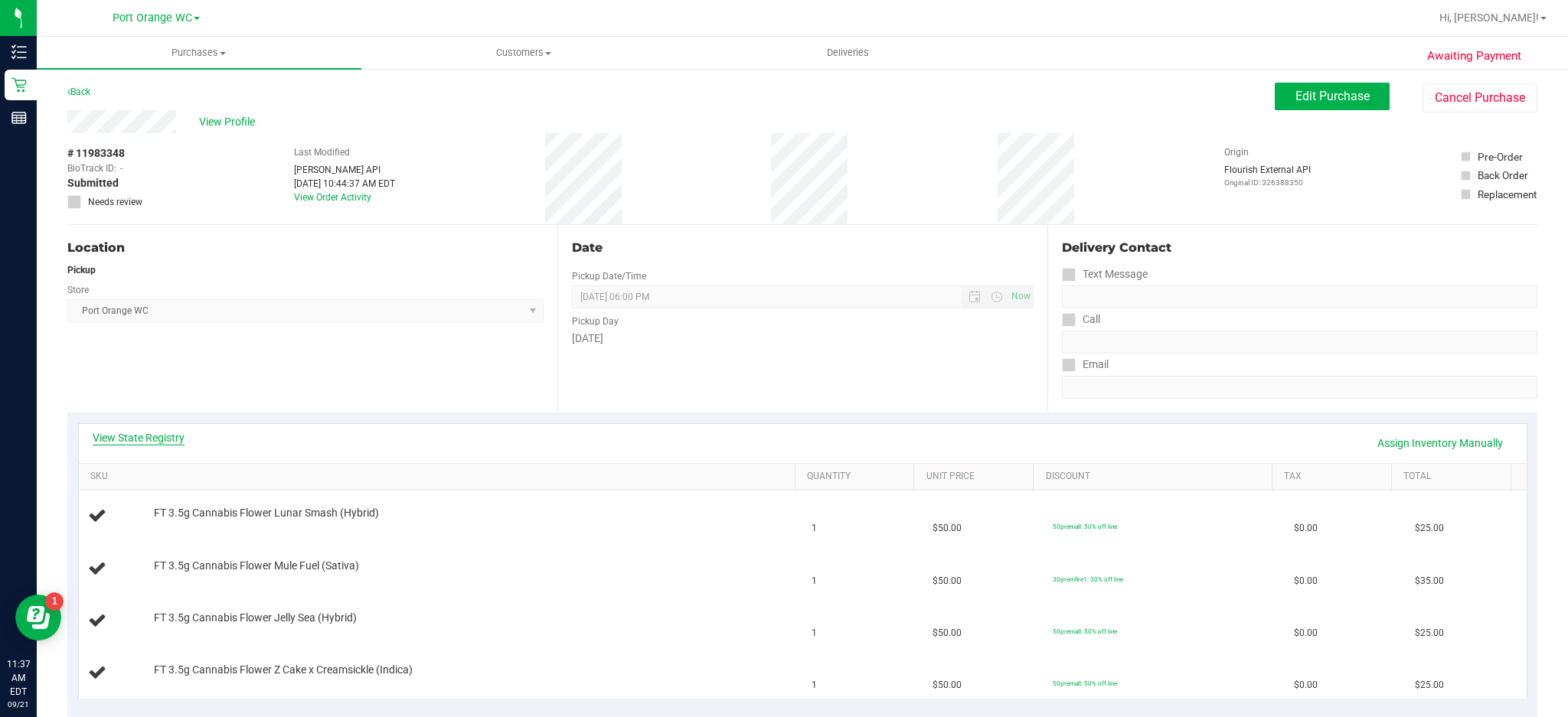
click at [132, 441] on link "View State Registry" at bounding box center [138, 438] width 92 height 16
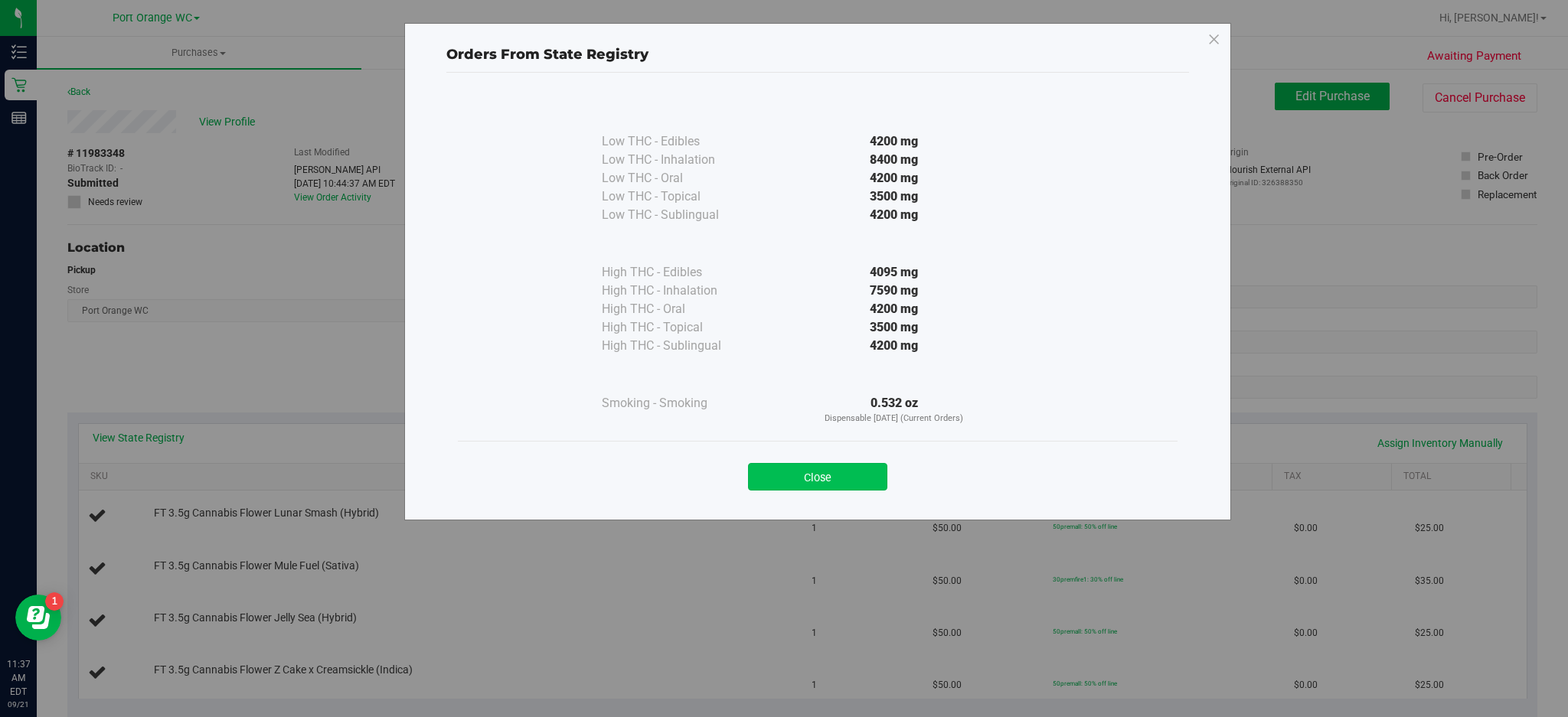
click at [863, 485] on button "Close" at bounding box center [817, 476] width 139 height 27
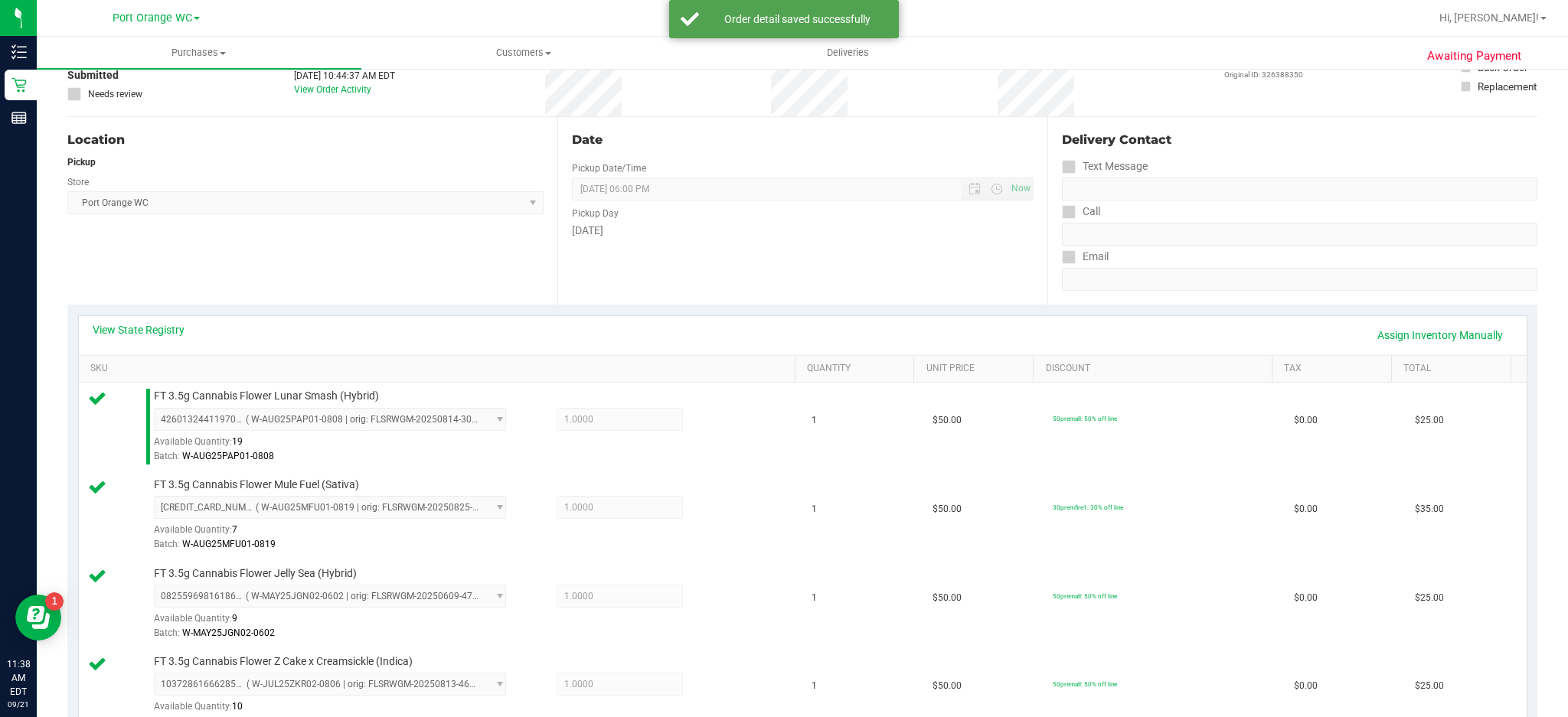
scroll to position [363, 0]
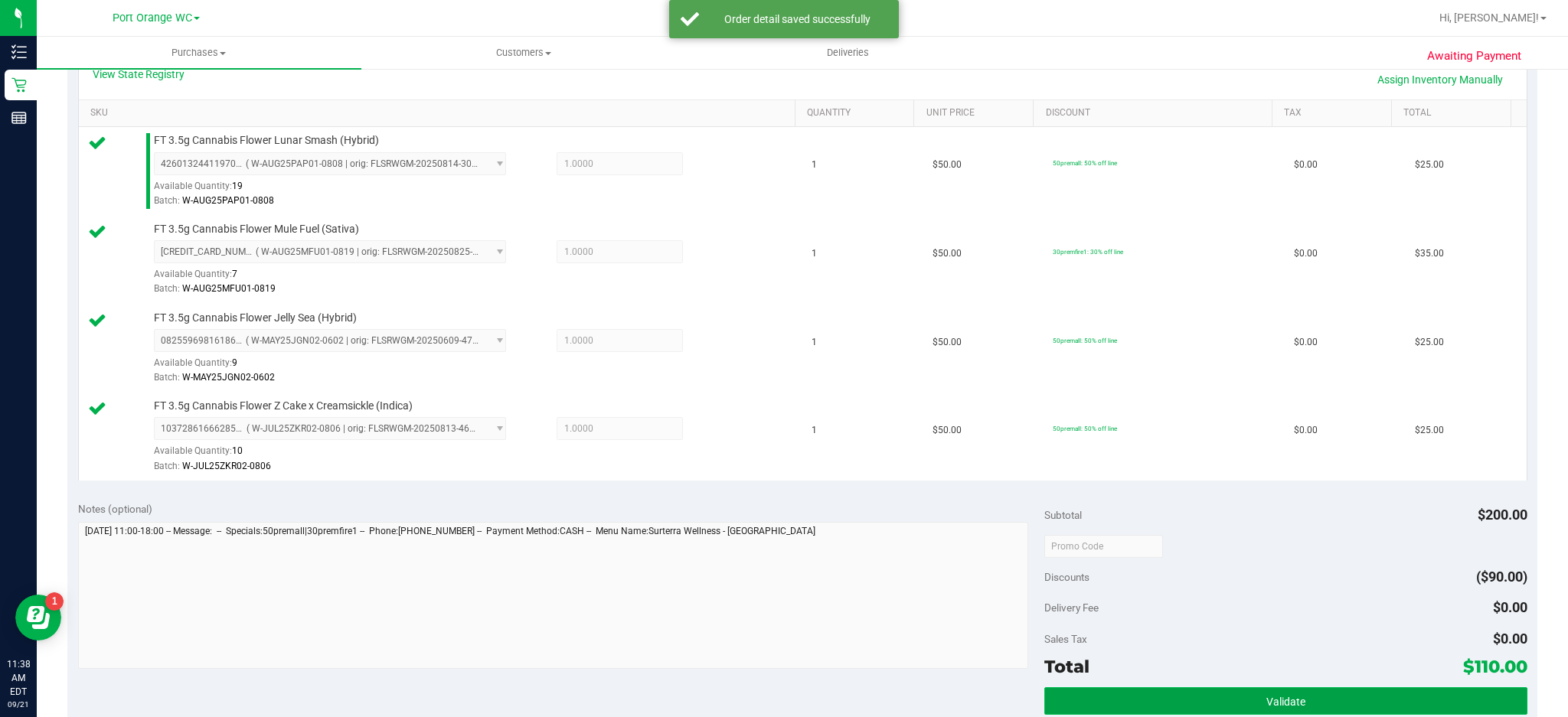
click at [1176, 537] on button "Validate" at bounding box center [1286, 701] width 483 height 27
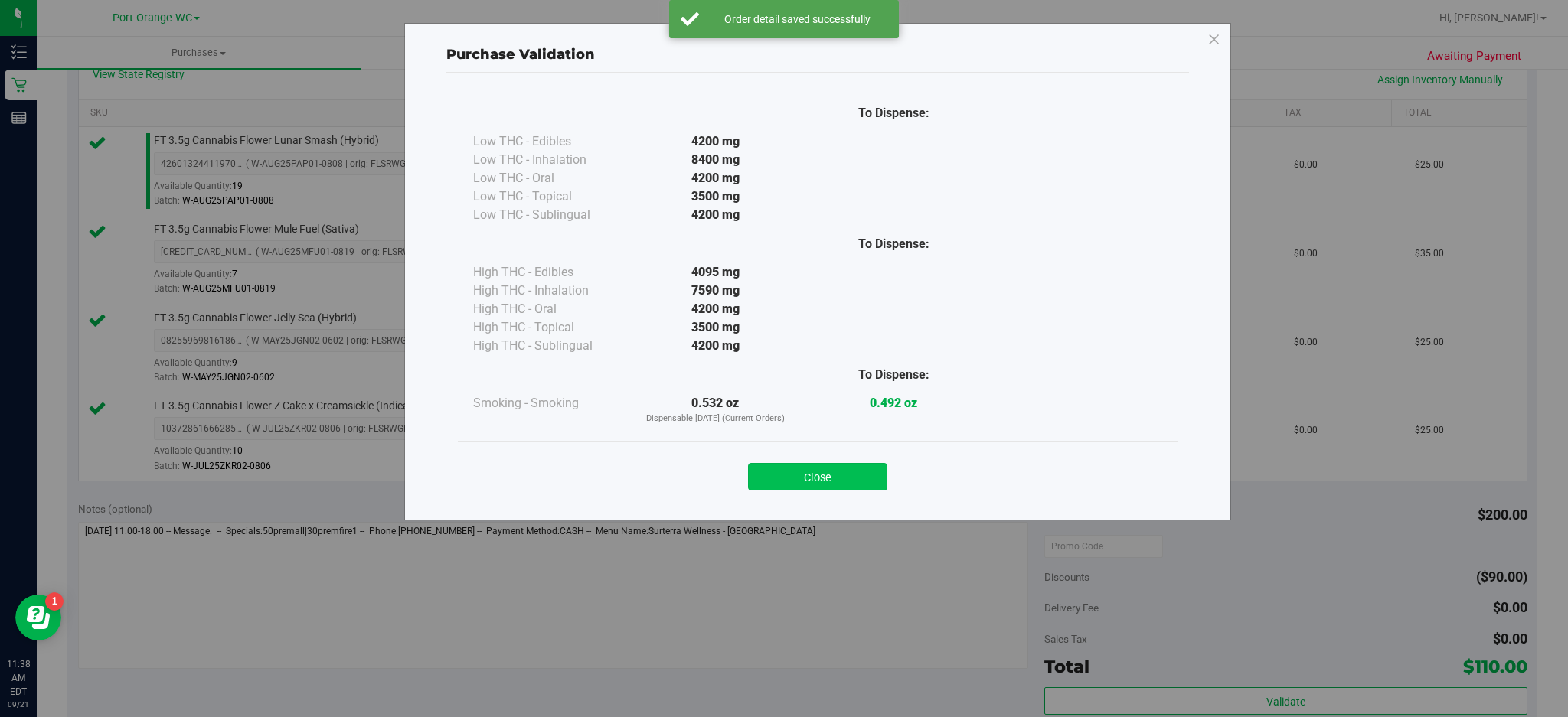
click at [858, 480] on button "Close" at bounding box center [817, 476] width 139 height 27
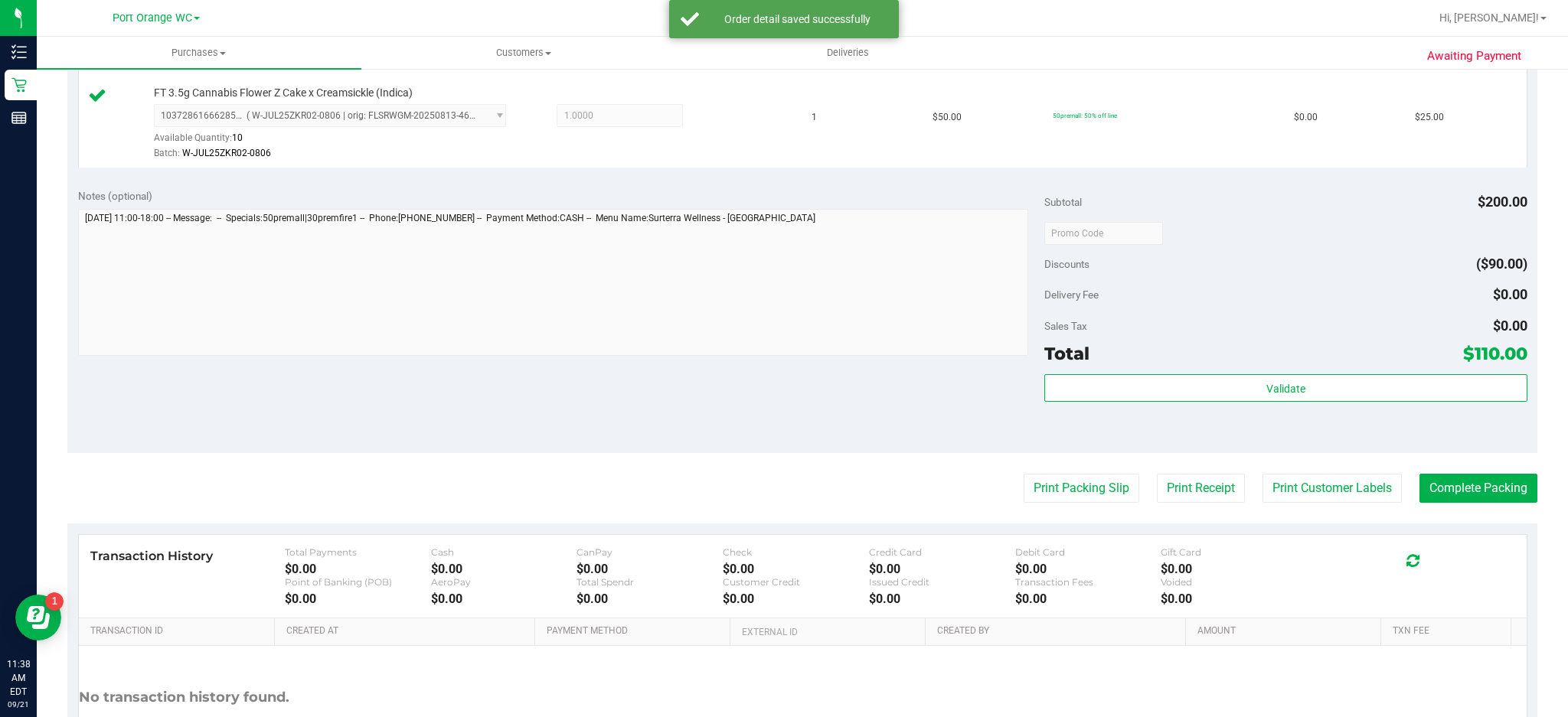
scroll to position [687, 0]
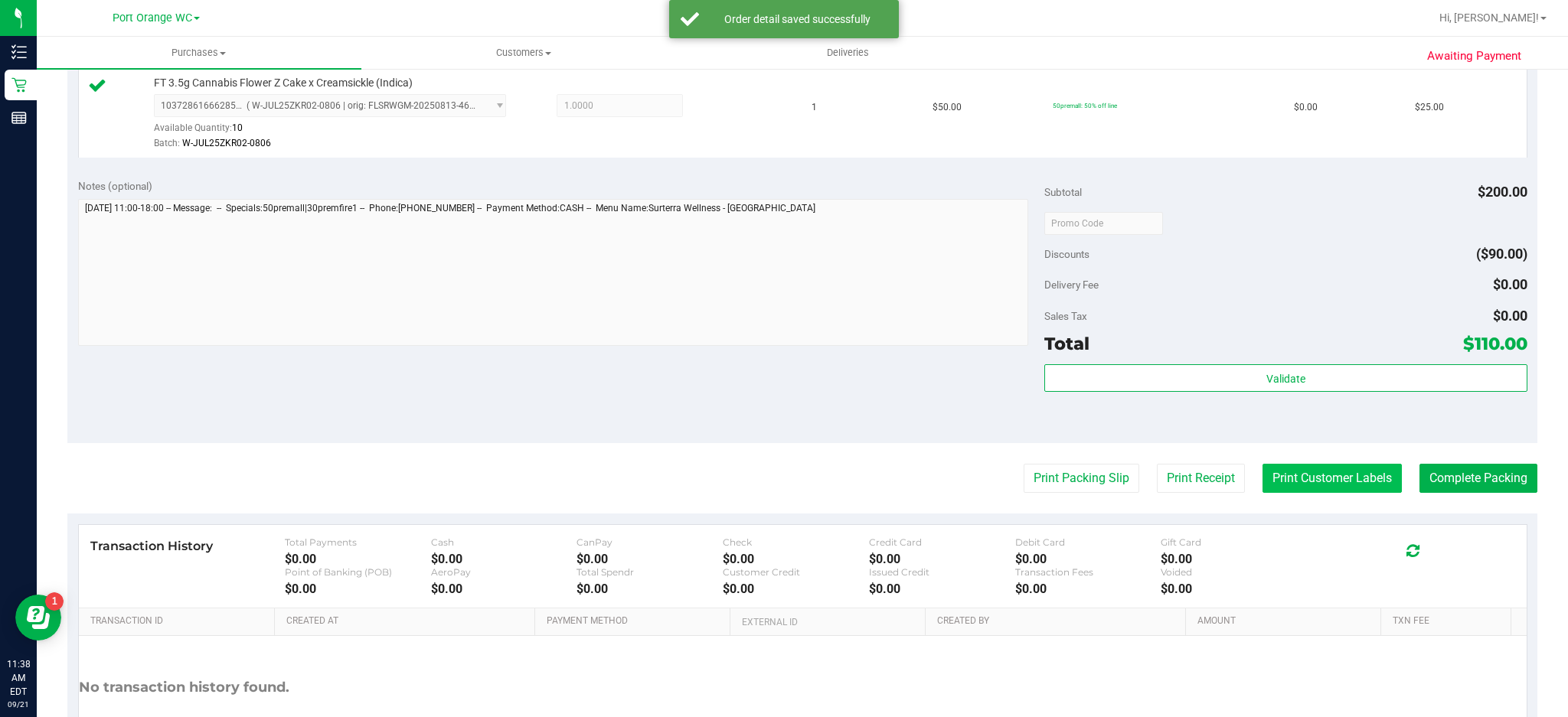
click at [1176, 481] on button "Print Customer Labels" at bounding box center [1331, 478] width 139 height 29
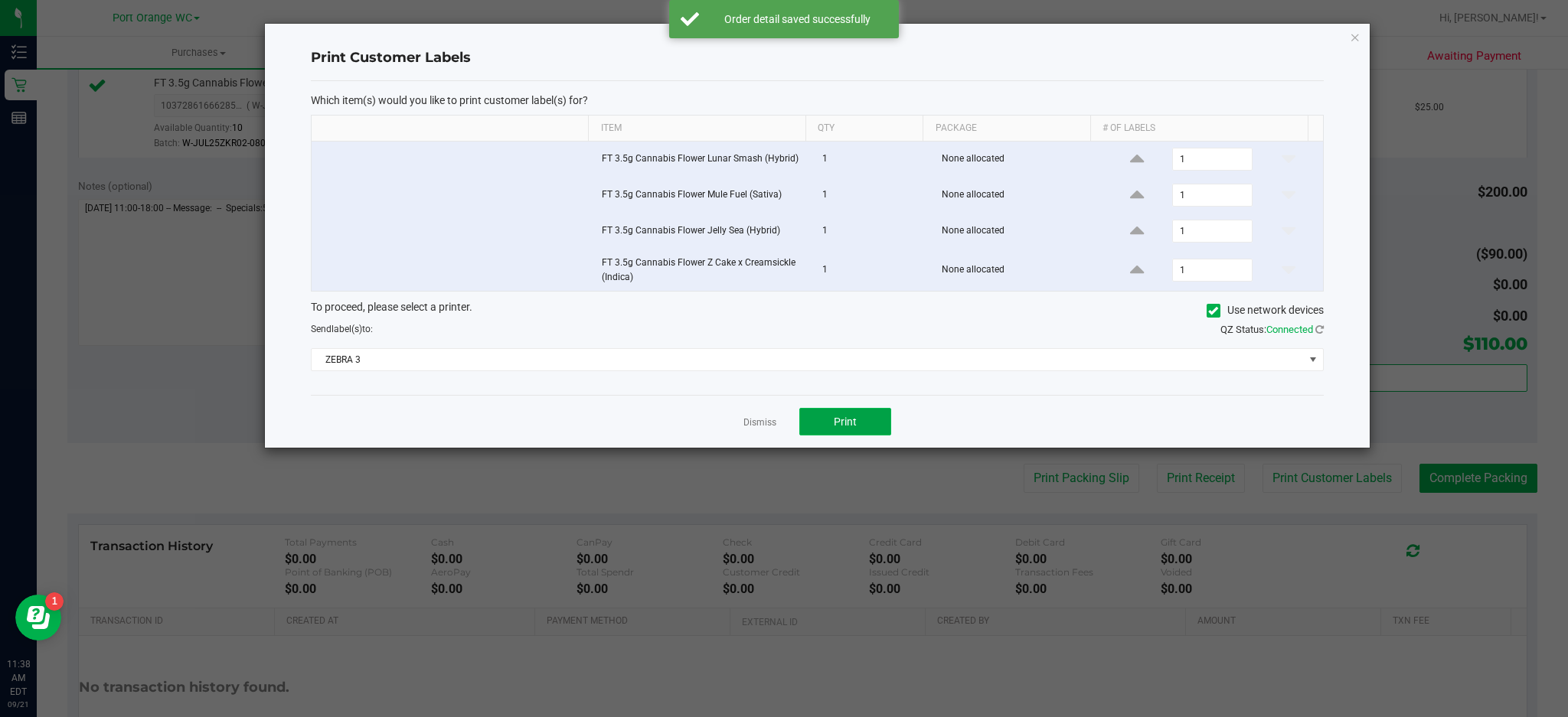
click at [867, 424] on button "Print" at bounding box center [845, 421] width 92 height 27
click at [1176, 43] on icon "button" at bounding box center [1354, 36] width 11 height 18
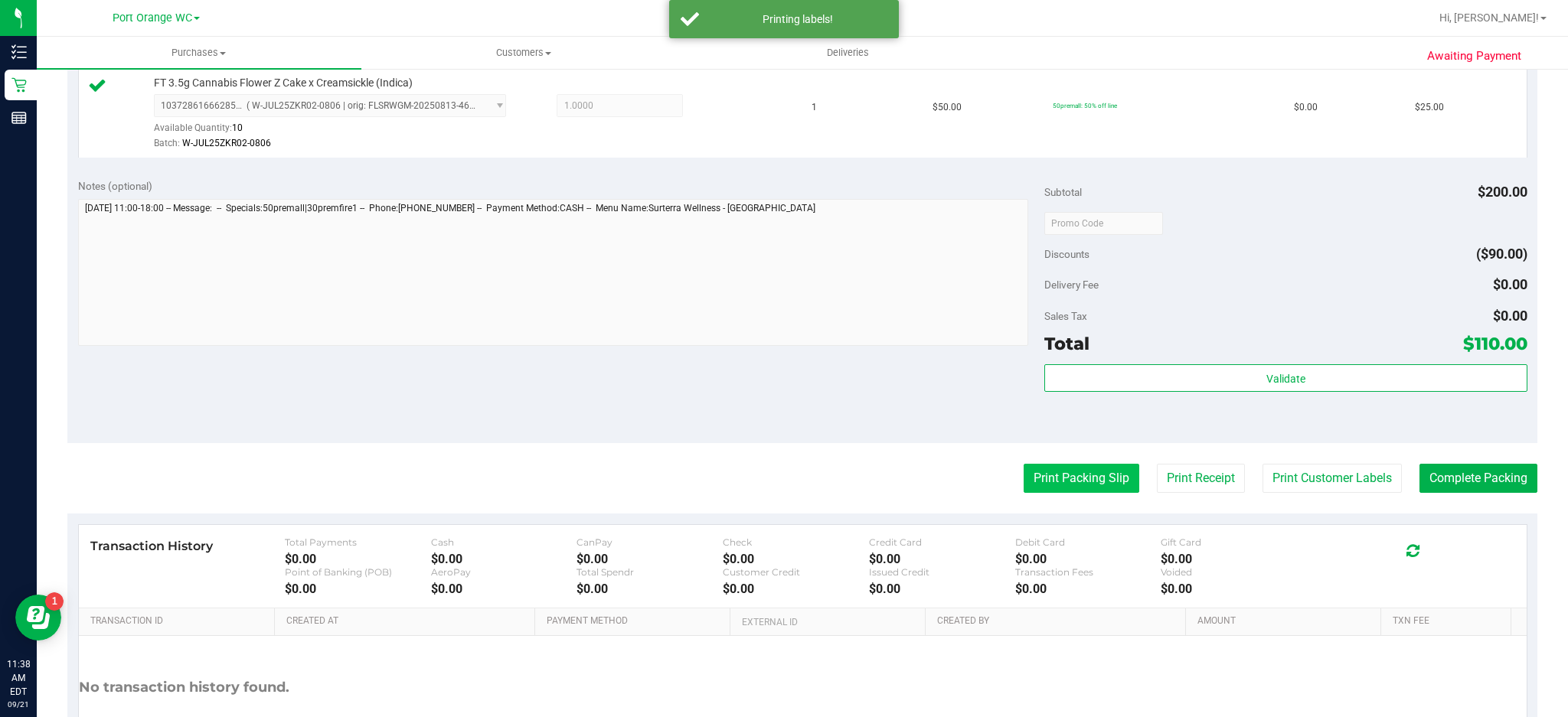
click at [1091, 480] on button "Print Packing Slip" at bounding box center [1082, 478] width 115 height 29
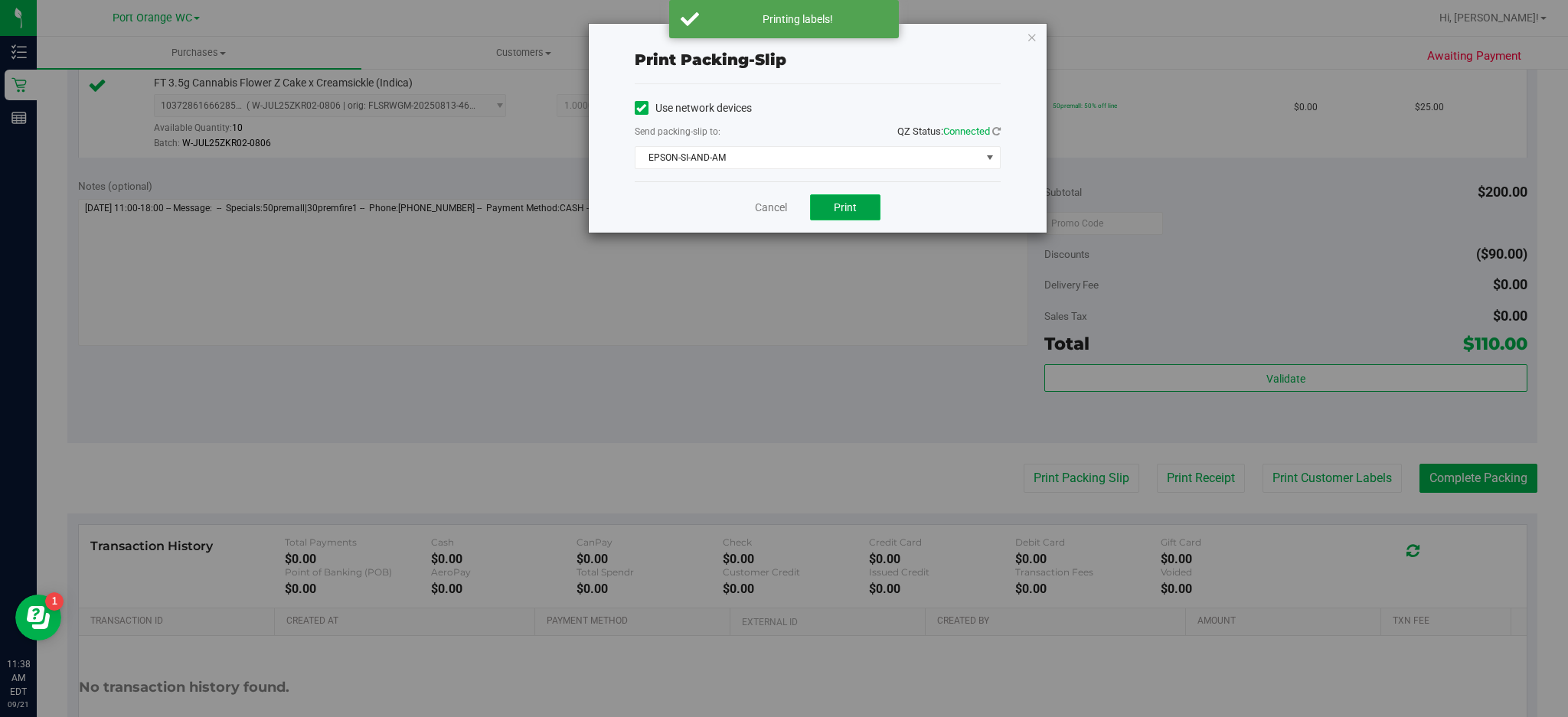
click at [866, 205] on button "Print" at bounding box center [845, 208] width 70 height 26
click at [1030, 39] on icon "button" at bounding box center [1031, 36] width 11 height 18
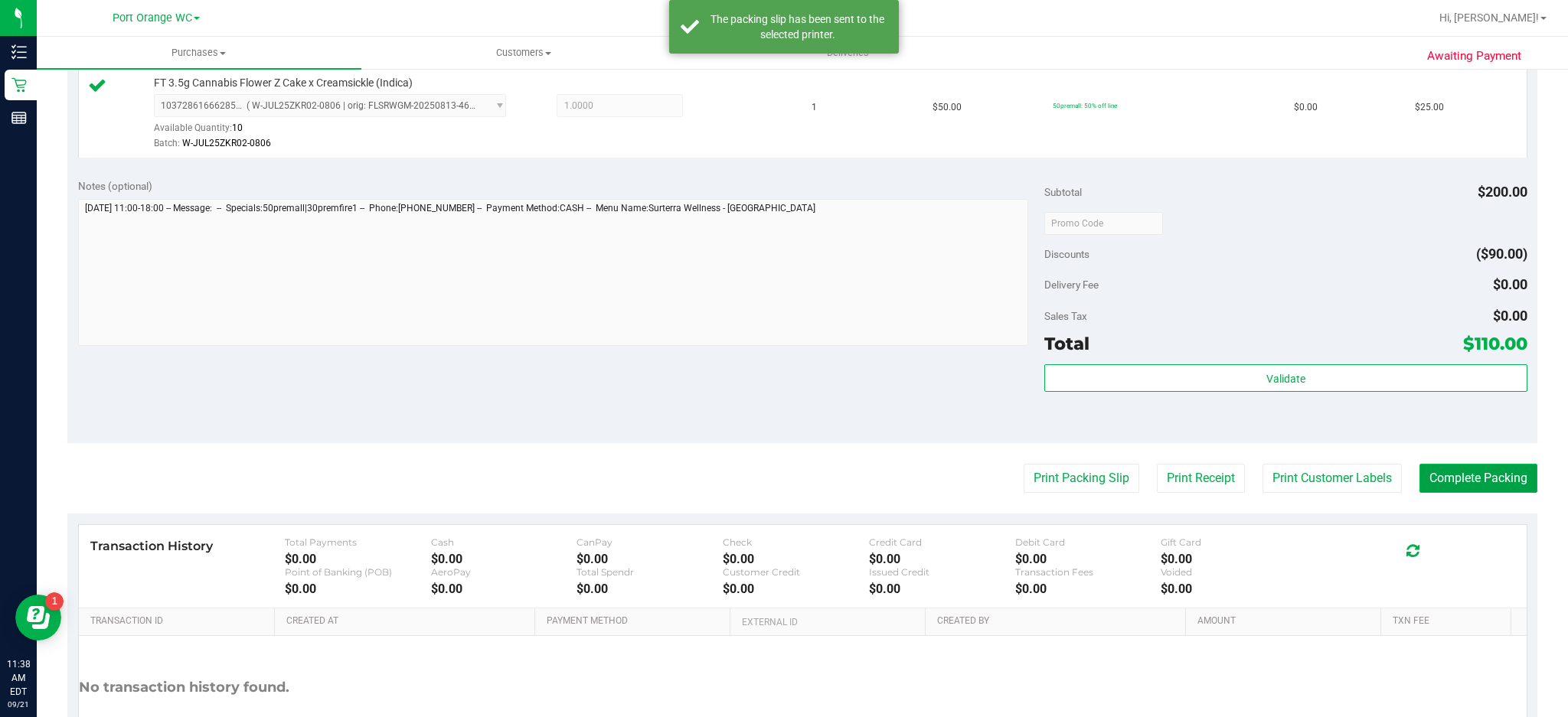
click at [1176, 471] on button "Complete Packing" at bounding box center [1478, 478] width 118 height 29
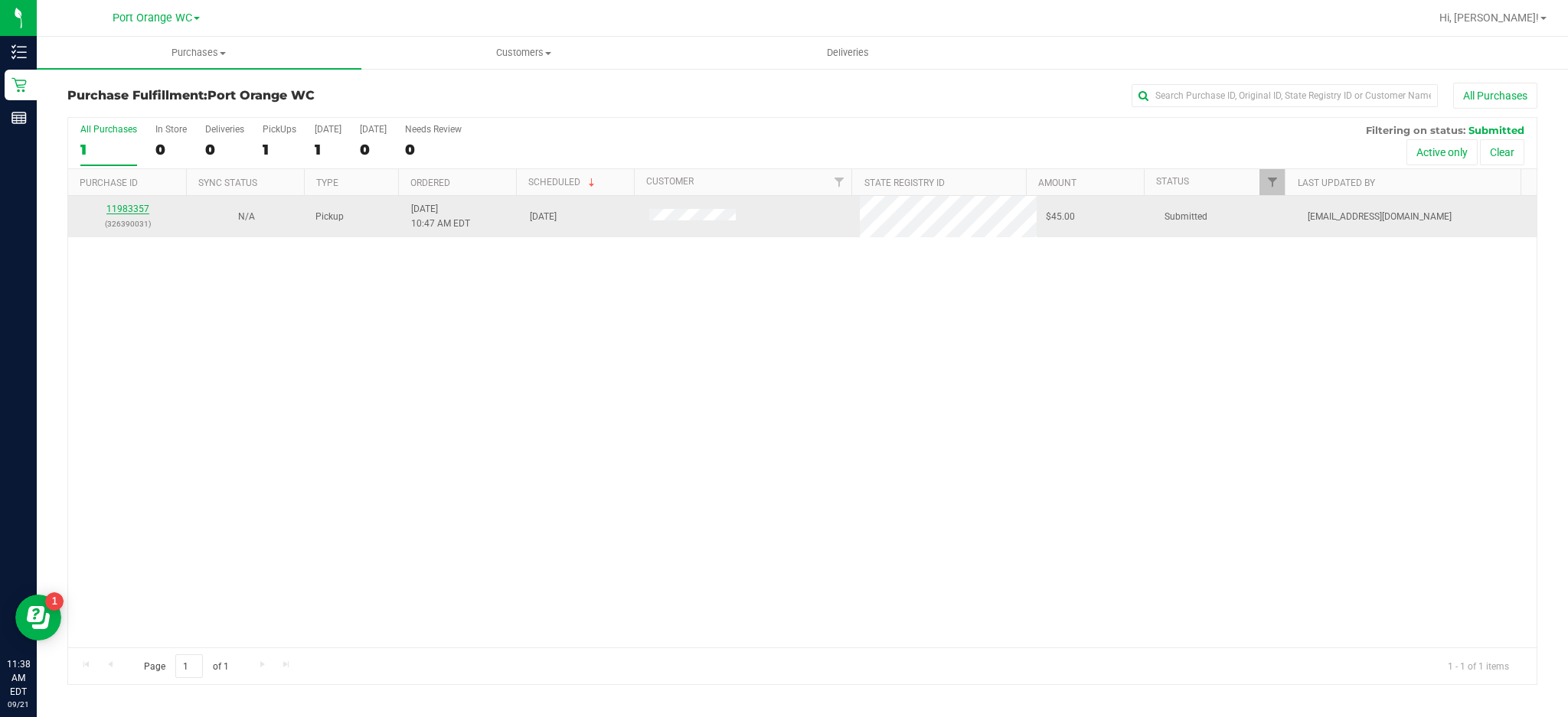
click at [134, 206] on link "11983357" at bounding box center [128, 209] width 43 height 11
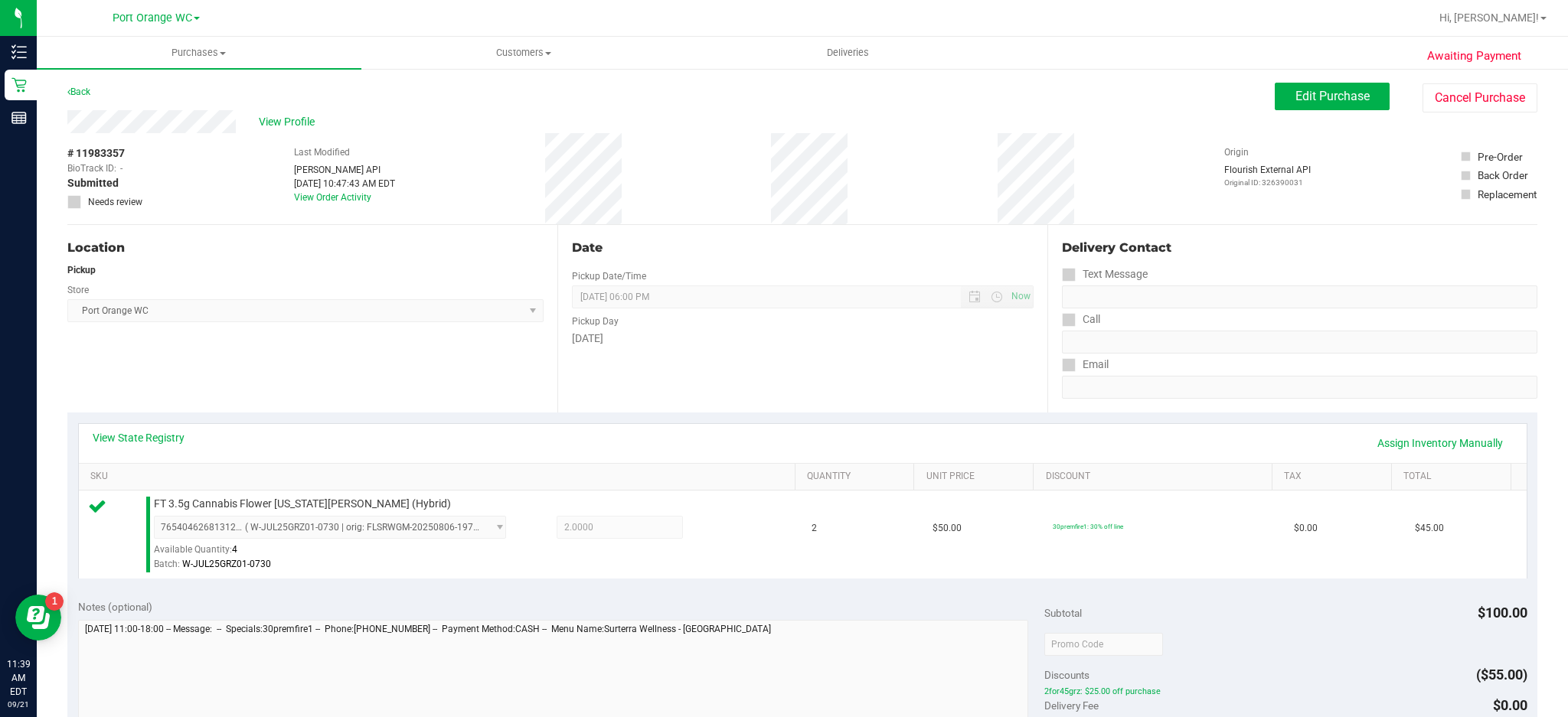
scroll to position [269, 0]
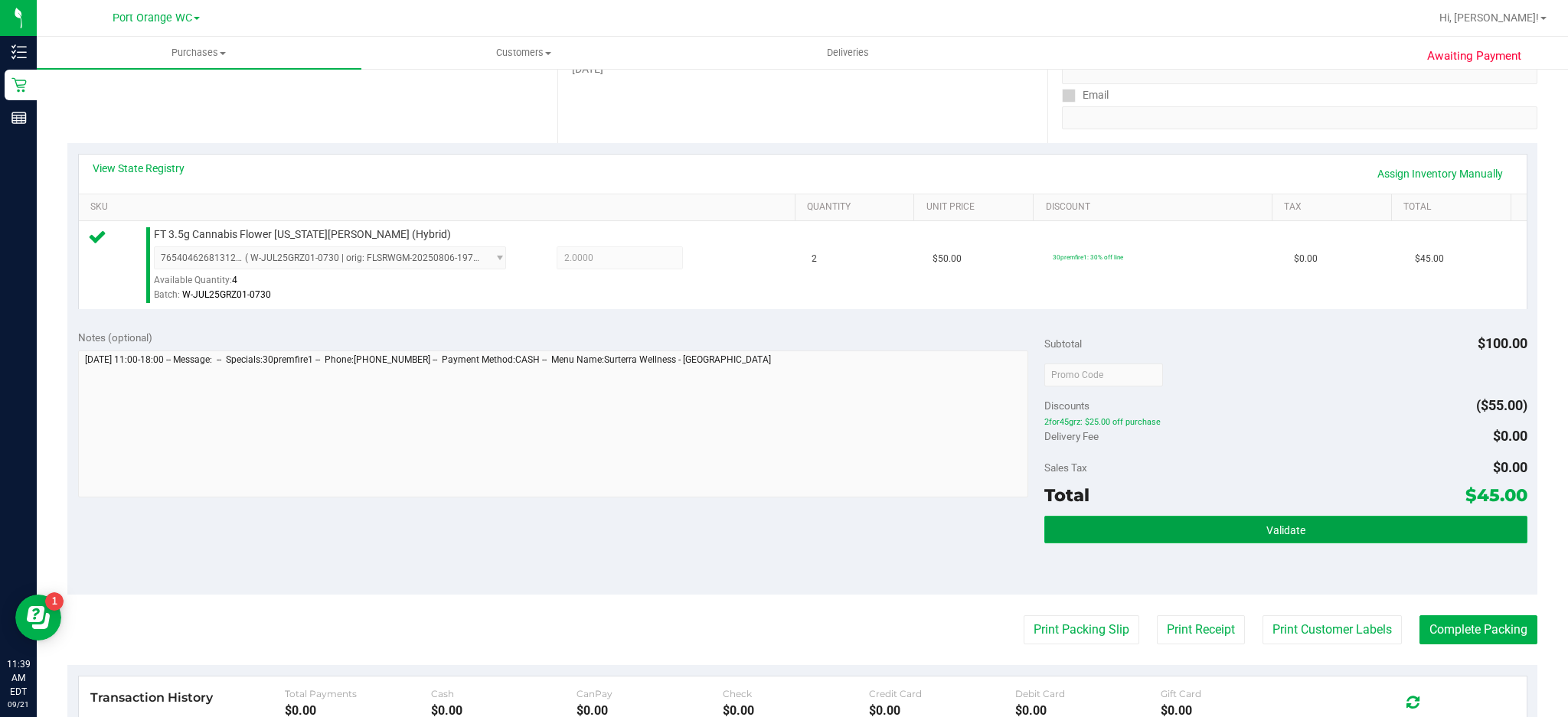
click at [1176, 522] on button "Validate" at bounding box center [1286, 529] width 483 height 27
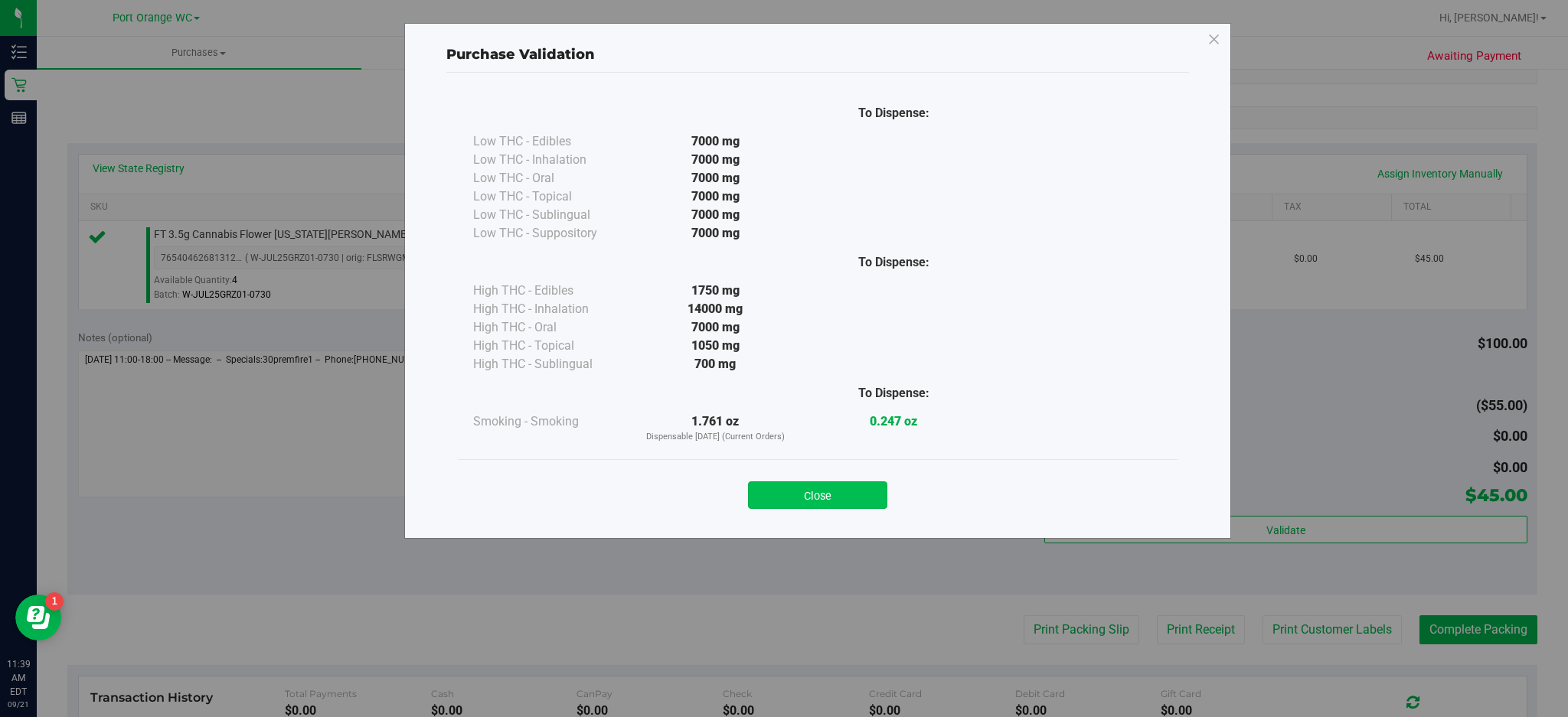
click at [843, 494] on button "Close" at bounding box center [817, 494] width 139 height 27
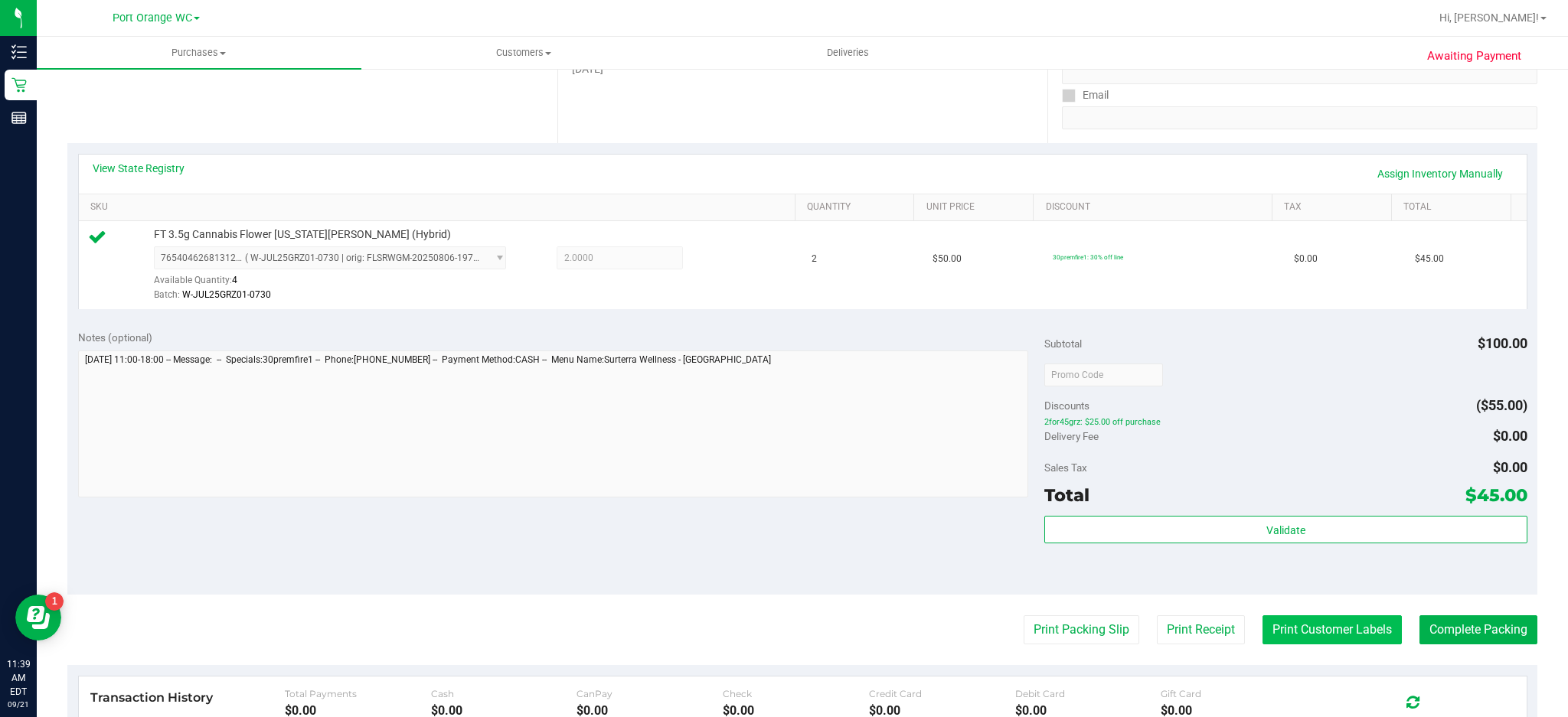
click at [1176, 537] on button "Print Customer Labels" at bounding box center [1331, 630] width 139 height 29
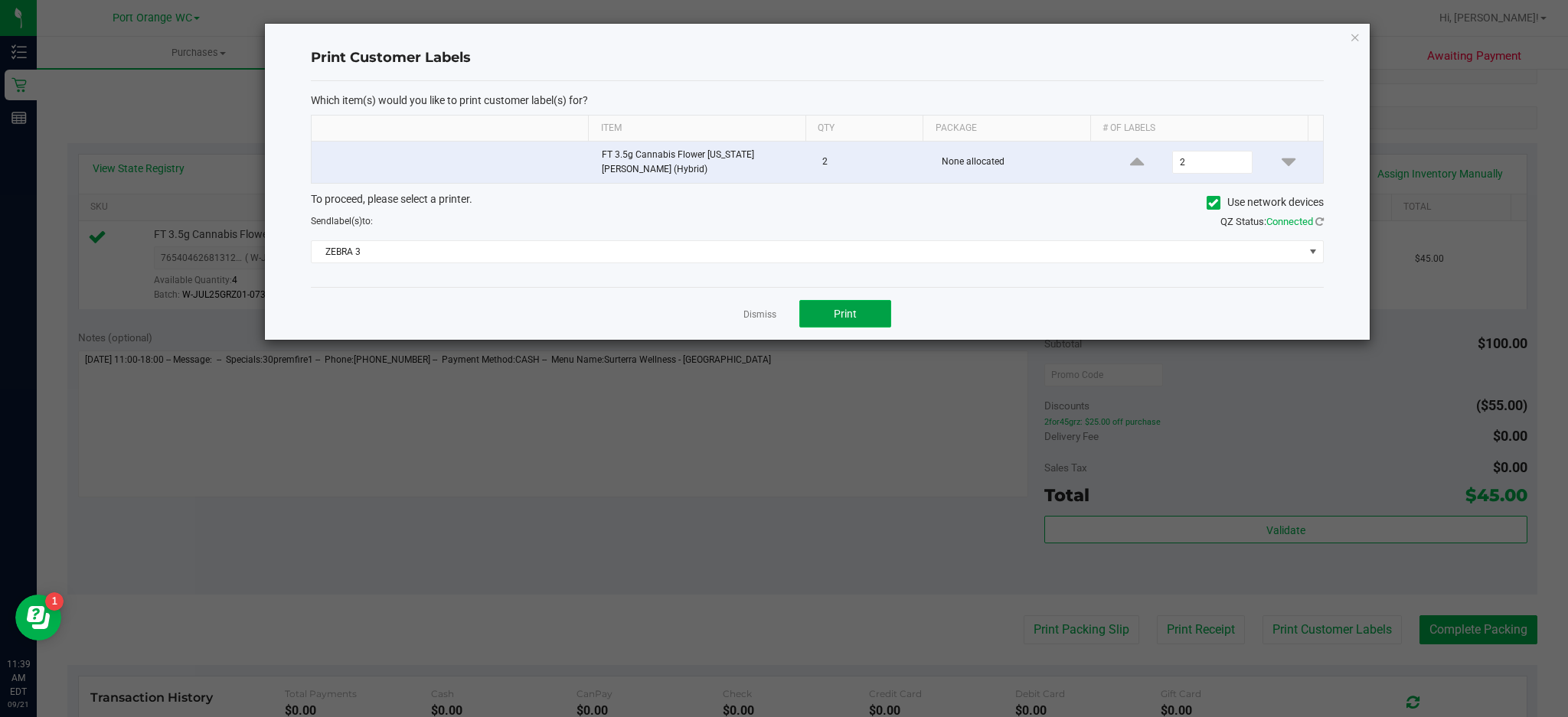
click at [862, 300] on button "Print" at bounding box center [845, 313] width 92 height 27
click at [1176, 38] on icon "button" at bounding box center [1354, 36] width 11 height 18
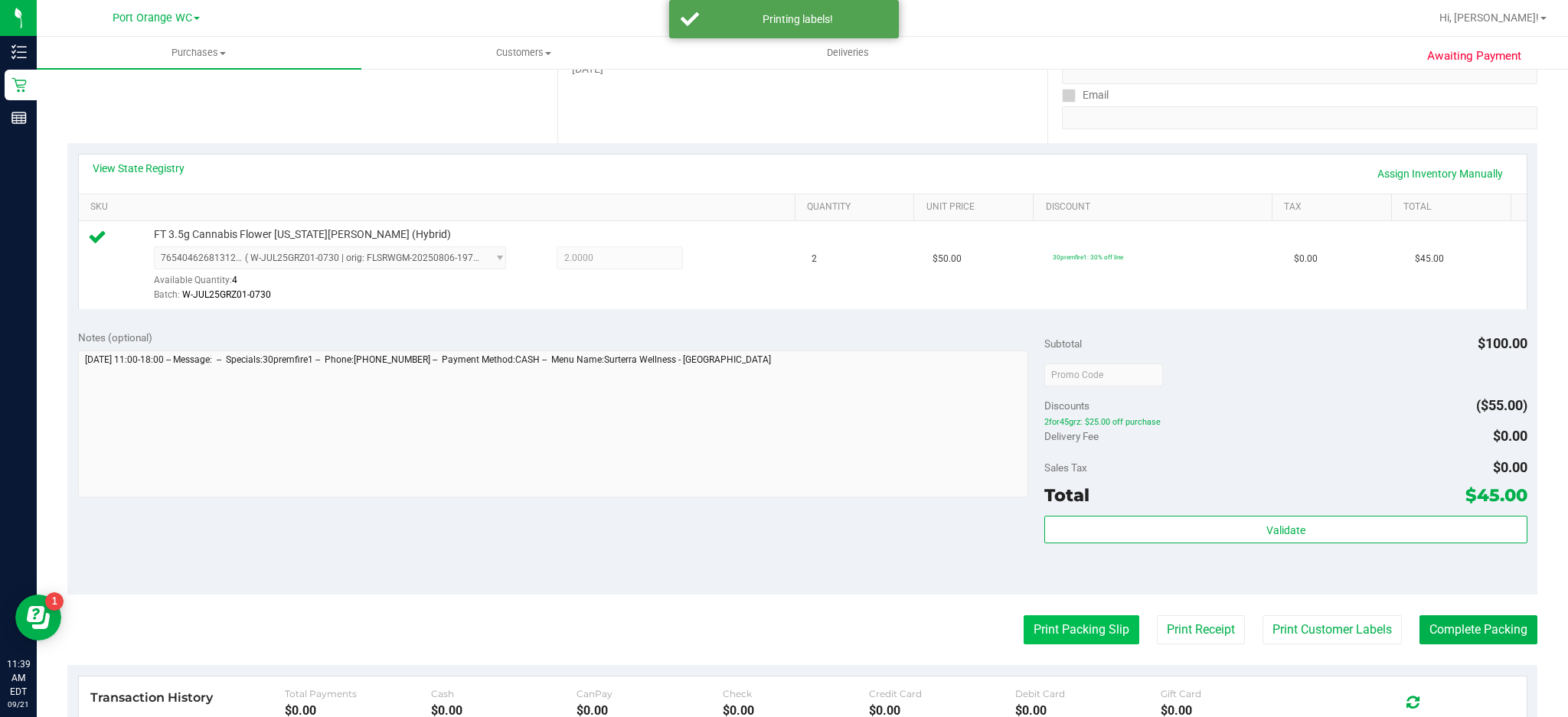
click at [1083, 537] on button "Print Packing Slip" at bounding box center [1082, 630] width 115 height 29
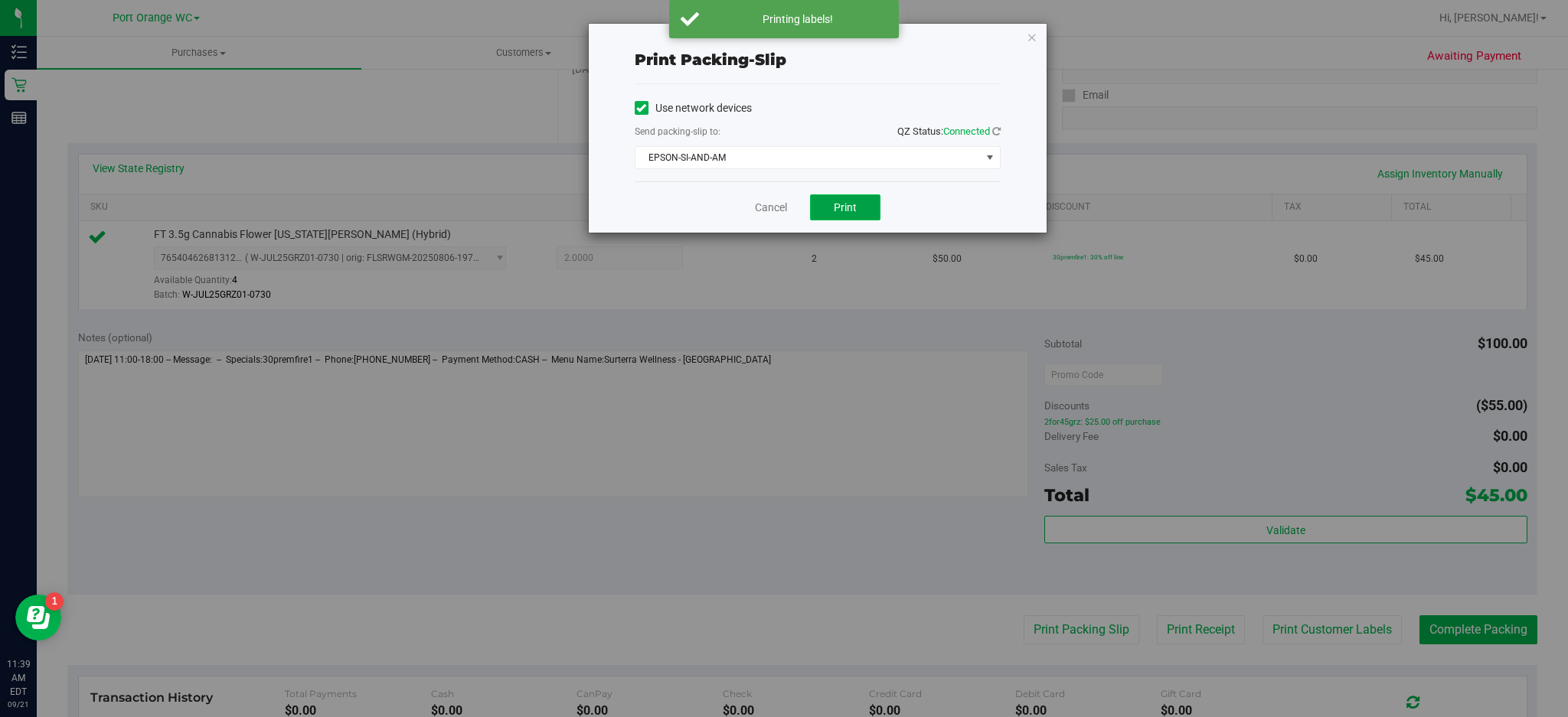
click at [845, 207] on span "Print" at bounding box center [845, 207] width 23 height 12
click at [1033, 35] on icon "button" at bounding box center [1031, 36] width 11 height 18
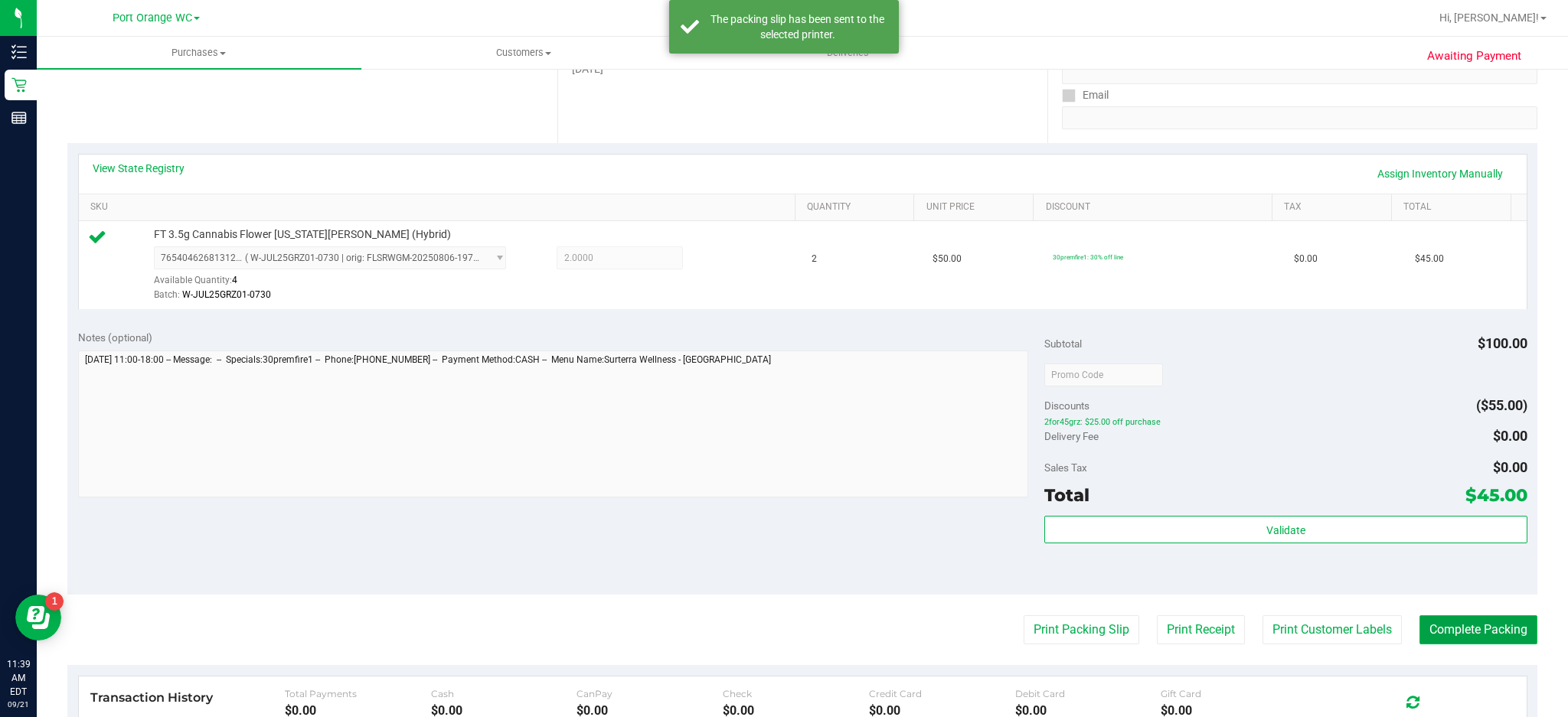
click at [1176, 537] on button "Complete Packing" at bounding box center [1478, 630] width 118 height 29
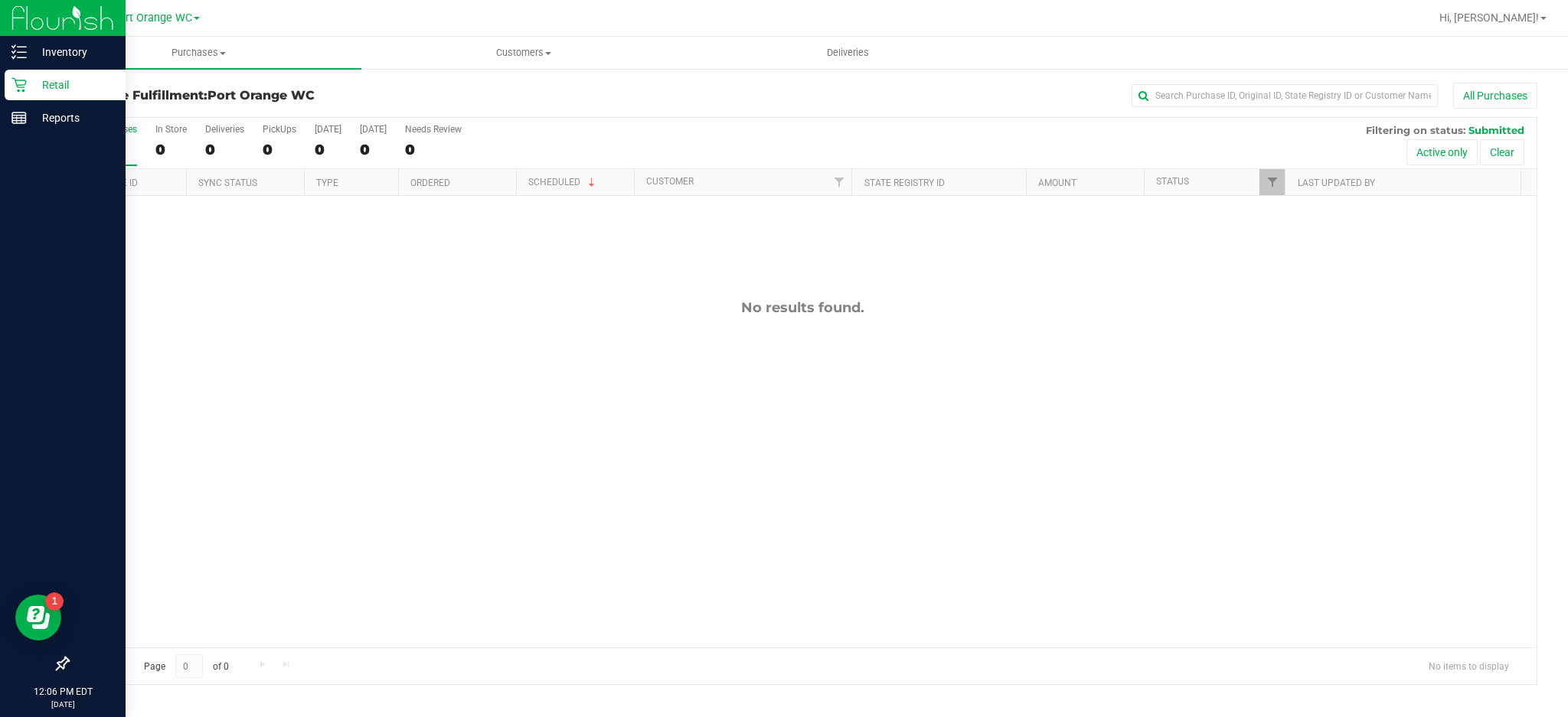
click at [13, 77] on icon at bounding box center [19, 85] width 16 height 16
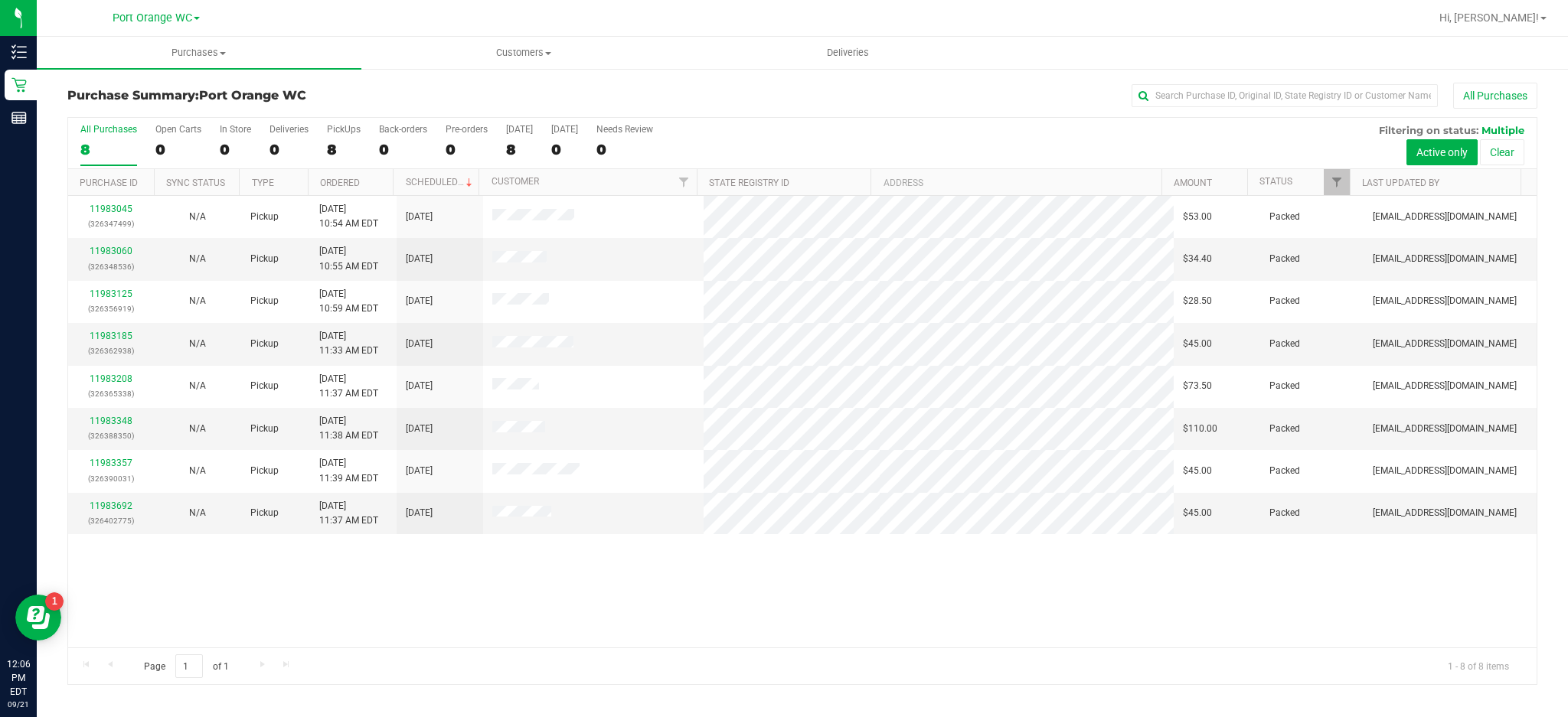
click at [604, 537] on div "11983045 (326347499) N/A Pickup [DATE] 10:54 AM EDT 9/21/2025 $53.00 Packed [EM…" at bounding box center [802, 422] width 1468 height 452
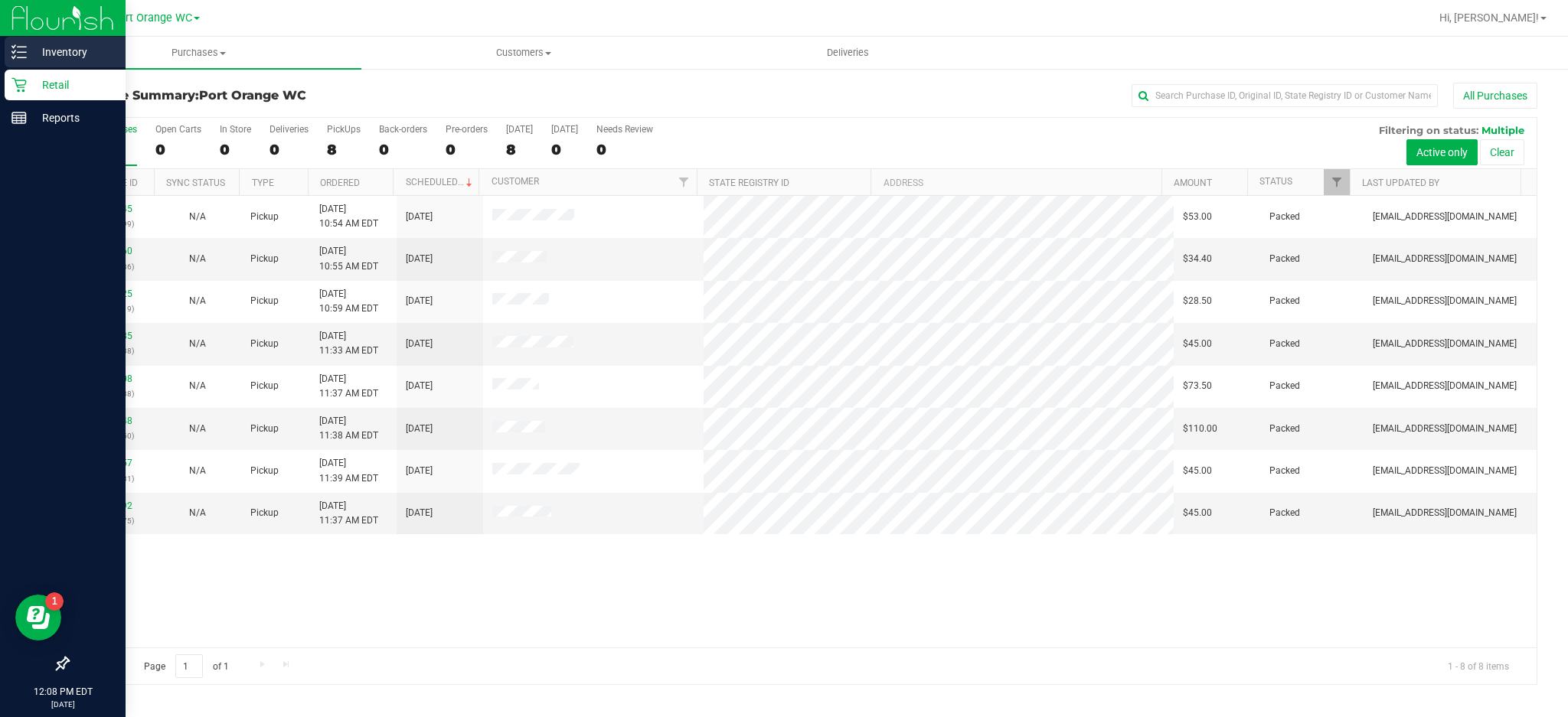
click at [21, 49] on icon at bounding box center [19, 52] width 16 height 16
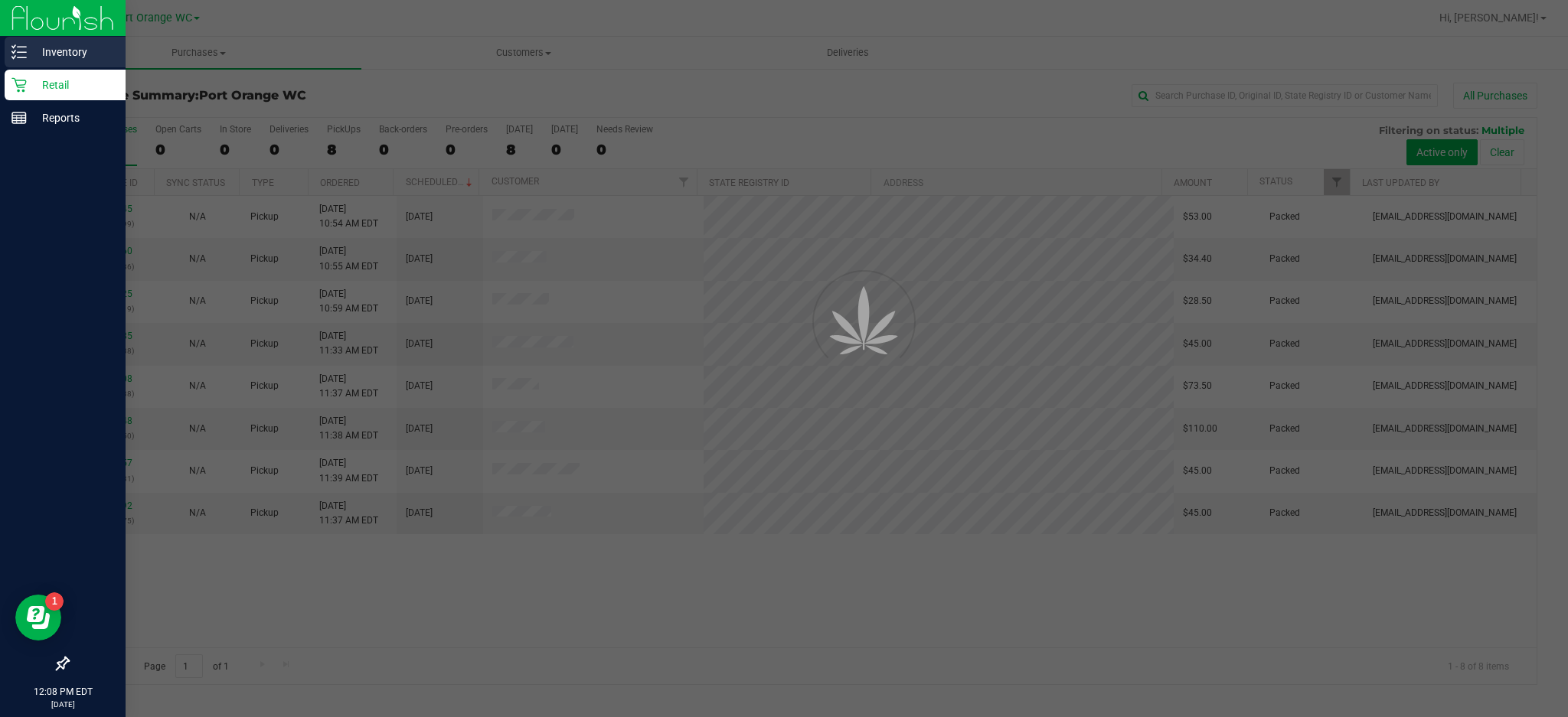
click at [73, 44] on p "Inventory" at bounding box center [73, 52] width 92 height 18
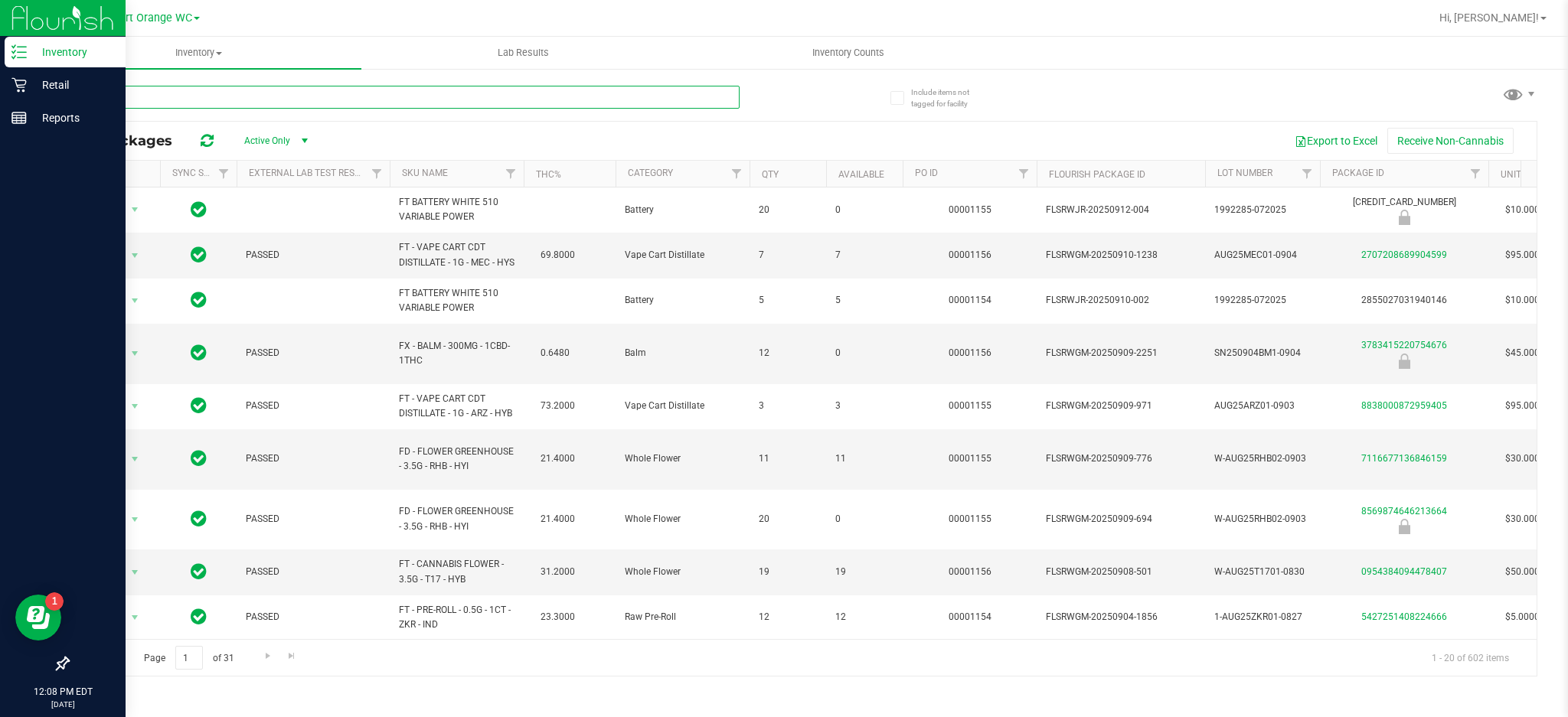
click at [247, 96] on input "text" at bounding box center [403, 97] width 672 height 23
click at [1103, 99] on div "All Packages Active Only Active Only Lab Samples Locked All External Internal E…" at bounding box center [802, 373] width 1470 height 606
click at [17, 84] on icon at bounding box center [19, 86] width 15 height 15
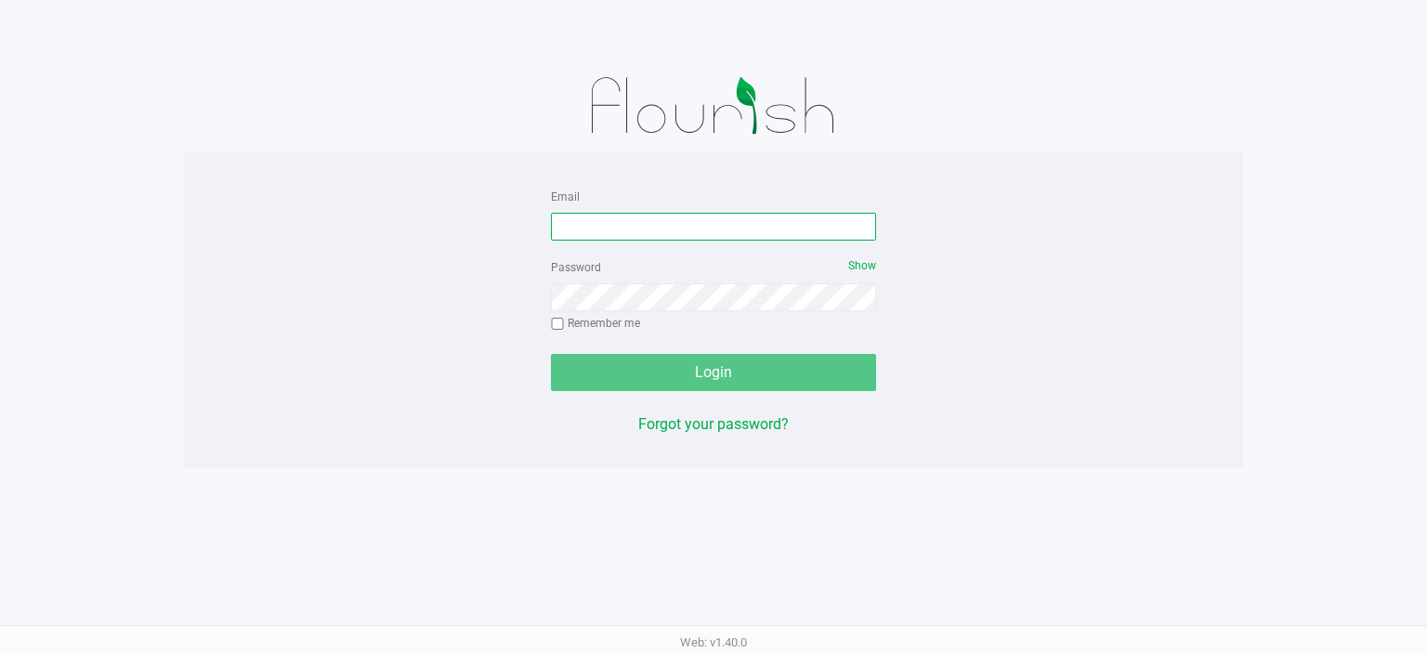
click at [606, 227] on input "Email" at bounding box center [713, 227] width 325 height 28
type input "[EMAIL_ADDRESS][DOMAIN_NAME]"
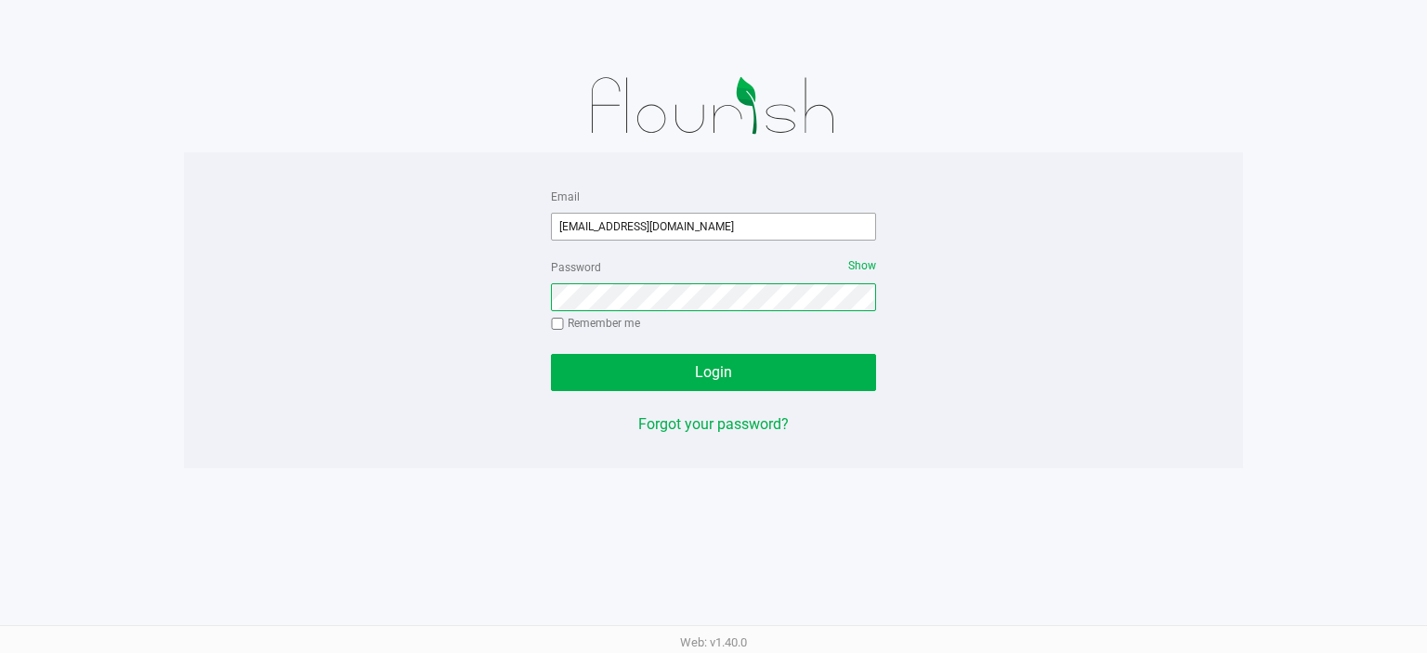
click at [551, 354] on button "Login" at bounding box center [713, 372] width 325 height 37
